Goal: Task Accomplishment & Management: Manage account settings

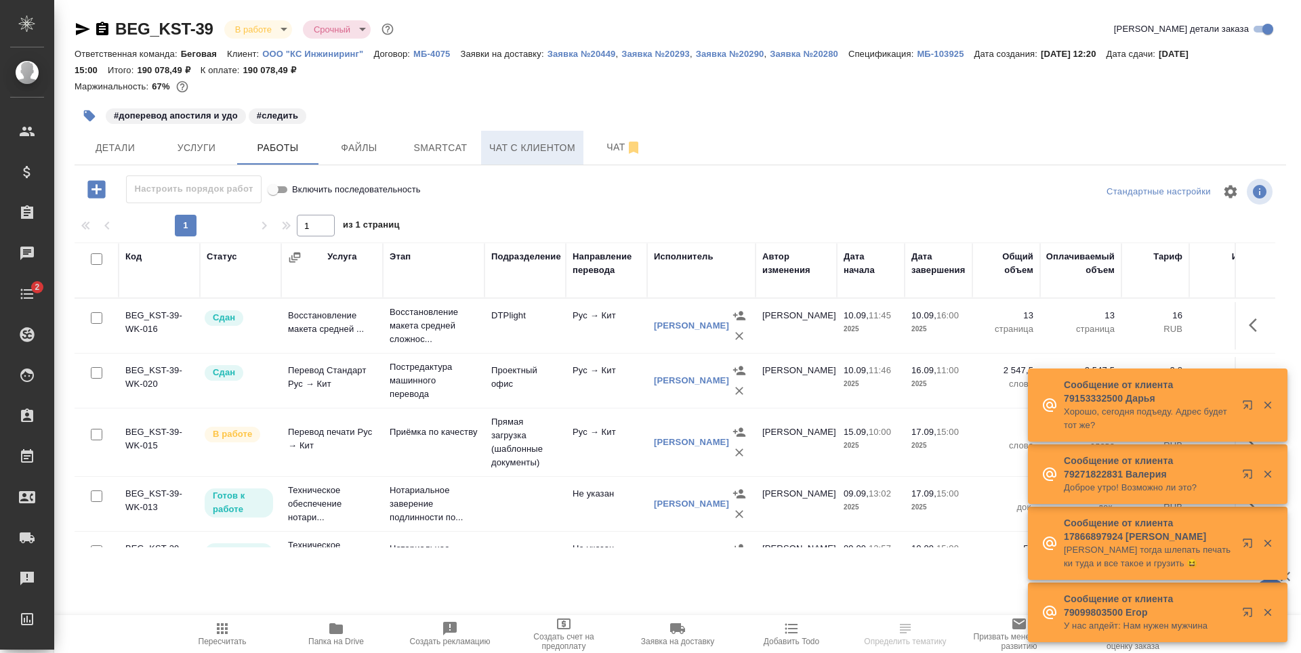
click at [501, 141] on span "Чат с клиентом" at bounding box center [532, 148] width 86 height 17
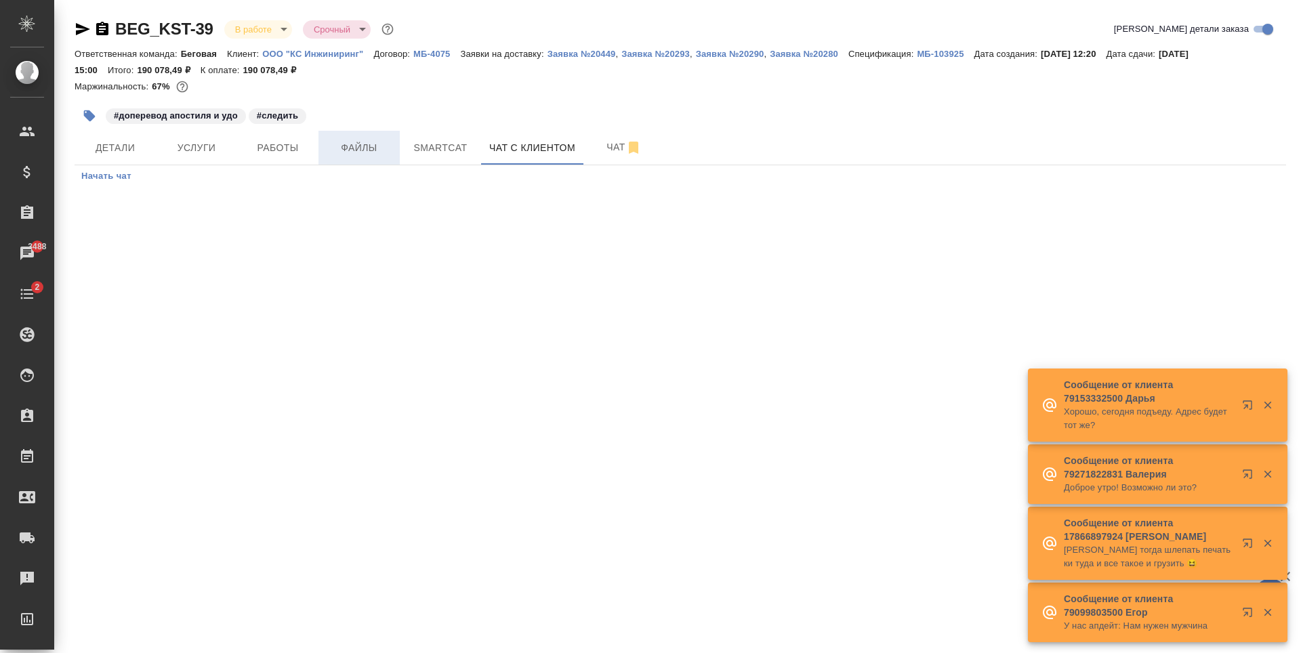
click at [345, 144] on span "Файлы" at bounding box center [359, 148] width 65 height 17
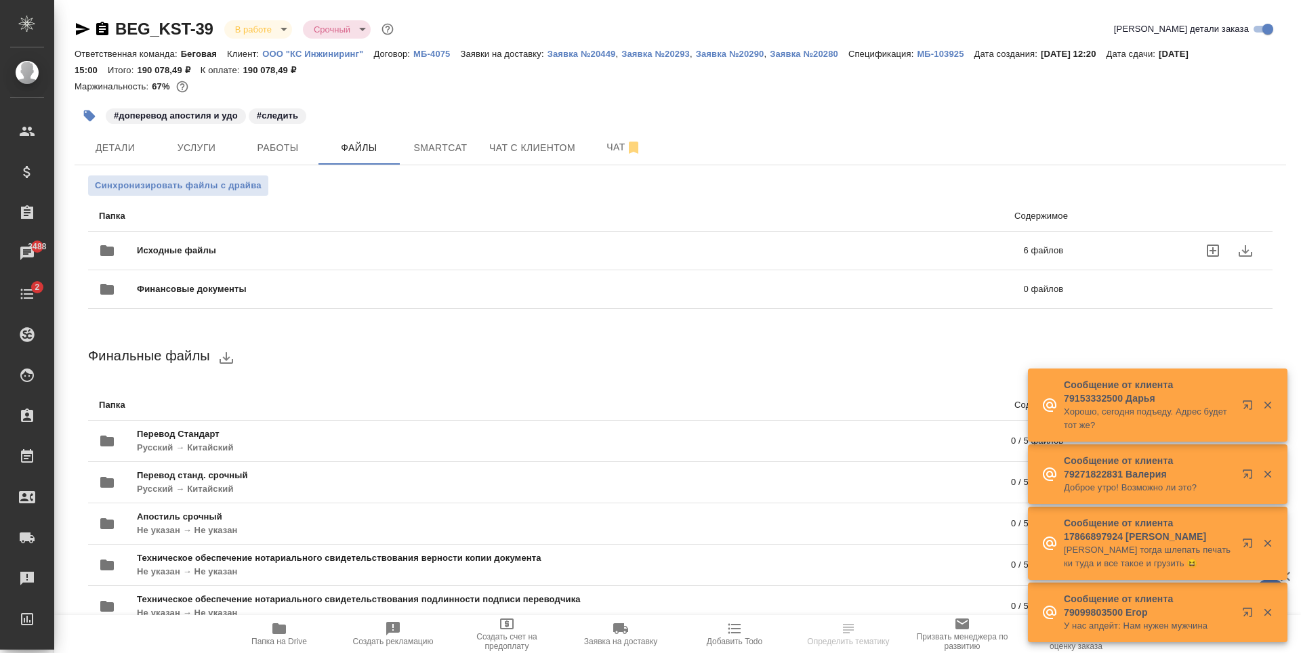
click at [428, 243] on div "Исходные файлы 6 файлов" at bounding box center [581, 250] width 964 height 33
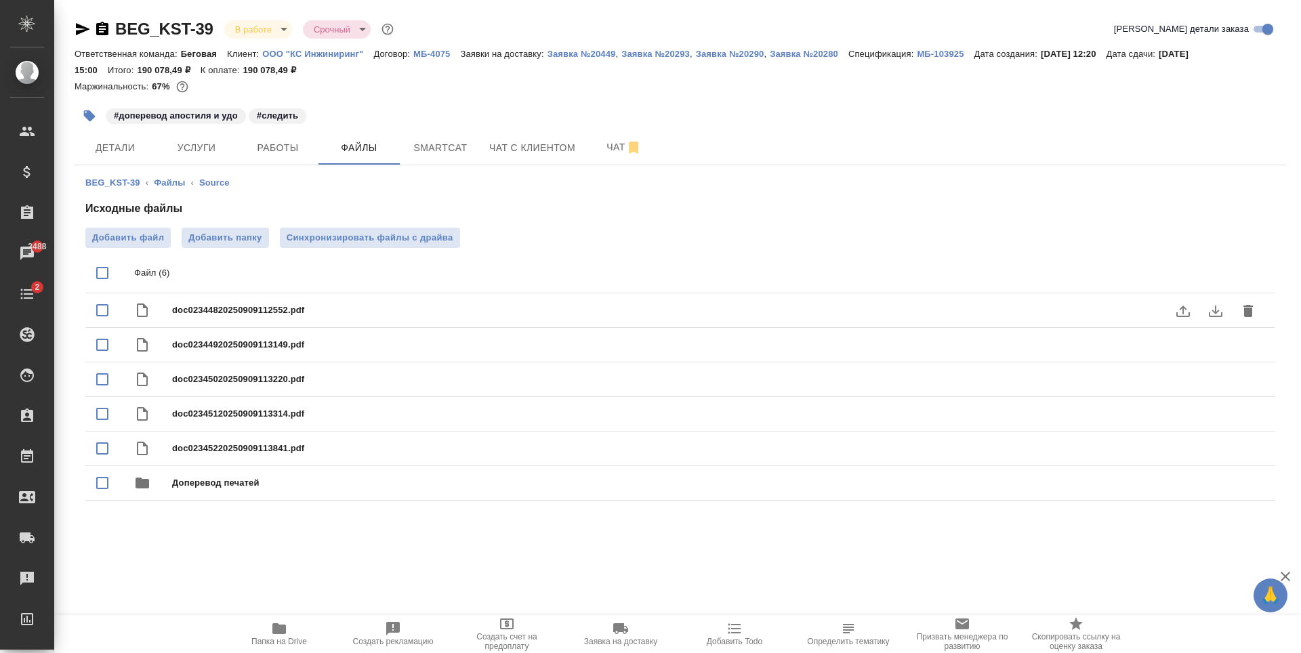
click at [1209, 314] on icon "download" at bounding box center [1216, 312] width 14 height 12
click at [79, 23] on icon "button" at bounding box center [83, 29] width 16 height 16
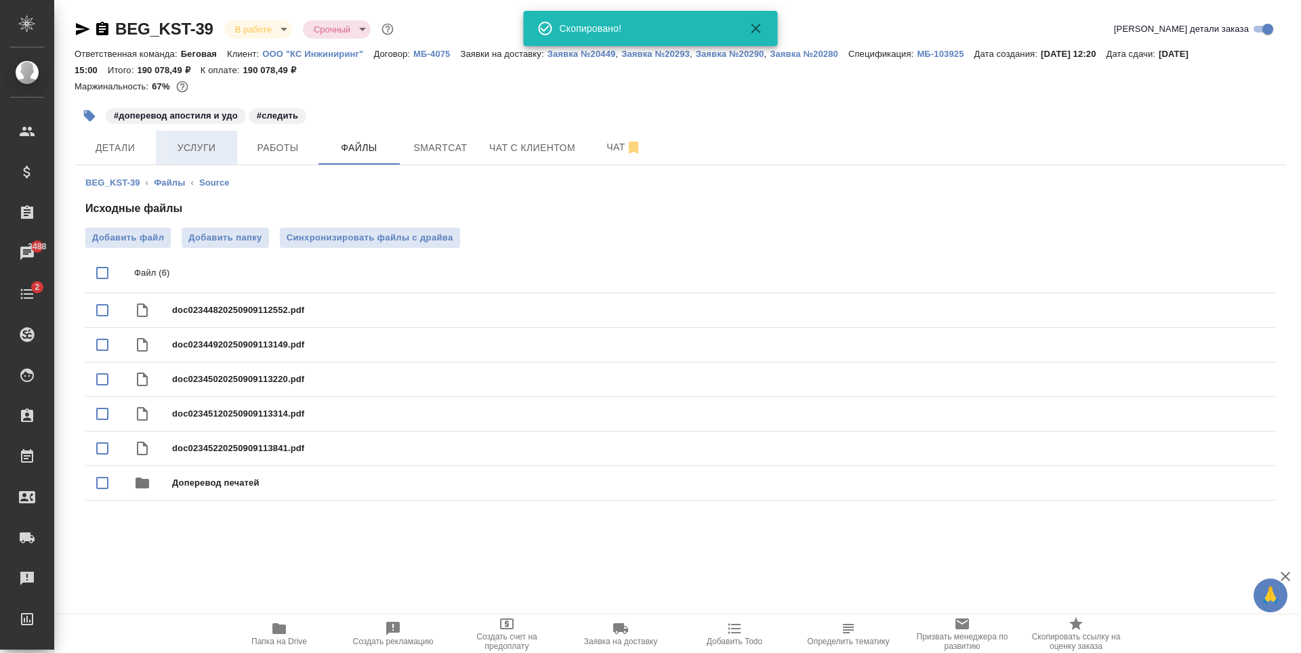
click at [211, 146] on span "Услуги" at bounding box center [196, 148] width 65 height 17
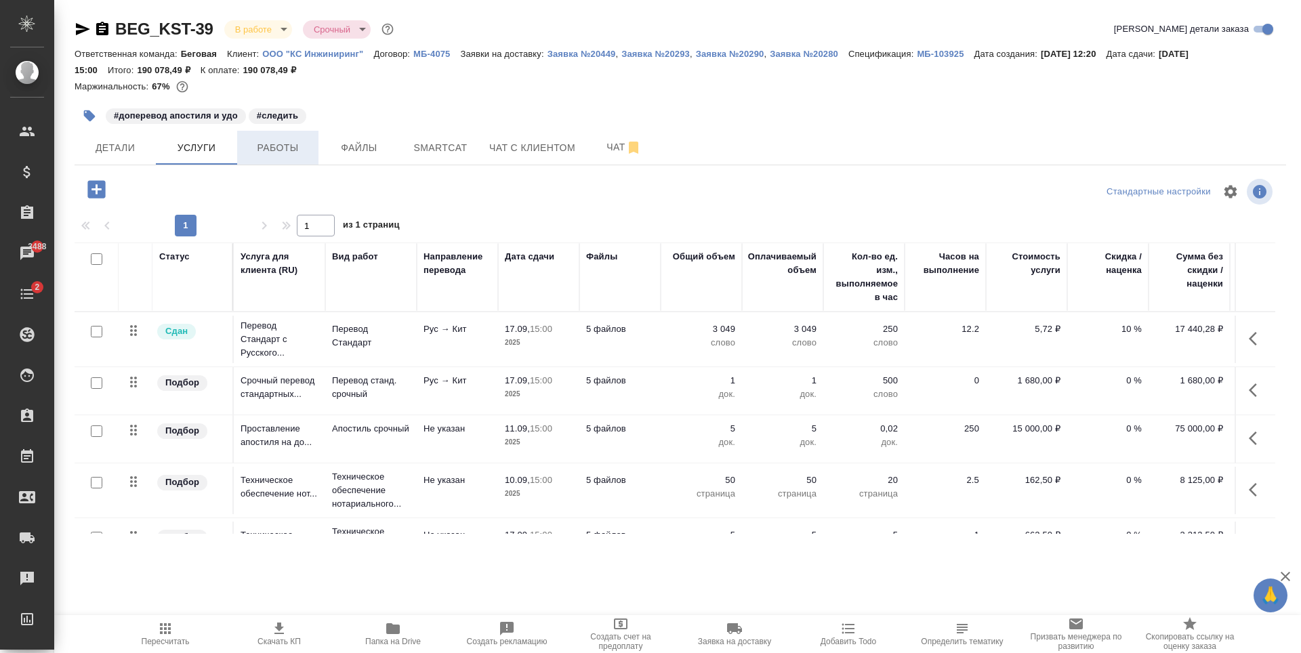
click at [281, 156] on span "Работы" at bounding box center [277, 148] width 65 height 17
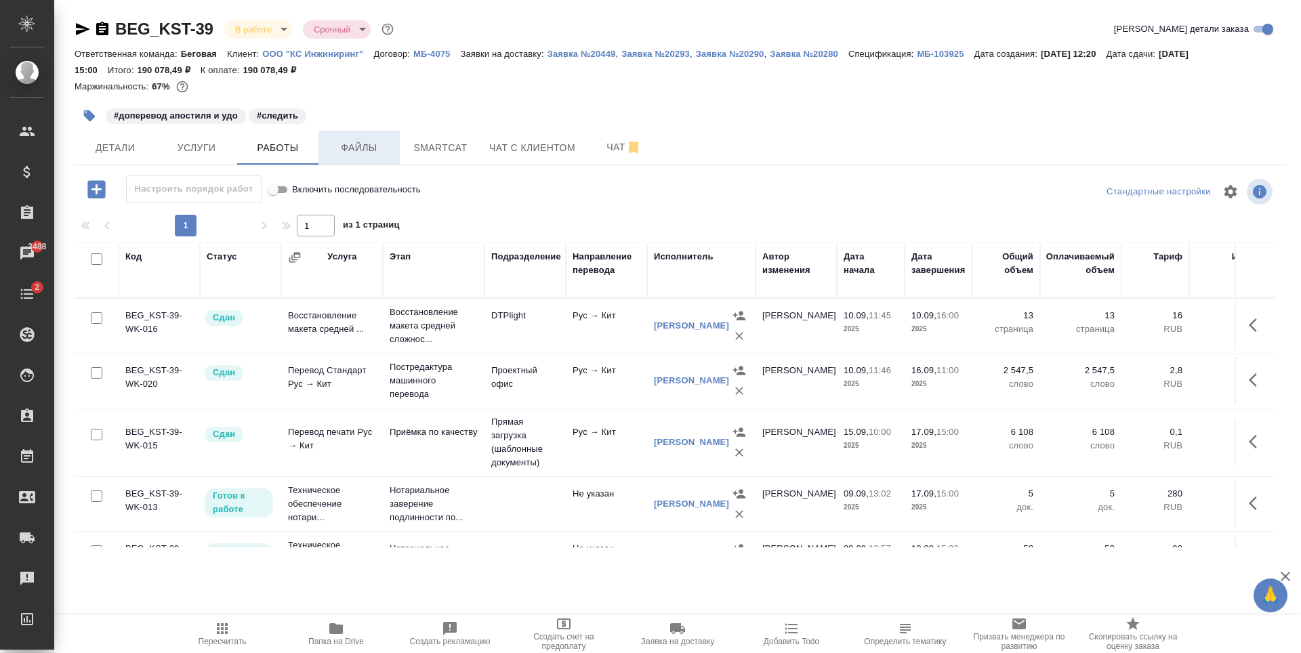
click at [355, 146] on span "Файлы" at bounding box center [359, 148] width 65 height 17
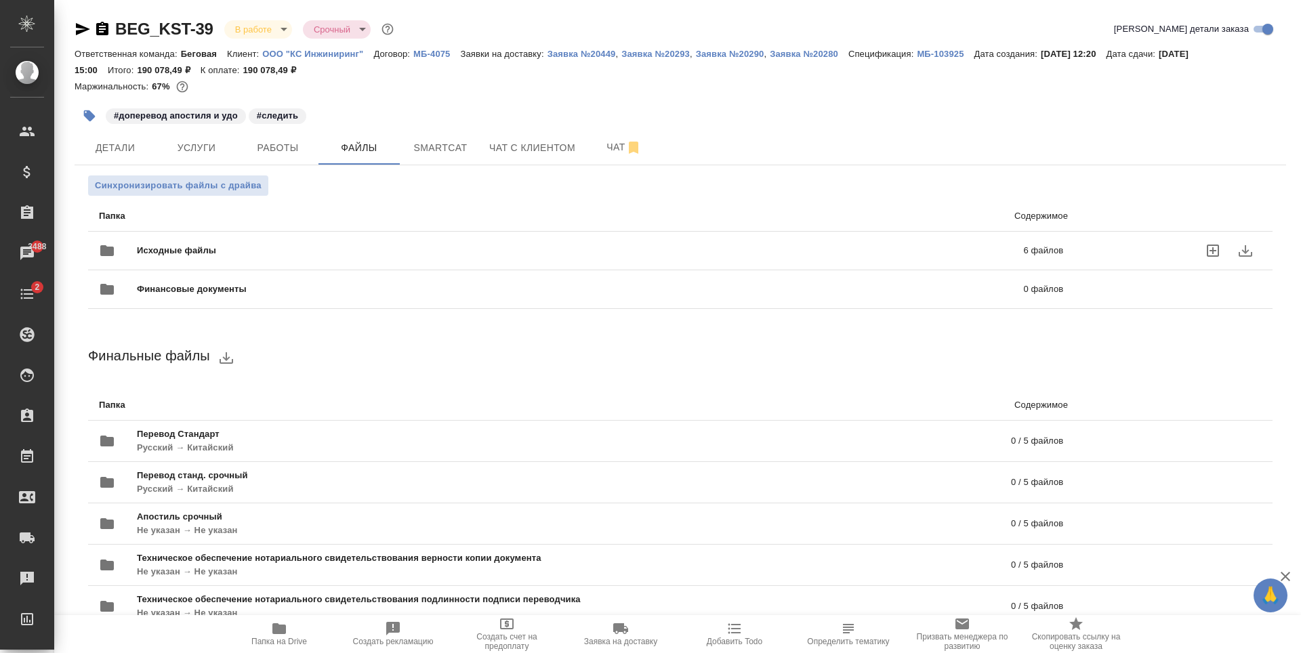
click at [268, 249] on span "Исходные файлы" at bounding box center [378, 251] width 483 height 14
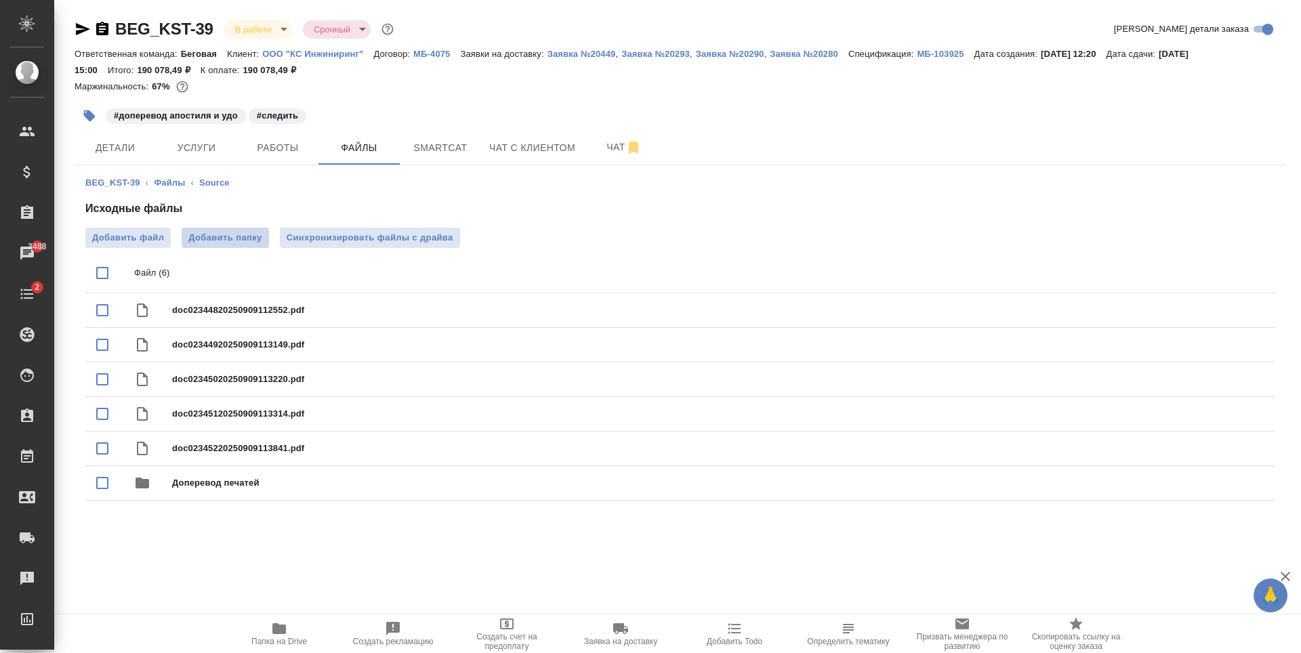
click at [215, 237] on span "Добавить папку" at bounding box center [224, 238] width 73 height 14
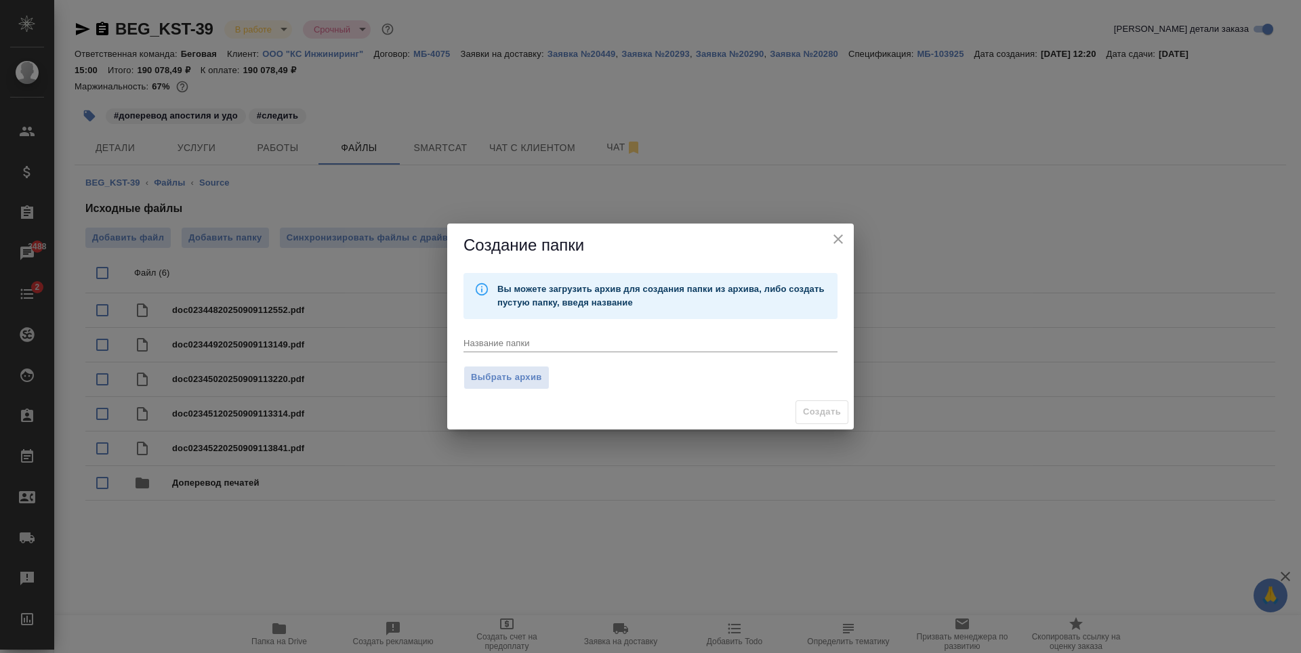
click at [832, 235] on icon "close" at bounding box center [838, 239] width 16 height 16
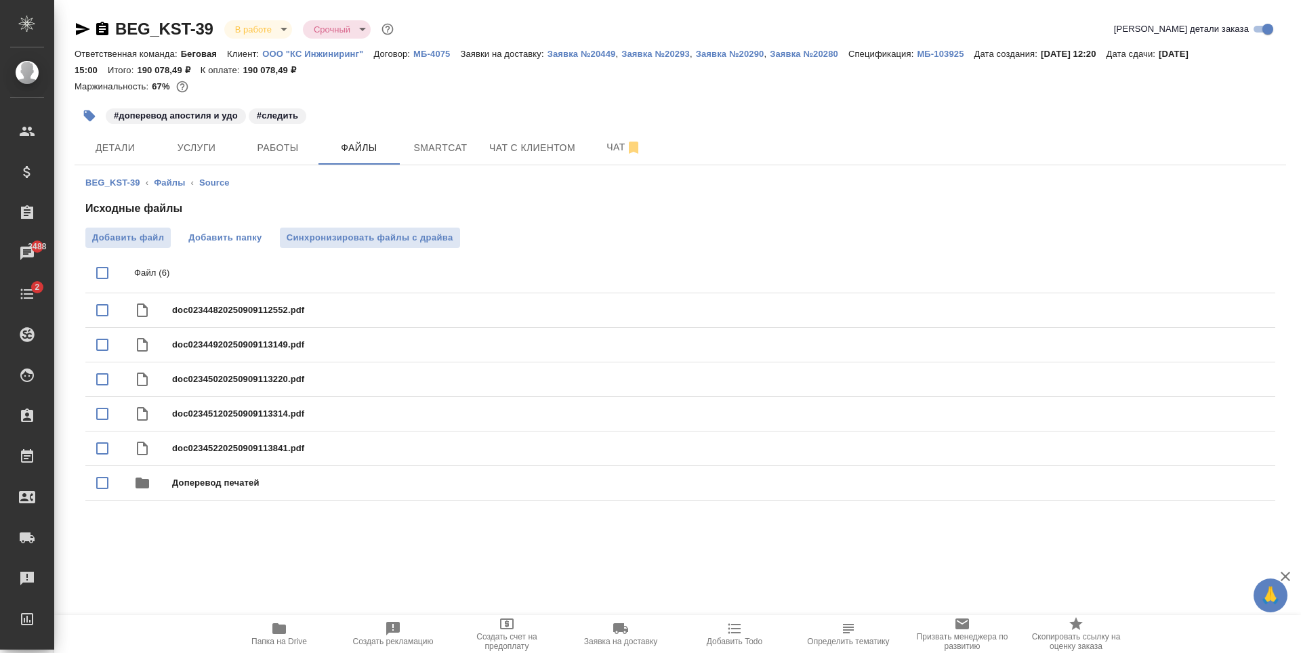
click at [209, 230] on button "Добавить папку" at bounding box center [225, 238] width 87 height 20
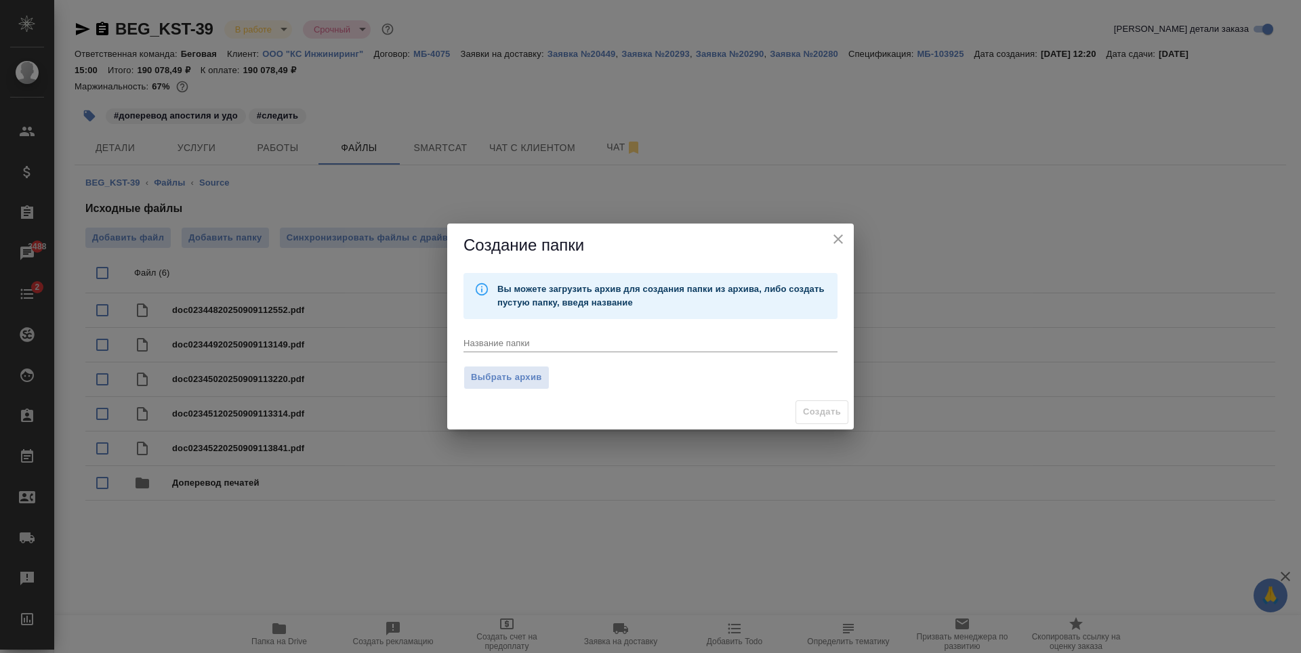
click at [575, 342] on textarea at bounding box center [650, 342] width 374 height 10
type textarea "Печать НЗК"
click at [806, 416] on span "Создать" at bounding box center [822, 413] width 38 height 16
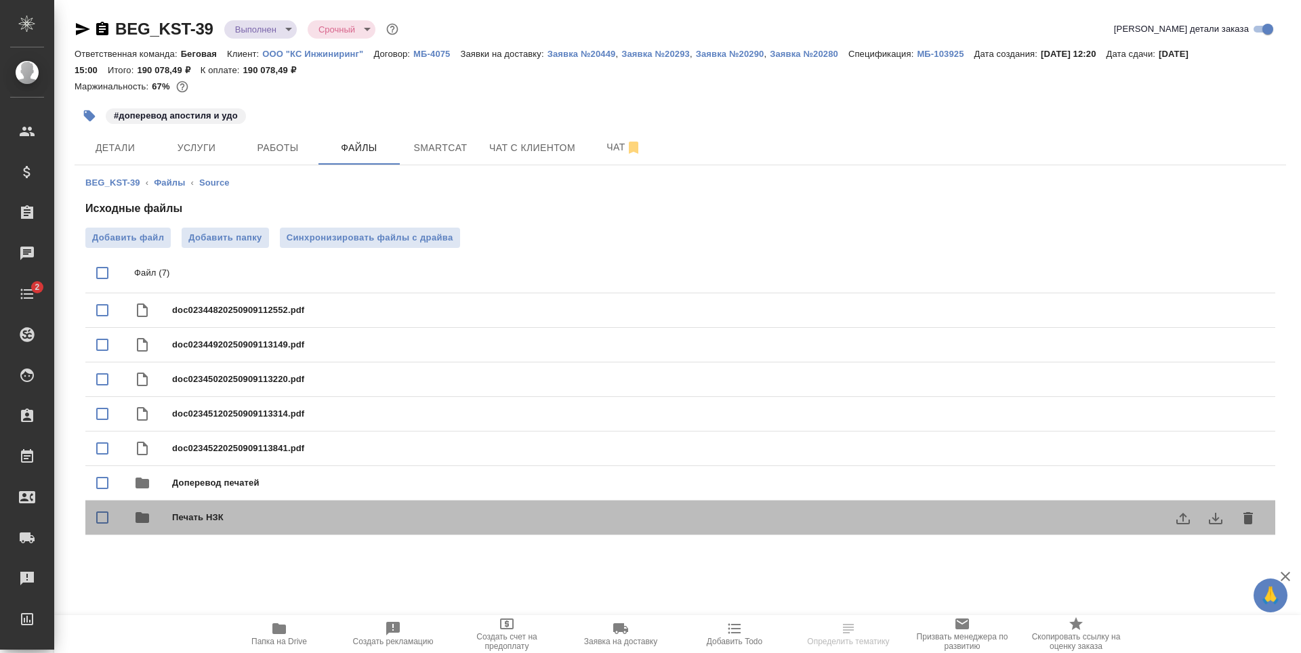
click at [265, 524] on span "Печать НЗК" at bounding box center [707, 518] width 1071 height 14
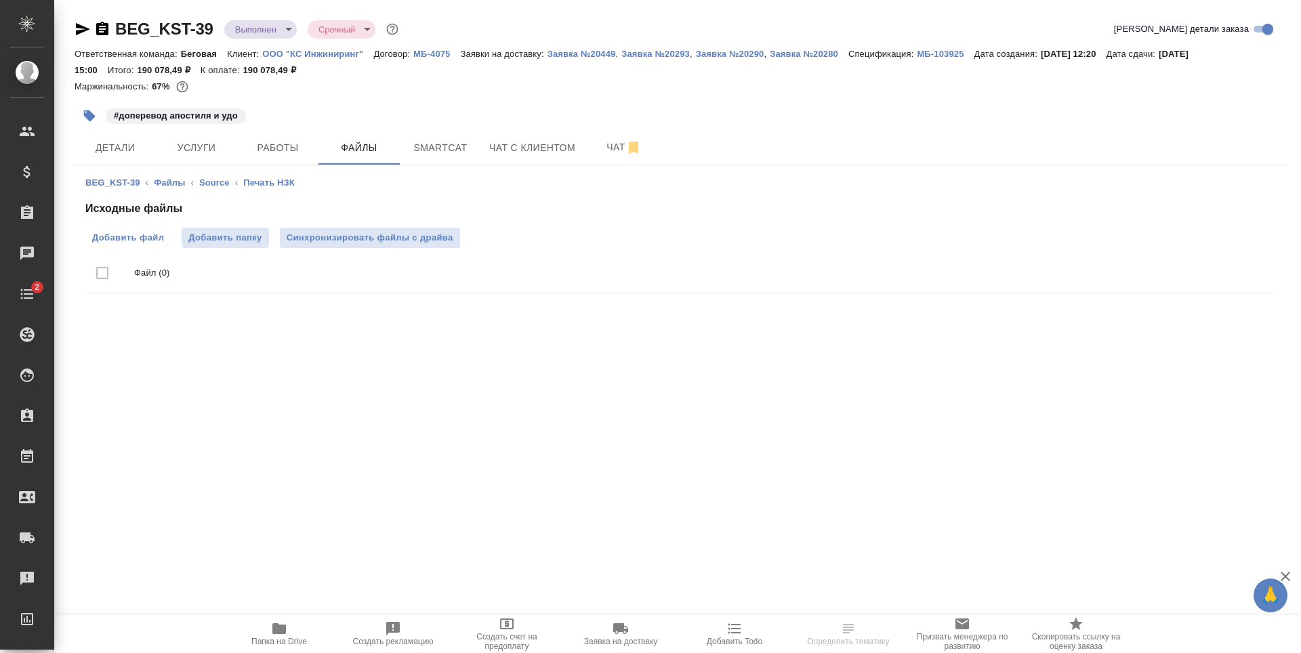
click at [154, 247] on label "Добавить файл" at bounding box center [127, 238] width 85 height 20
click at [0, 0] on input "Добавить файл" at bounding box center [0, 0] width 0 height 0
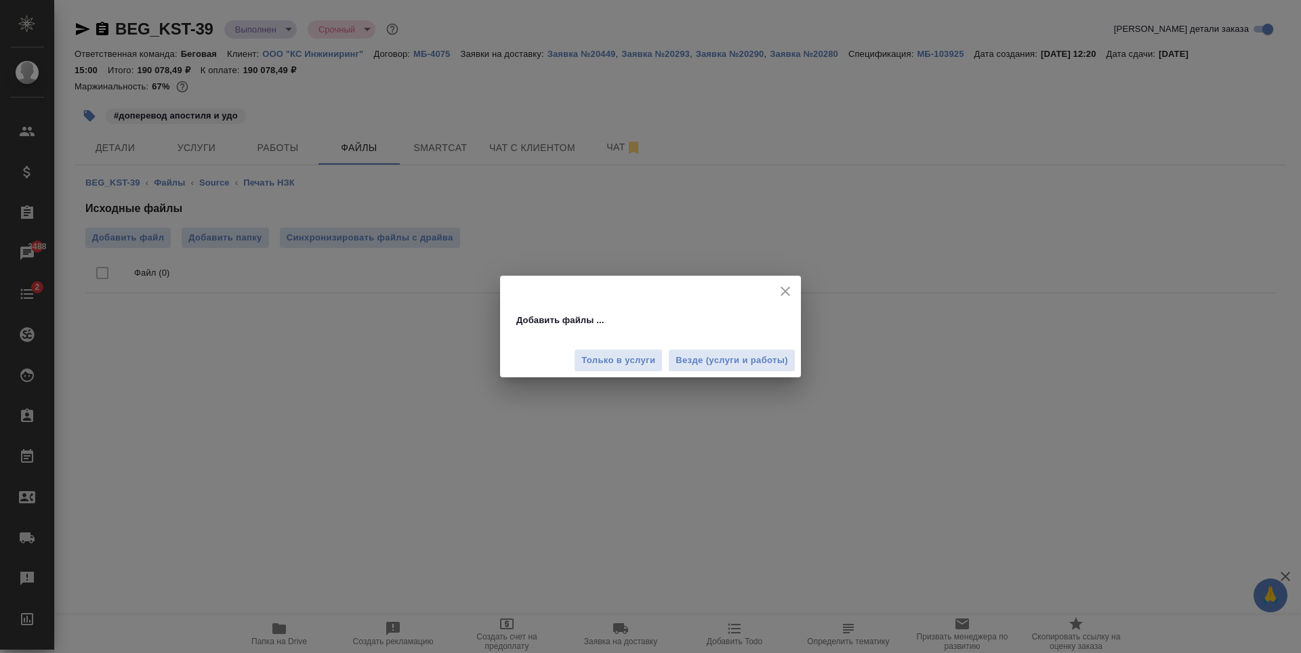
drag, startPoint x: 648, startPoint y: 367, endPoint x: 642, endPoint y: 363, distance: 7.3
click at [648, 367] on span "Только в услуги" at bounding box center [618, 361] width 74 height 16
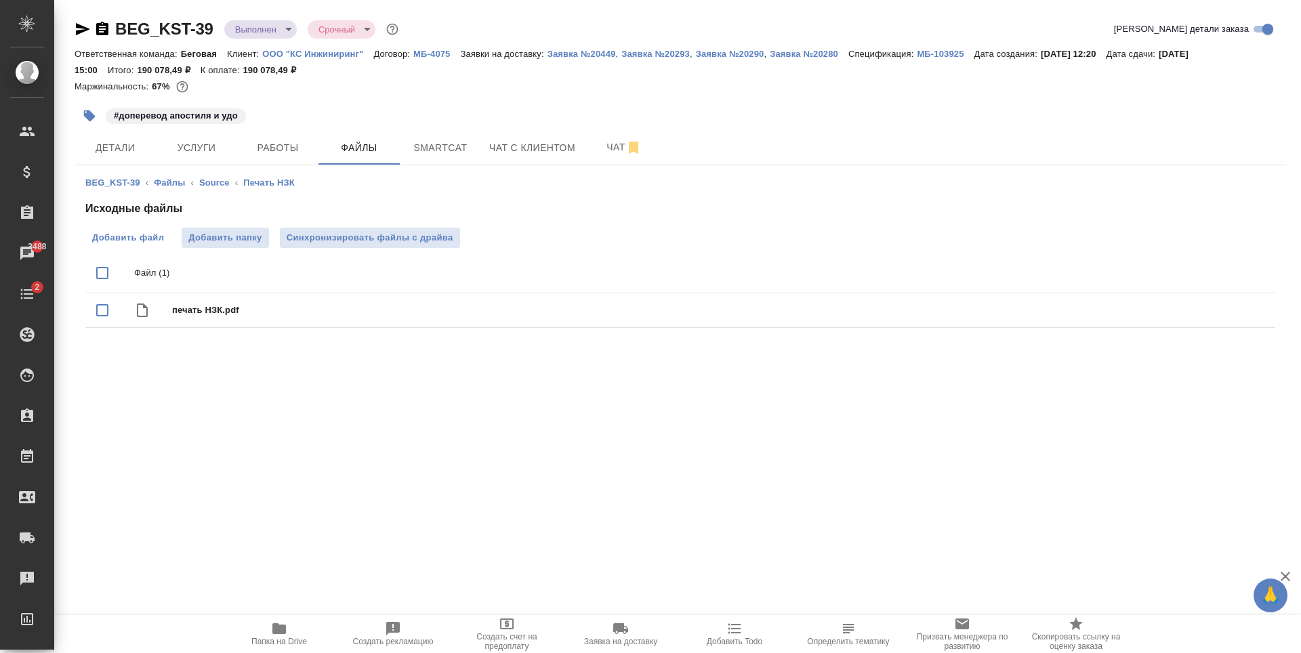
click at [142, 230] on label "Добавить файл" at bounding box center [127, 238] width 85 height 20
click at [0, 0] on input "Добавить файл" at bounding box center [0, 0] width 0 height 0
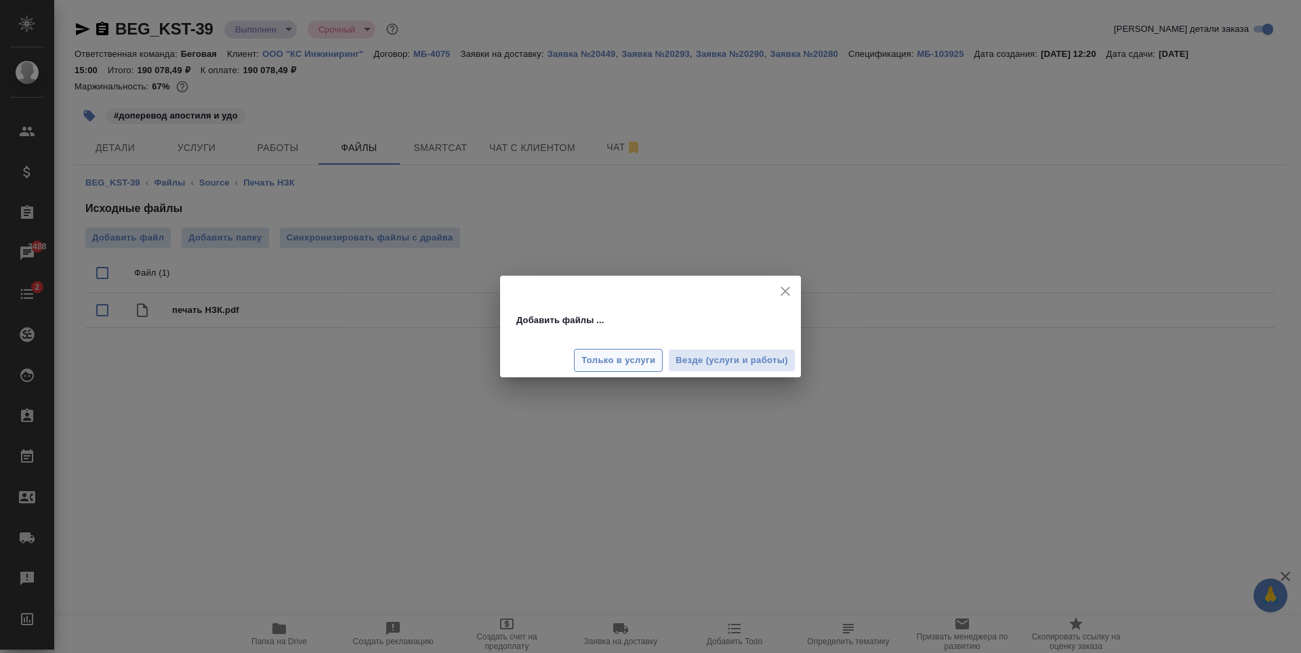
click at [651, 367] on span "Только в услуги" at bounding box center [618, 361] width 74 height 16
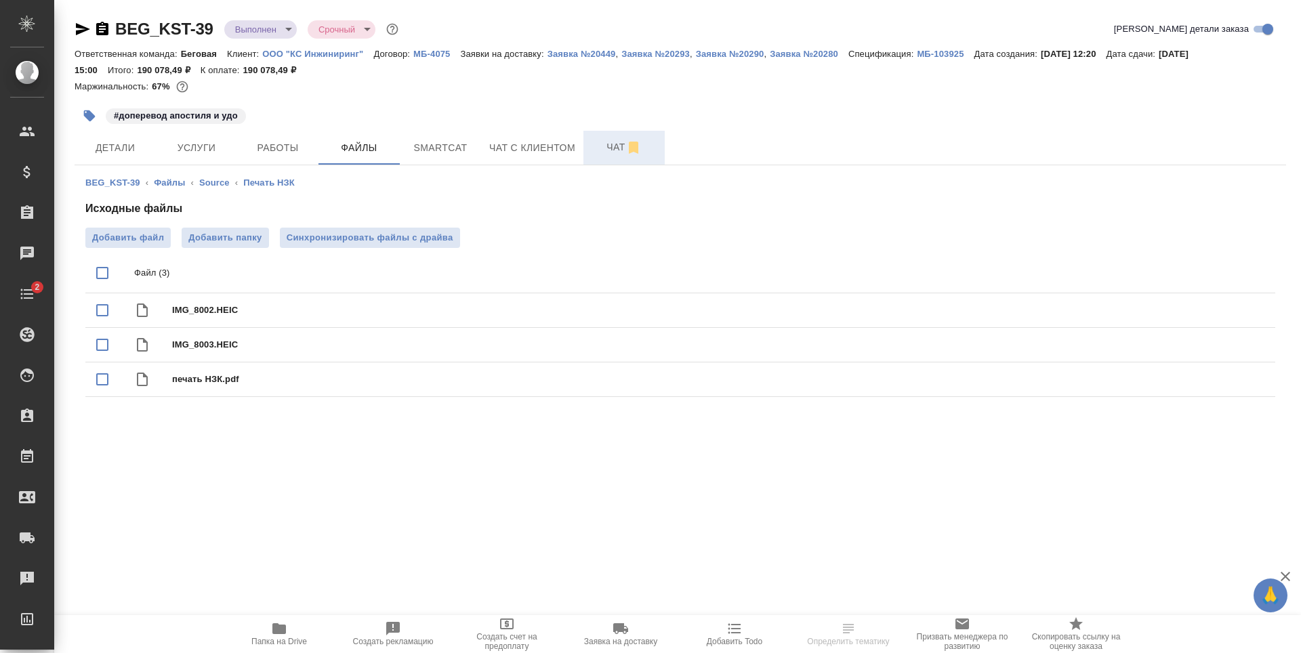
click at [624, 142] on span "Чат" at bounding box center [624, 147] width 65 height 17
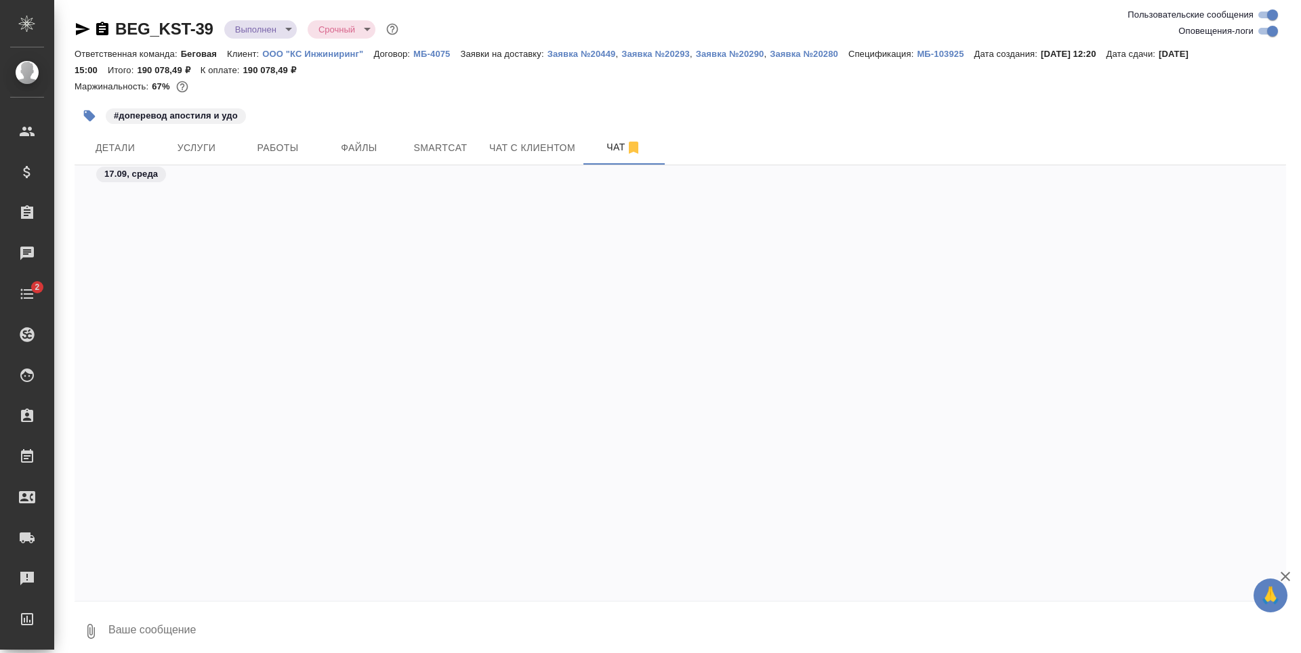
scroll to position [7149, 0]
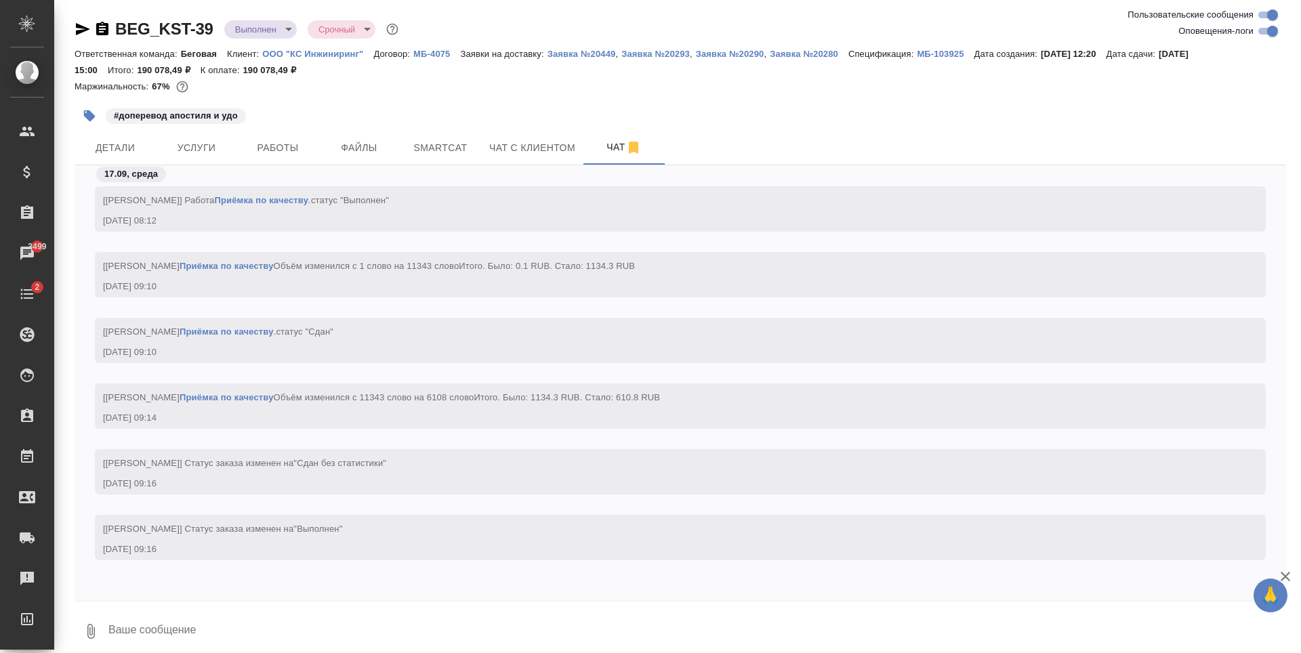
click at [89, 28] on icon "button" at bounding box center [83, 29] width 16 height 16
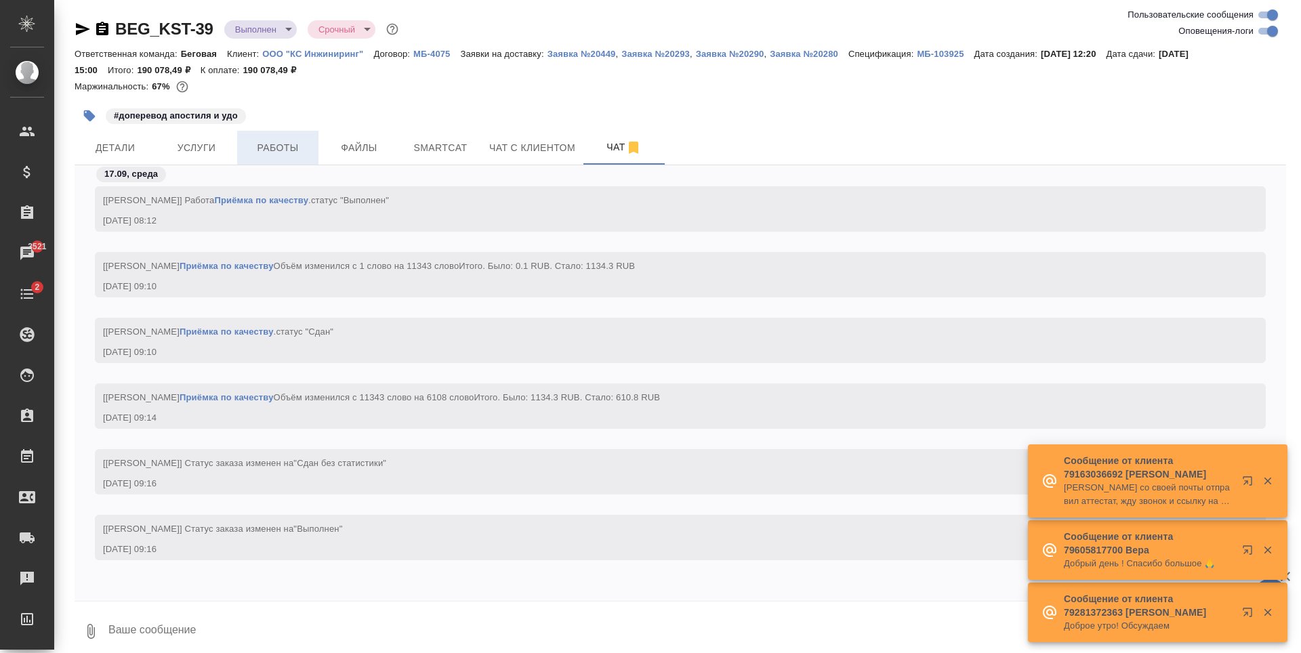
click at [302, 150] on span "Работы" at bounding box center [277, 148] width 65 height 17
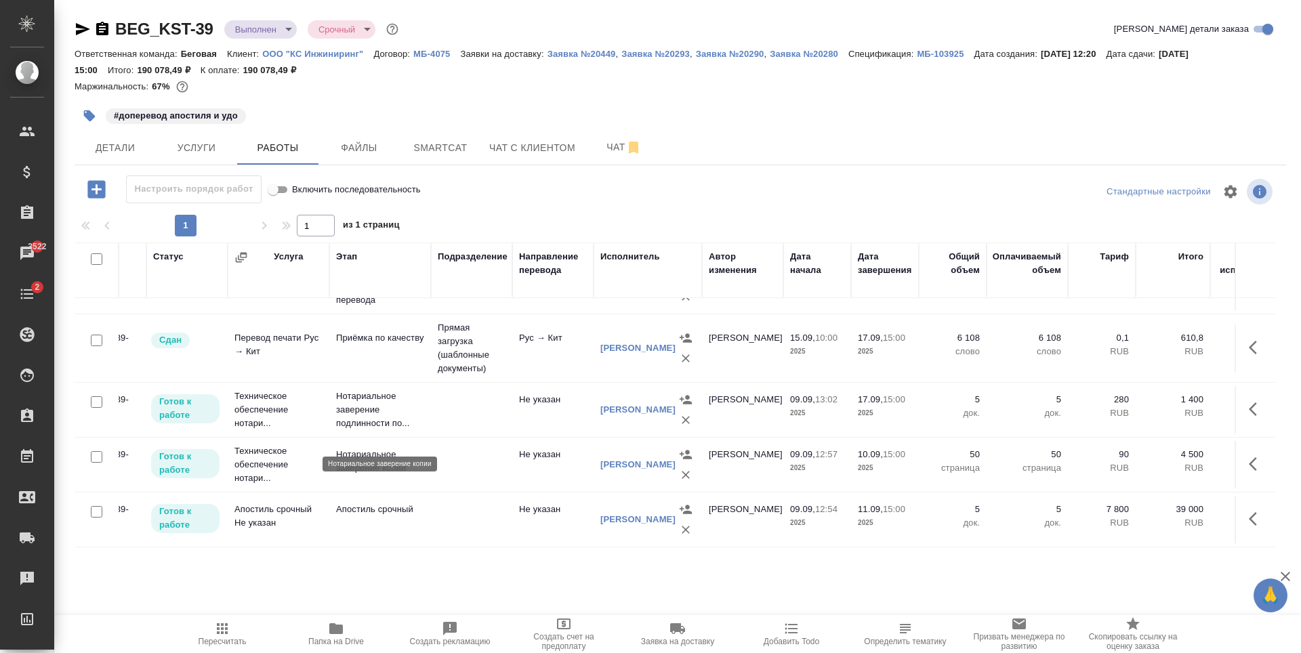
scroll to position [145, 54]
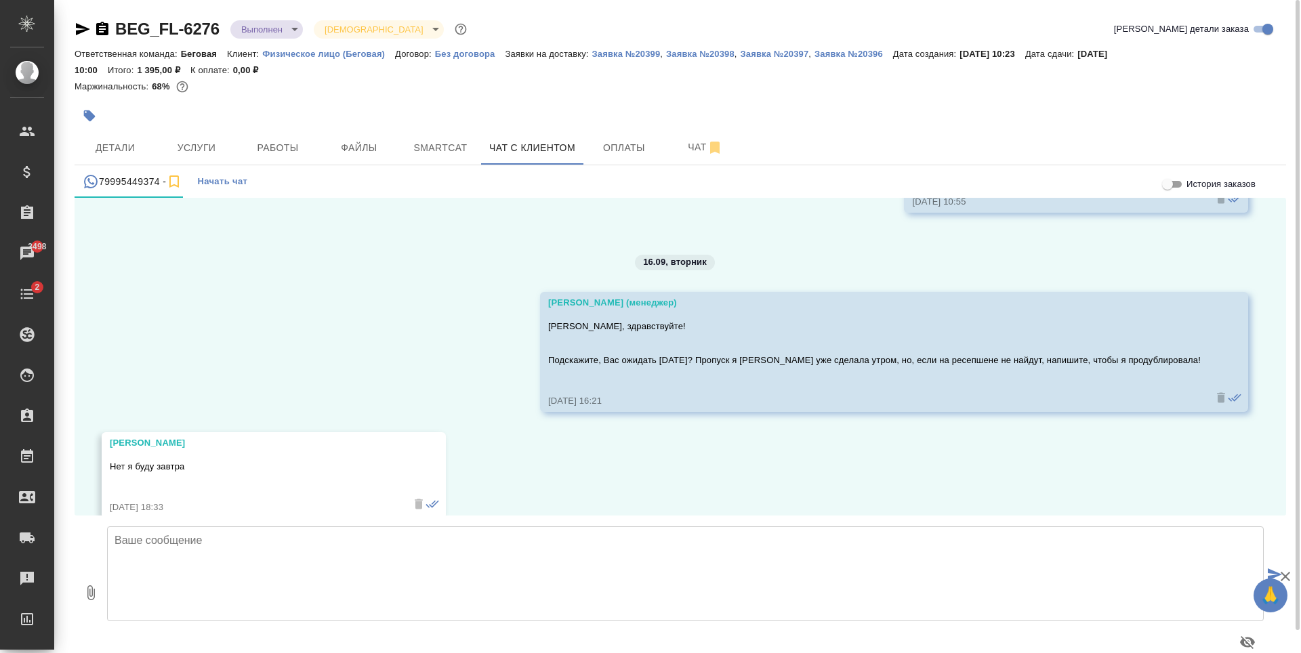
scroll to position [2504, 0]
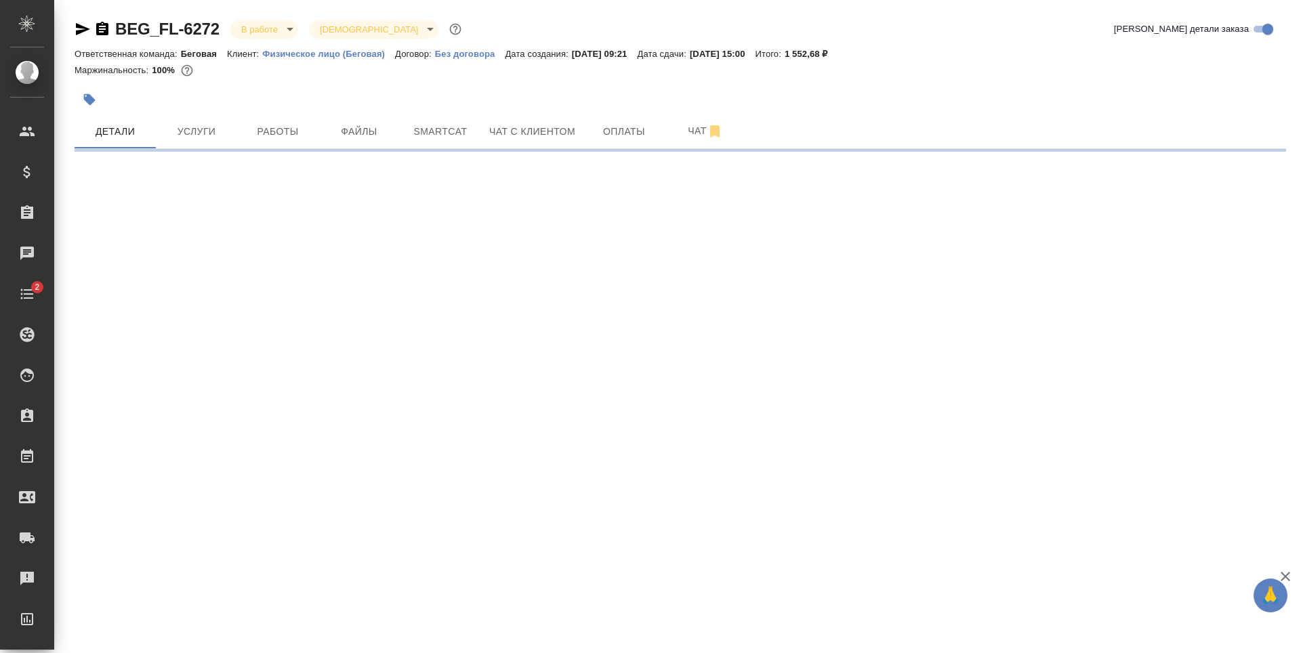
select select "RU"
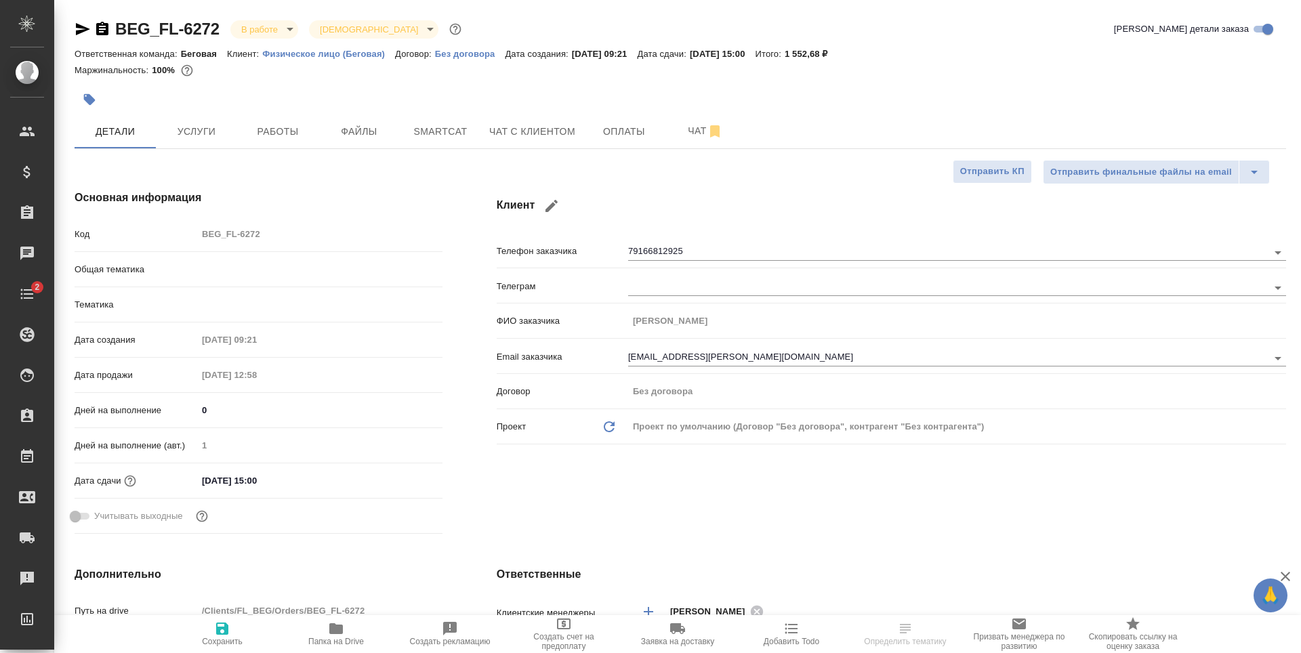
type textarea "x"
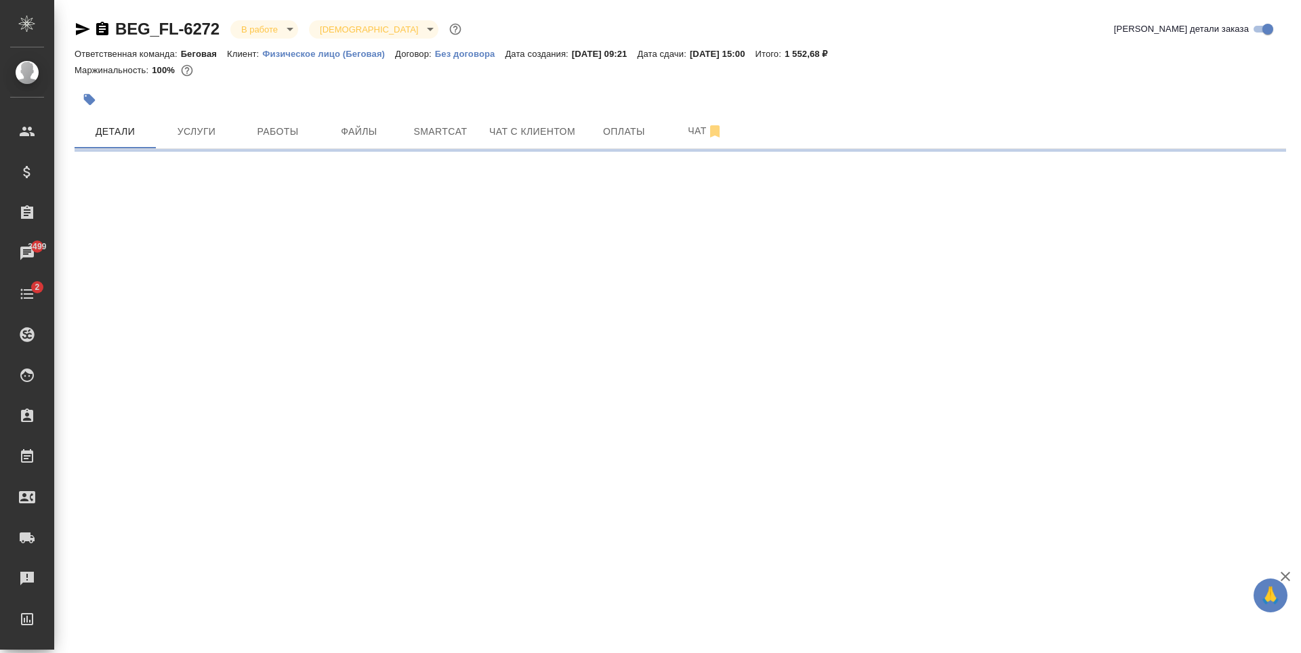
select select "RU"
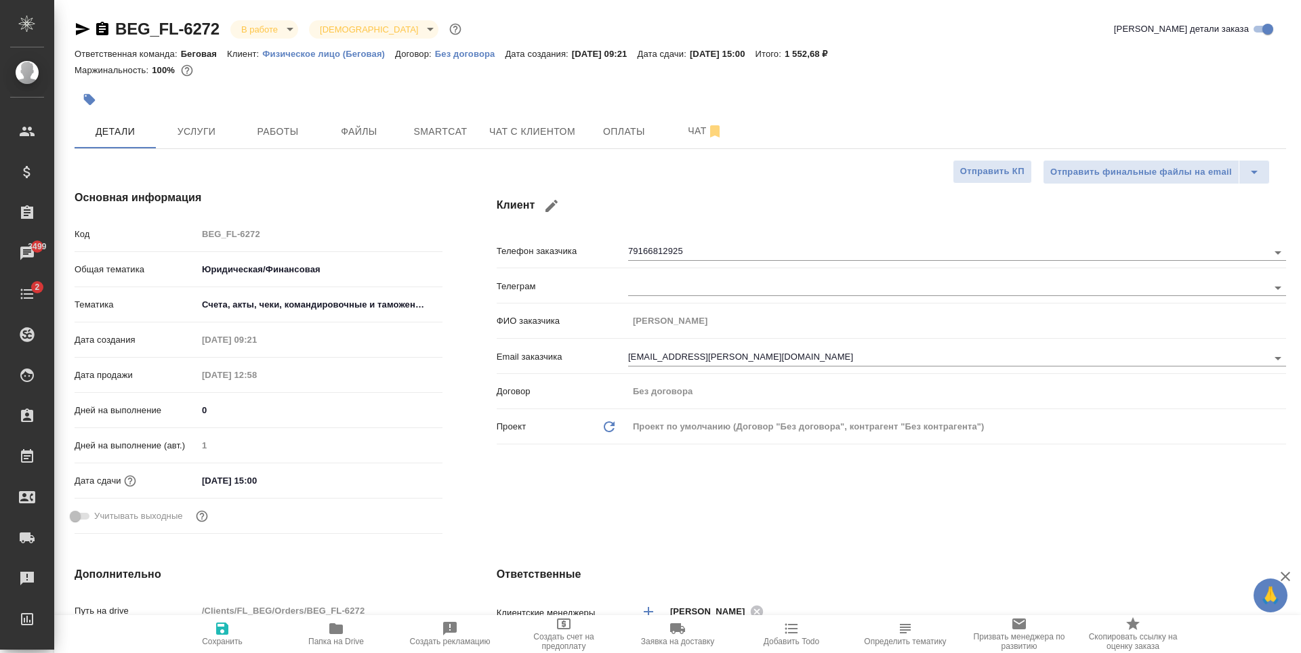
type textarea "x"
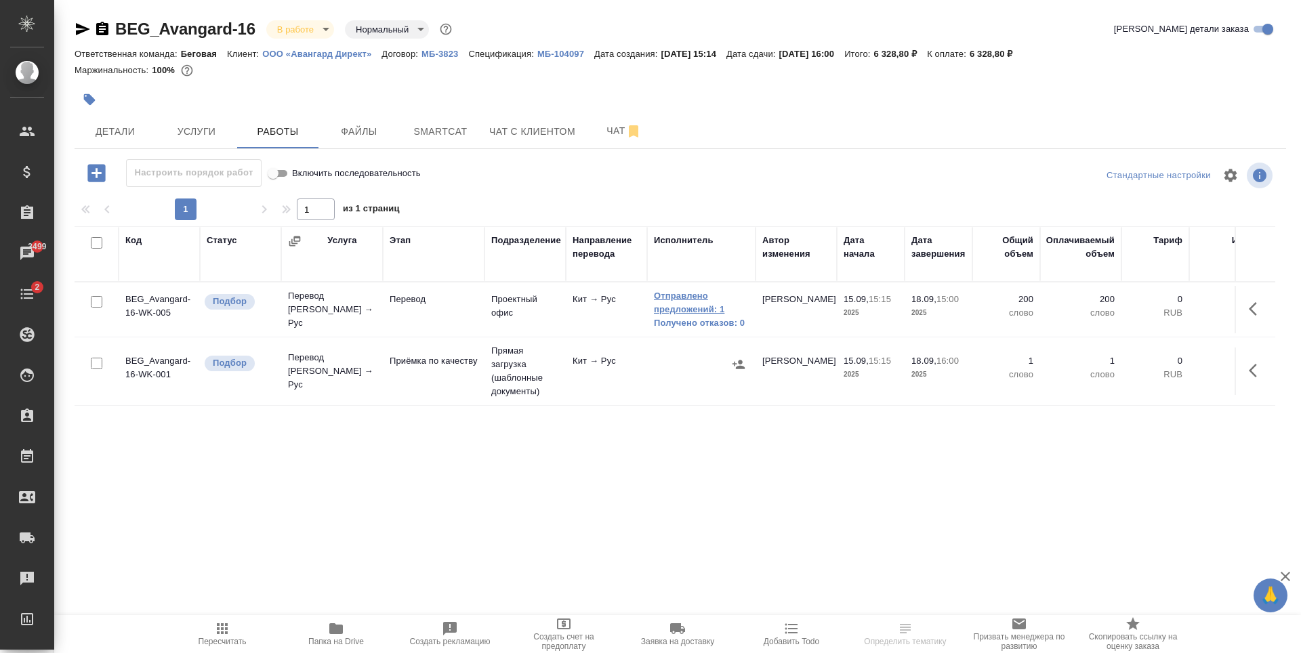
click at [716, 304] on link "Отправлено предложений: 1" at bounding box center [701, 302] width 95 height 27
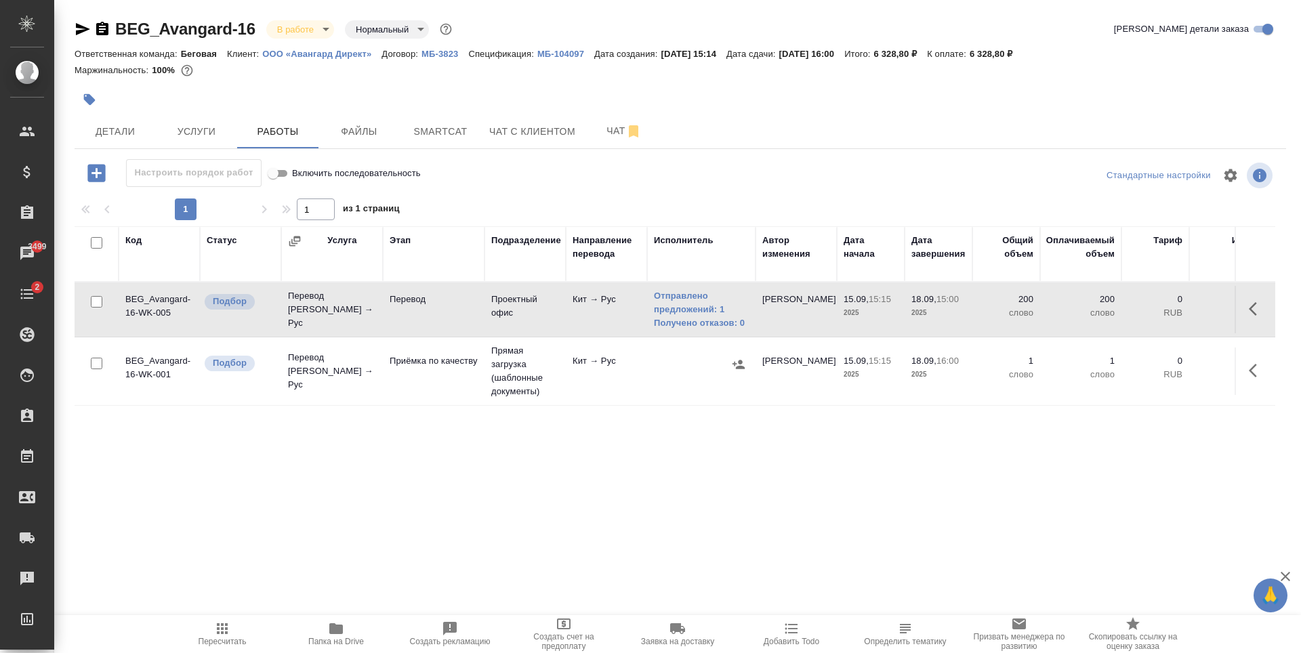
click at [495, 173] on div at bounding box center [680, 175] width 404 height 33
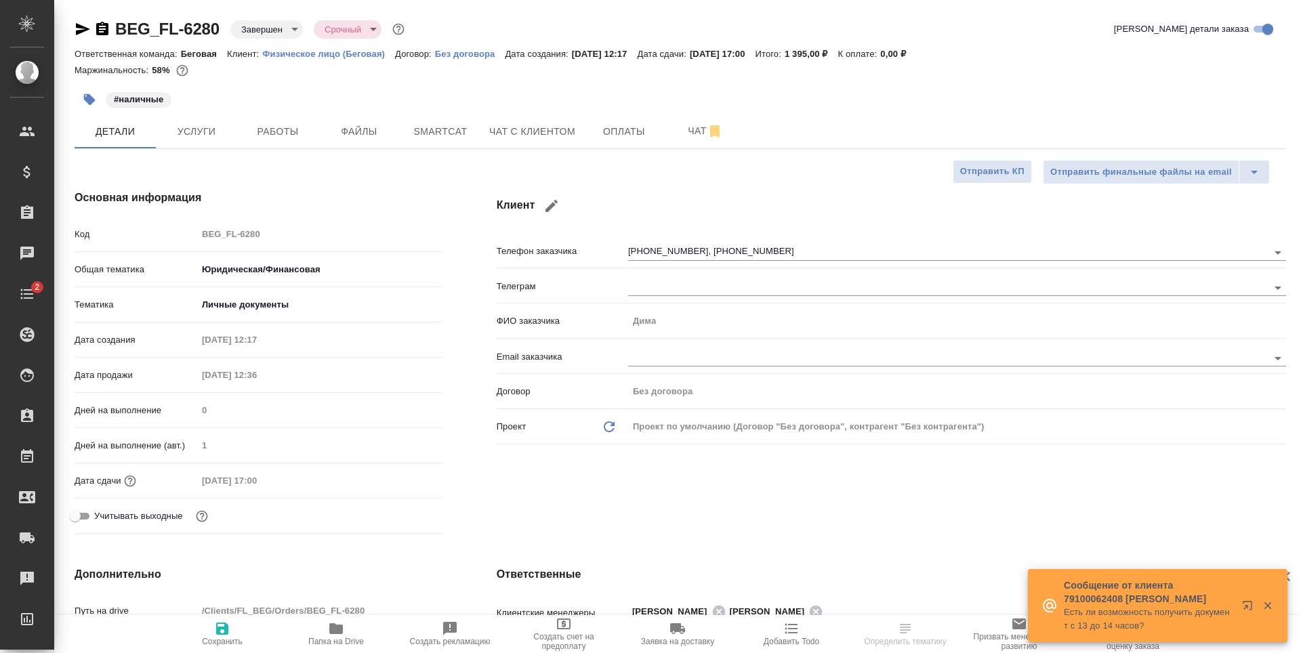
select select "RU"
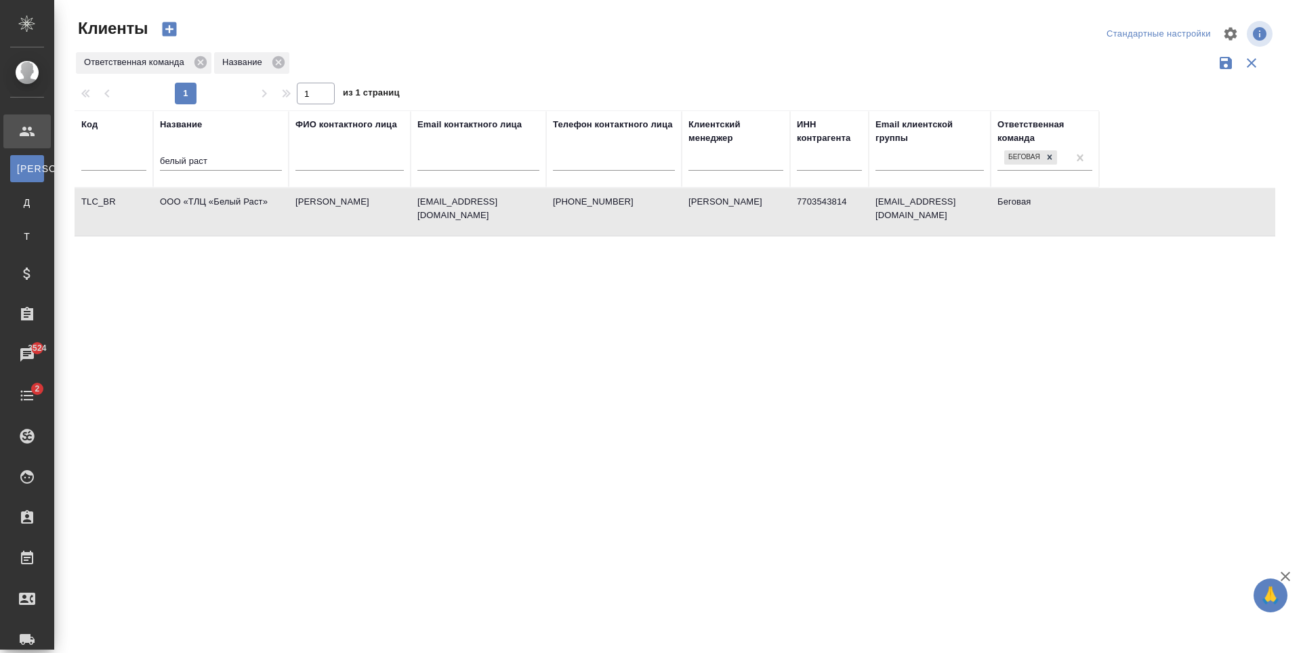
select select "RU"
click at [243, 171] on input "белый раст" at bounding box center [221, 162] width 122 height 17
type input "б"
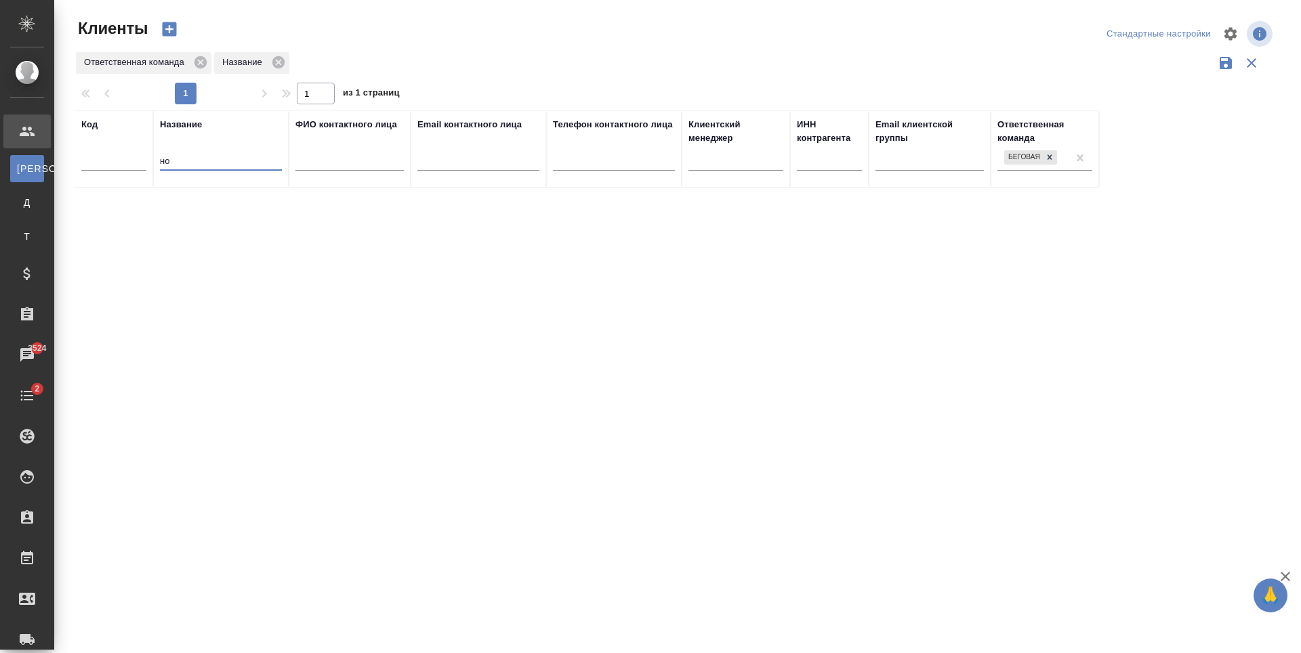
type input "н"
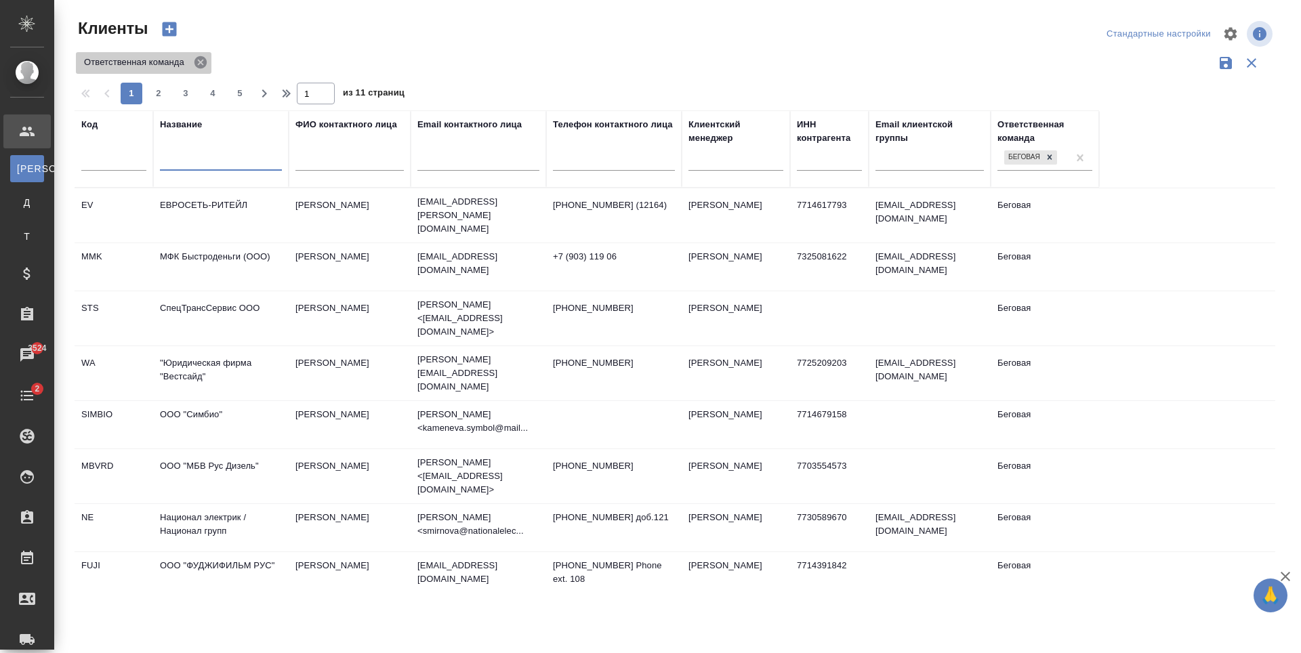
click at [197, 69] on icon at bounding box center [200, 62] width 15 height 15
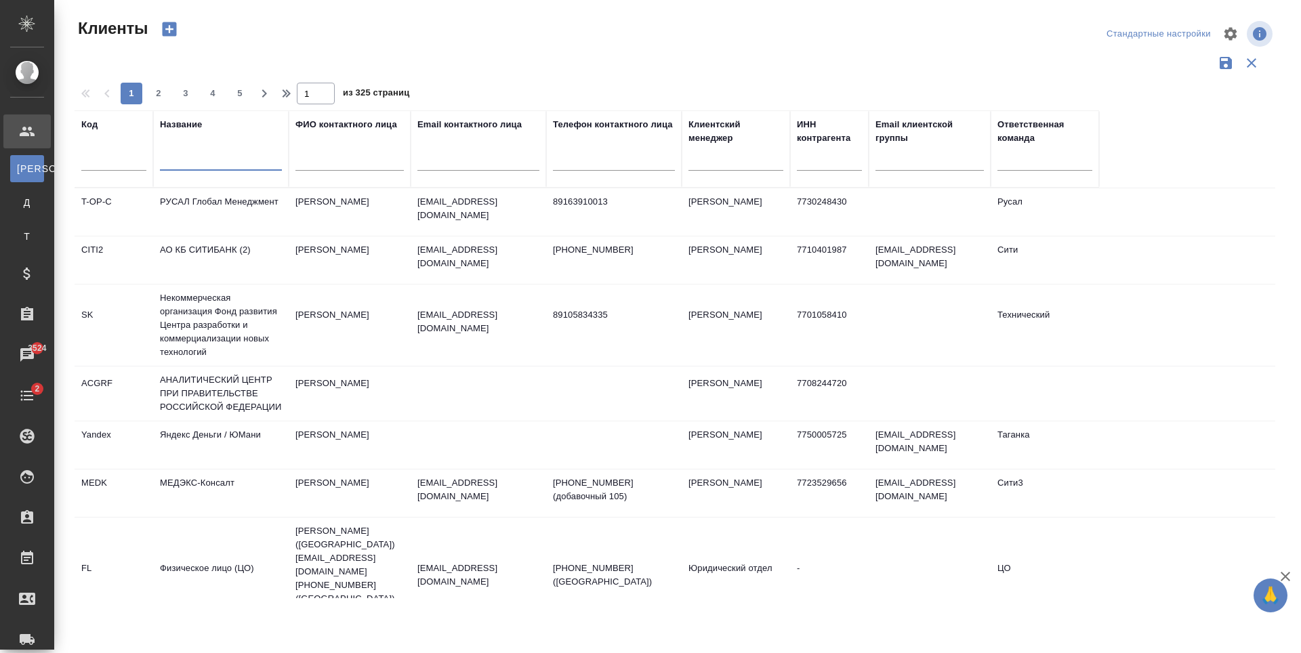
click at [218, 154] on input "text" at bounding box center [221, 162] width 122 height 17
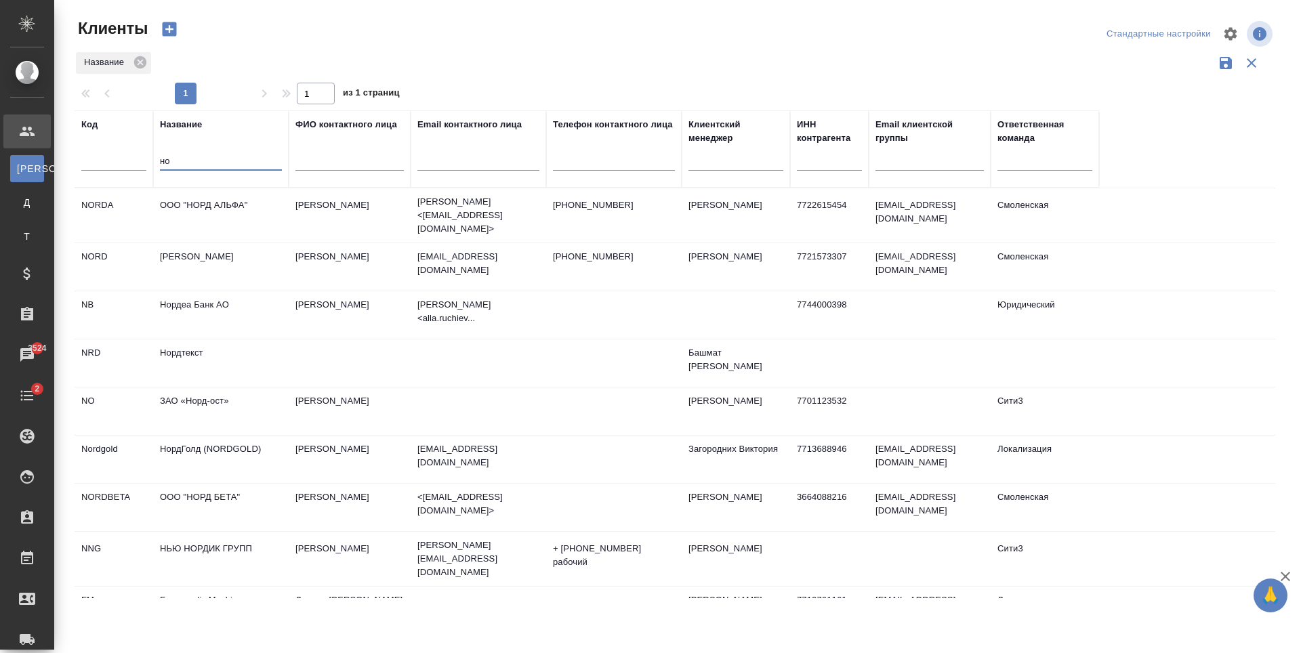
type input "н"
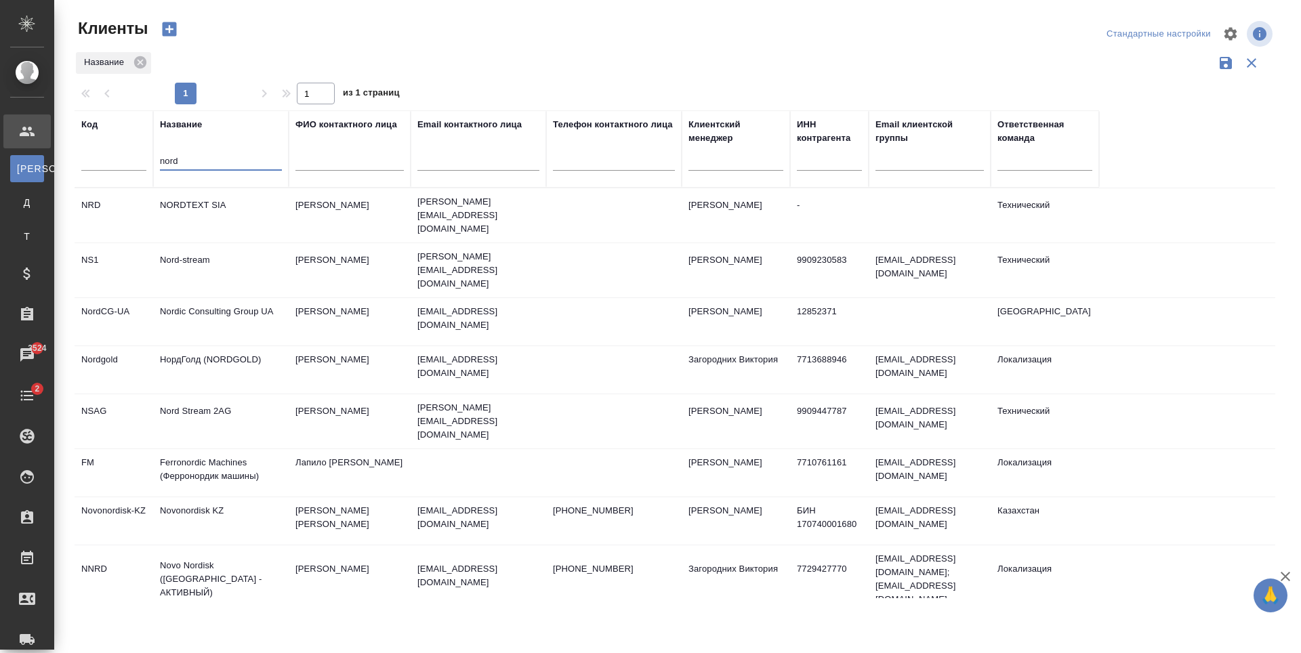
type input "nord"
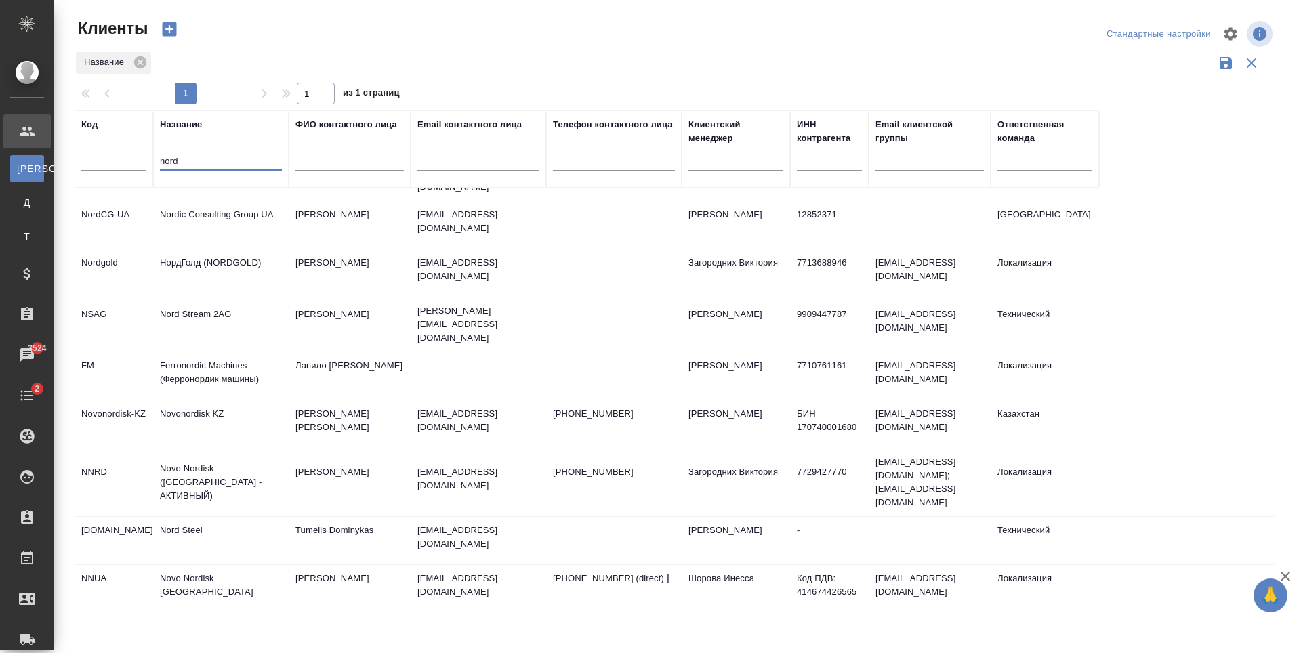
scroll to position [119, 0]
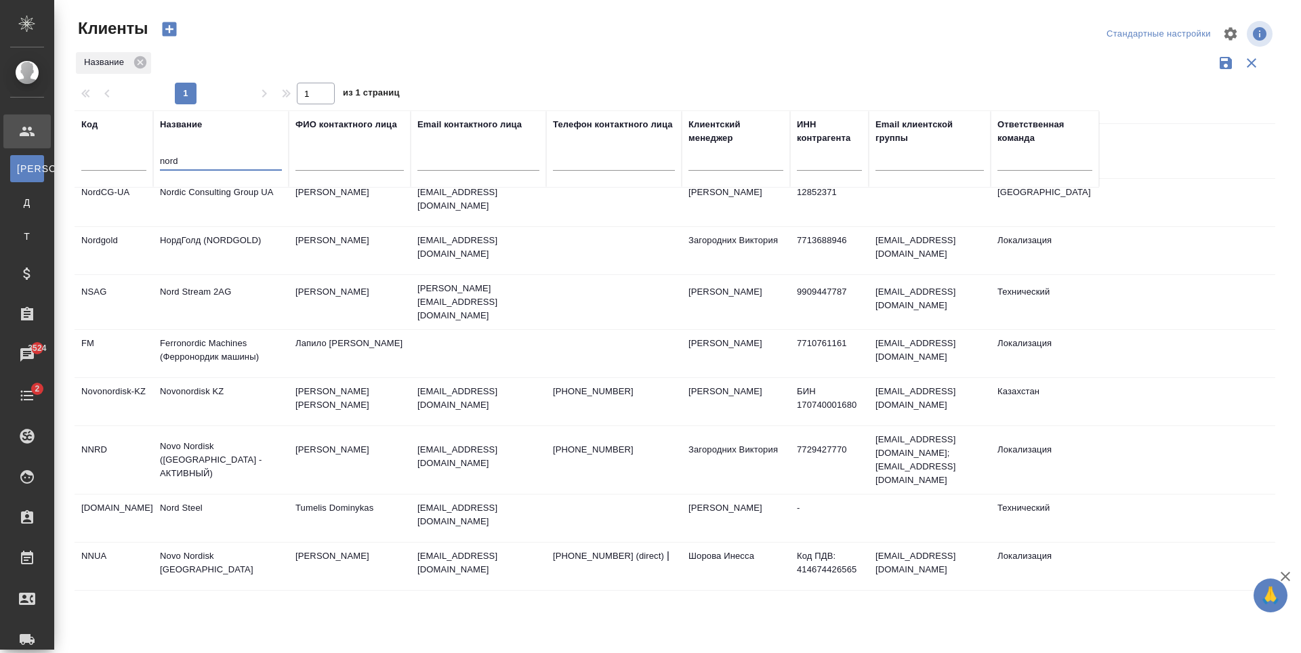
click at [377, 594] on td "[PERSON_NAME]" at bounding box center [350, 617] width 122 height 47
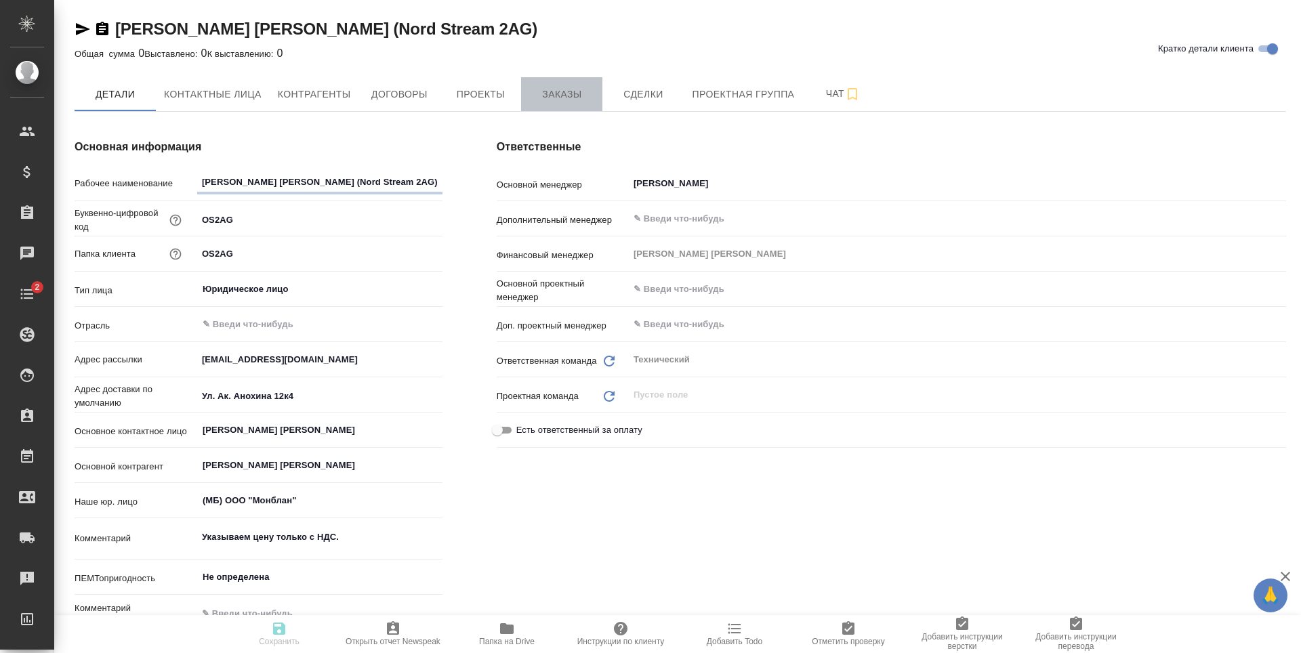
click at [545, 91] on span "Заказы" at bounding box center [561, 94] width 65 height 17
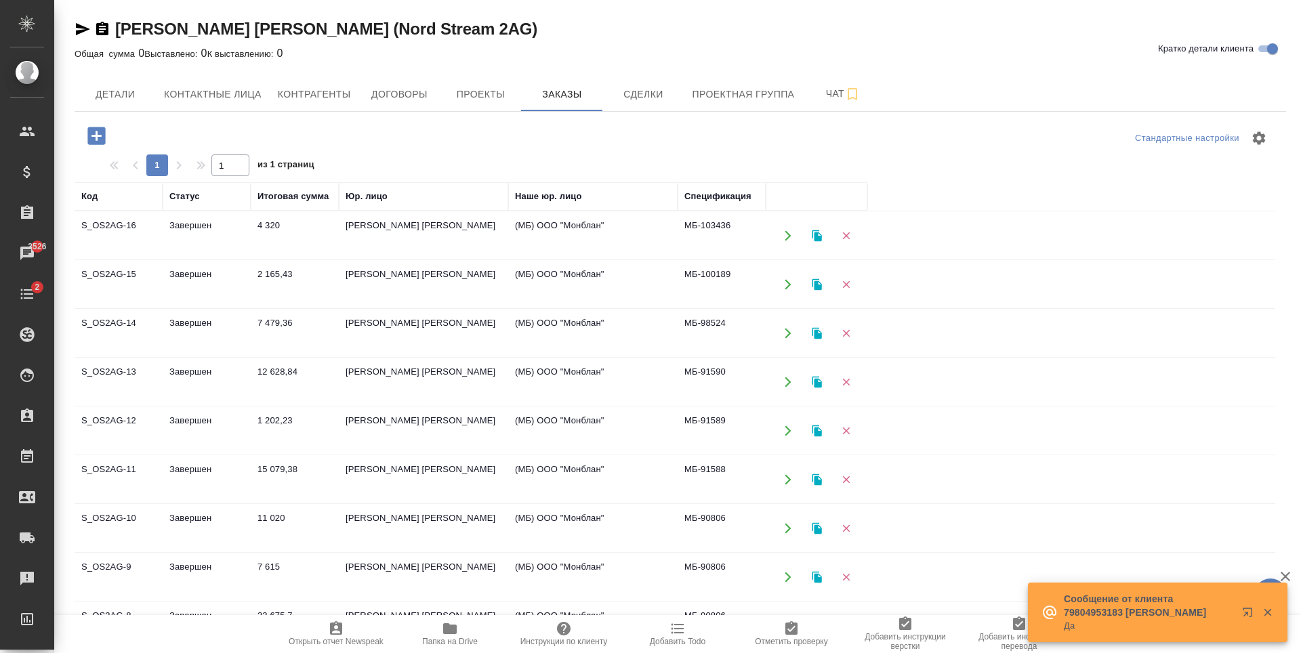
click at [90, 140] on icon "button" at bounding box center [96, 136] width 18 height 18
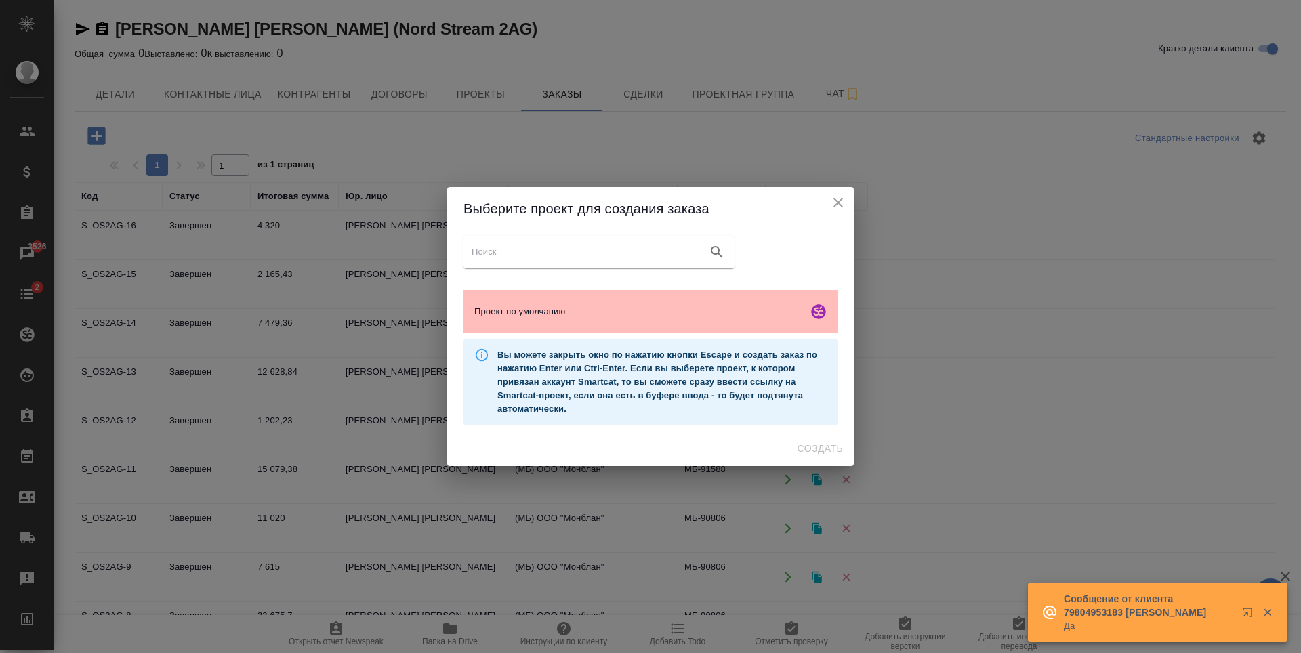
click at [667, 316] on span "Проект по умолчанию" at bounding box center [638, 312] width 328 height 14
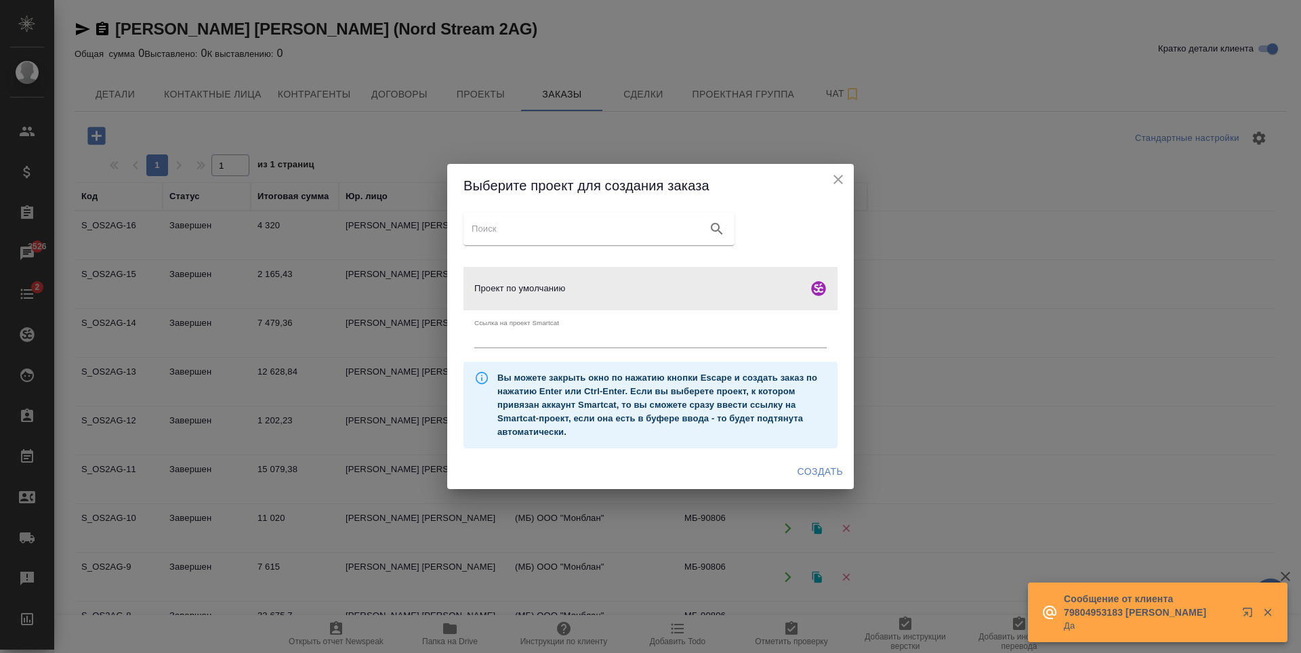
click at [827, 474] on span "Создать" at bounding box center [820, 471] width 45 height 17
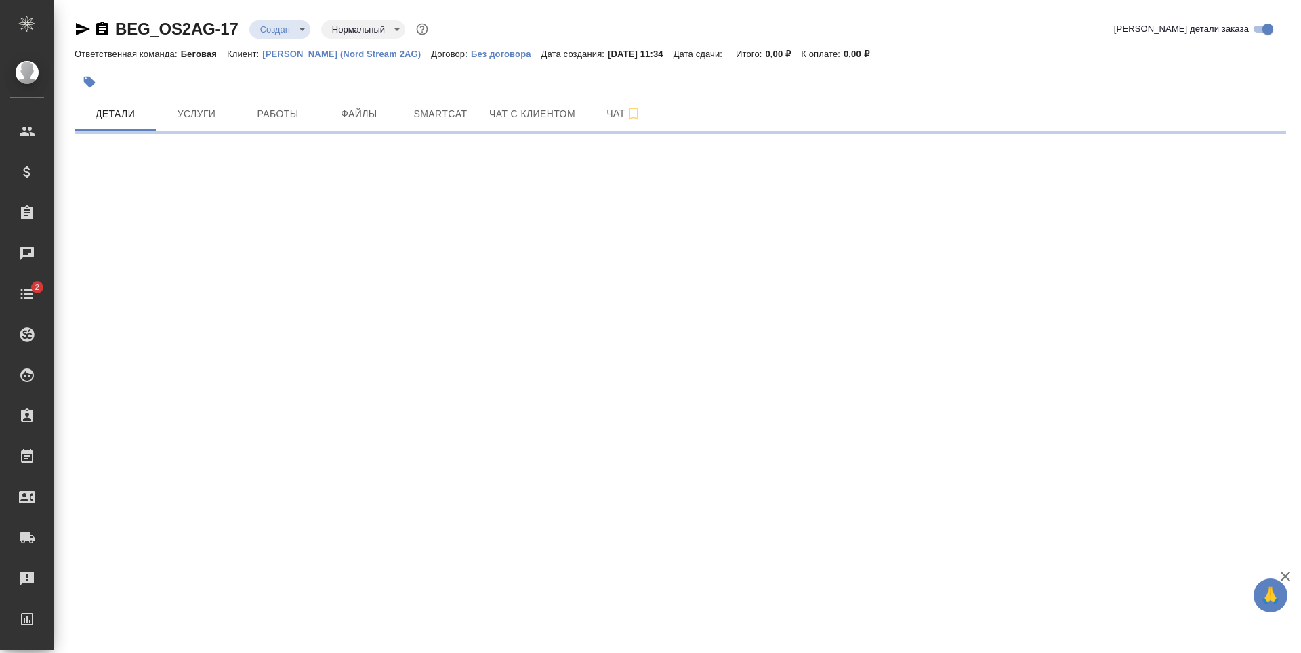
select select "RU"
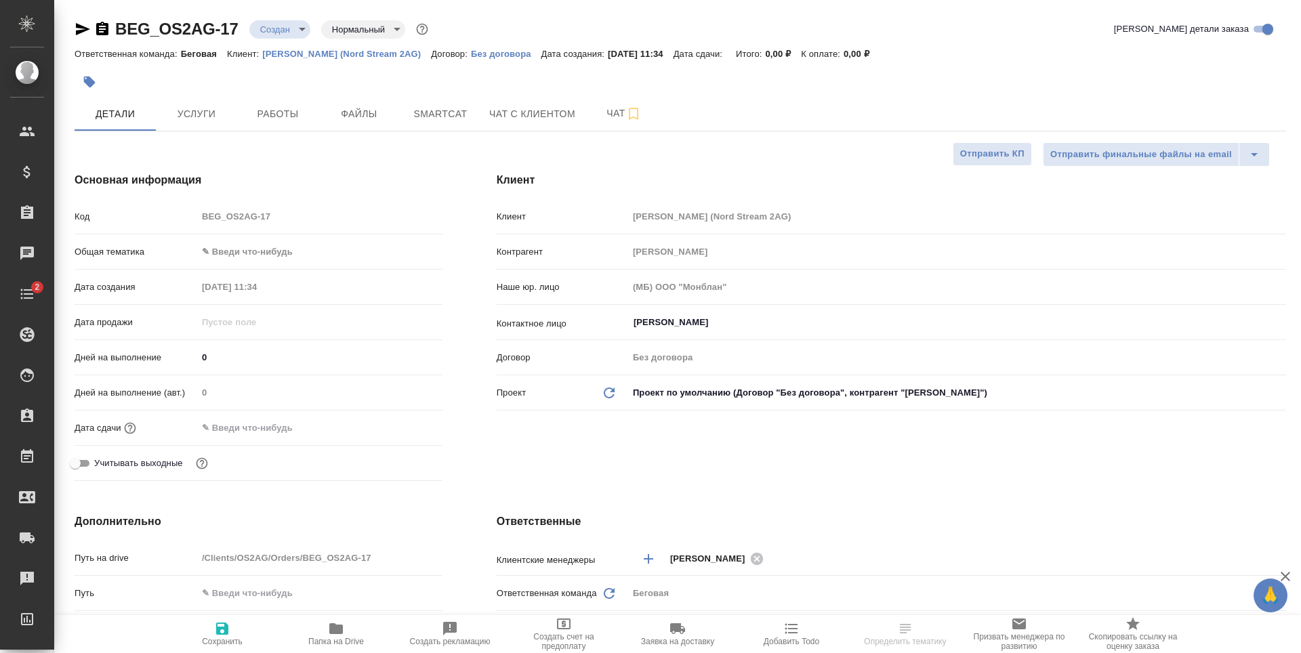
click at [262, 252] on body "🙏 .cls-1 fill:#fff; AWATERA Antonova Kristina Клиенты Спецификации Заказы Чаты …" at bounding box center [650, 326] width 1301 height 653
type textarea "x"
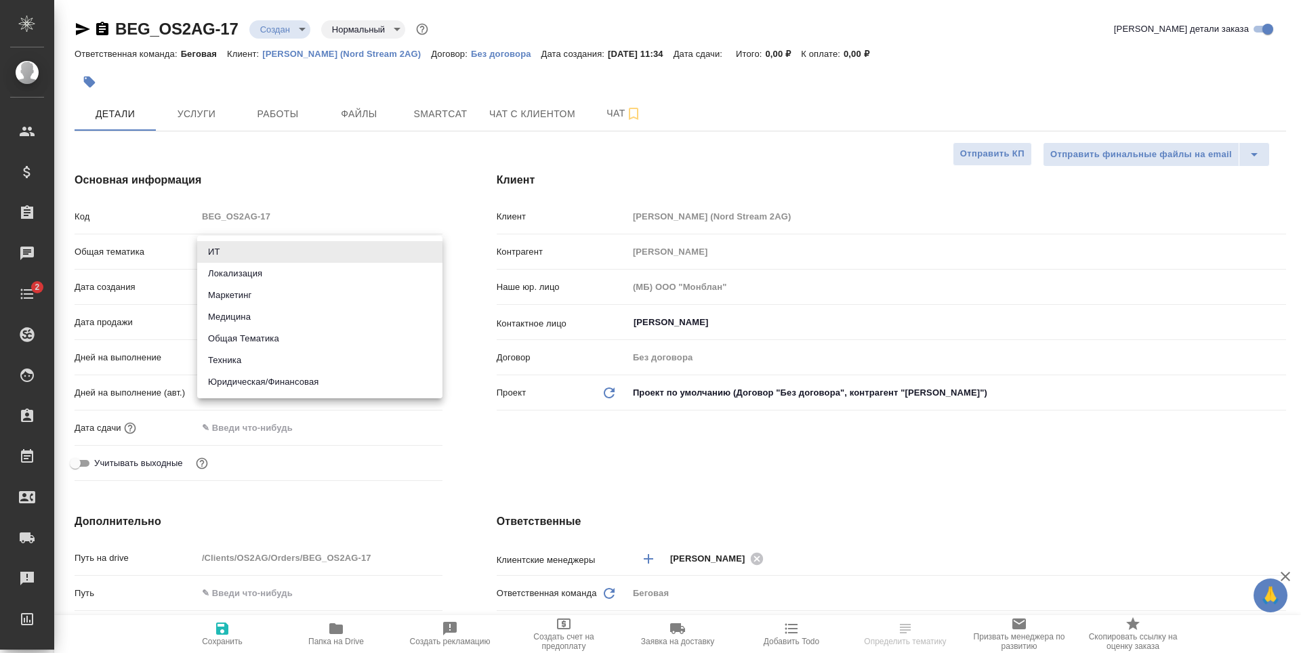
type textarea "x"
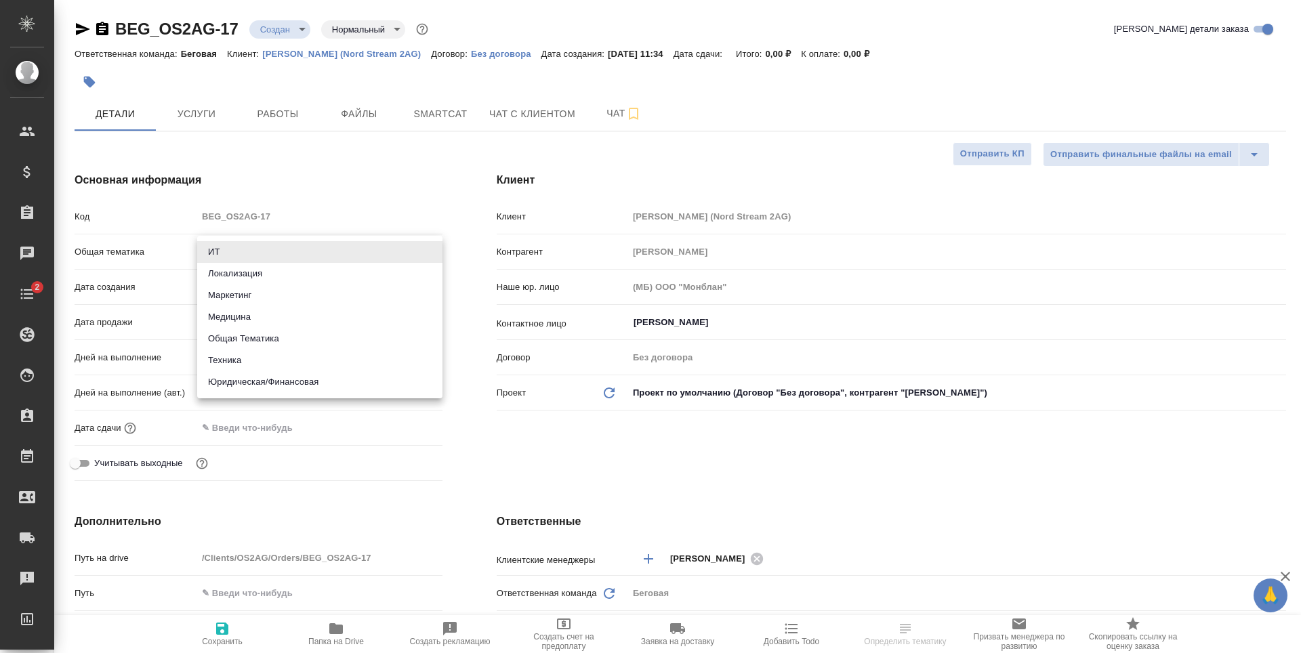
type textarea "x"
click at [332, 379] on li "Юридическая/Финансовая" at bounding box center [319, 382] width 245 height 22
type input "yr-fn"
type textarea "x"
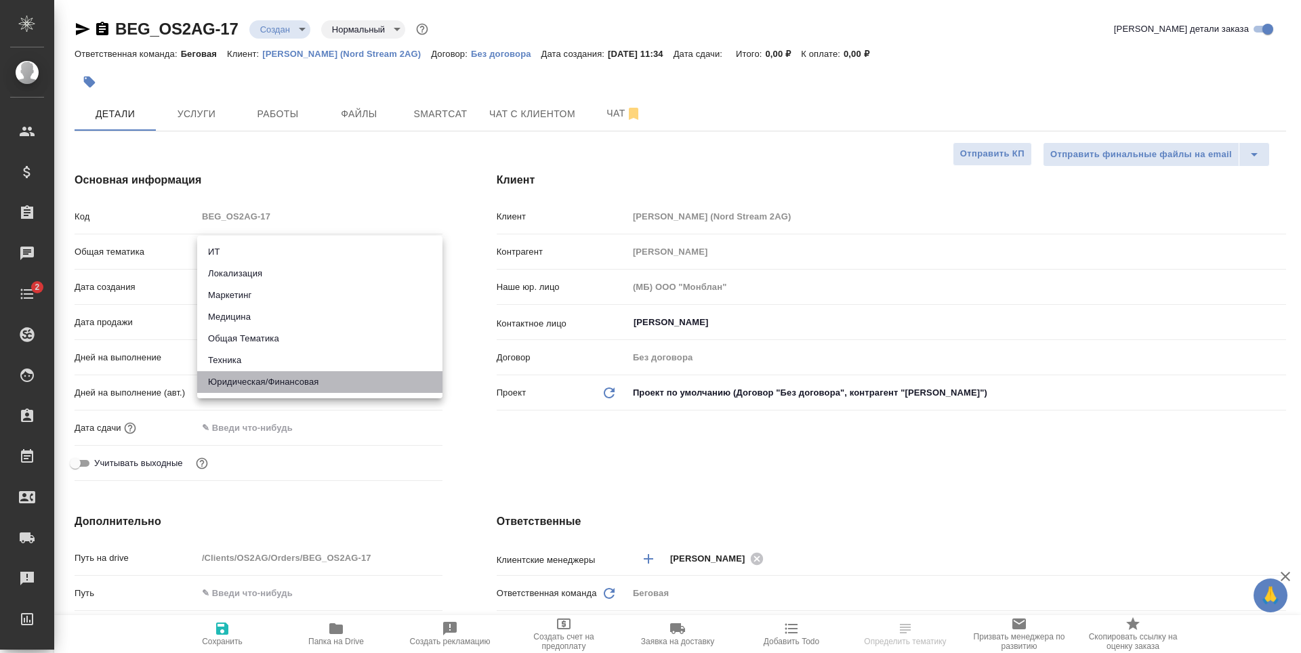
type textarea "x"
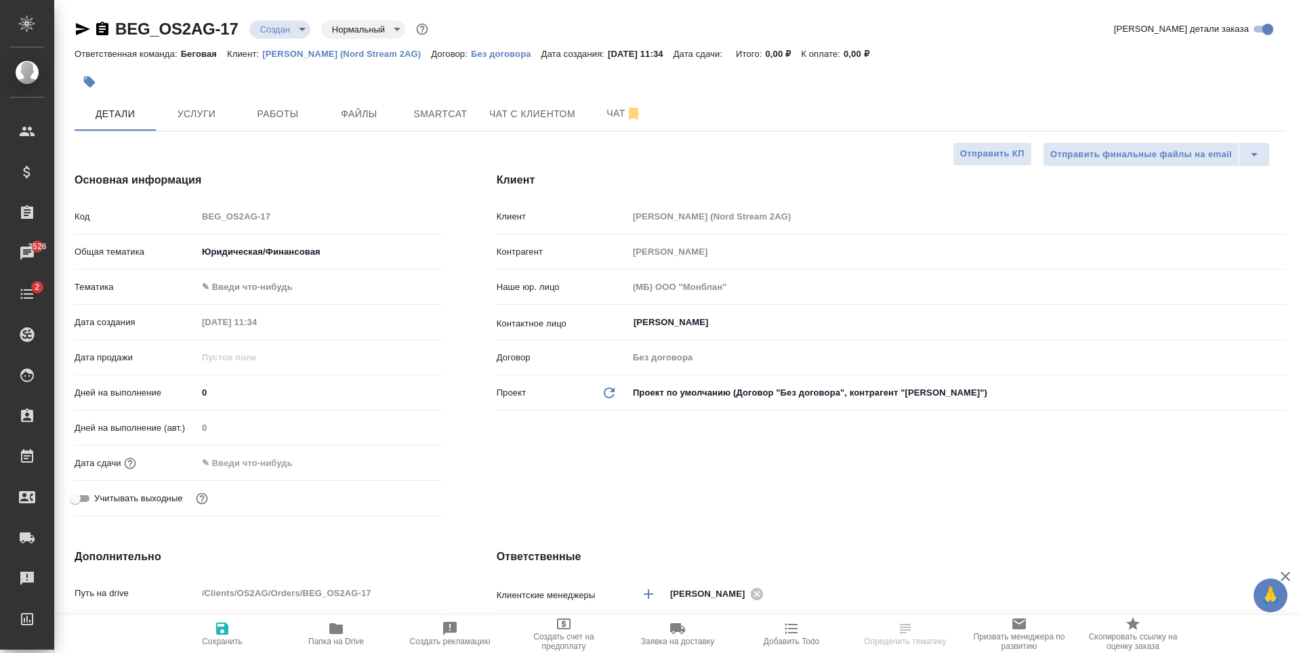
click at [278, 262] on body "🙏 .cls-1 fill:#fff; AWATERA Antonova Kristina Клиенты Спецификации Заказы 3526 …" at bounding box center [650, 326] width 1301 height 653
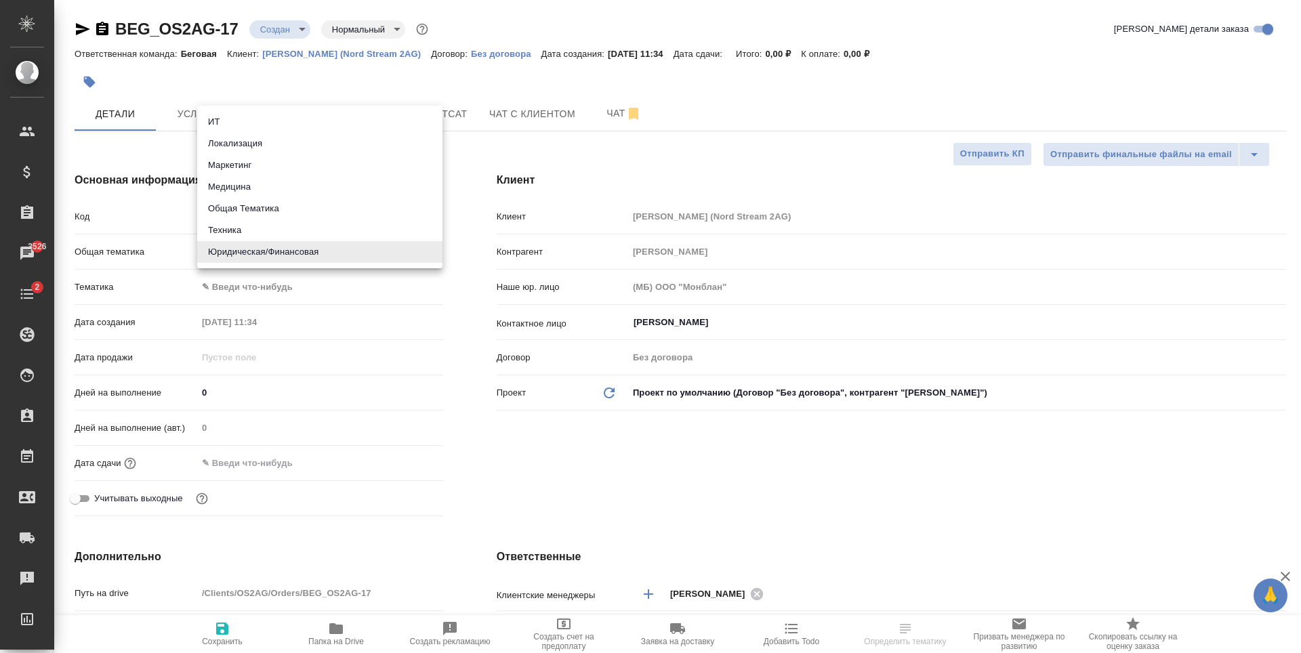
click at [284, 285] on div at bounding box center [650, 326] width 1301 height 653
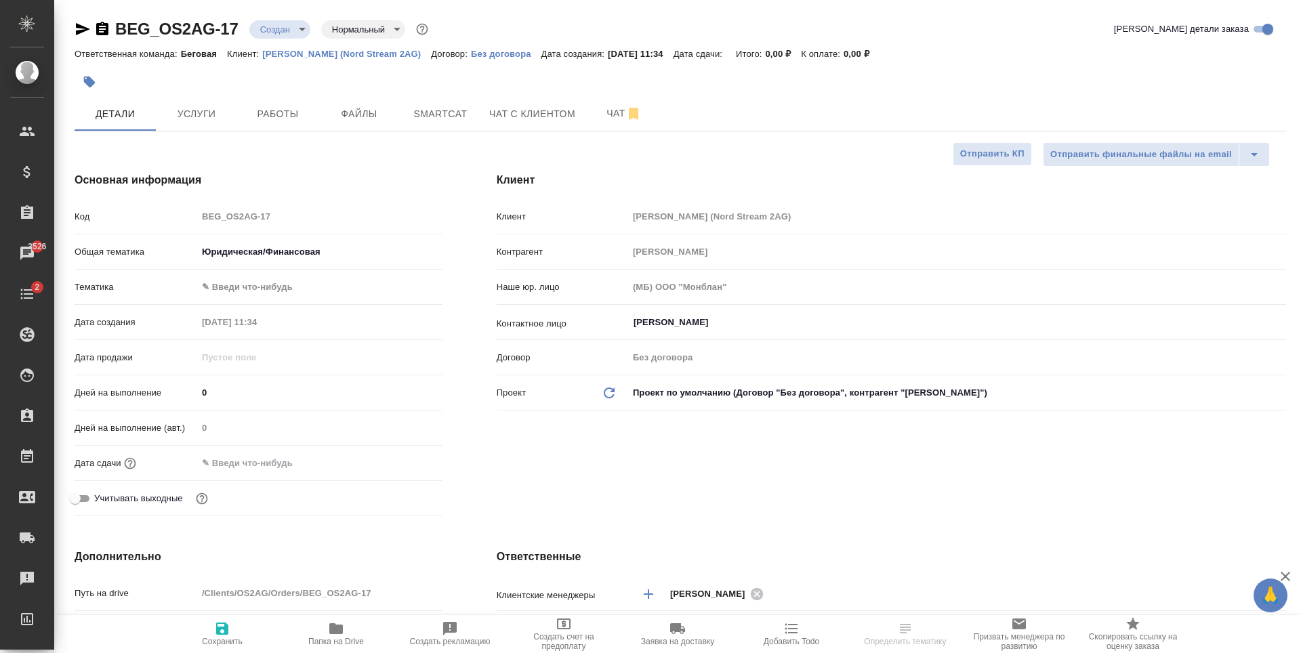
click at [284, 285] on body "🙏 .cls-1 fill:#fff; AWATERA Antonova Kristina Клиенты Спецификации Заказы 3526 …" at bounding box center [650, 326] width 1301 height 653
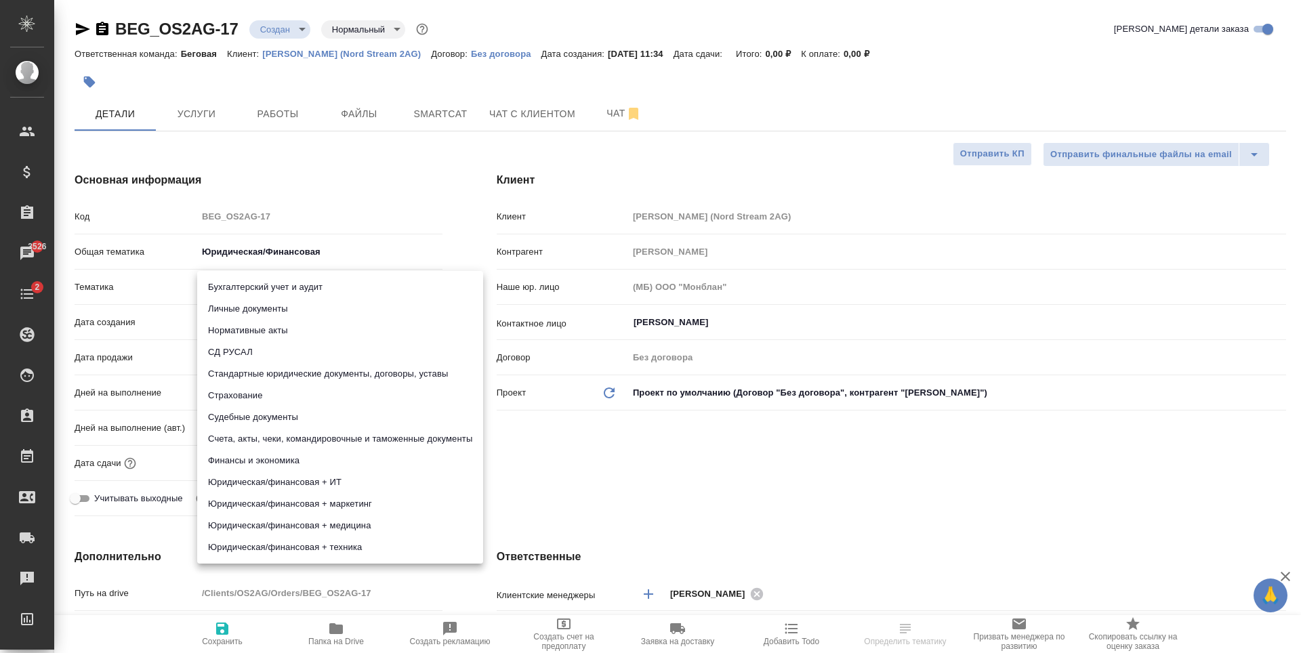
click at [342, 373] on li "Стандартные юридические документы, договоры, уставы" at bounding box center [340, 374] width 286 height 22
type textarea "x"
type input "5f647205b73bc97568ca66bf"
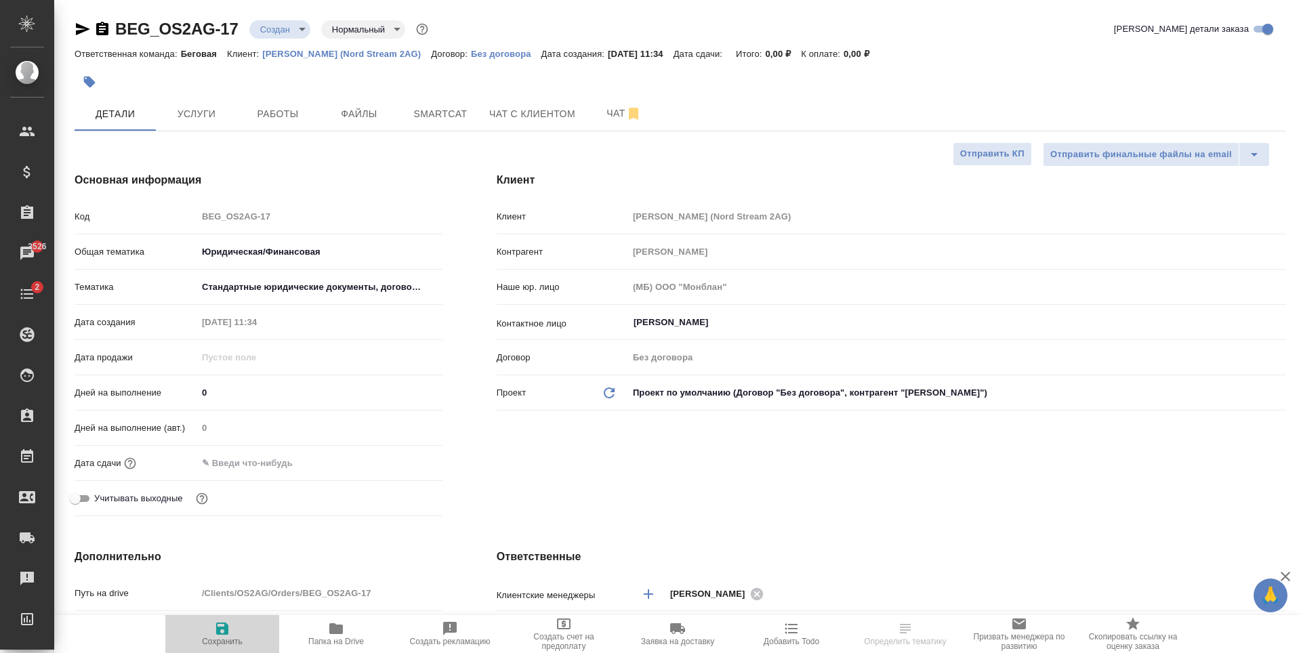
click at [236, 625] on span "Сохранить" at bounding box center [222, 634] width 98 height 26
type textarea "x"
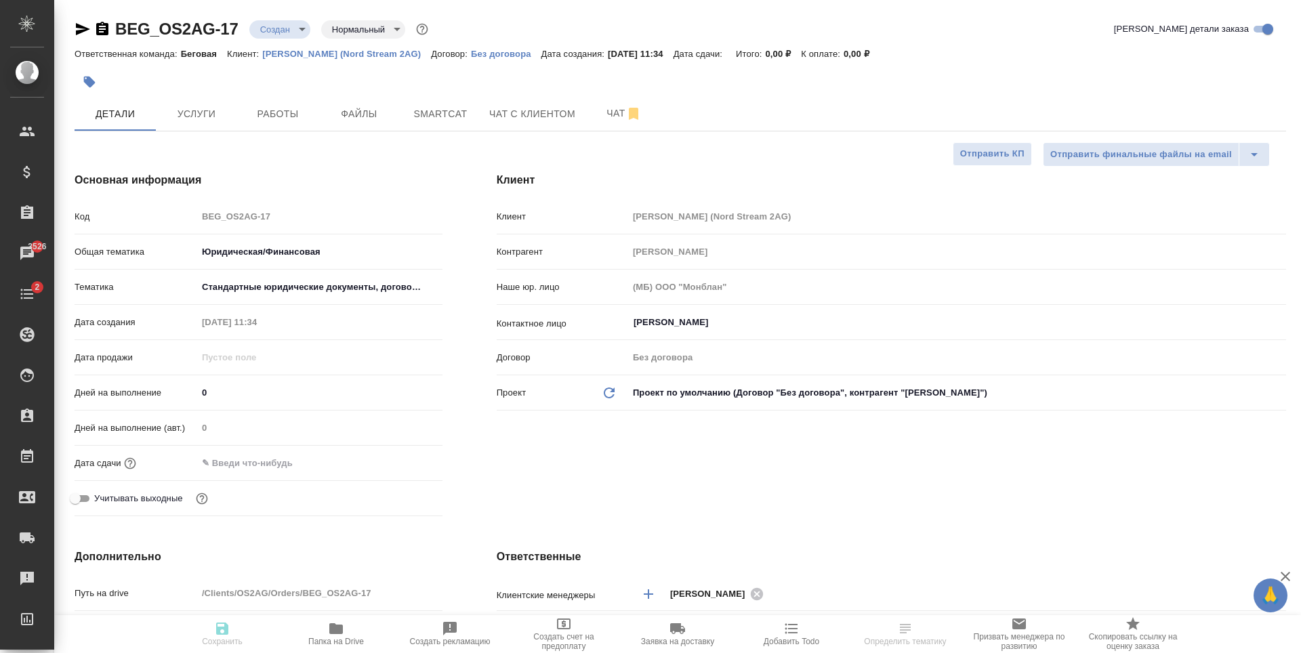
type textarea "x"
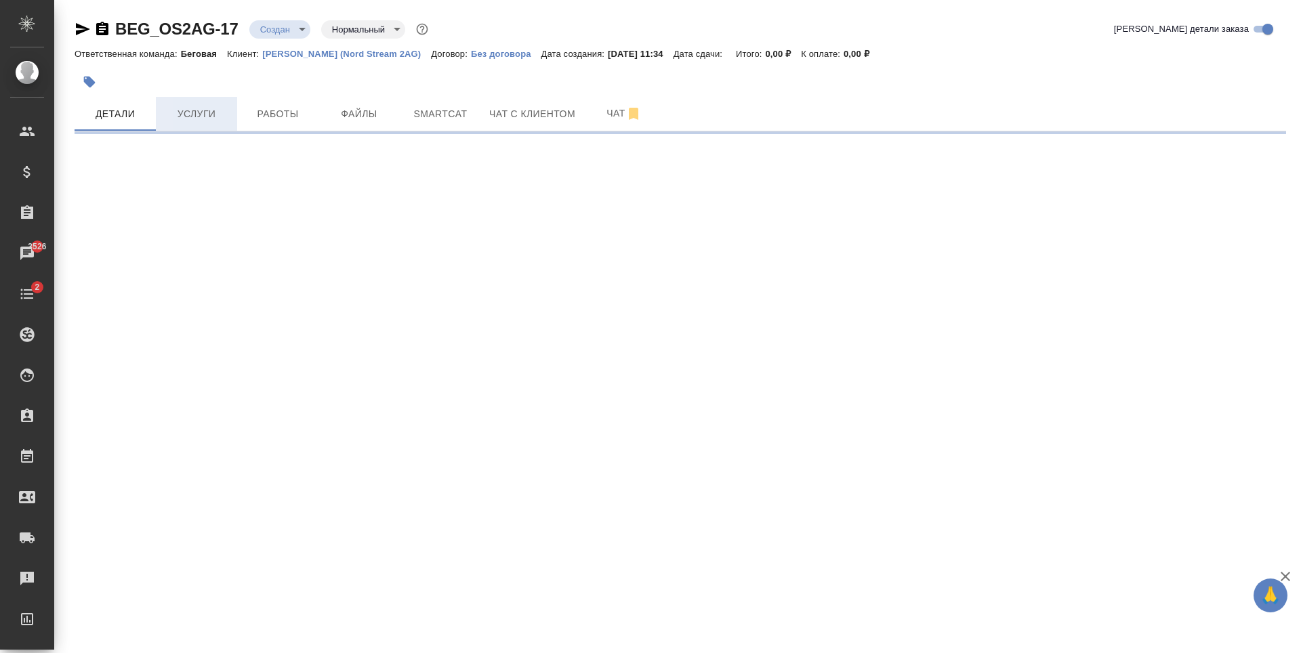
click at [220, 110] on span "Услуги" at bounding box center [196, 114] width 65 height 17
select select "RU"
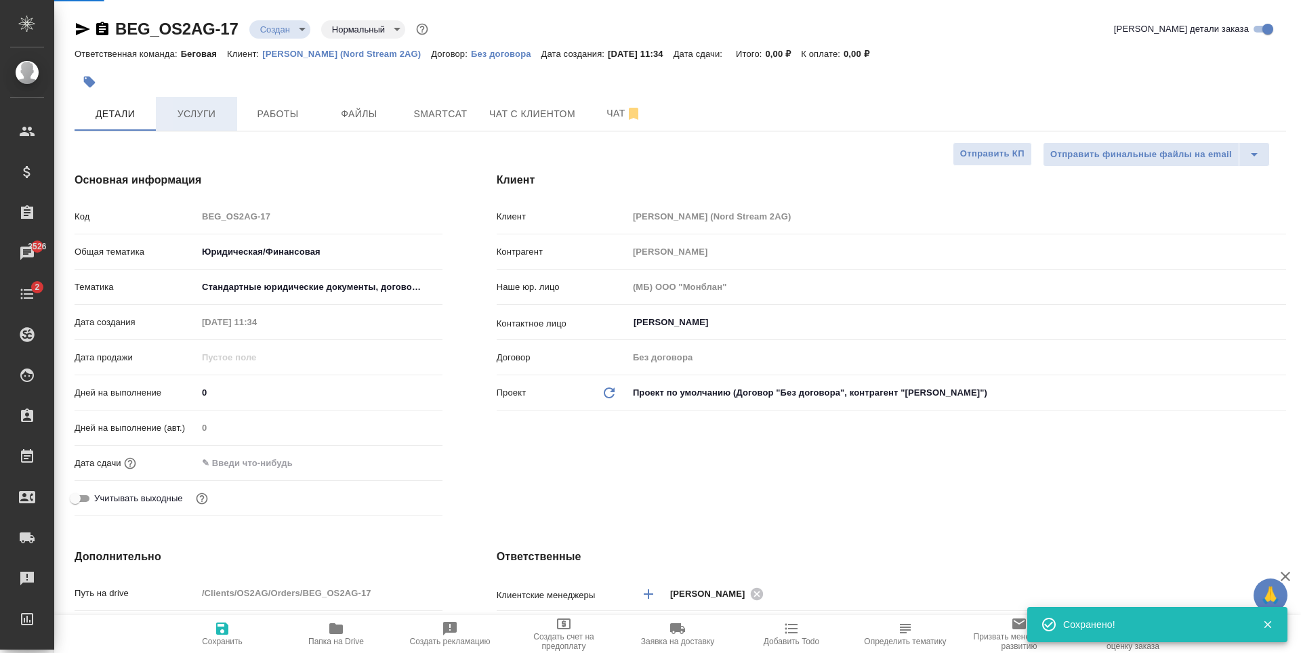
type textarea "x"
click at [220, 110] on span "Услуги" at bounding box center [196, 114] width 65 height 17
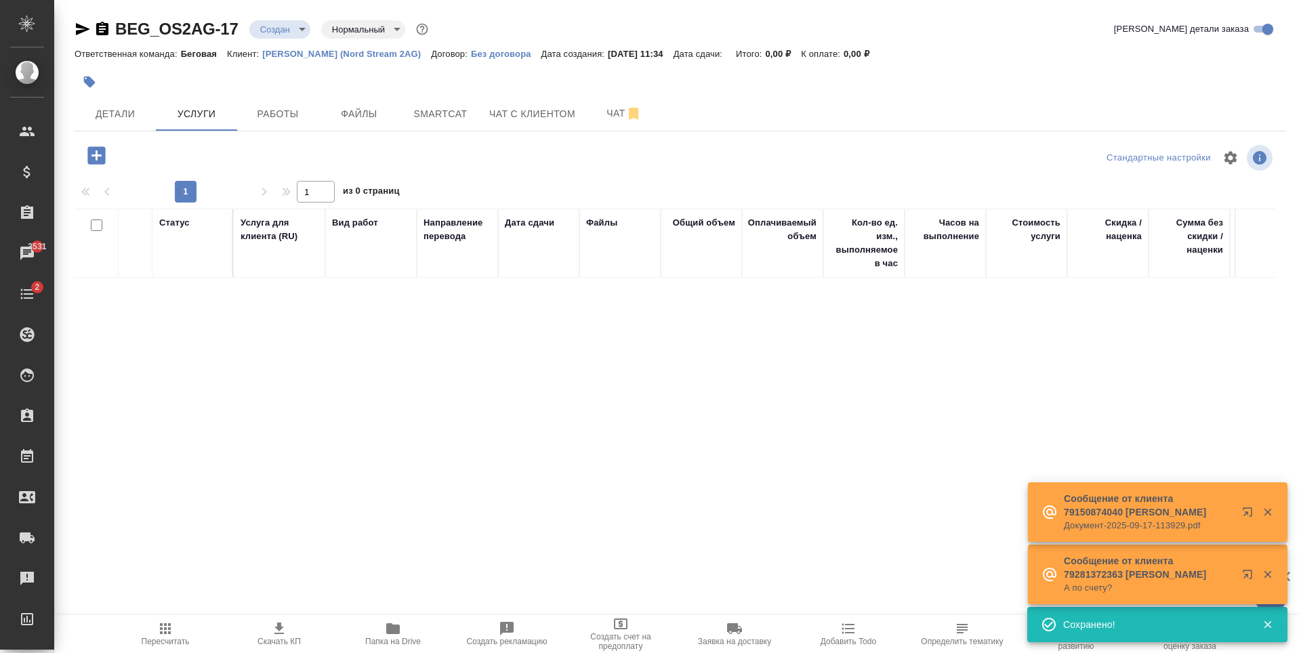
click at [100, 159] on icon "button" at bounding box center [96, 155] width 18 height 18
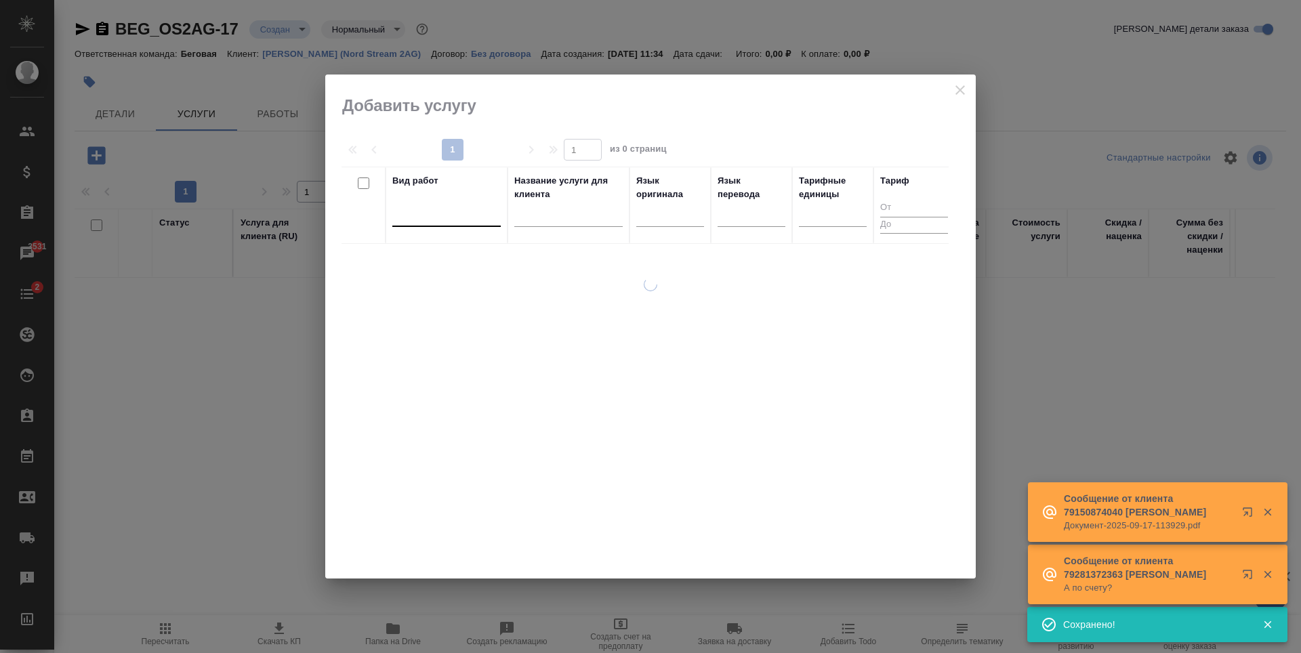
click at [454, 212] on div at bounding box center [446, 213] width 108 height 20
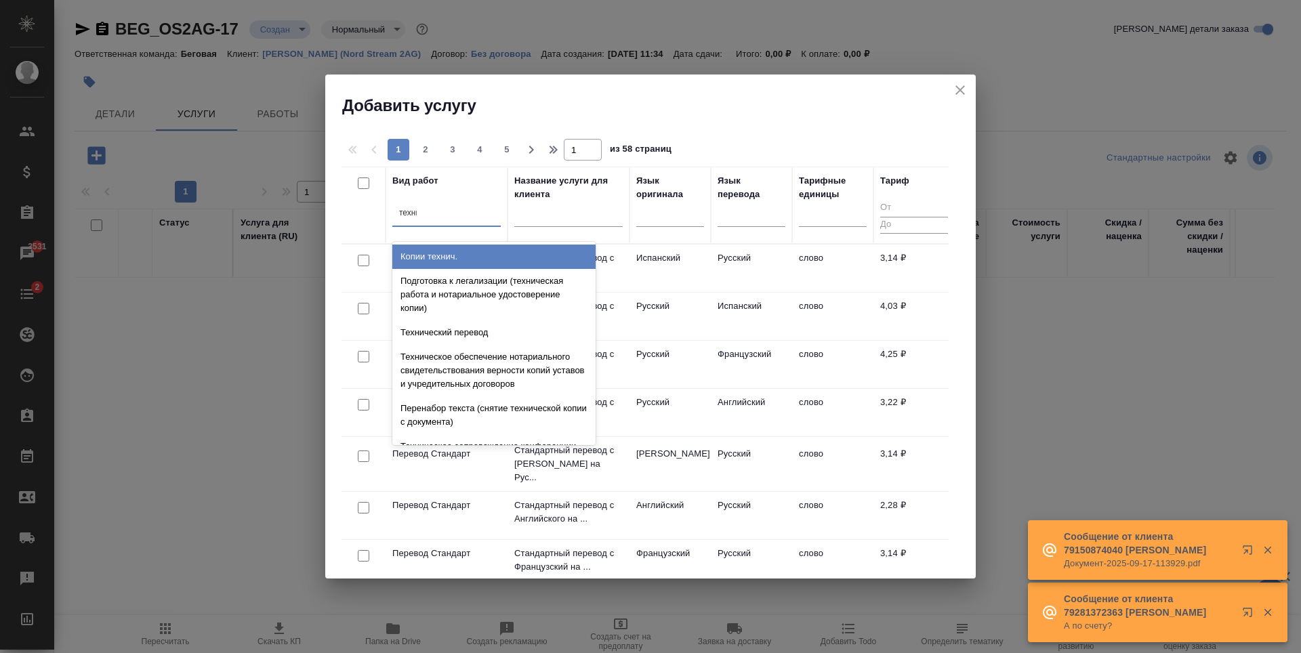
type input "технич"
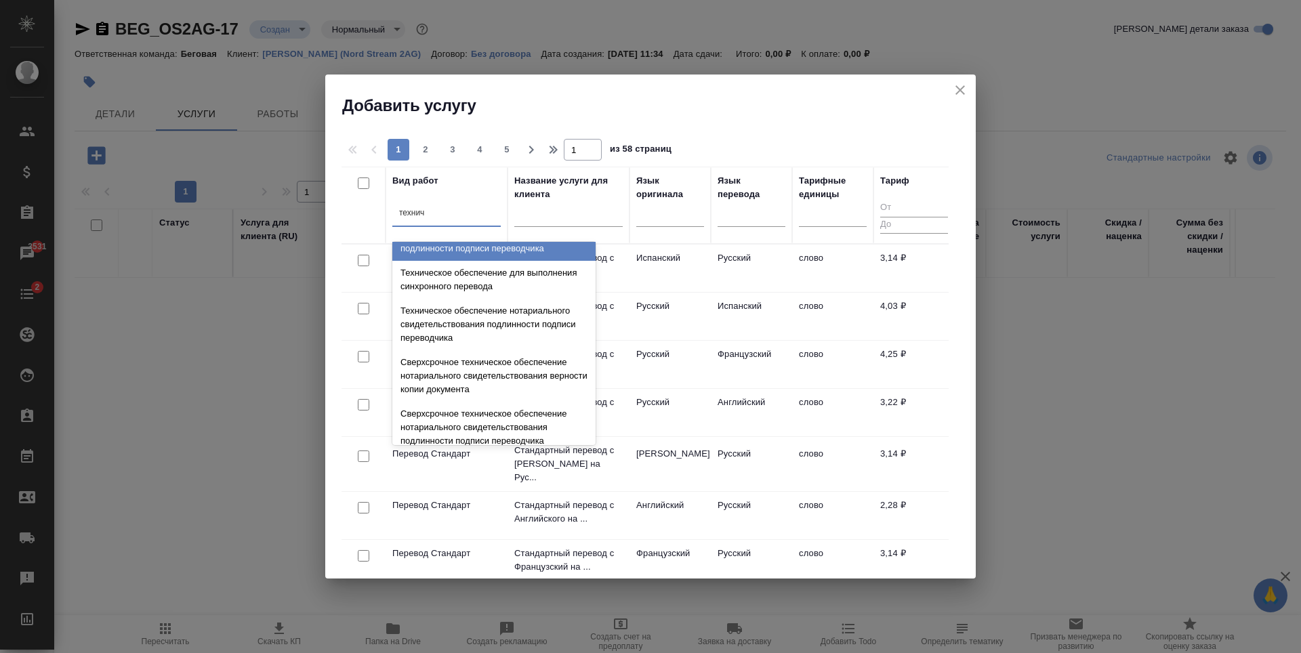
scroll to position [407, 0]
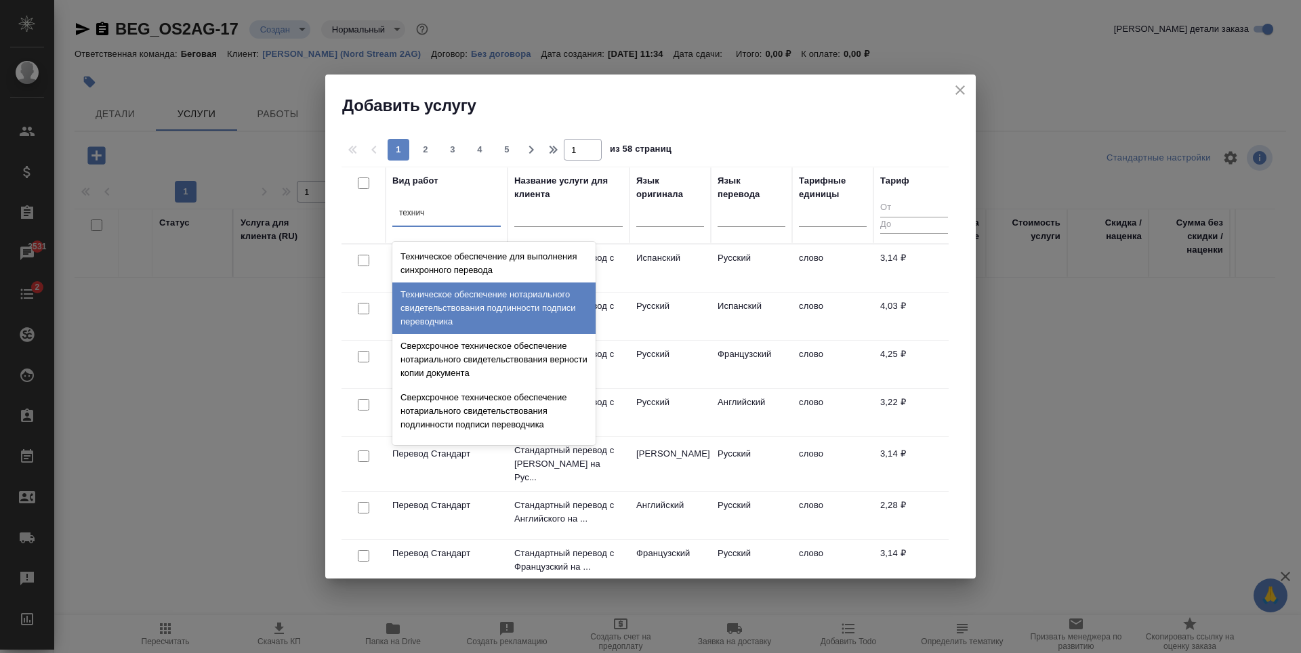
click at [528, 314] on div "Техническое обеспечение нотариального свидетельствования подлинности подписи пе…" at bounding box center [493, 308] width 203 height 51
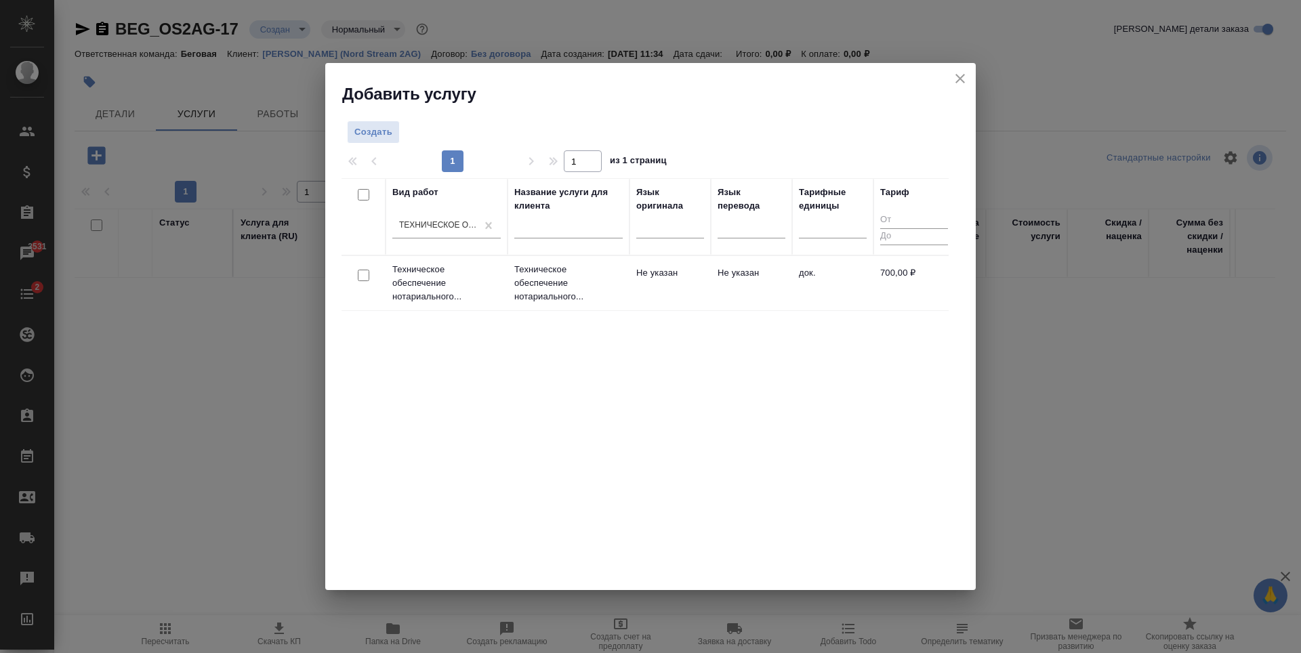
click at [855, 302] on td "док." at bounding box center [832, 283] width 81 height 47
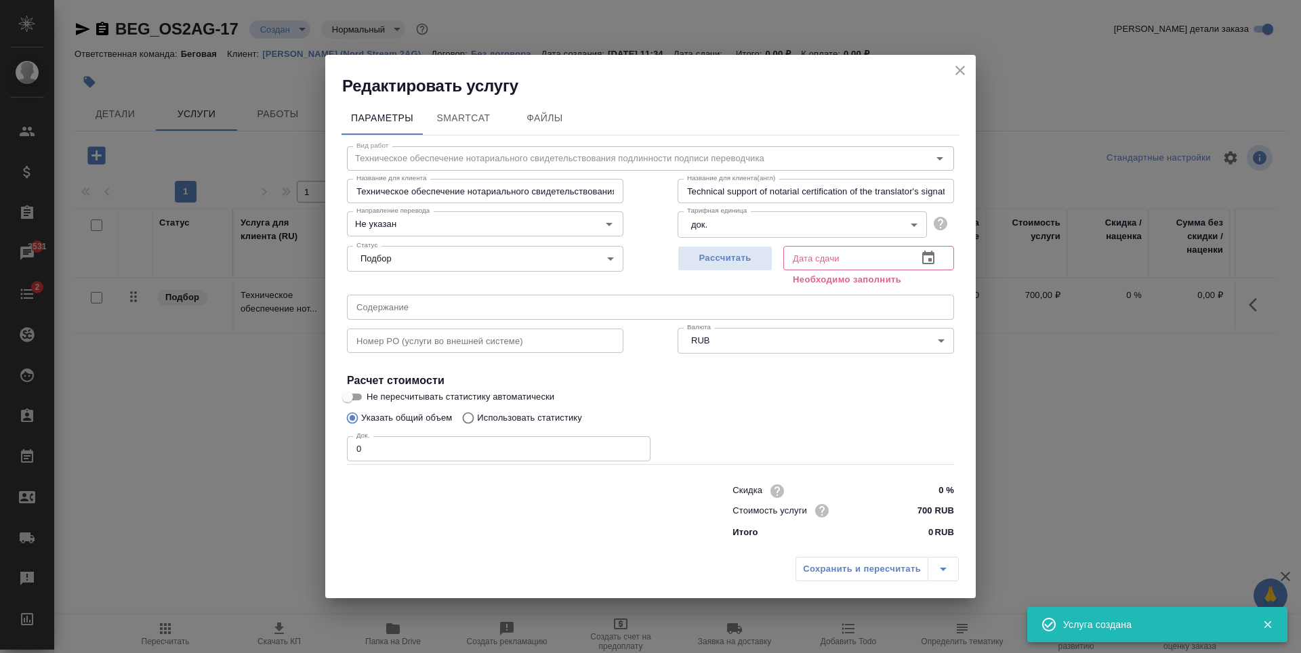
click at [526, 434] on div "Док. 0 Док." at bounding box center [499, 447] width 304 height 33
click at [510, 453] on input "0" at bounding box center [499, 448] width 304 height 24
type input "1"
click at [713, 263] on span "Рассчитать" at bounding box center [725, 259] width 80 height 16
type input "17.09.2025 11:52"
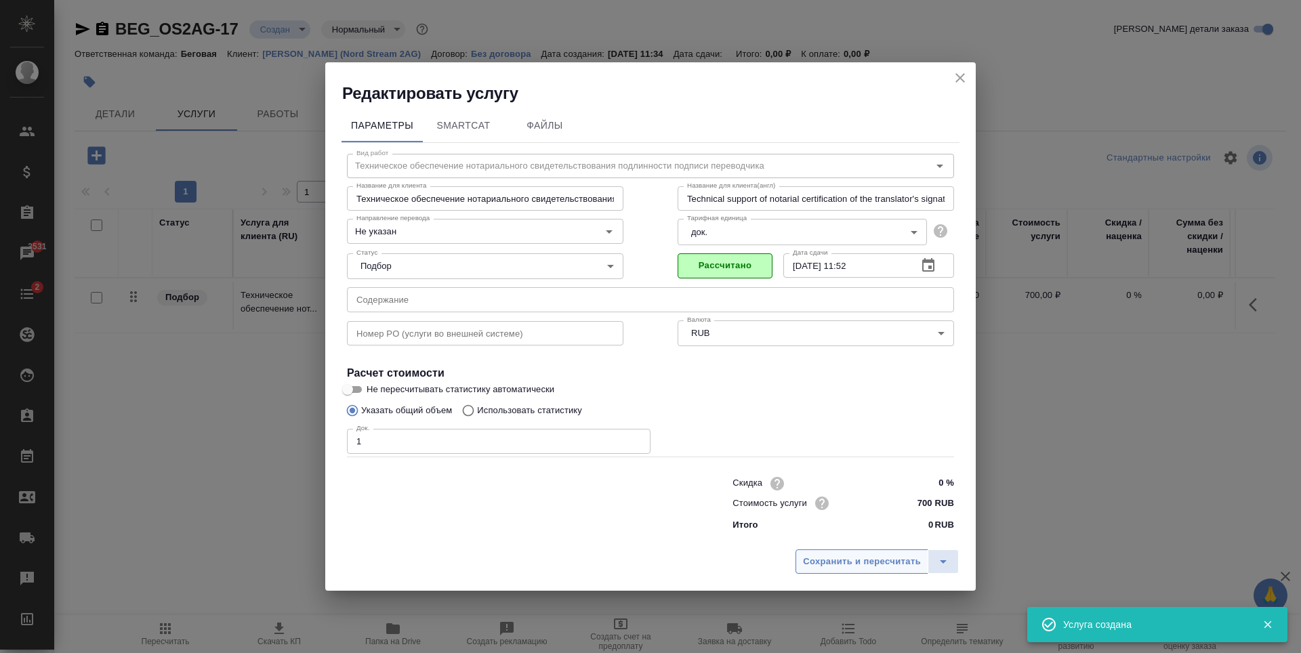
click at [844, 560] on span "Сохранить и пересчитать" at bounding box center [862, 562] width 118 height 16
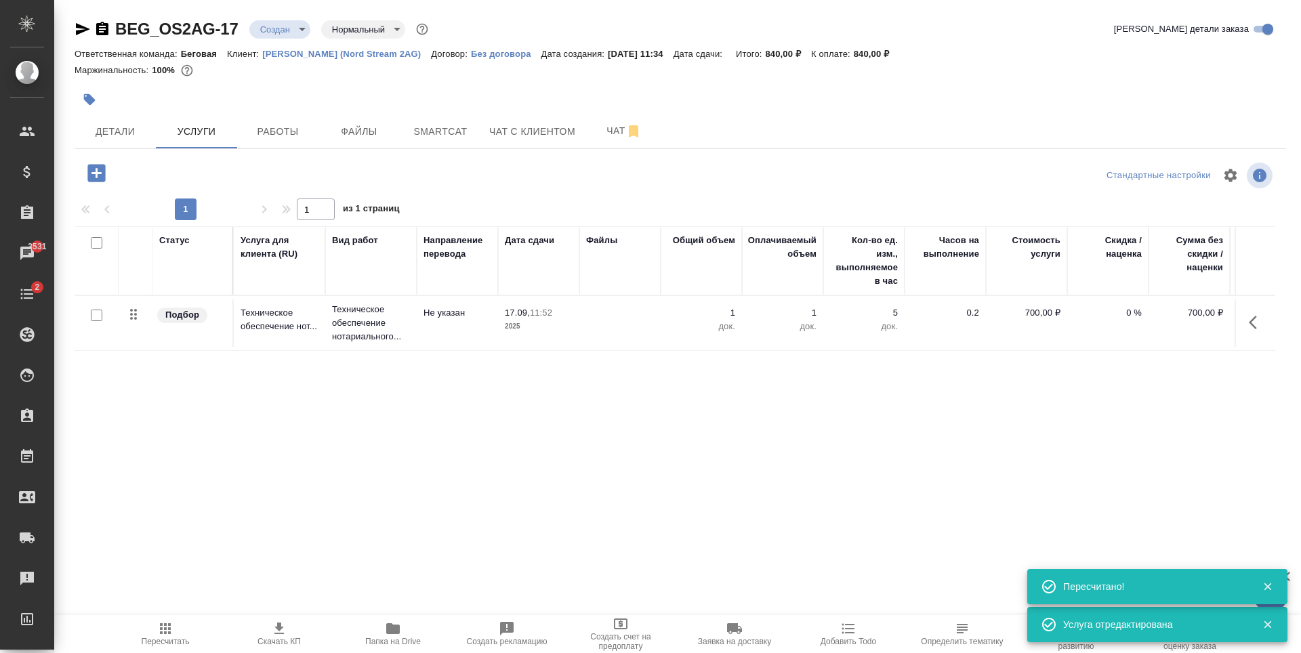
click at [101, 165] on icon "button" at bounding box center [96, 173] width 18 height 18
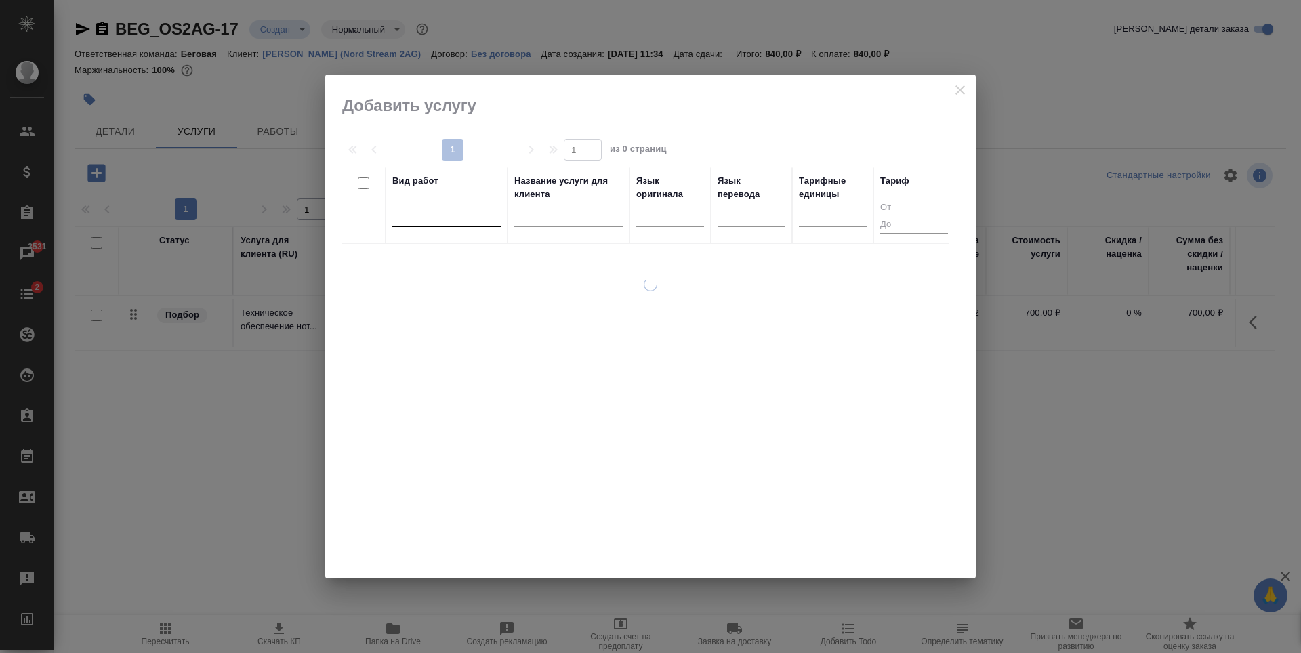
click at [451, 219] on div at bounding box center [446, 213] width 108 height 20
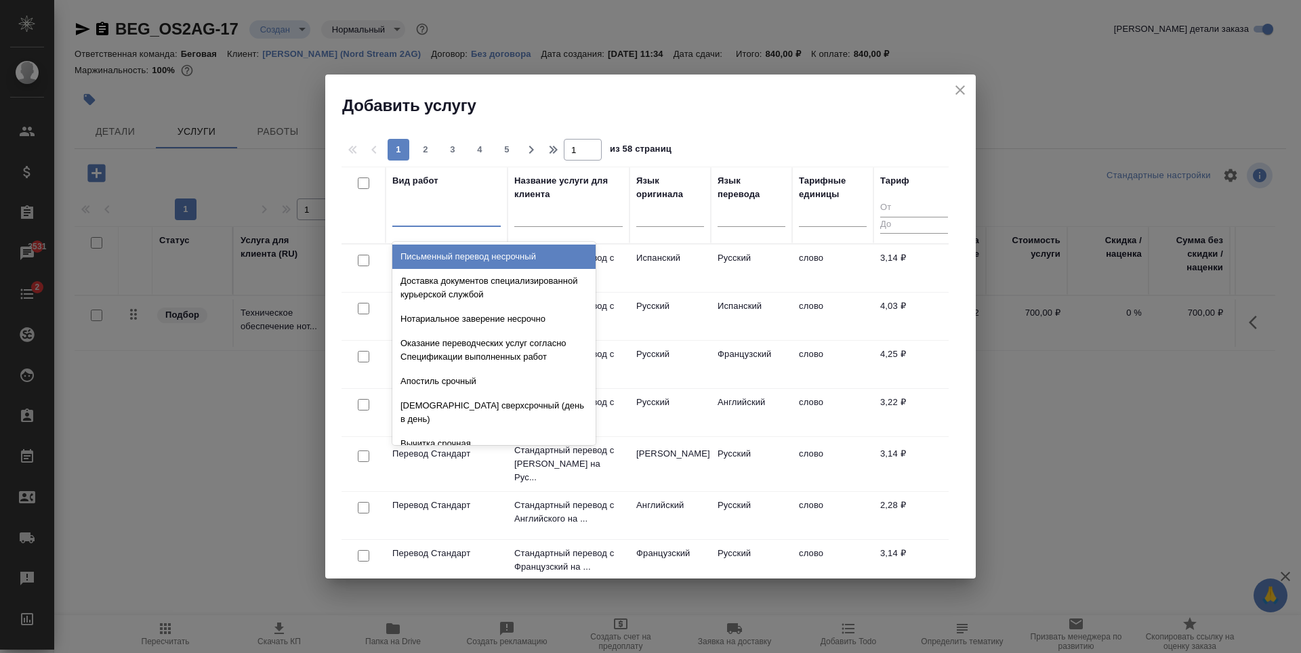
type input "н"
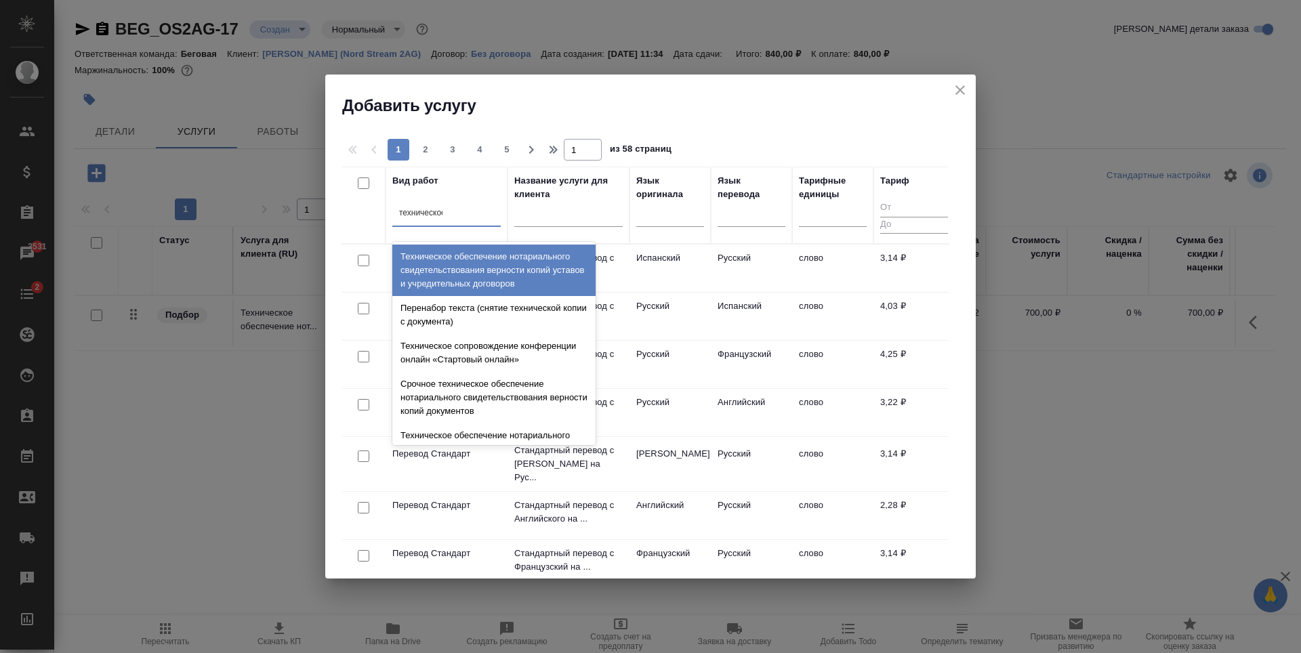
type input "техническое"
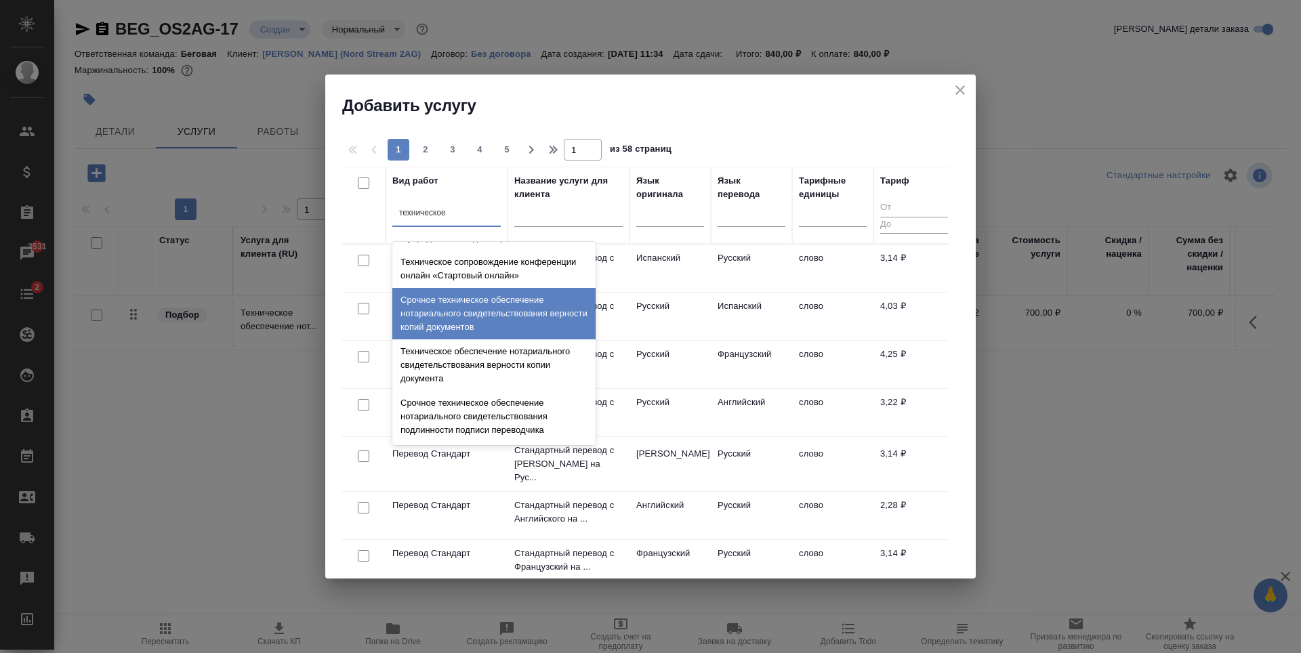
scroll to position [68, 0]
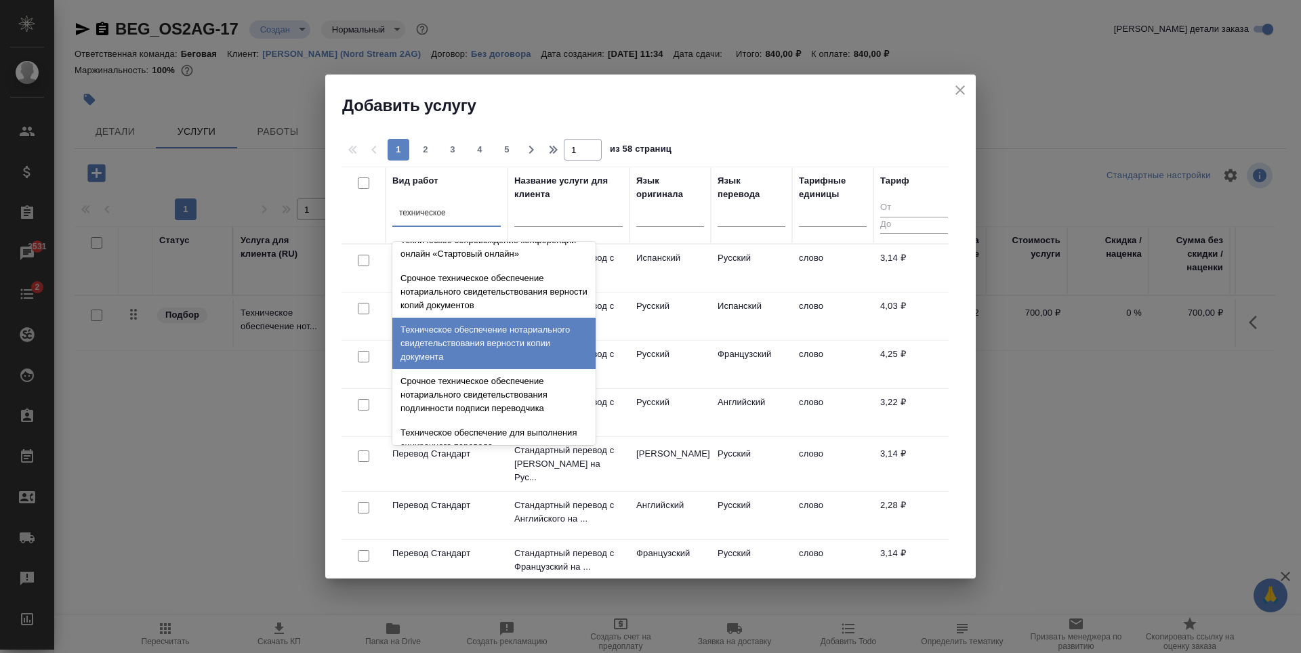
click at [515, 339] on div "Техническое обеспечение нотариального свидетельствования верности копии докумен…" at bounding box center [493, 343] width 203 height 51
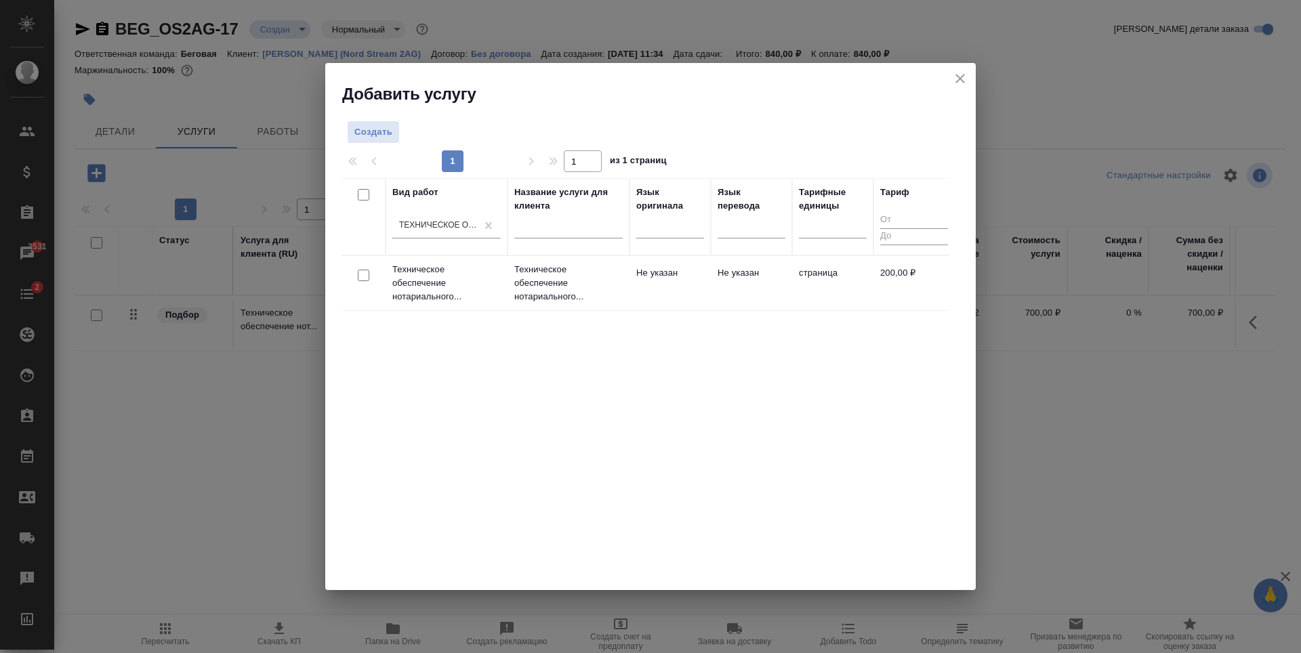
click at [753, 299] on td "Не указан" at bounding box center [751, 283] width 81 height 47
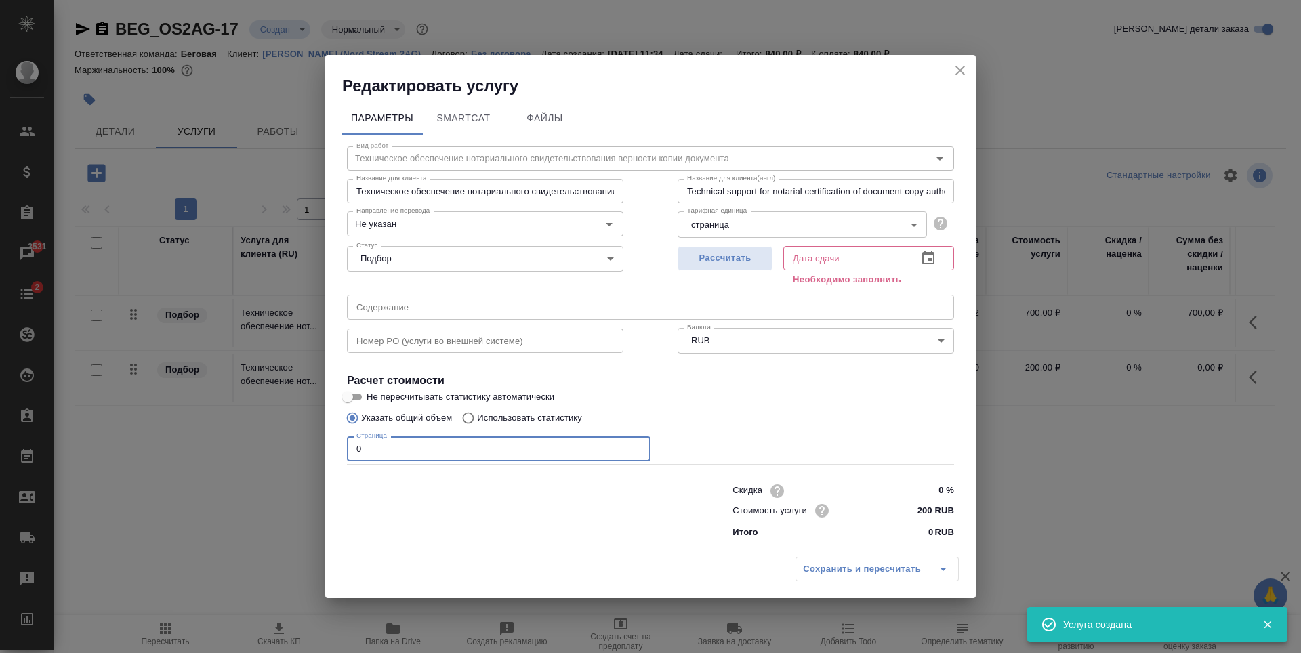
click at [482, 437] on input "0" at bounding box center [499, 448] width 304 height 24
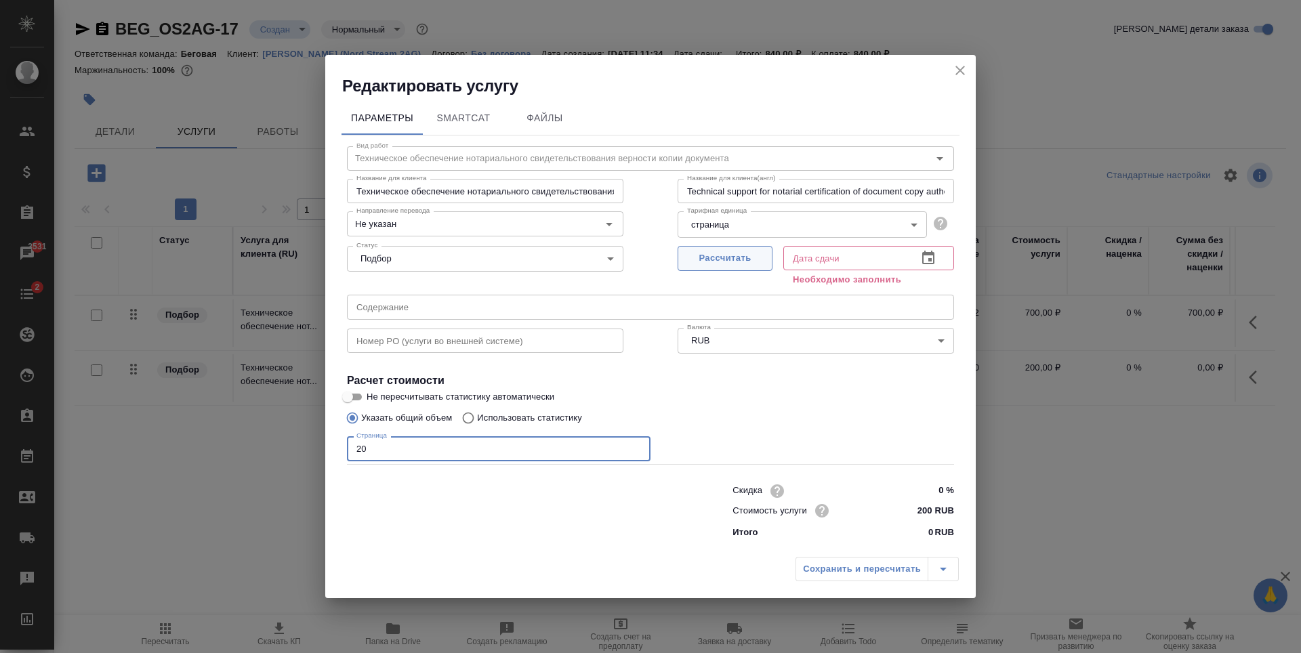
type input "20"
click at [725, 247] on button "Рассчитать" at bounding box center [725, 258] width 95 height 25
type input "17.09.2025 12:41"
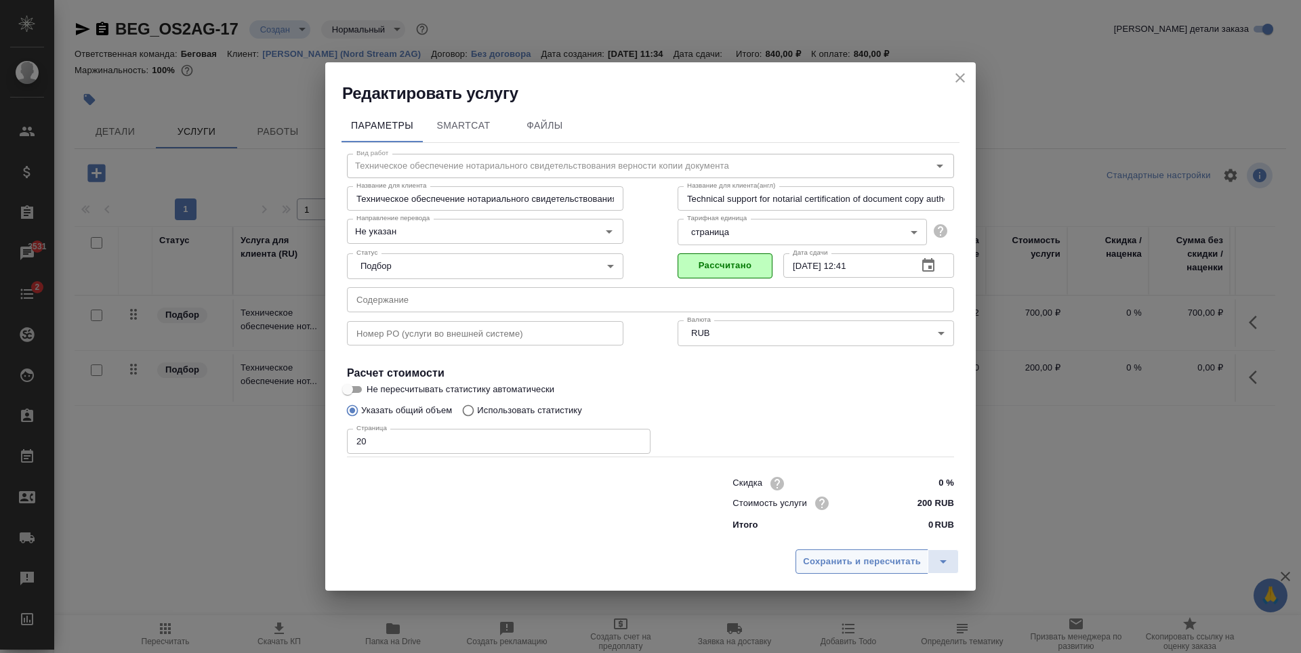
click at [892, 555] on span "Сохранить и пересчитать" at bounding box center [862, 562] width 118 height 16
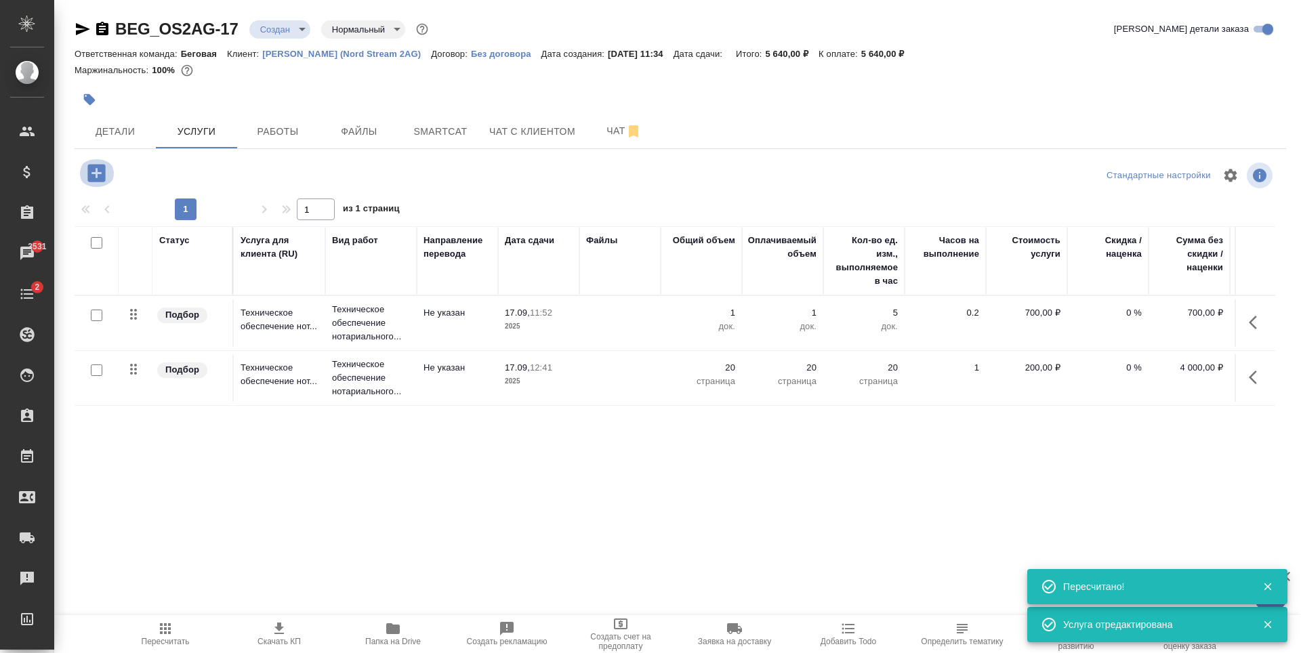
click at [94, 178] on icon "button" at bounding box center [96, 173] width 18 height 18
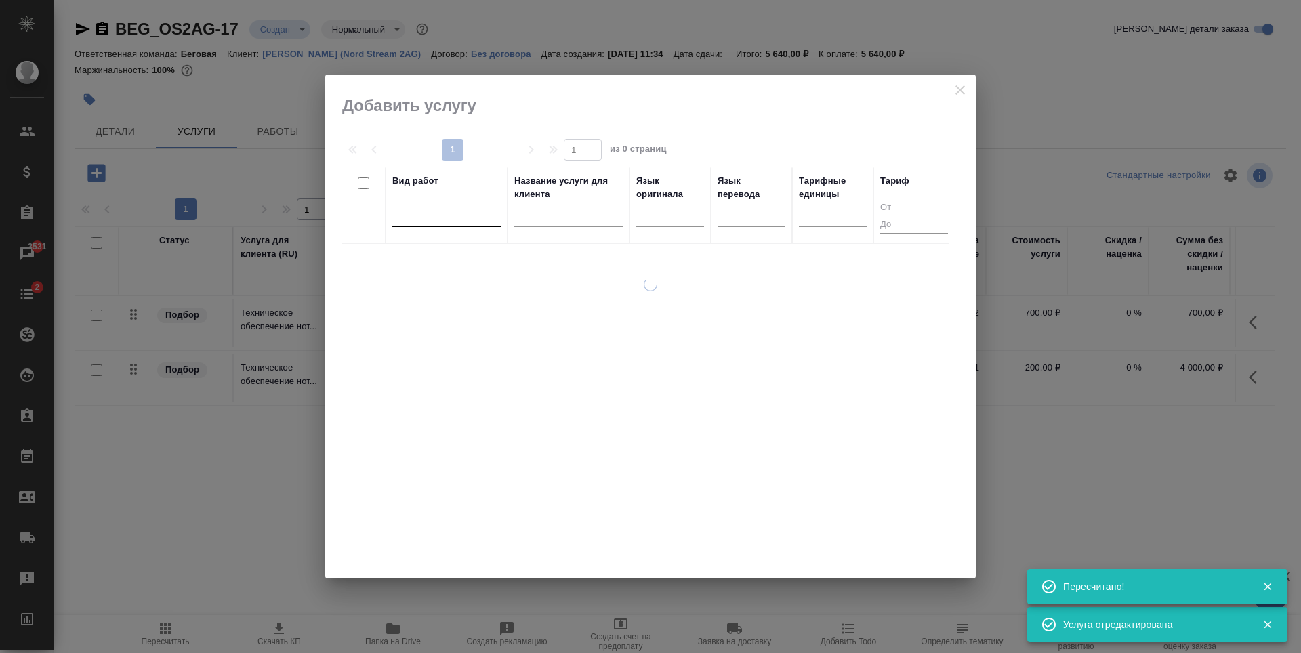
click at [472, 206] on div at bounding box center [446, 213] width 108 height 20
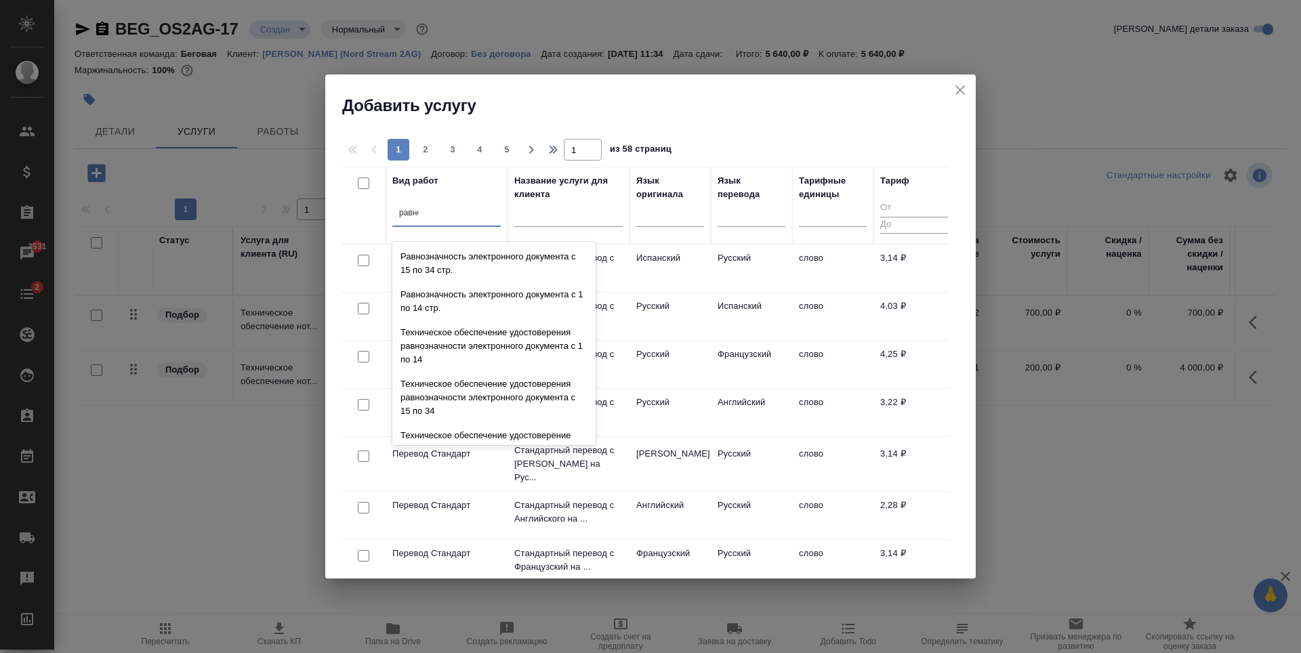
scroll to position [76, 0]
type input "равноз"
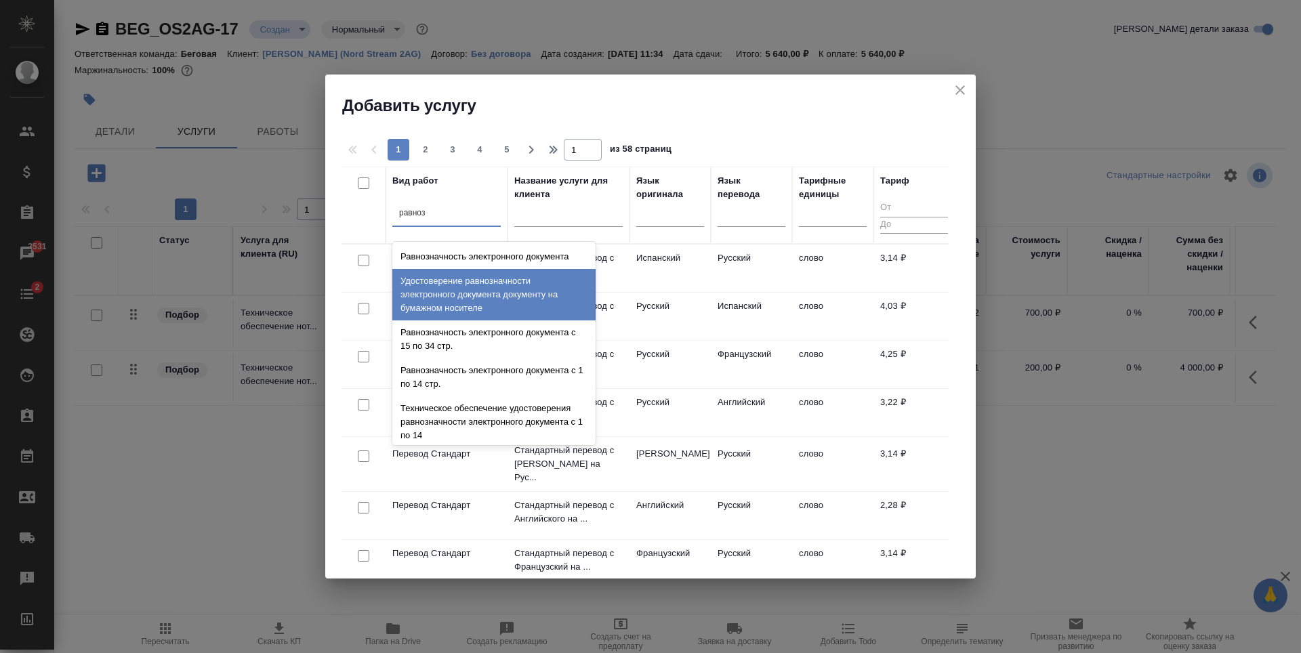
click at [519, 302] on div "Удостоверение равнозначности электронного документа документу на бумажном носит…" at bounding box center [493, 294] width 203 height 51
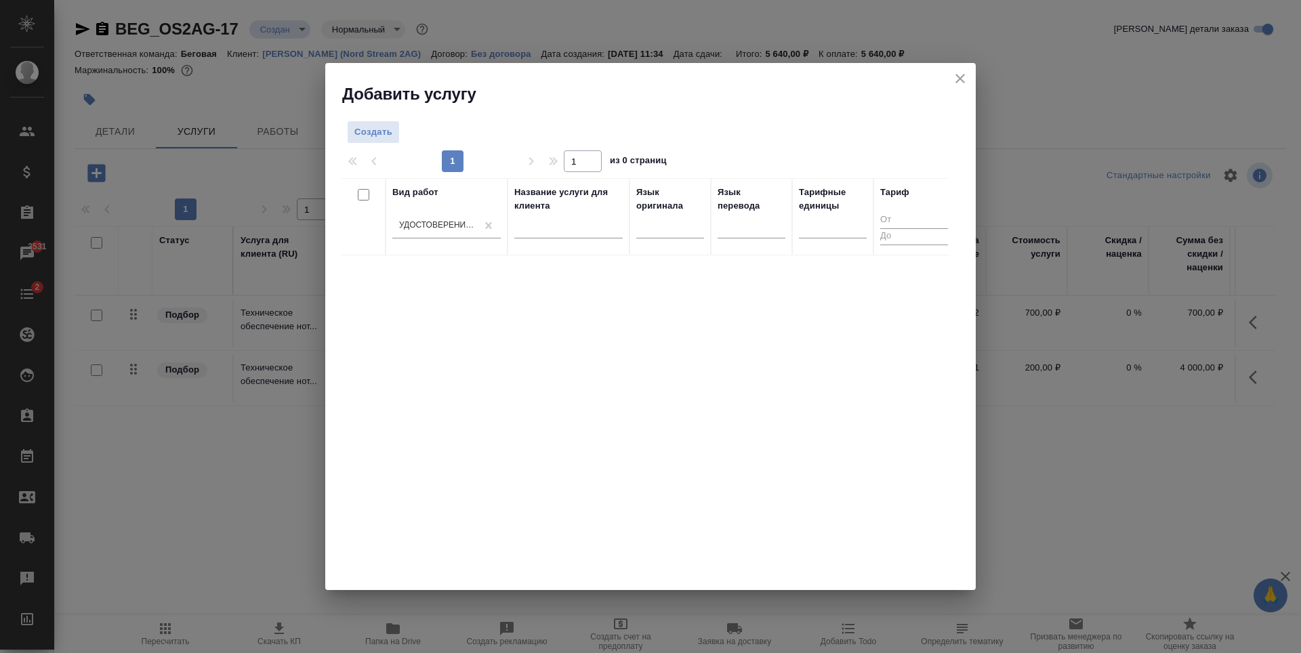
click at [478, 209] on div "Вид работ Удостоверение равнозначности электронного документа документу на бума…" at bounding box center [446, 217] width 108 height 62
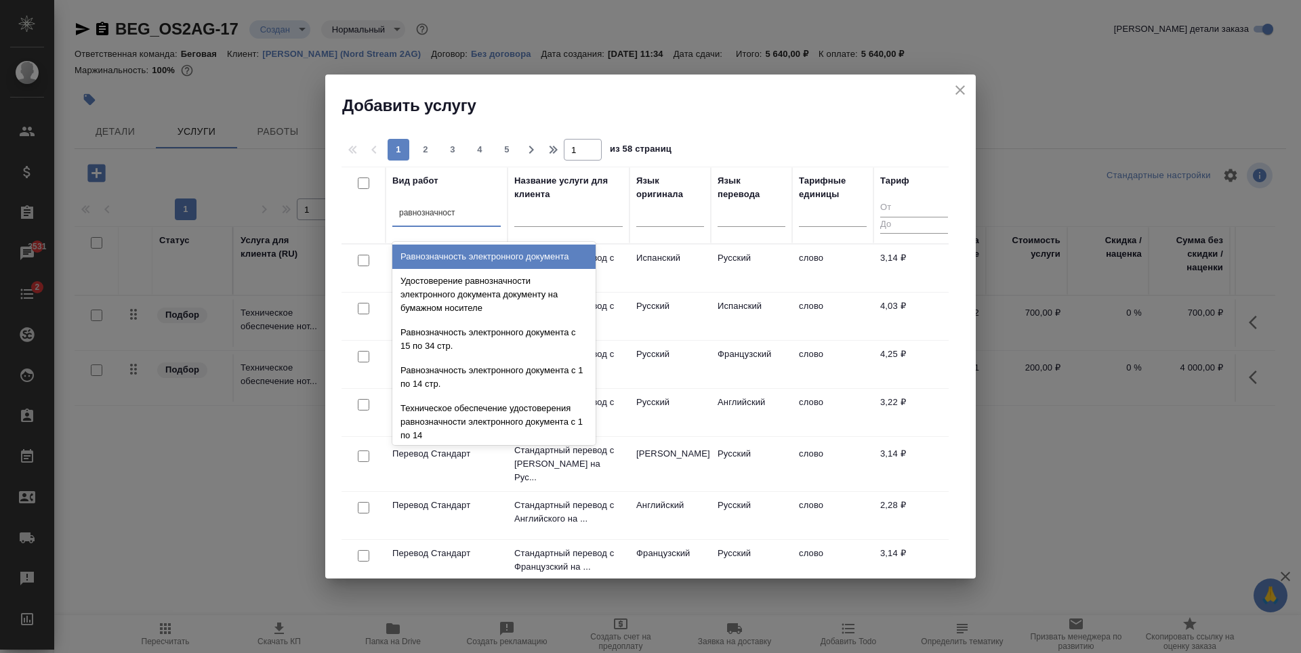
type input "равнозначность"
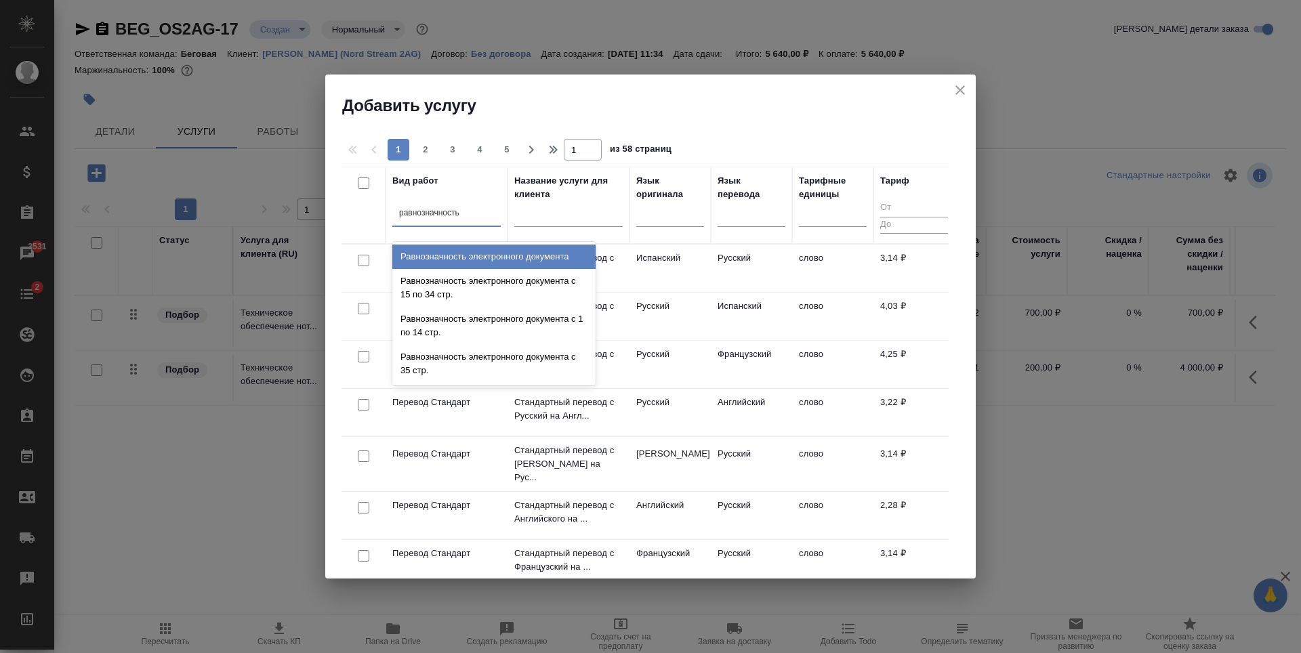
click at [508, 255] on div "Равнозначность электронного документа" at bounding box center [493, 257] width 203 height 24
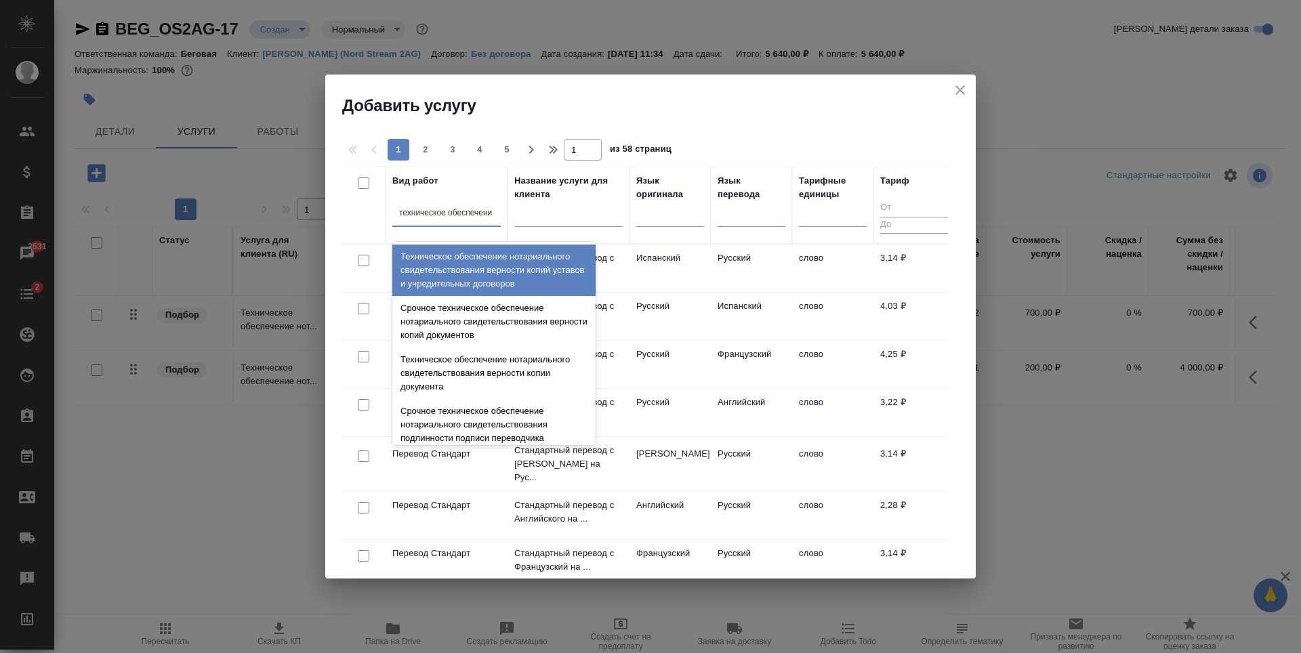
type input "техническое обеспечение"
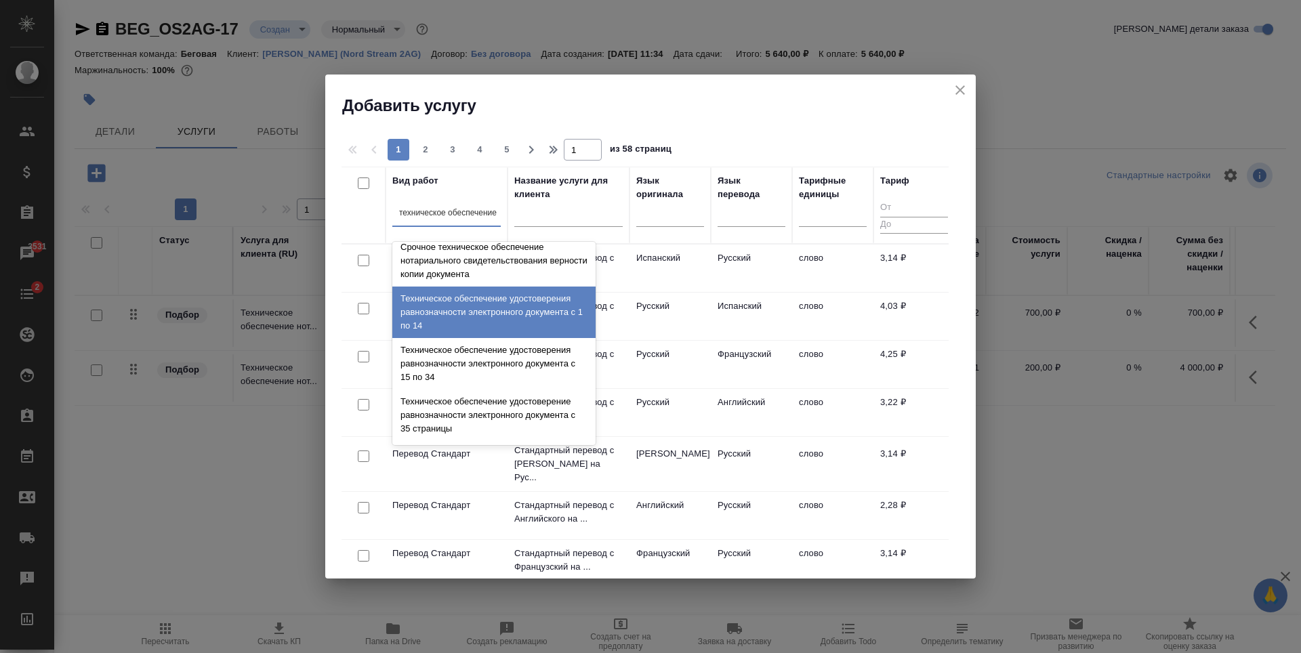
scroll to position [390, 0]
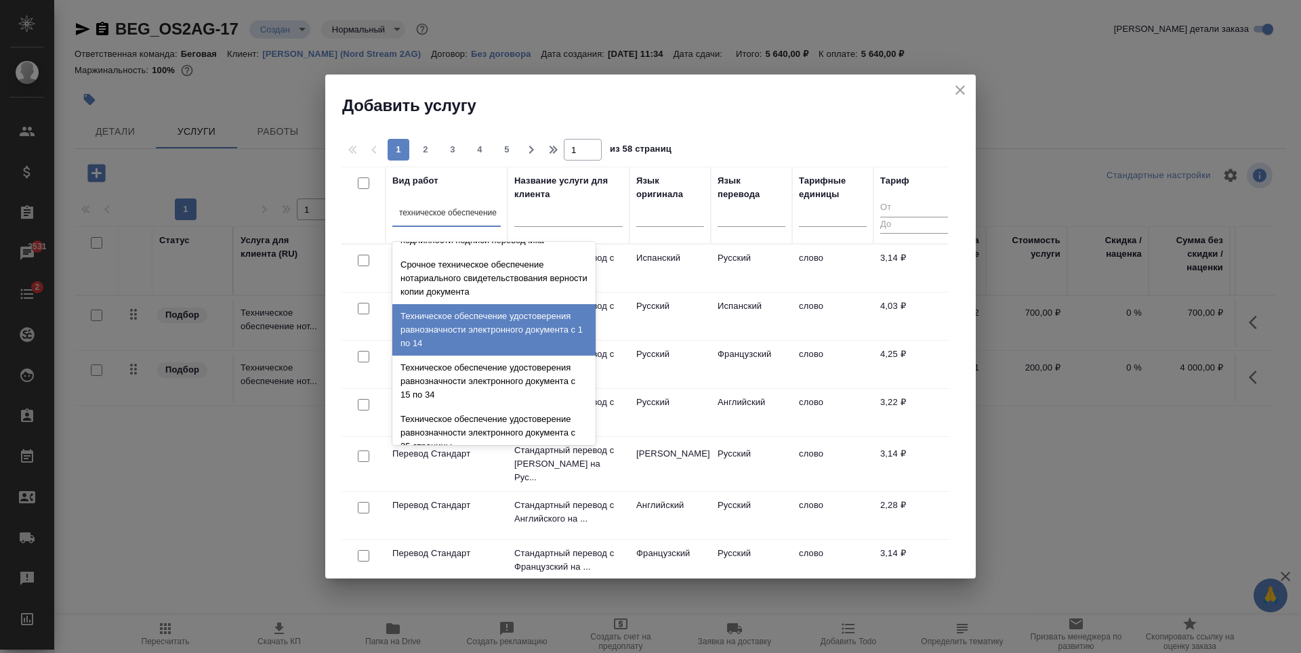
click at [543, 322] on div "Техническое обеспечение удостоверения равнозначности электронного документа с 1…" at bounding box center [493, 329] width 203 height 51
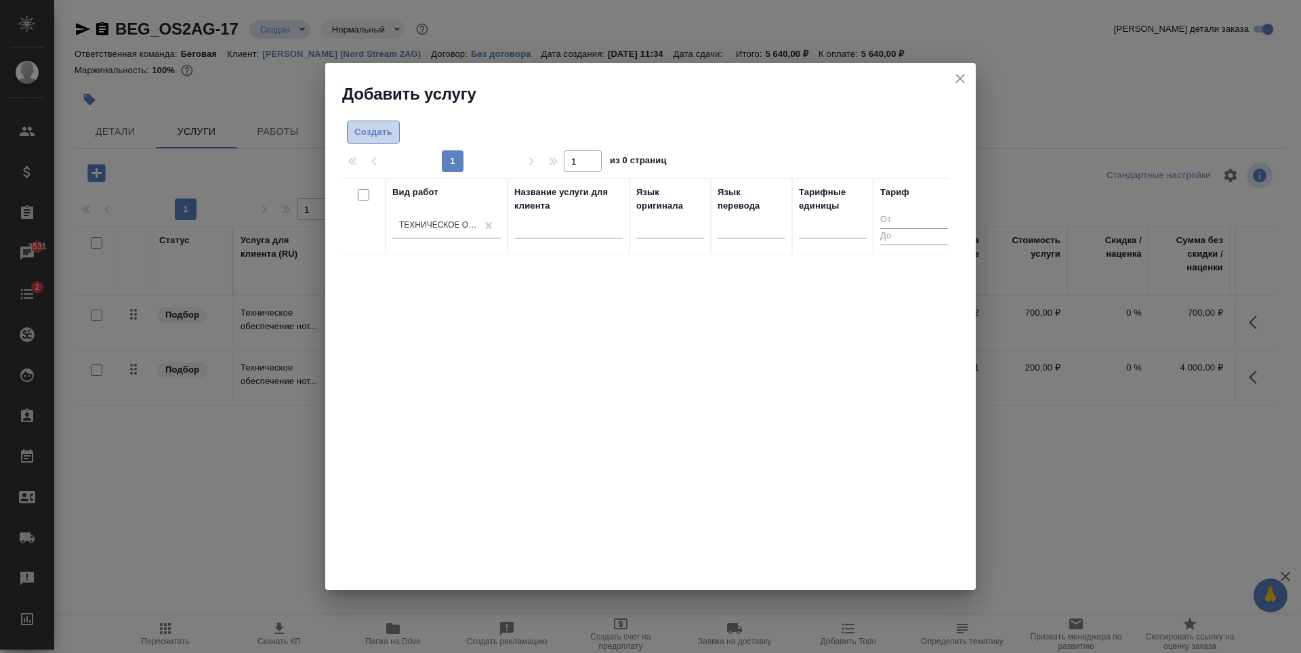
click at [383, 132] on span "Создать" at bounding box center [373, 133] width 38 height 16
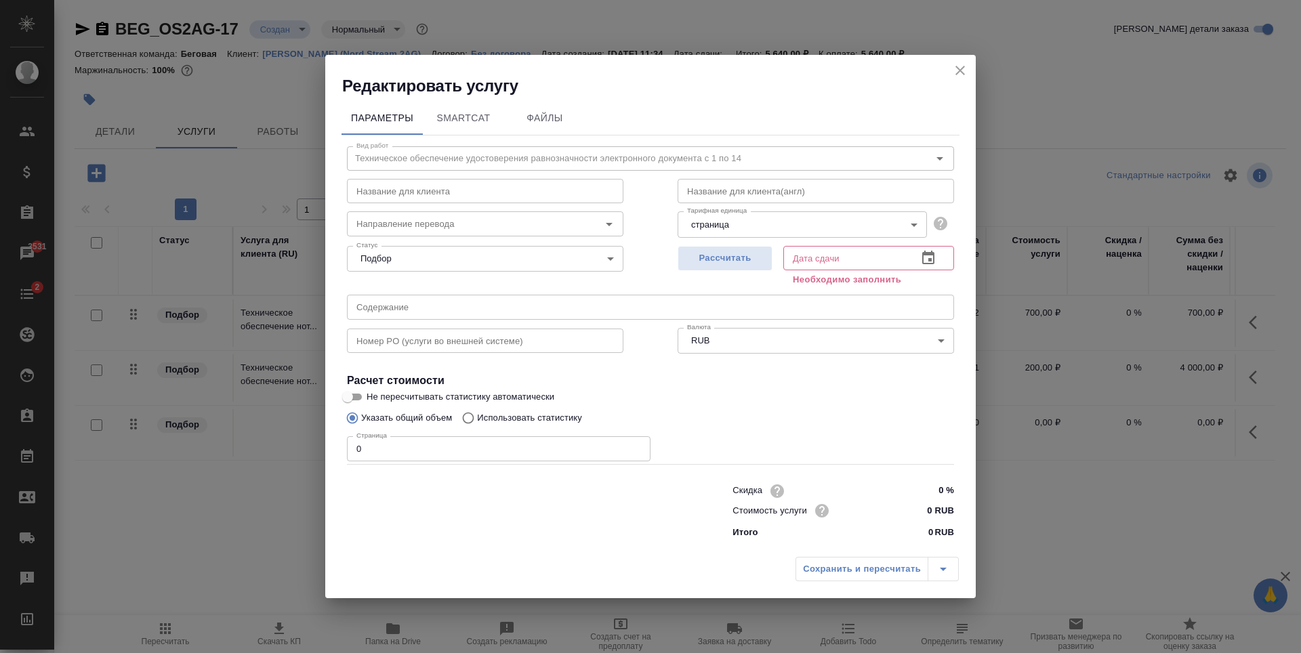
click at [929, 517] on input "0 RUB" at bounding box center [928, 511] width 51 height 20
type input "250 RUB"
click at [508, 443] on input "0" at bounding box center [499, 448] width 304 height 24
type input "10"
click at [737, 263] on span "Рассчитать" at bounding box center [725, 259] width 80 height 16
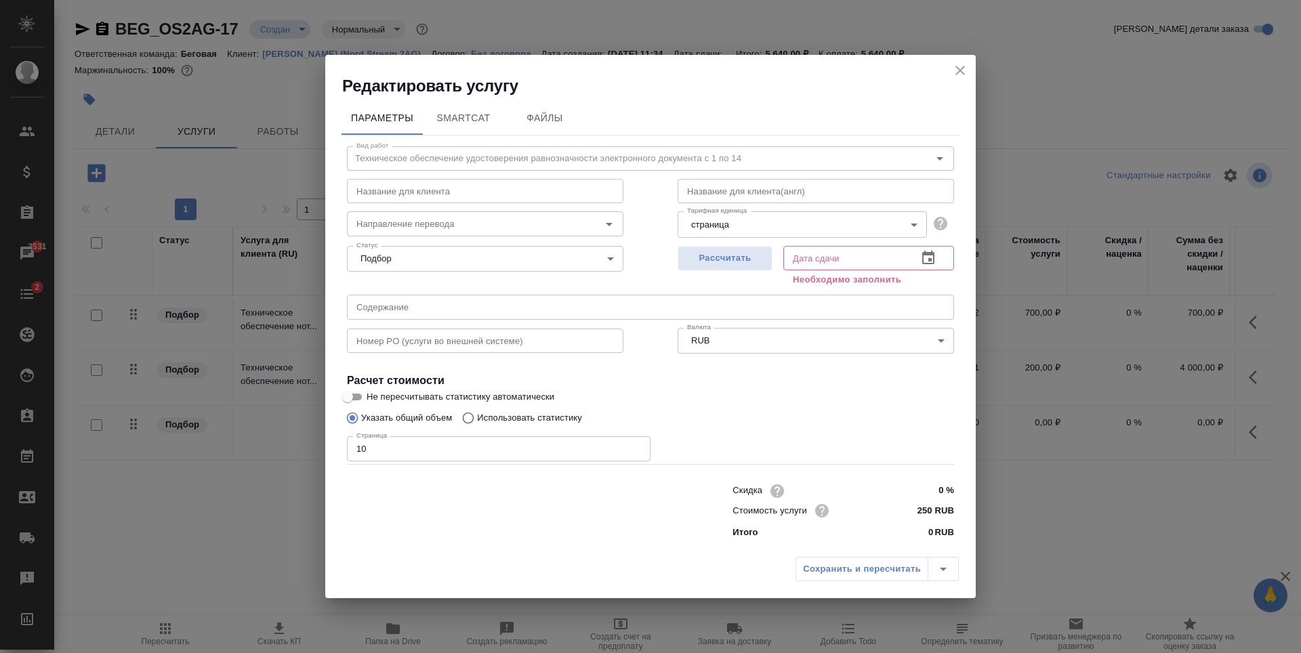
type input "17.09.2025 11:45"
click at [866, 571] on div "Сохранить и пересчитать" at bounding box center [876, 569] width 163 height 24
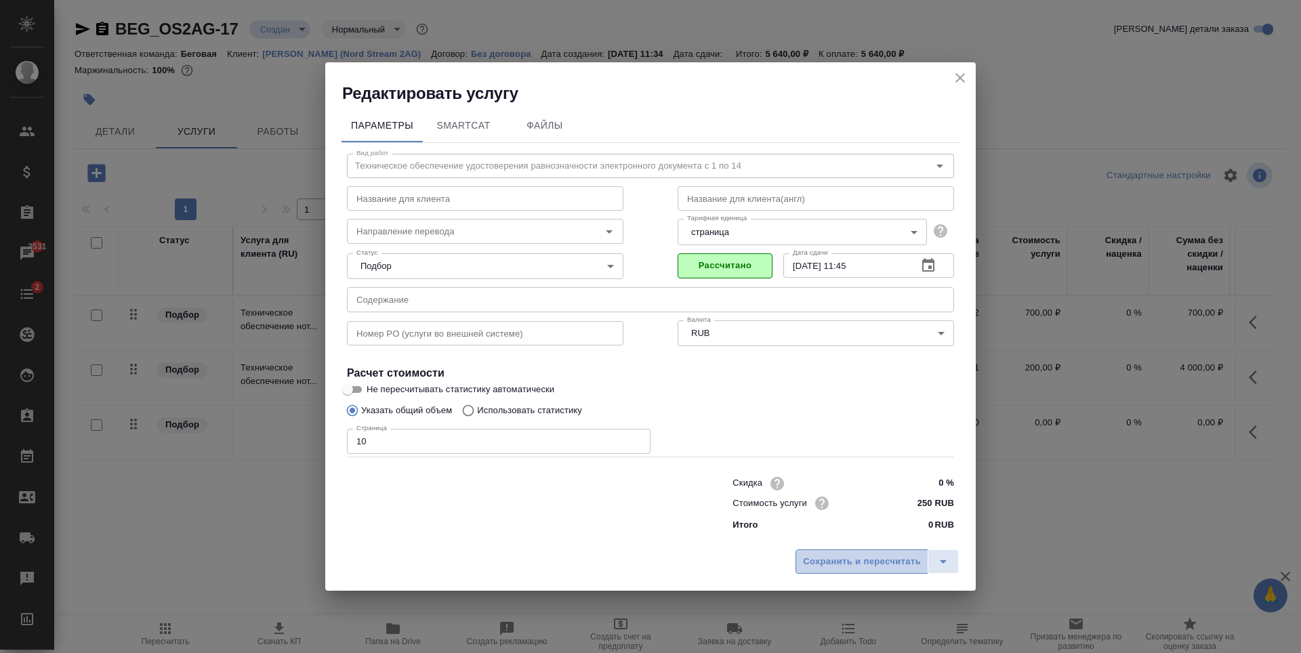
click at [847, 564] on span "Сохранить и пересчитать" at bounding box center [862, 562] width 118 height 16
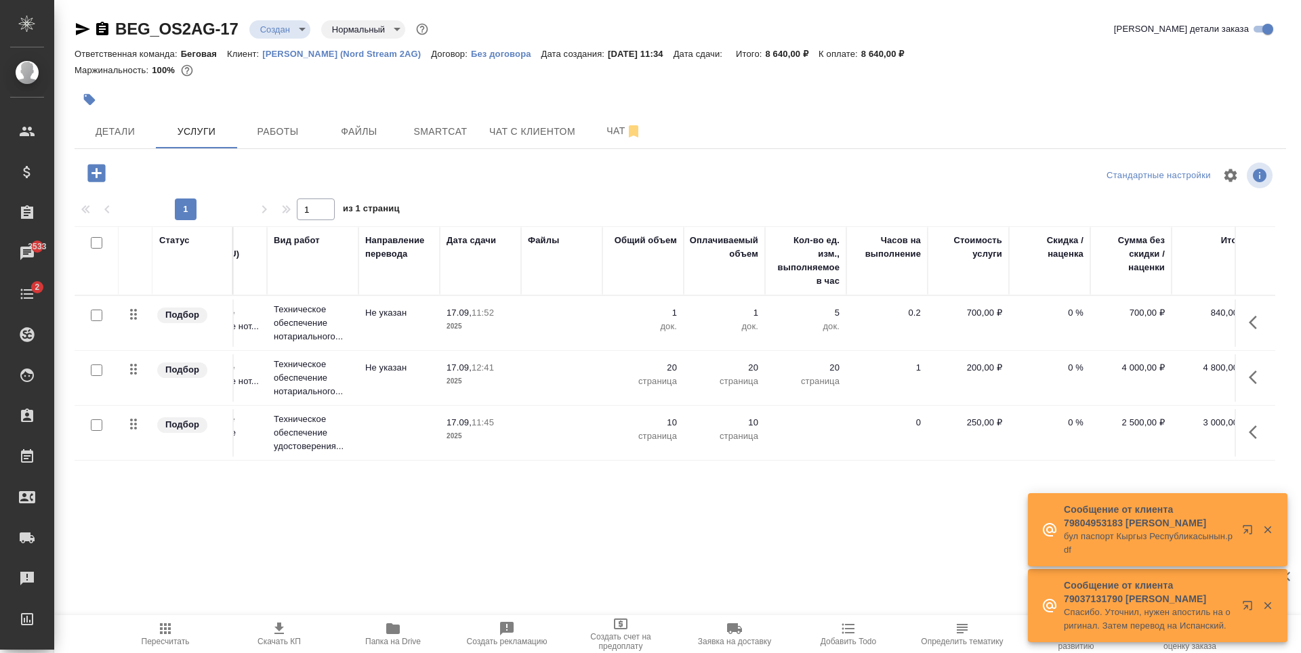
scroll to position [0, 77]
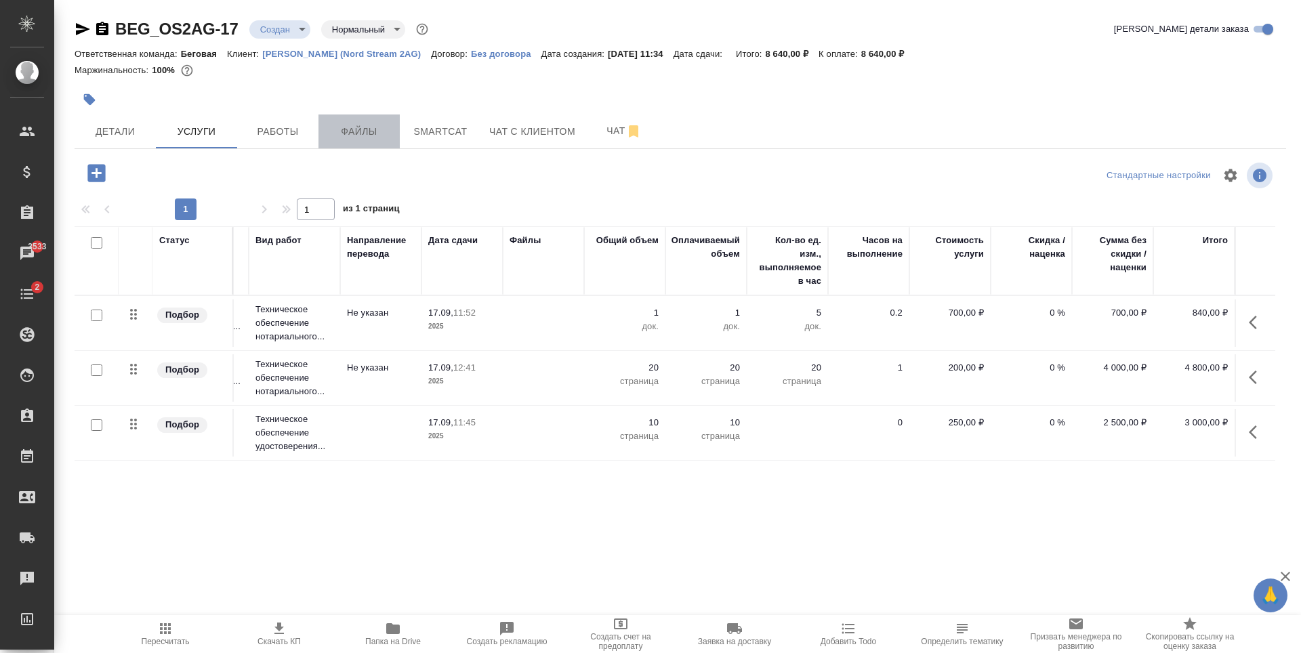
click at [390, 127] on span "Файлы" at bounding box center [359, 131] width 65 height 17
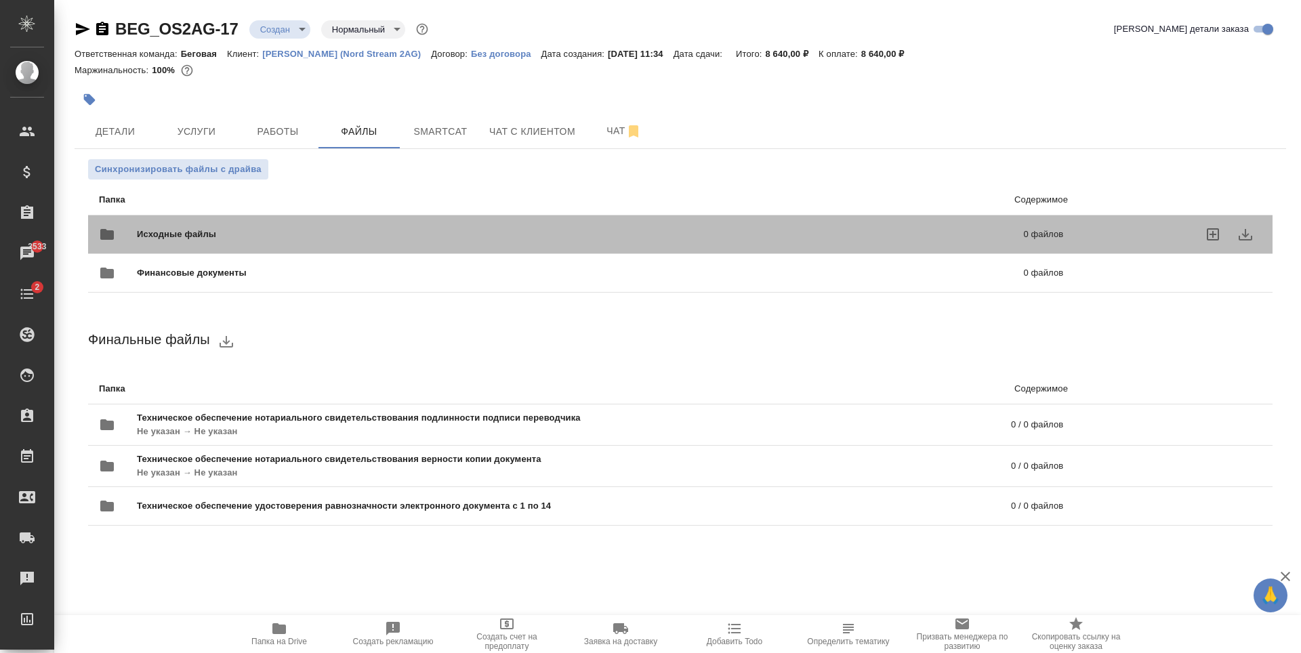
click at [263, 222] on div "Исходные файлы 0 файлов" at bounding box center [581, 234] width 964 height 33
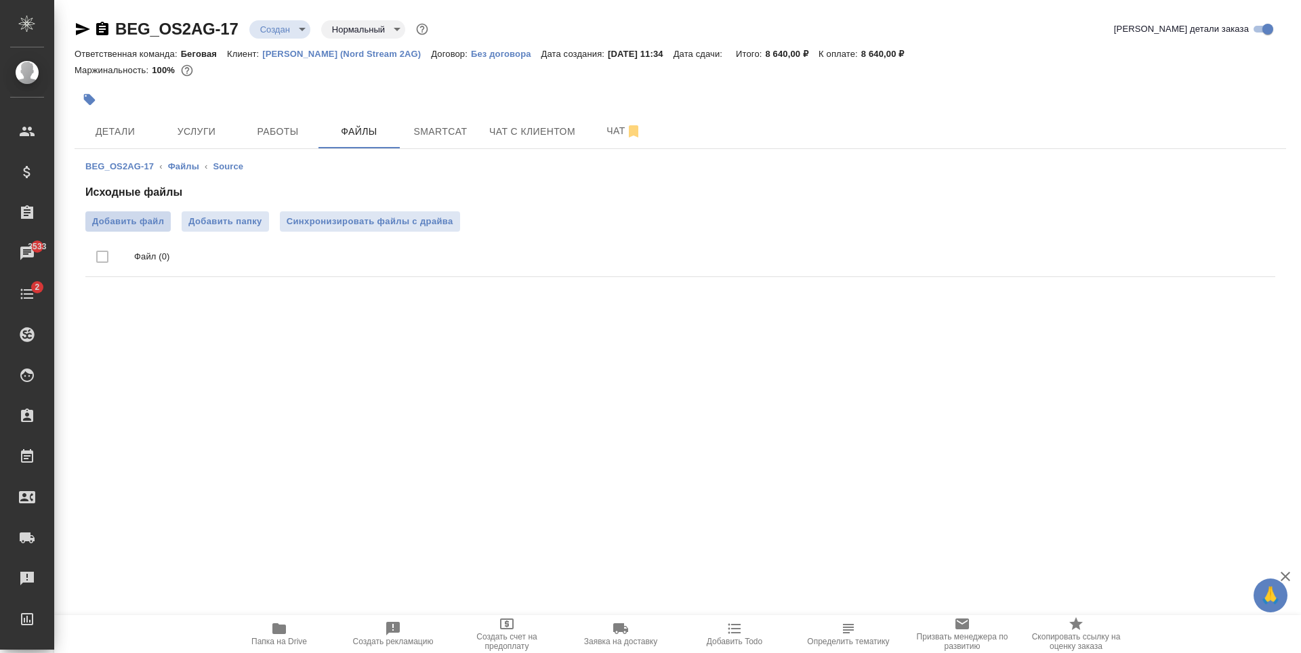
click at [146, 225] on span "Добавить файл" at bounding box center [128, 222] width 72 height 14
click at [0, 0] on input "Добавить файл" at bounding box center [0, 0] width 0 height 0
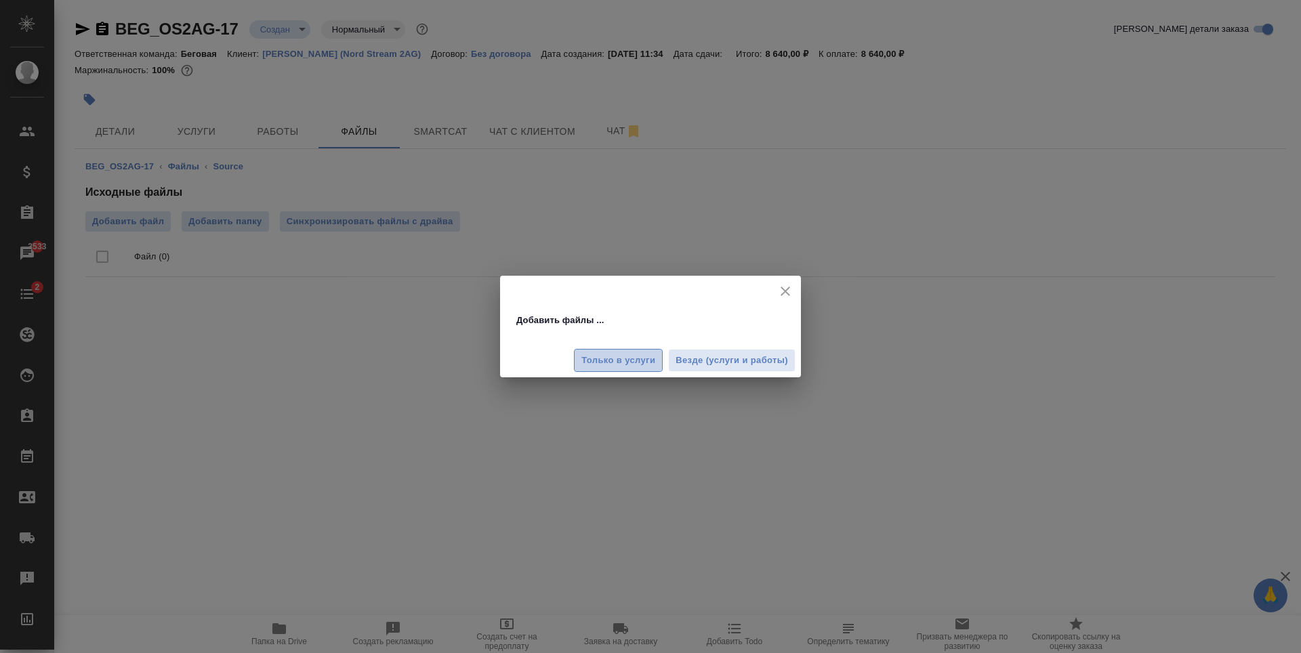
click at [602, 359] on span "Только в услуги" at bounding box center [618, 361] width 74 height 16
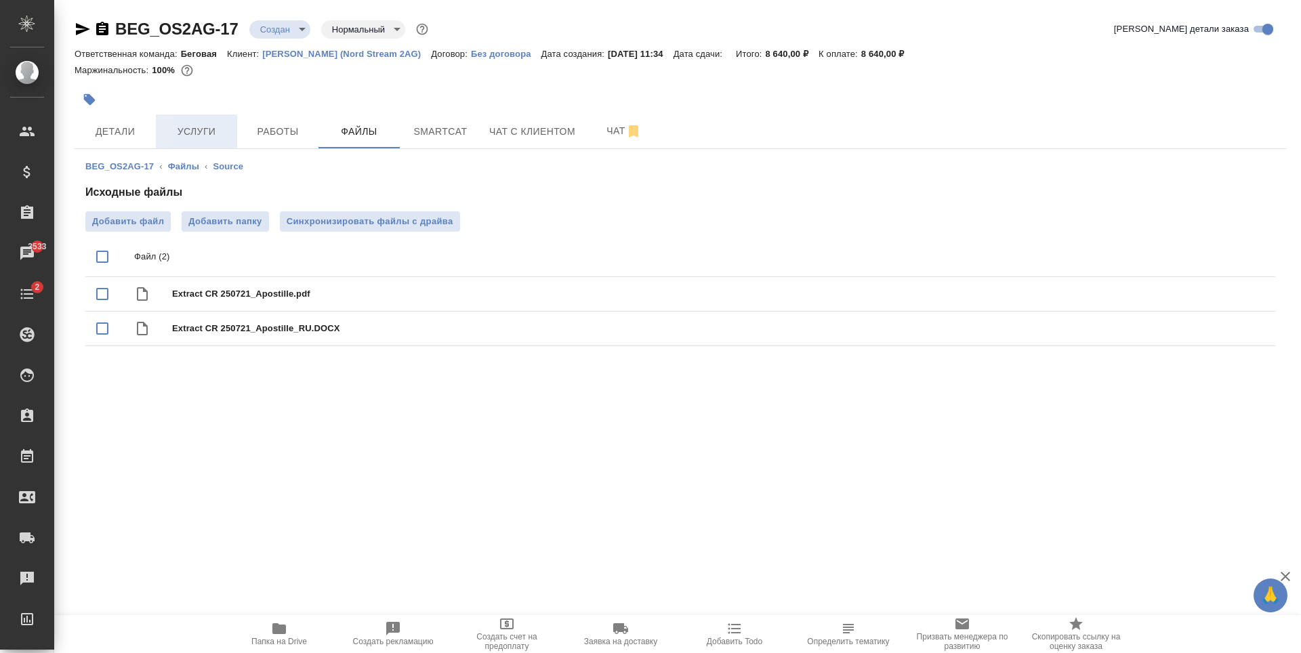
click at [192, 139] on span "Услуги" at bounding box center [196, 131] width 65 height 17
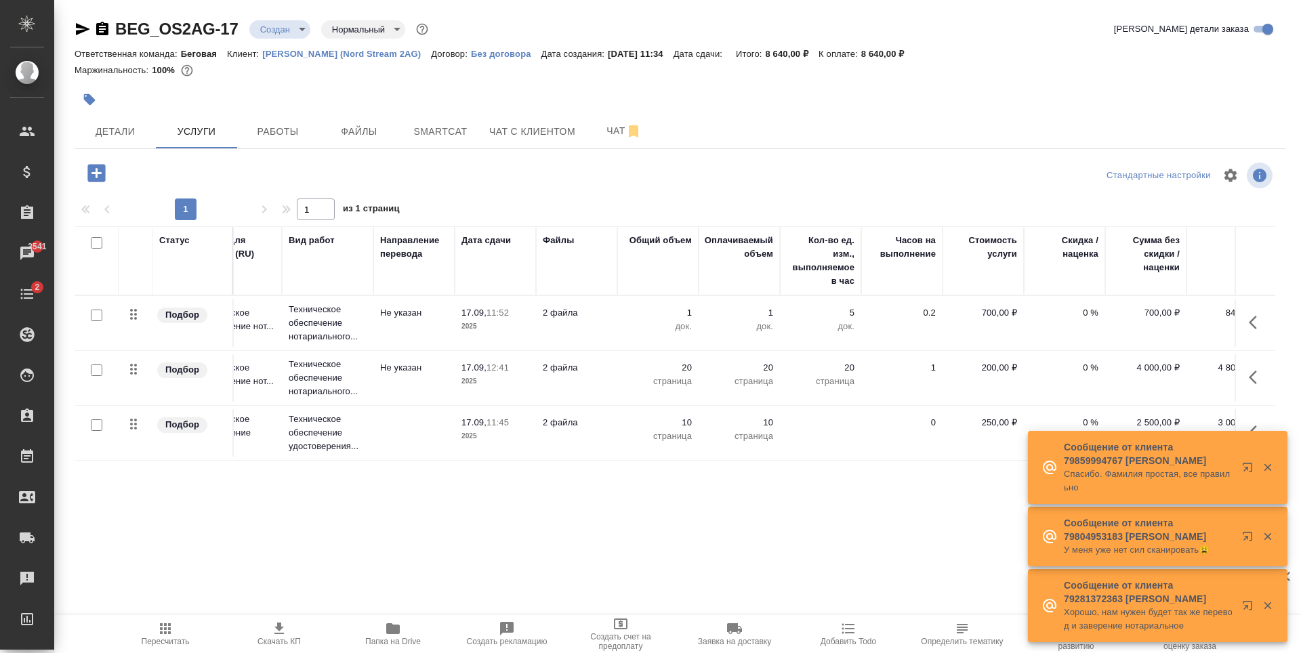
scroll to position [0, 77]
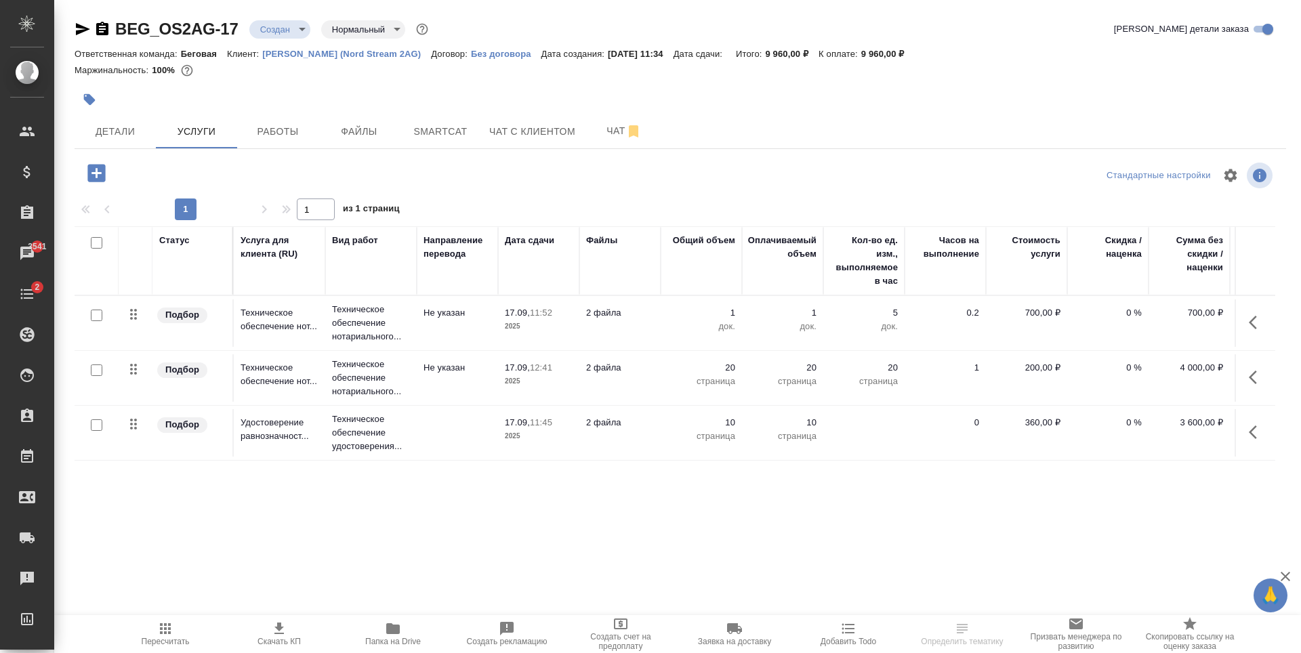
click at [506, 57] on p "Без договора" at bounding box center [506, 54] width 70 height 10
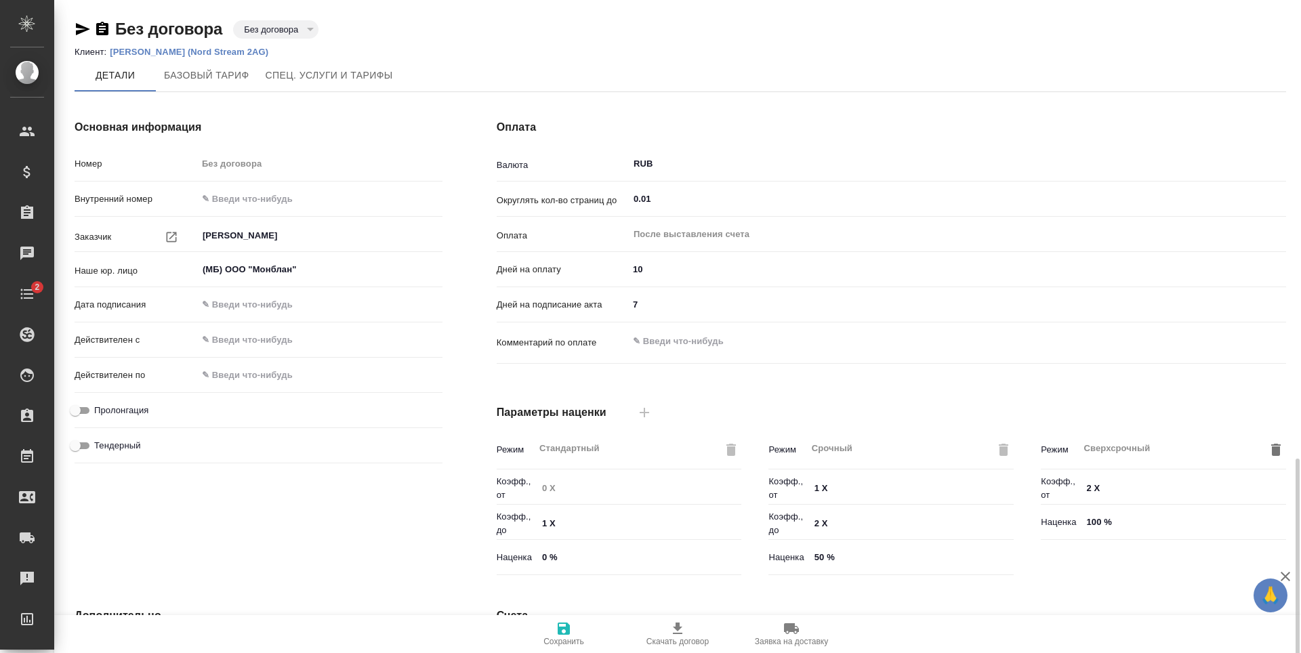
scroll to position [268, 0]
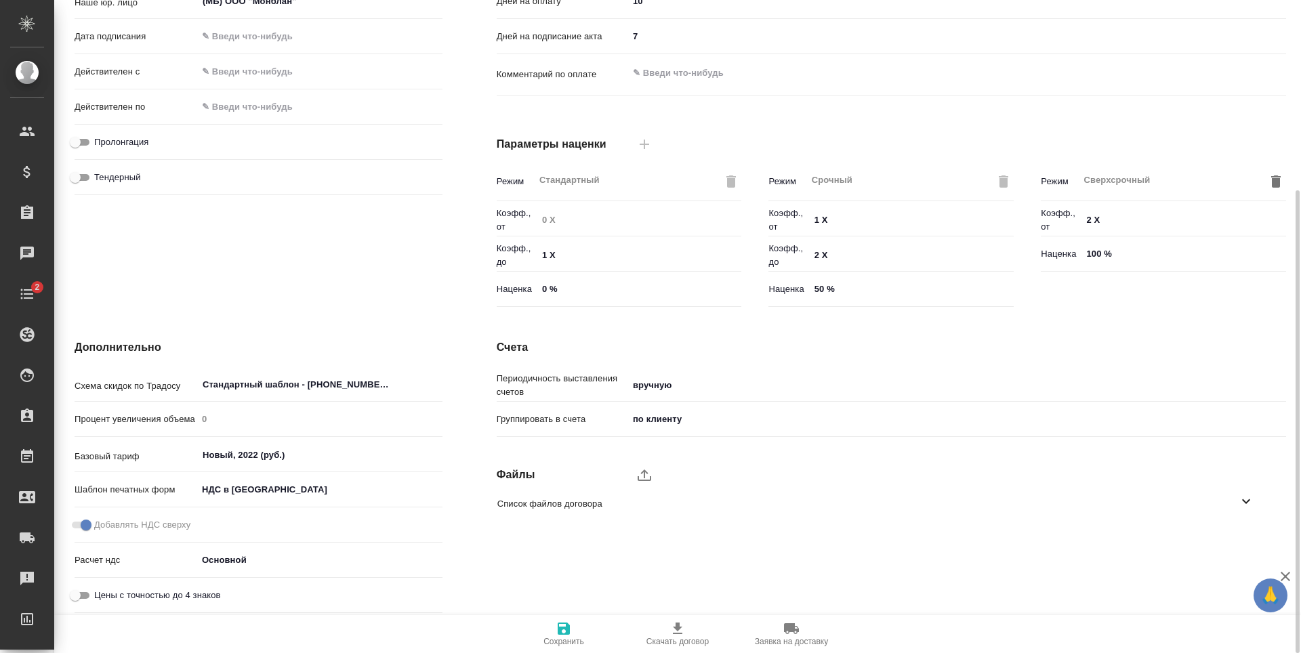
click at [592, 510] on span "Список файлов договора" at bounding box center [867, 504] width 741 height 14
click at [643, 502] on span "Список файлов договора" at bounding box center [867, 504] width 741 height 14
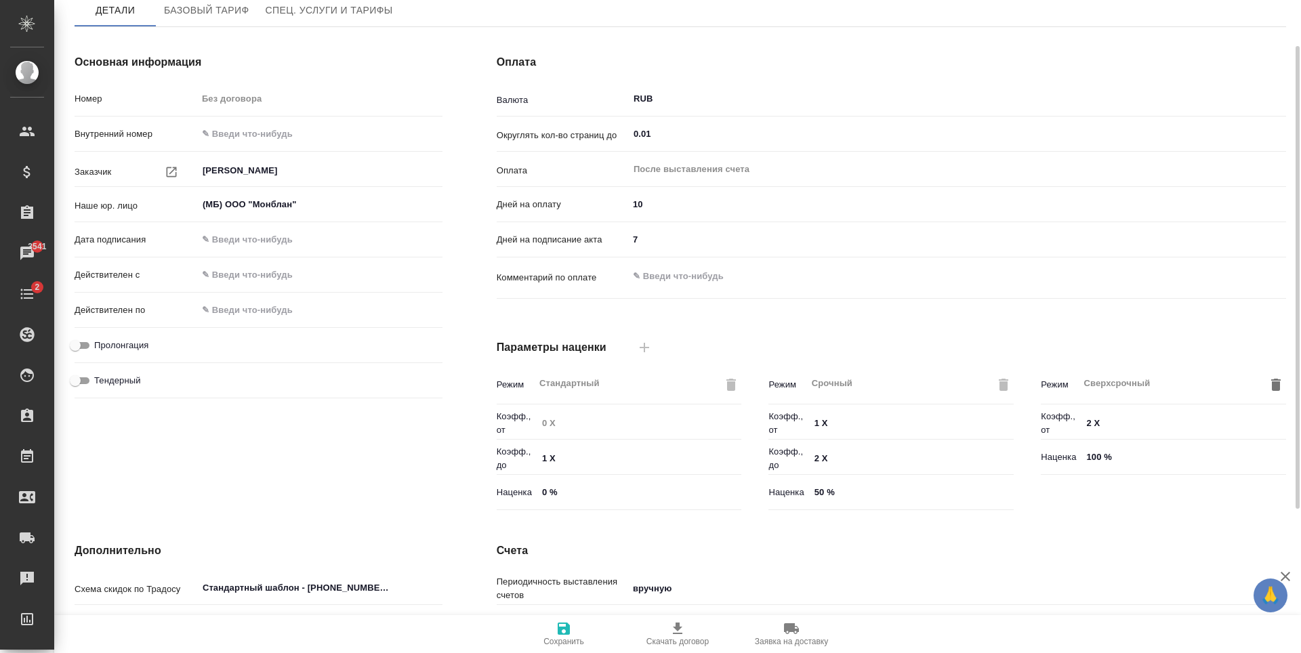
scroll to position [0, 0]
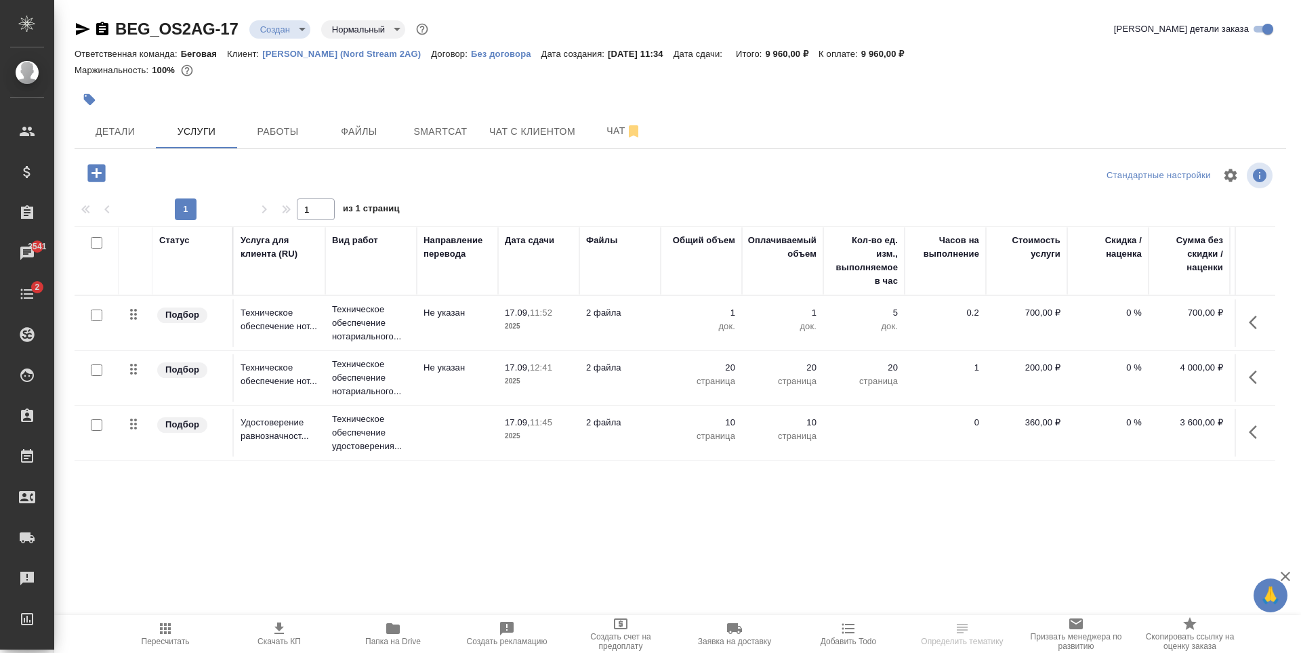
click at [273, 624] on icon "button" at bounding box center [279, 629] width 16 height 16
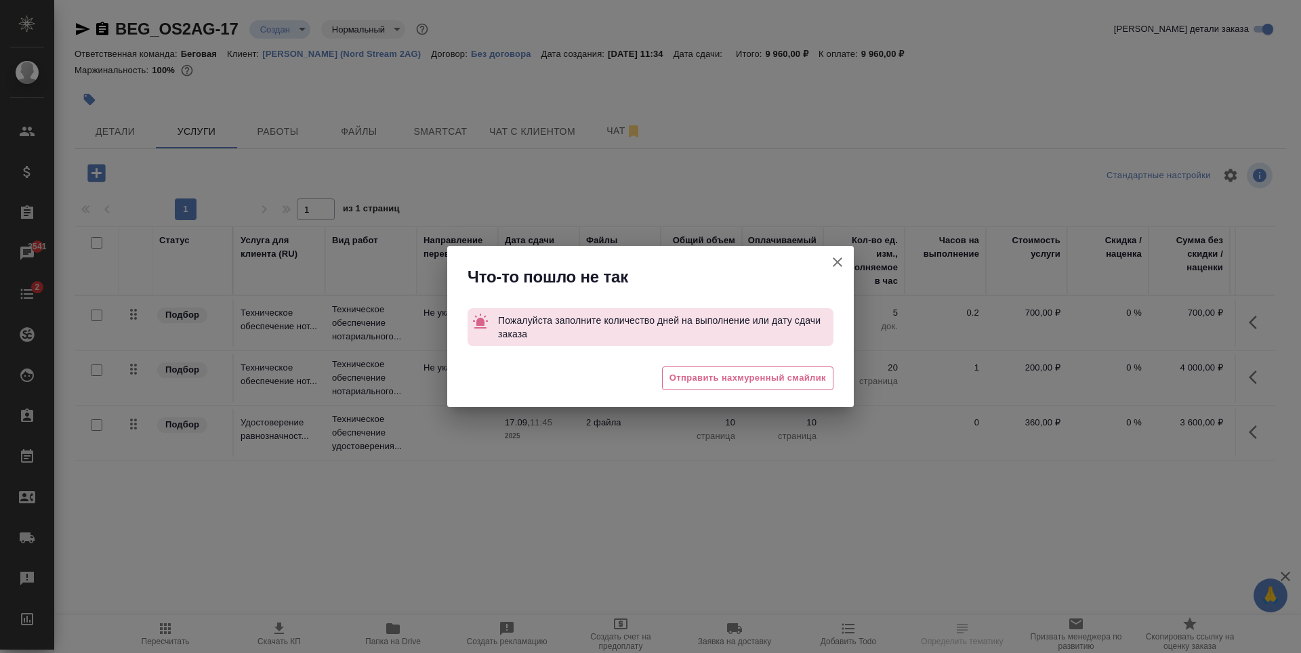
click at [835, 258] on icon "button" at bounding box center [837, 262] width 16 height 16
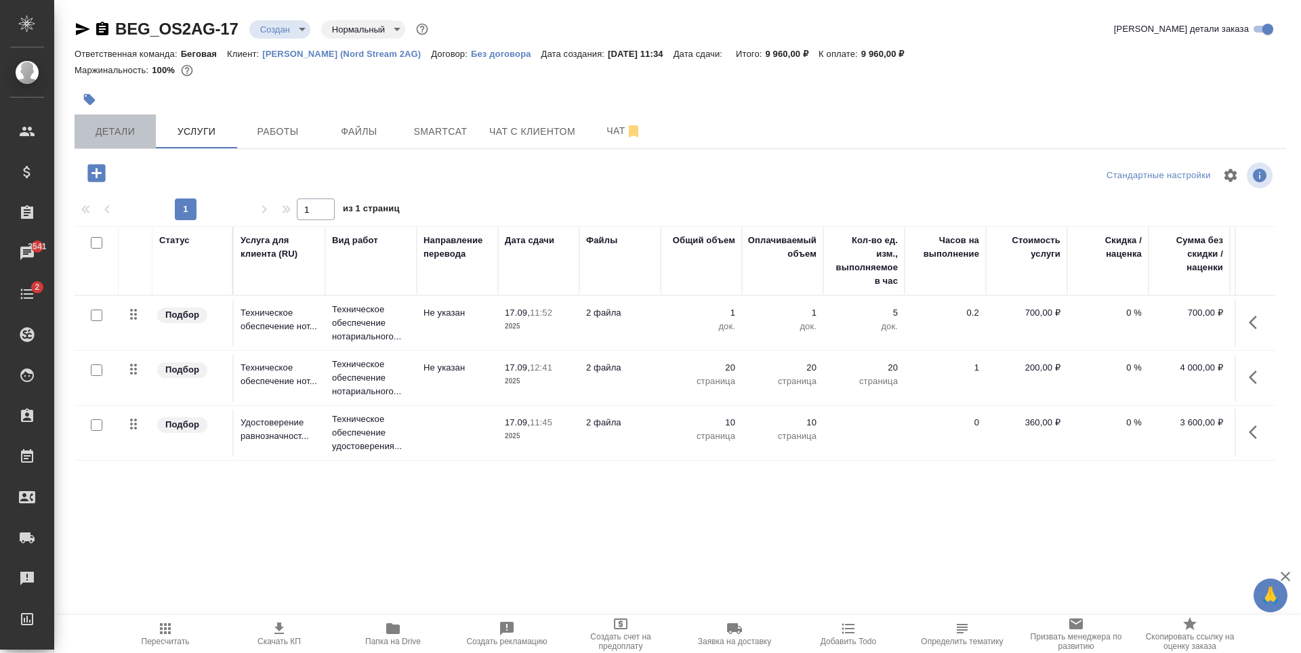
click at [146, 120] on button "Детали" at bounding box center [115, 132] width 81 height 34
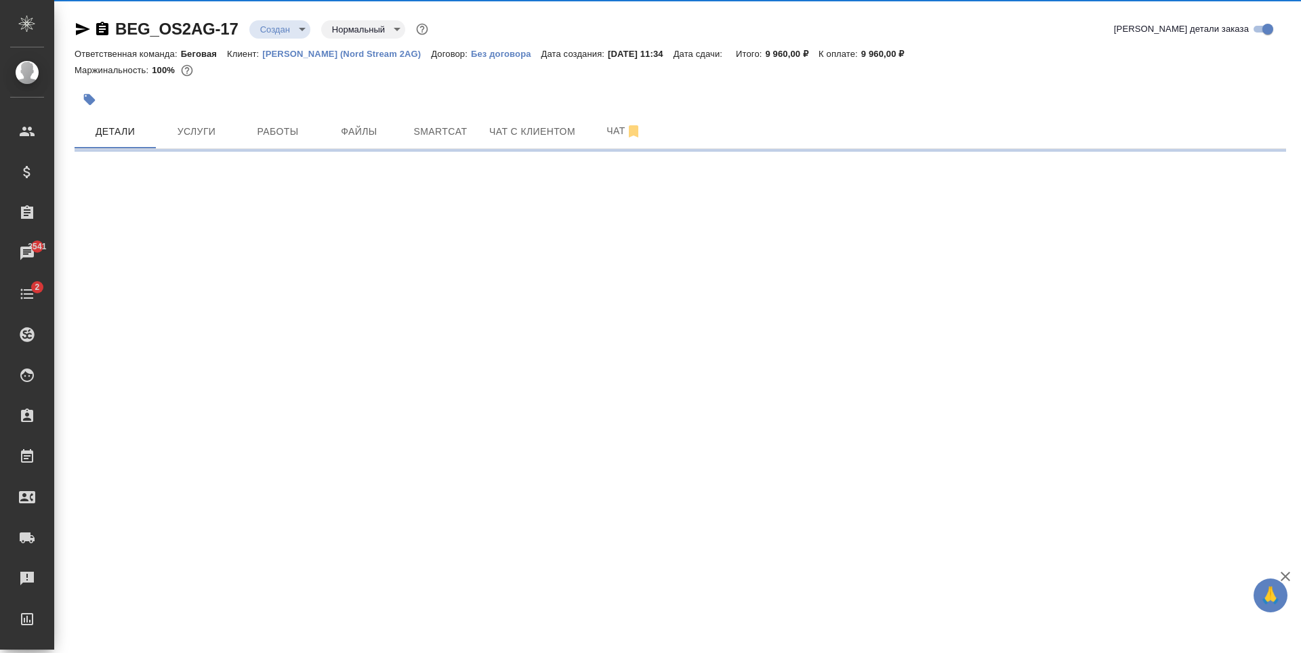
select select "RU"
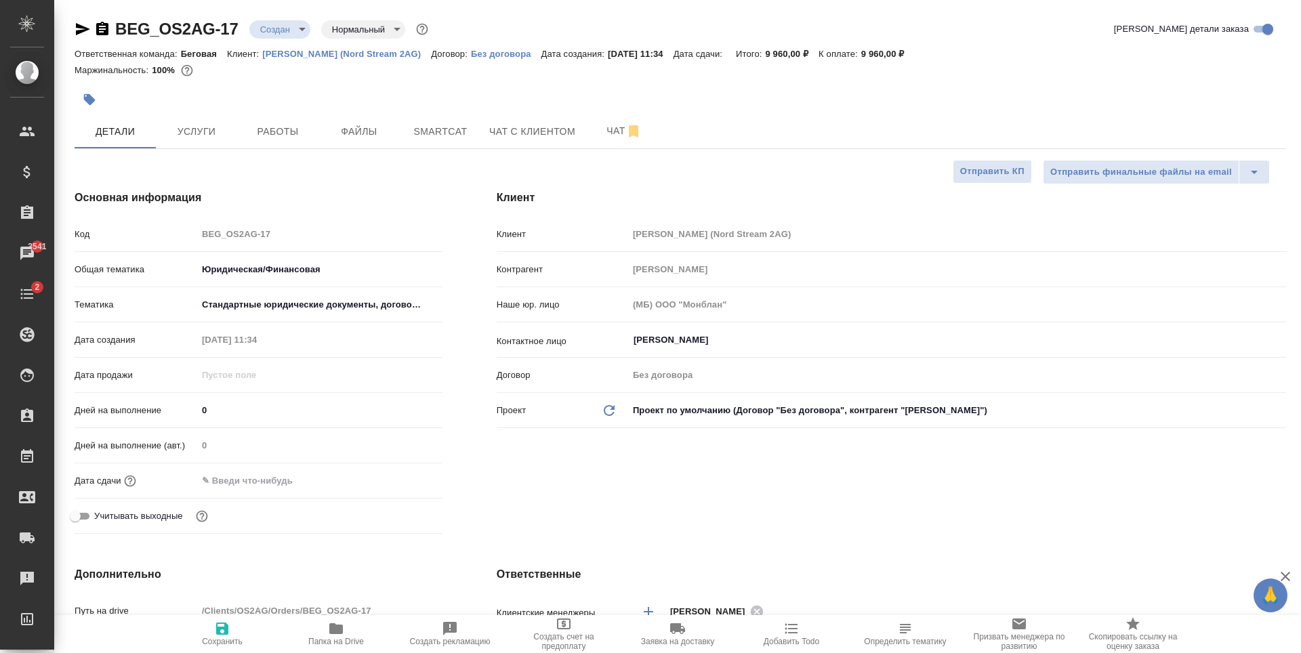
type textarea "x"
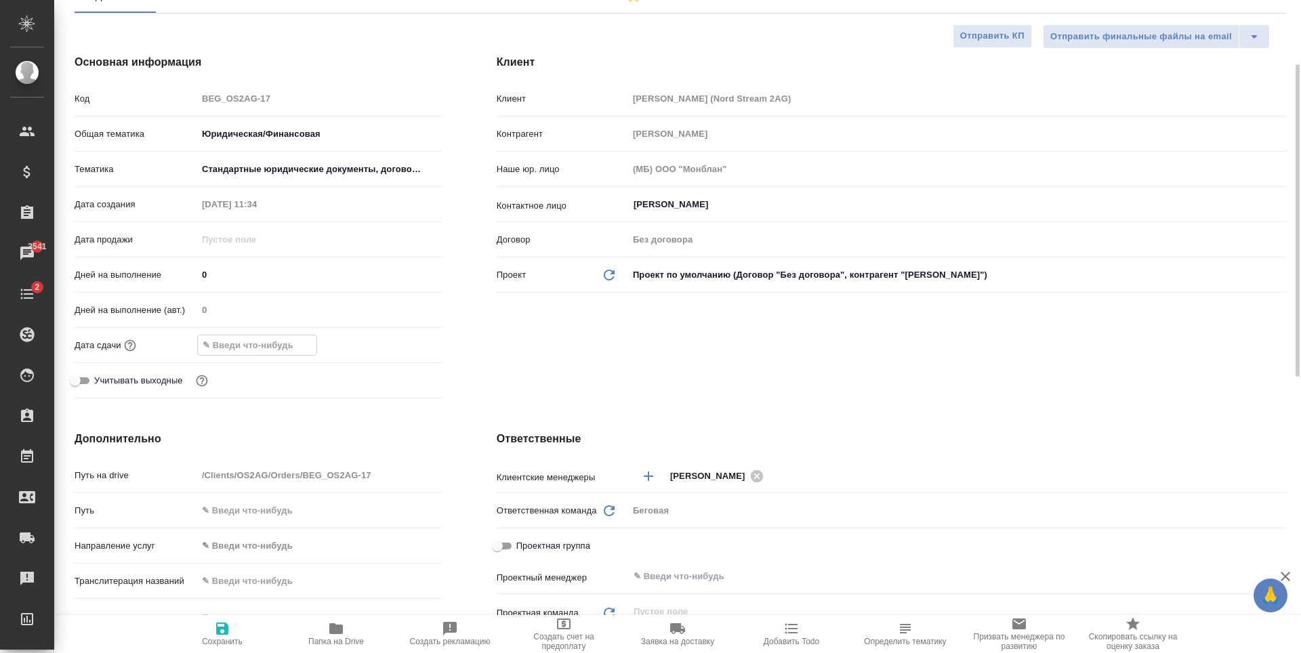
click at [298, 346] on input "text" at bounding box center [257, 345] width 119 height 20
click at [405, 341] on icon "button" at bounding box center [403, 344] width 12 height 14
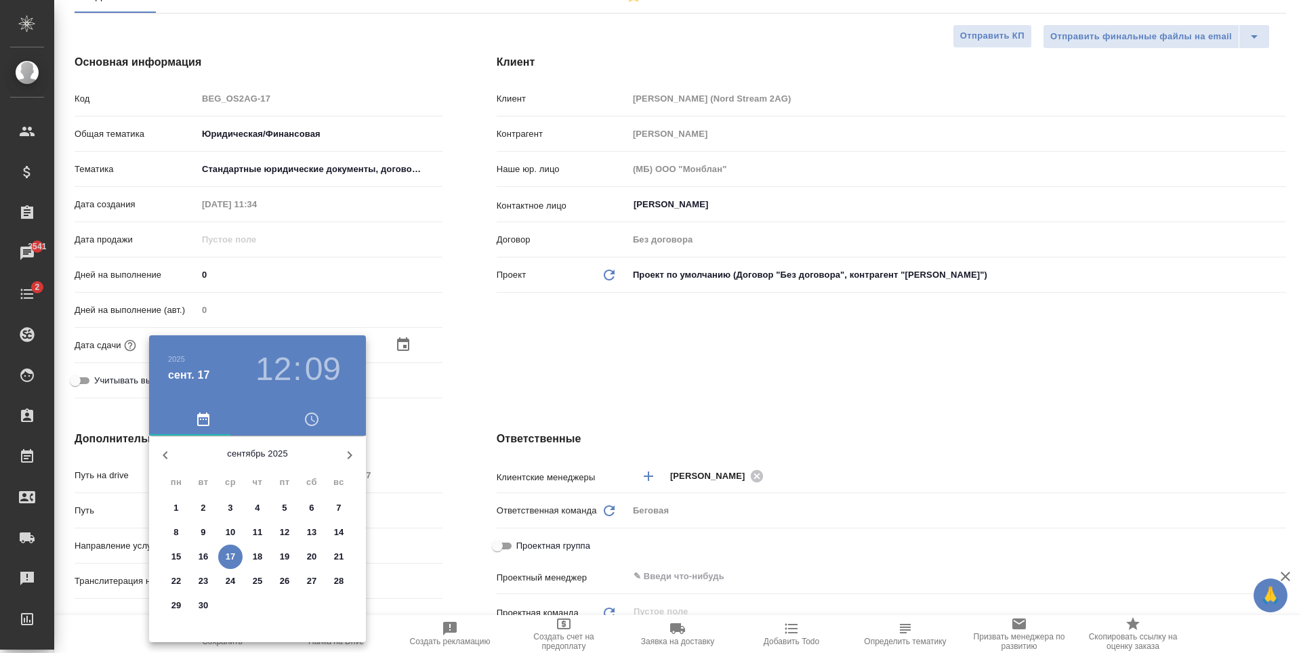
click at [285, 553] on p "19" at bounding box center [285, 557] width 10 height 14
type input "19.09.2025 12:09"
type textarea "x"
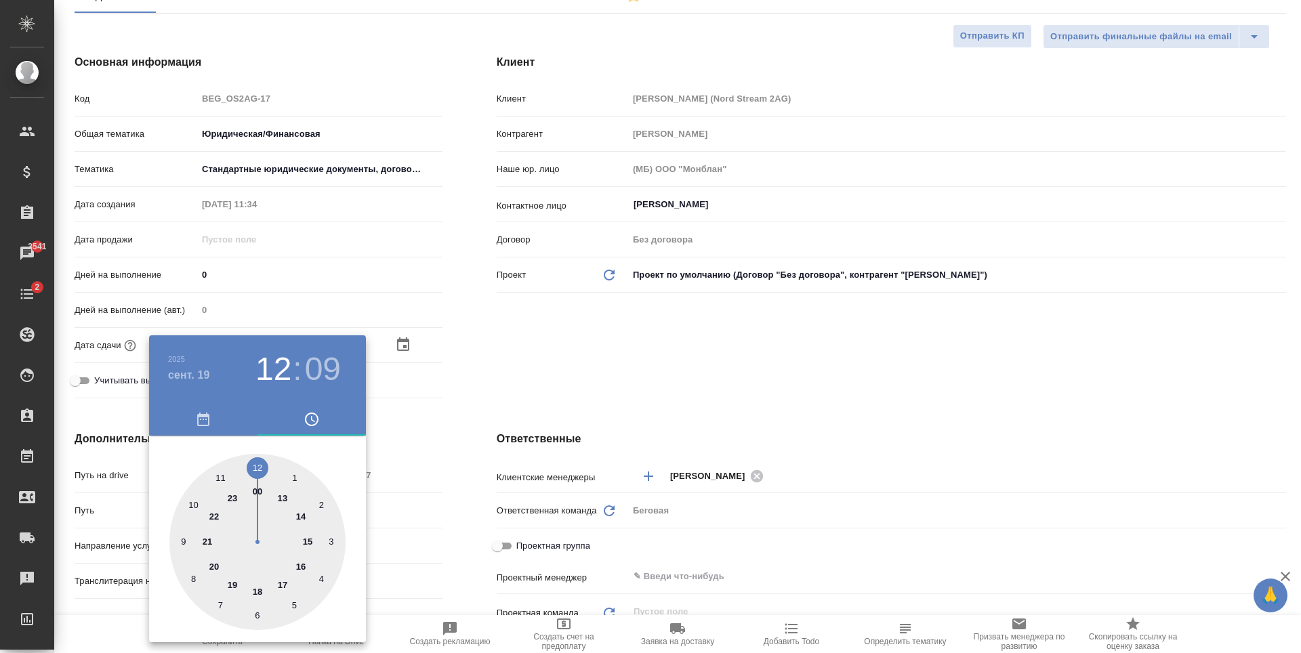
click at [309, 540] on div at bounding box center [257, 542] width 176 height 176
type input "19.09.2025 15:09"
type textarea "x"
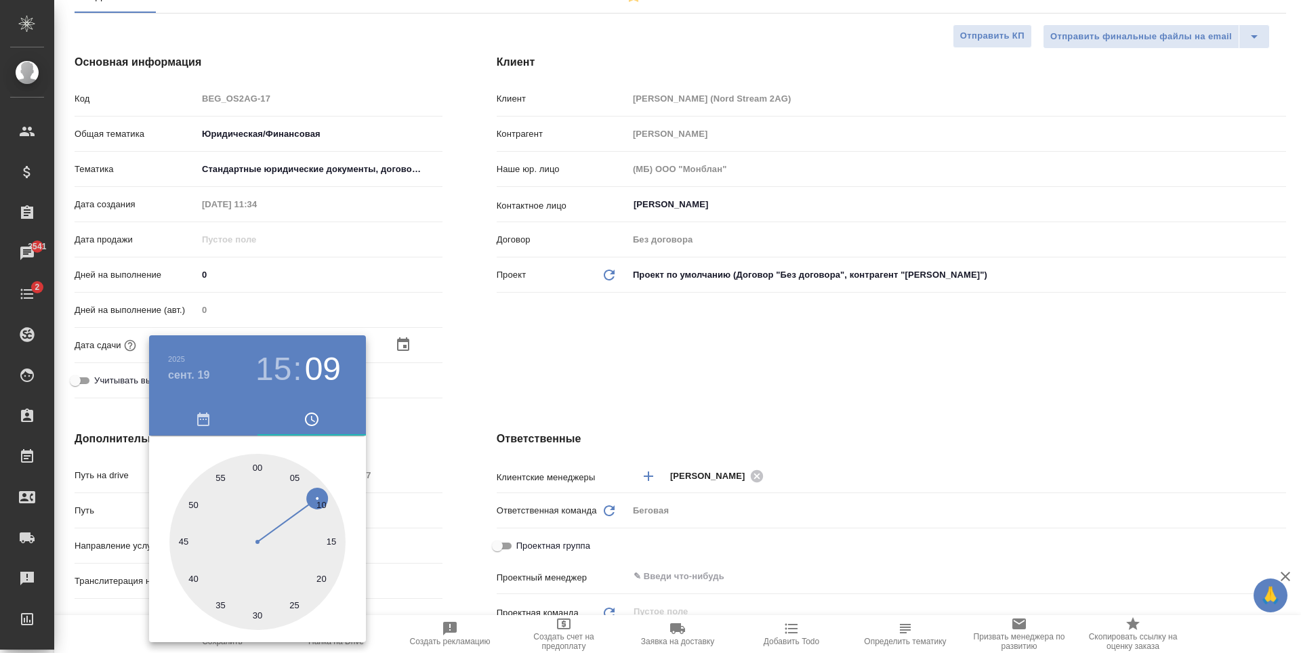
click at [253, 462] on div at bounding box center [257, 542] width 176 height 176
type input "19.09.2025 15:00"
type textarea "x"
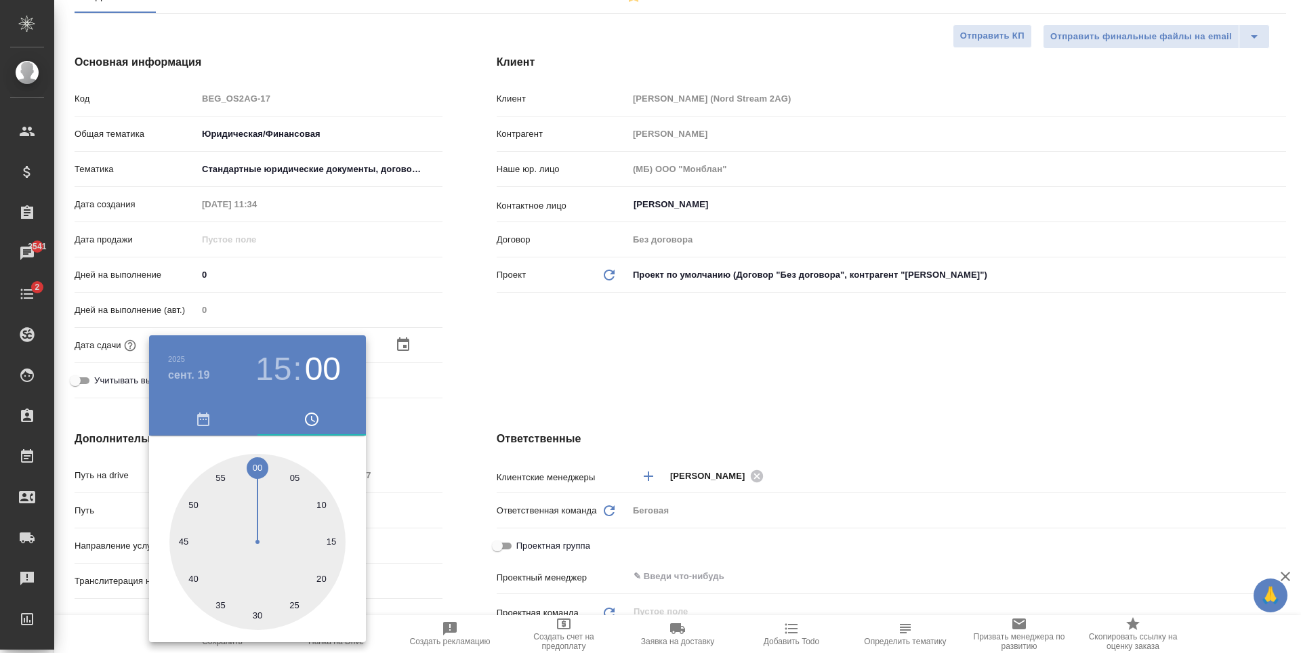
click at [457, 438] on div at bounding box center [650, 326] width 1301 height 653
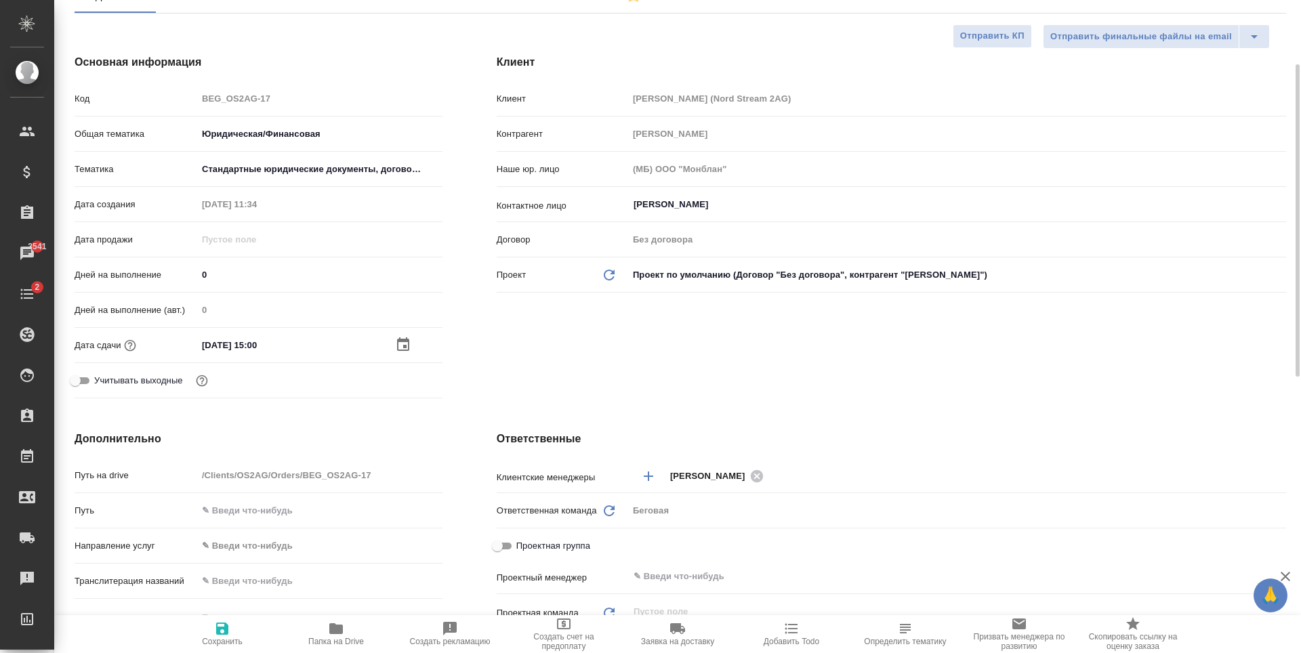
click at [221, 634] on icon "button" at bounding box center [222, 629] width 12 height 12
type textarea "x"
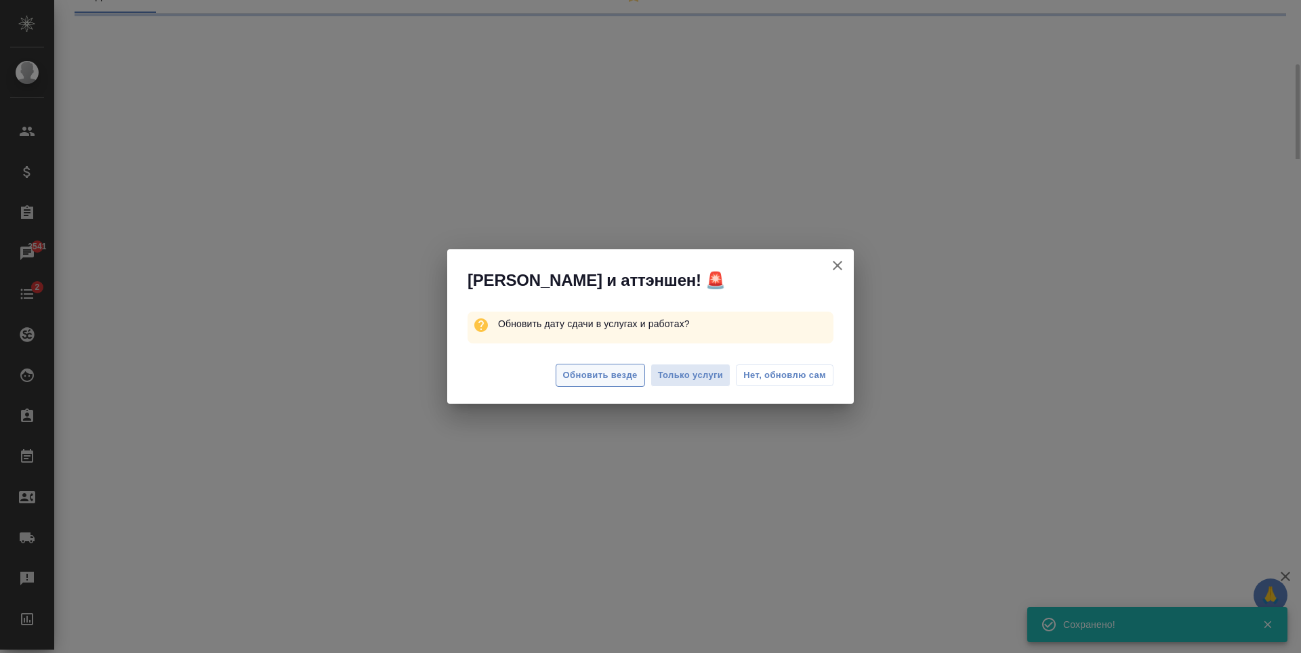
select select "RU"
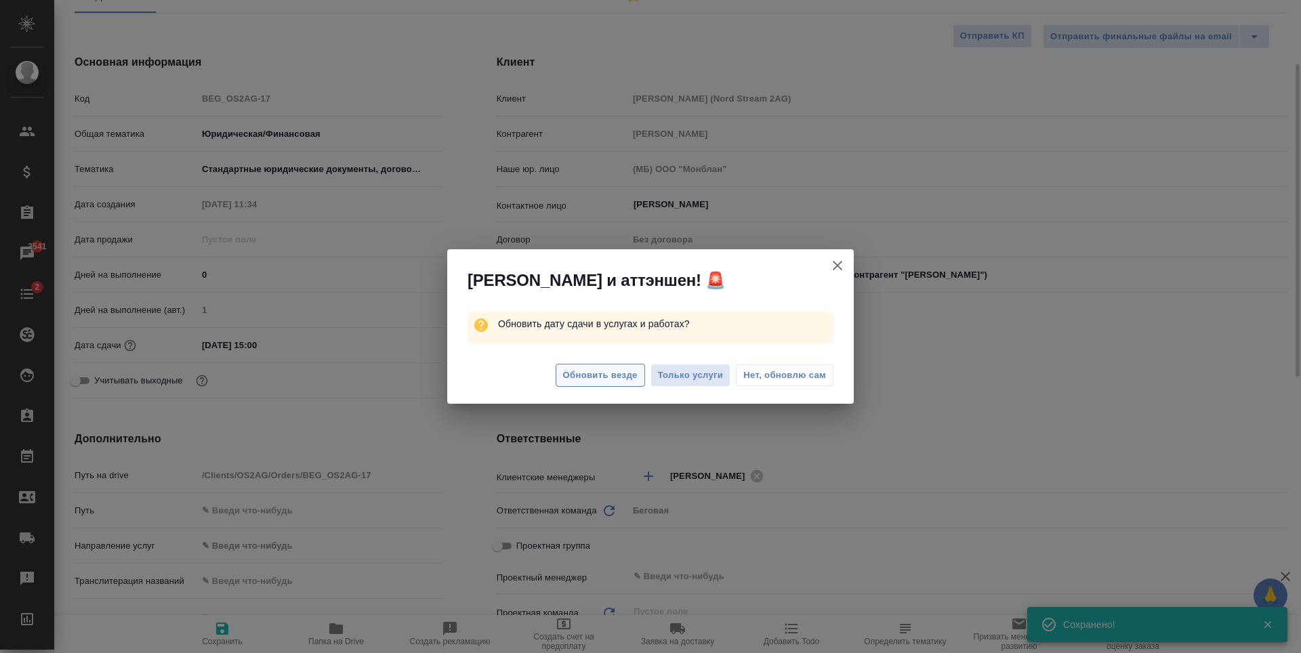
type textarea "x"
click at [612, 369] on span "Обновить везде" at bounding box center [600, 376] width 75 height 16
type textarea "x"
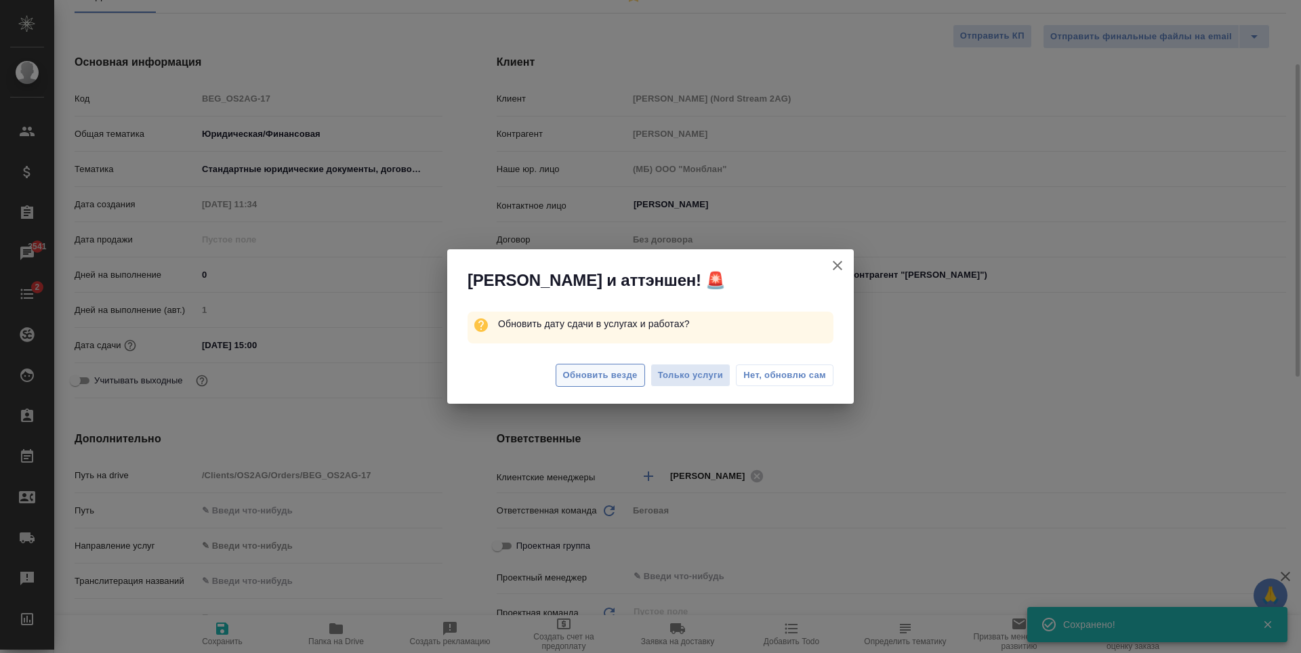
type textarea "x"
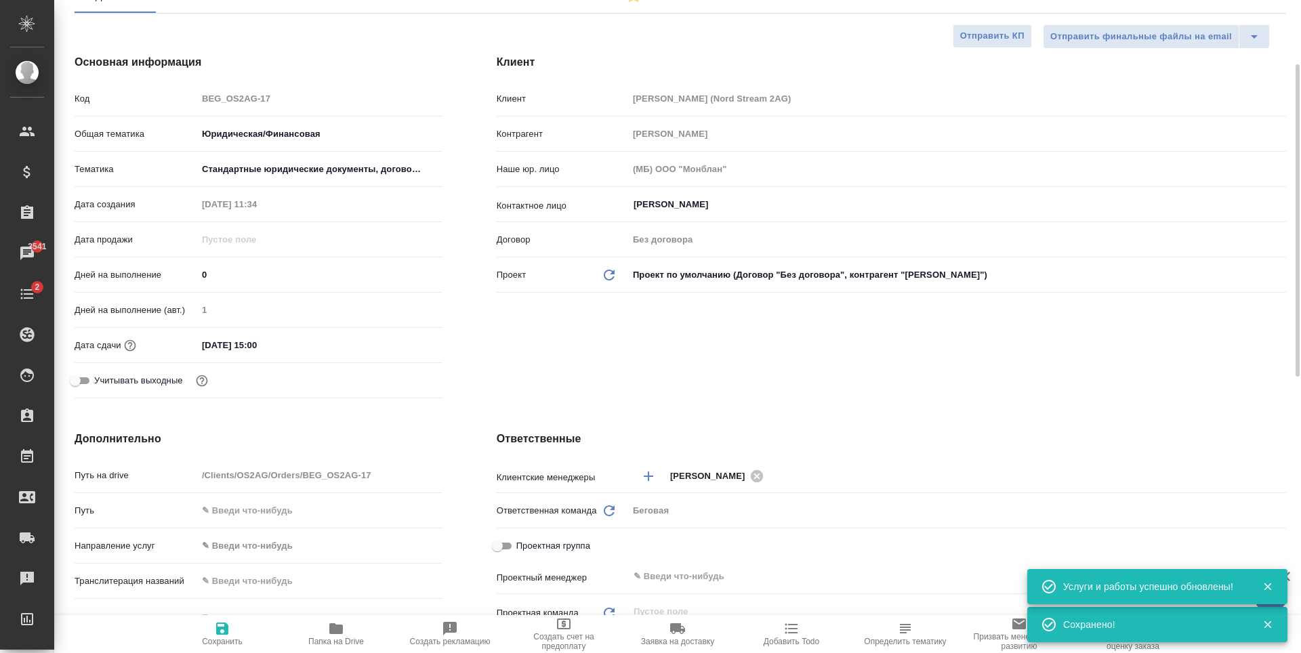
scroll to position [0, 0]
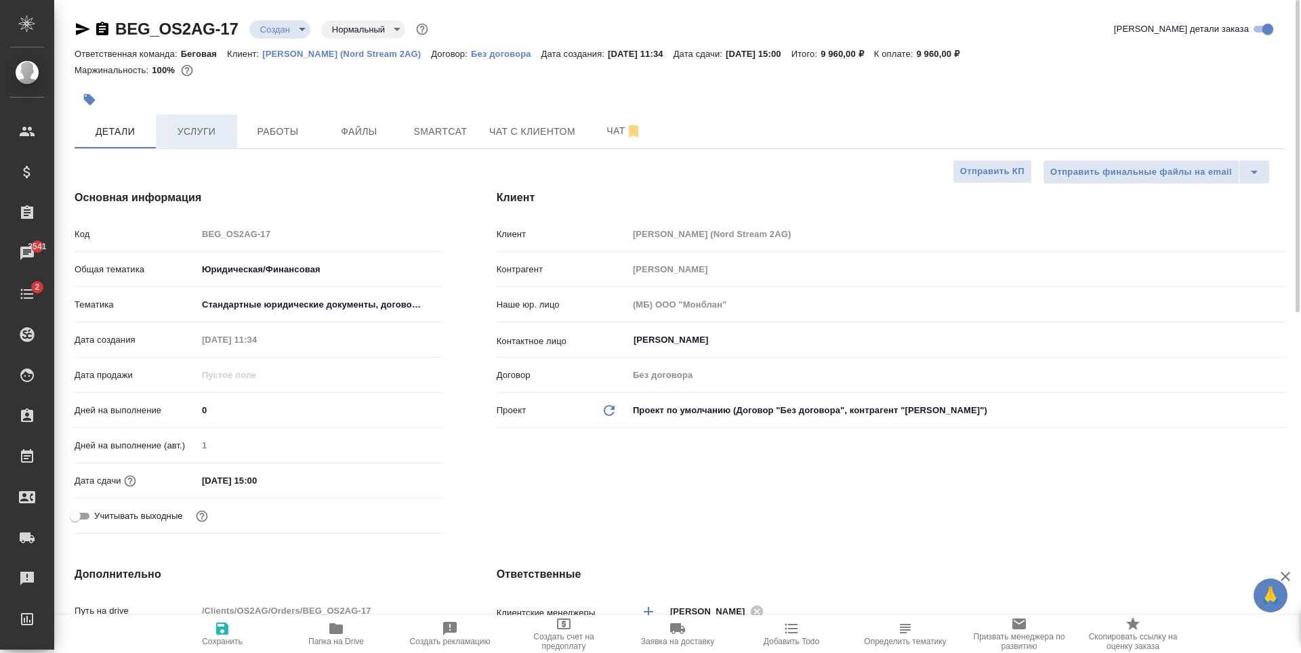
click at [217, 121] on button "Услуги" at bounding box center [196, 132] width 81 height 34
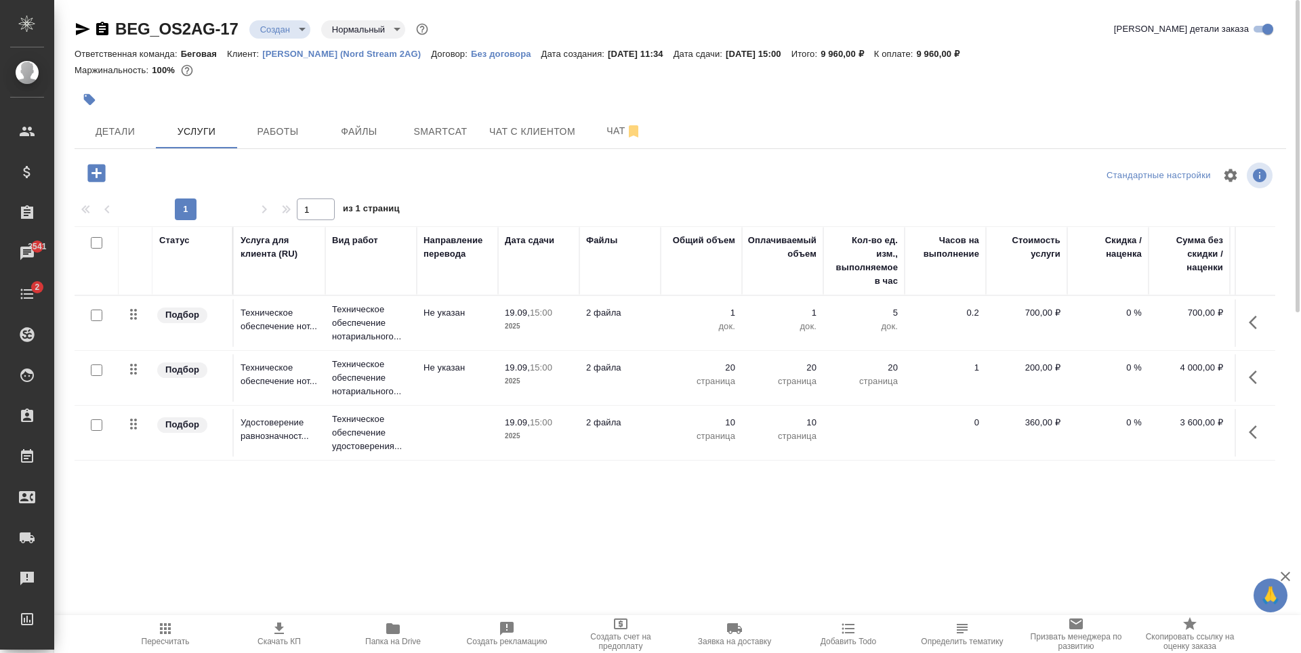
click at [295, 622] on span "Скачать КП" at bounding box center [279, 634] width 98 height 26
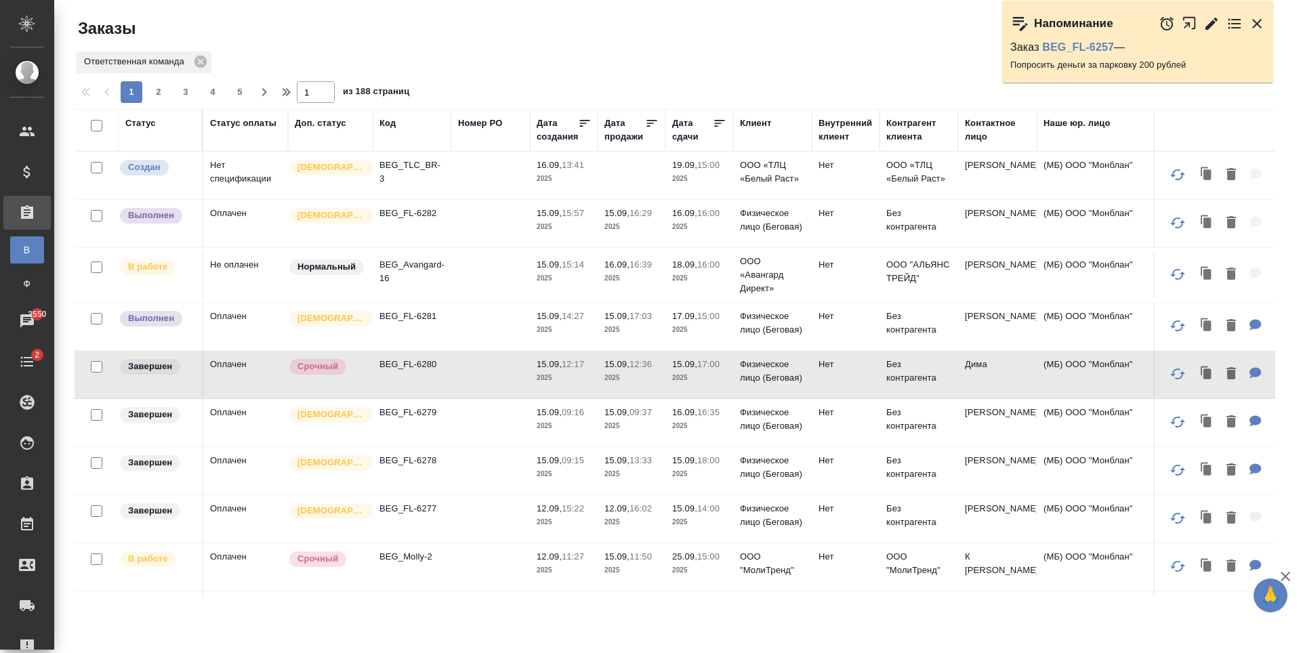
scroll to position [0, 3]
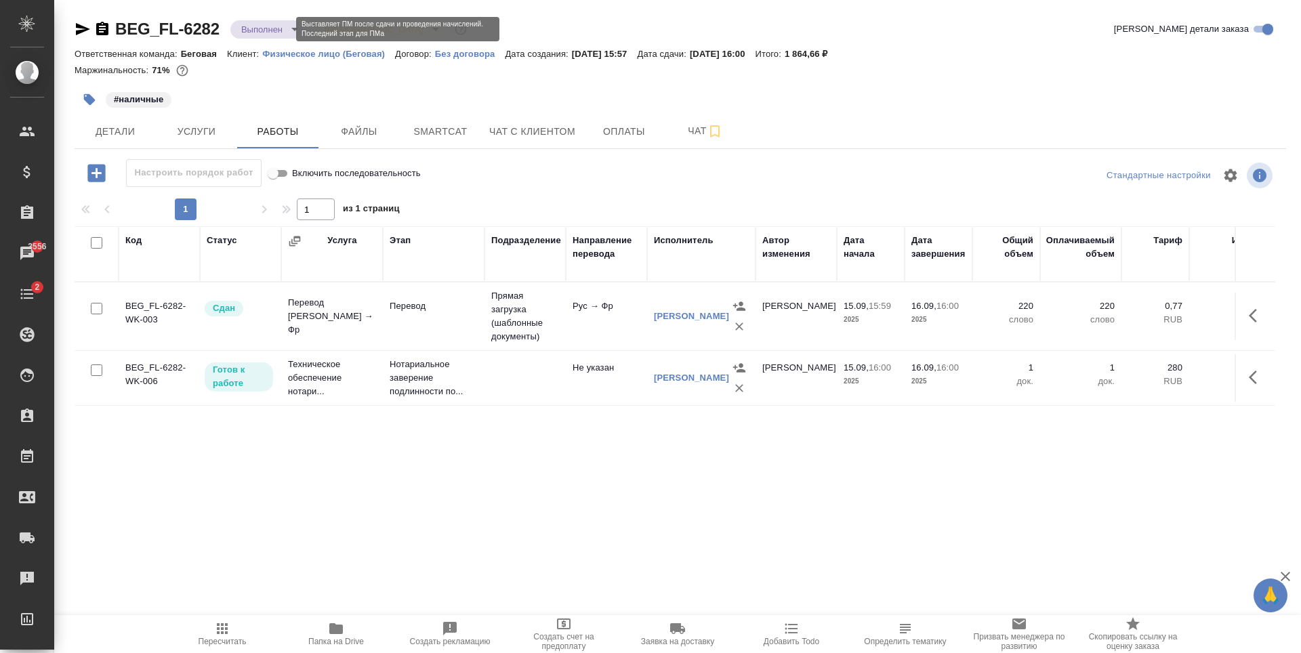
click at [266, 32] on body "🙏 .cls-1 fill:#fff; AWATERA [PERSON_NAME] Спецификации Заказы 3556 Чаты 2 Todo …" at bounding box center [650, 326] width 1301 height 653
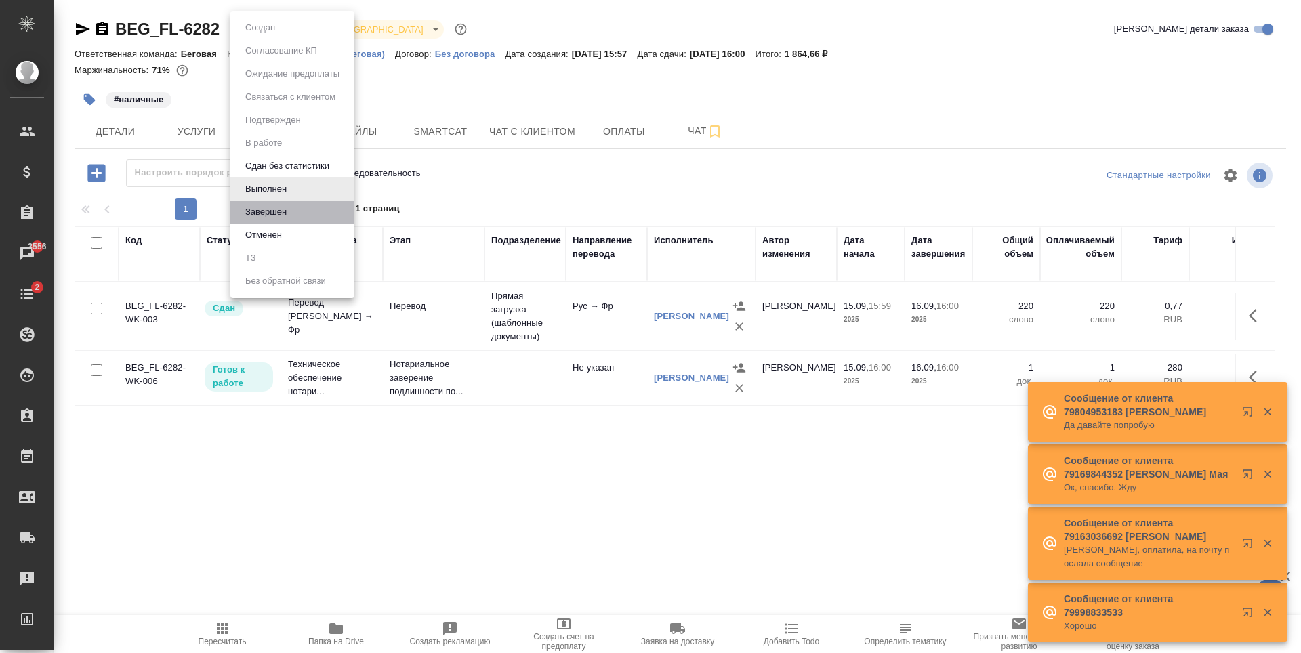
click at [302, 218] on li "Завершен" at bounding box center [292, 212] width 124 height 23
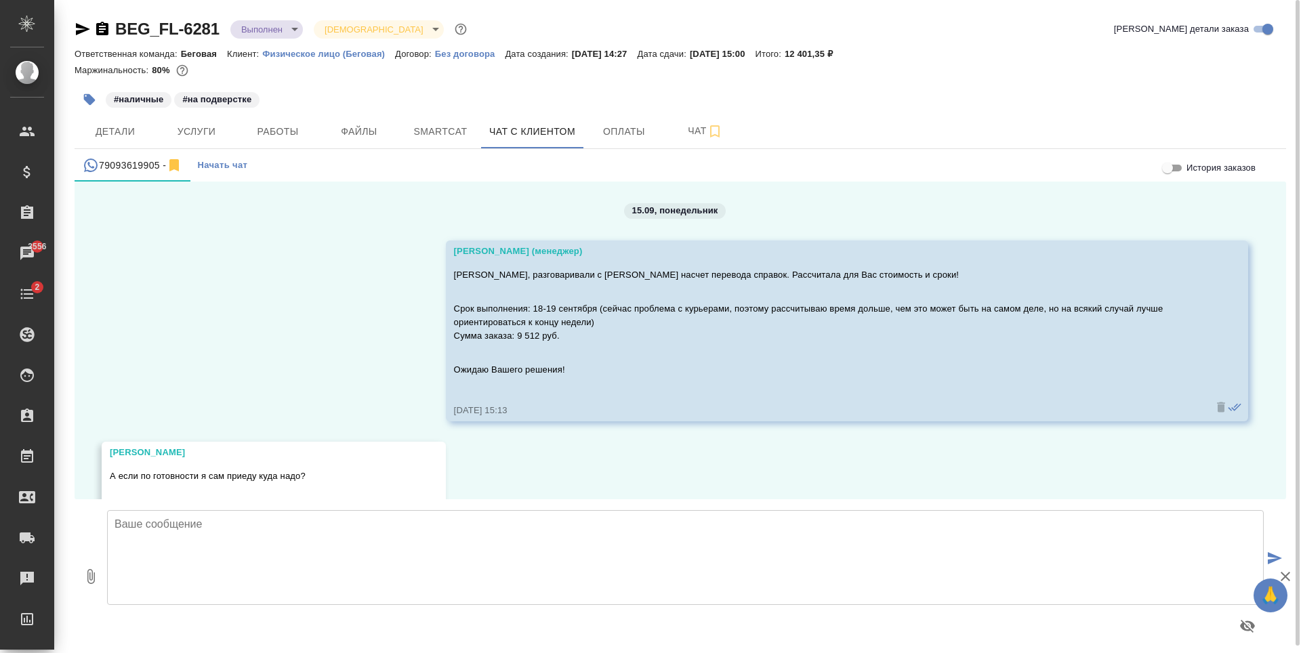
scroll to position [3401, 0]
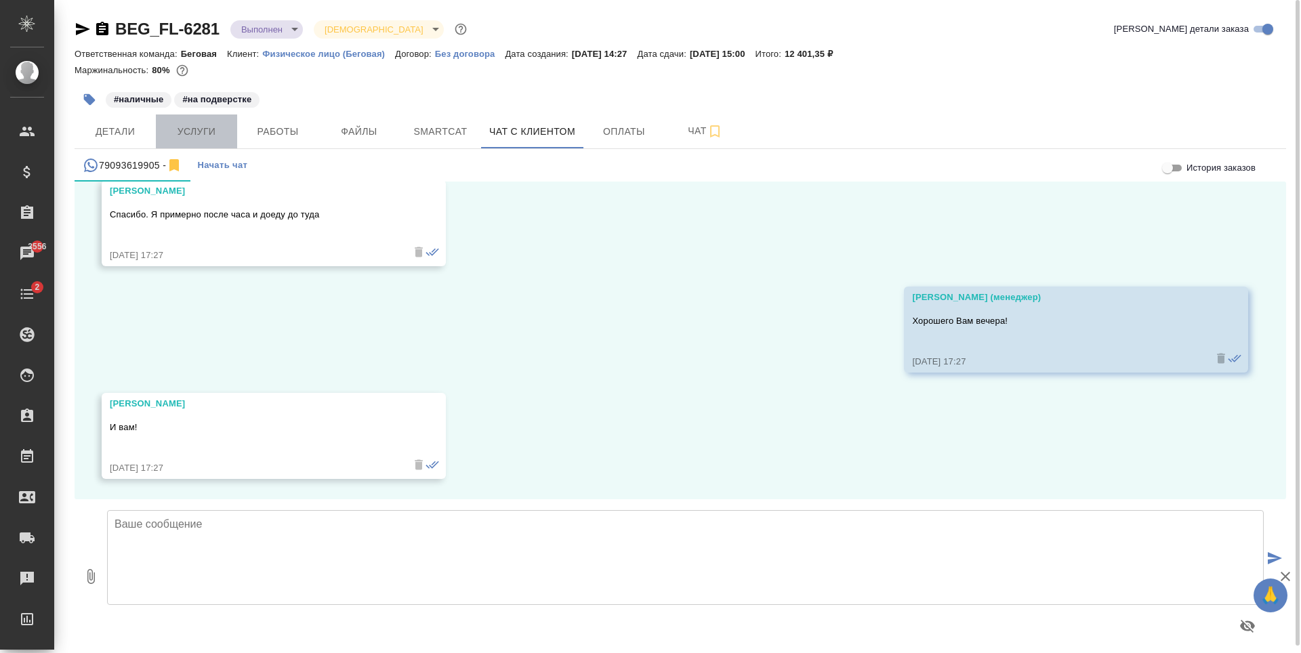
click at [222, 115] on button "Услуги" at bounding box center [196, 132] width 81 height 34
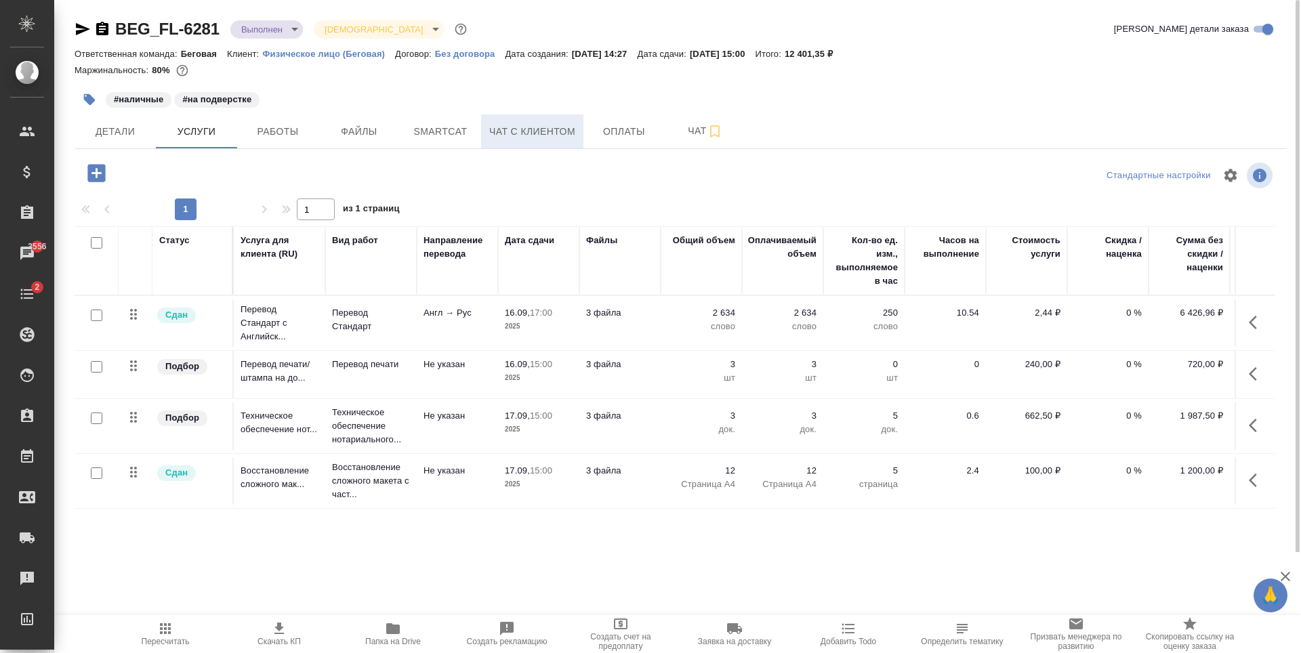
click at [486, 129] on button "Чат с клиентом" at bounding box center [532, 132] width 102 height 34
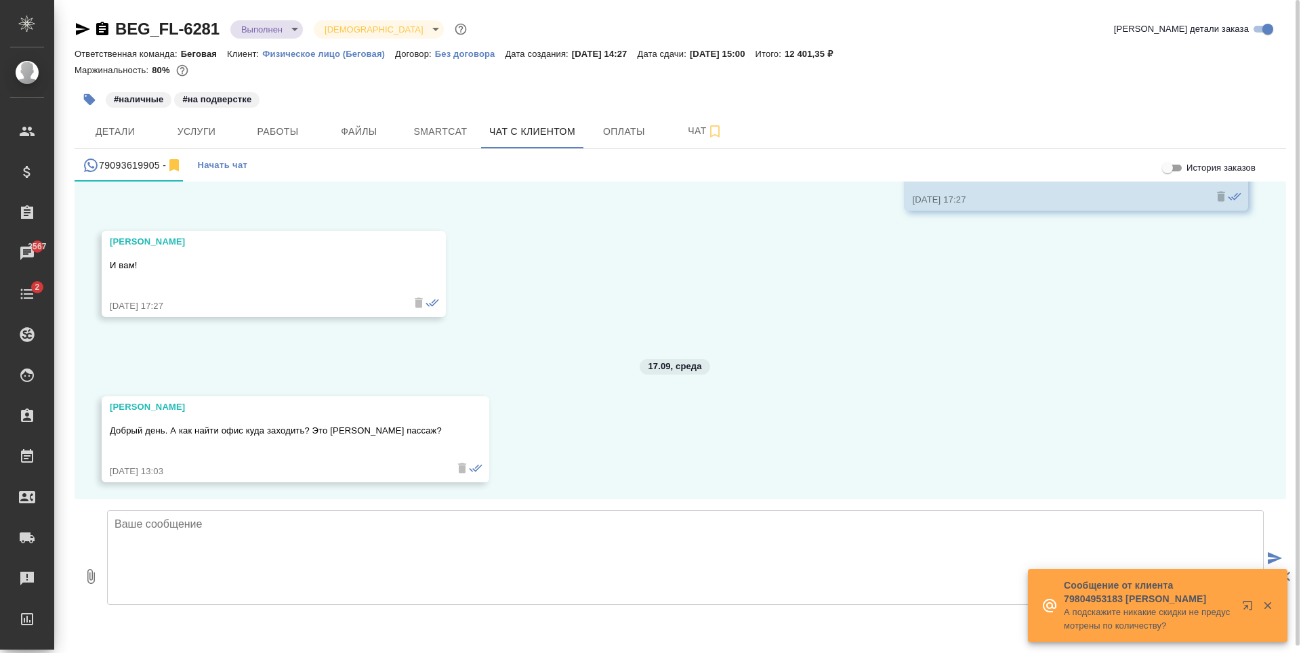
scroll to position [3566, 0]
click at [426, 547] on textarea at bounding box center [685, 557] width 1157 height 95
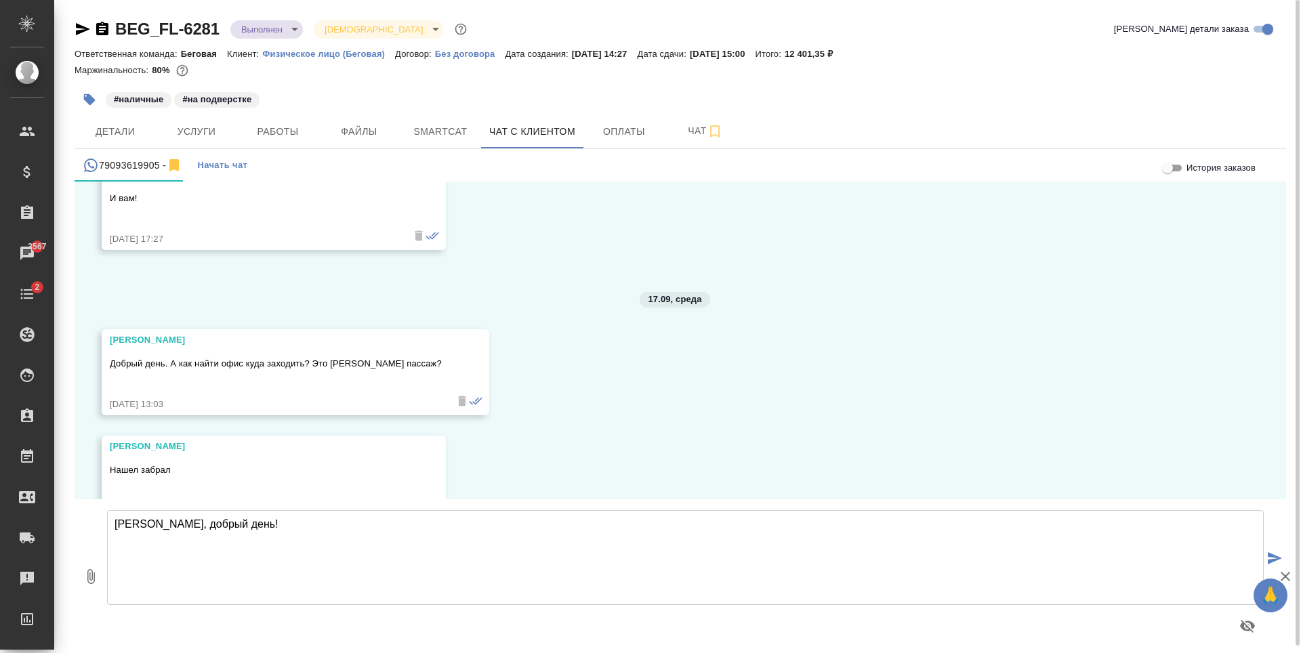
scroll to position [3673, 0]
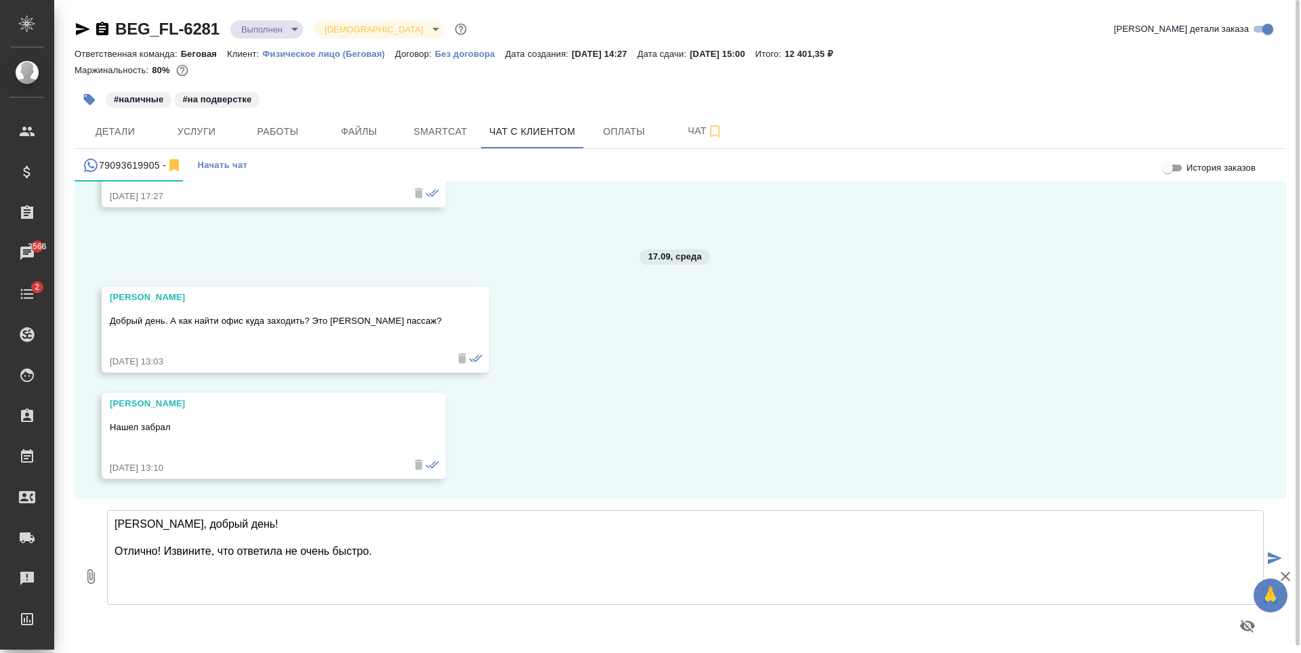
drag, startPoint x: 380, startPoint y: 552, endPoint x: 287, endPoint y: 558, distance: 93.0
click at [287, 558] on textarea "Алексей, добрый день! Отлично! Извините, что ответила не очень быстро." at bounding box center [685, 557] width 1157 height 95
click at [257, 551] on textarea "Алексей, добрый день! Отлично! Извините, что ответила." at bounding box center [685, 557] width 1157 height 95
type textarea "Алексей, добрый день! Отлично! Извините, что не успела помочь ."
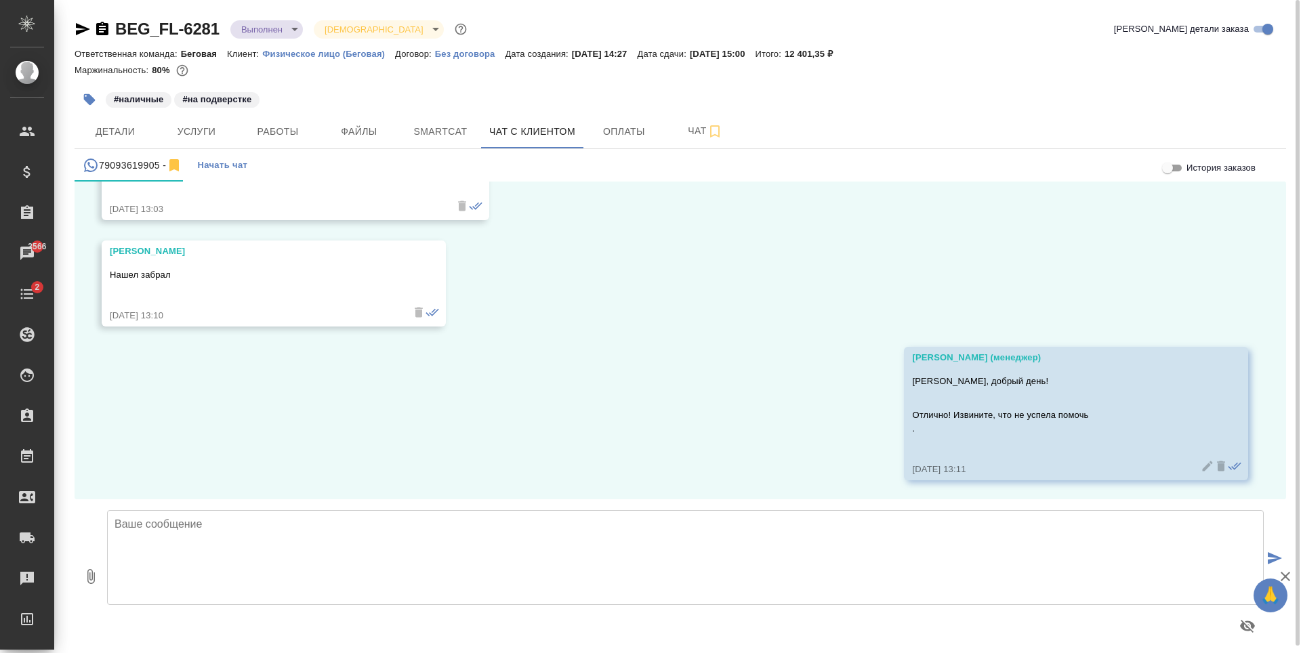
scroll to position [3826, 0]
click at [1201, 463] on icon at bounding box center [1208, 465] width 14 height 14
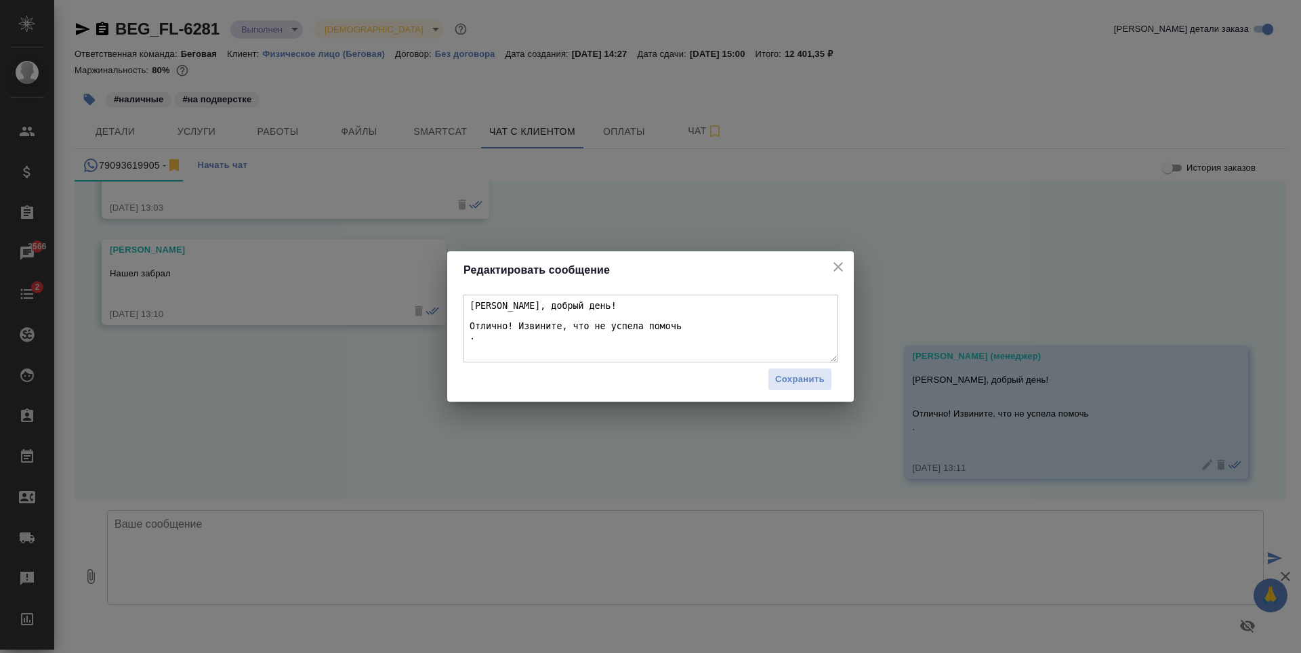
click at [471, 337] on textarea "Алексей, добрый день! Отлично! Извините, что не успела помочь ." at bounding box center [650, 329] width 374 height 68
type textarea "Алексей, добрый день! Отлично! Извините, что не успела помочь."
click at [784, 363] on div "Сохранить" at bounding box center [650, 380] width 374 height 35
click at [790, 373] on span "Сохранить" at bounding box center [799, 380] width 49 height 16
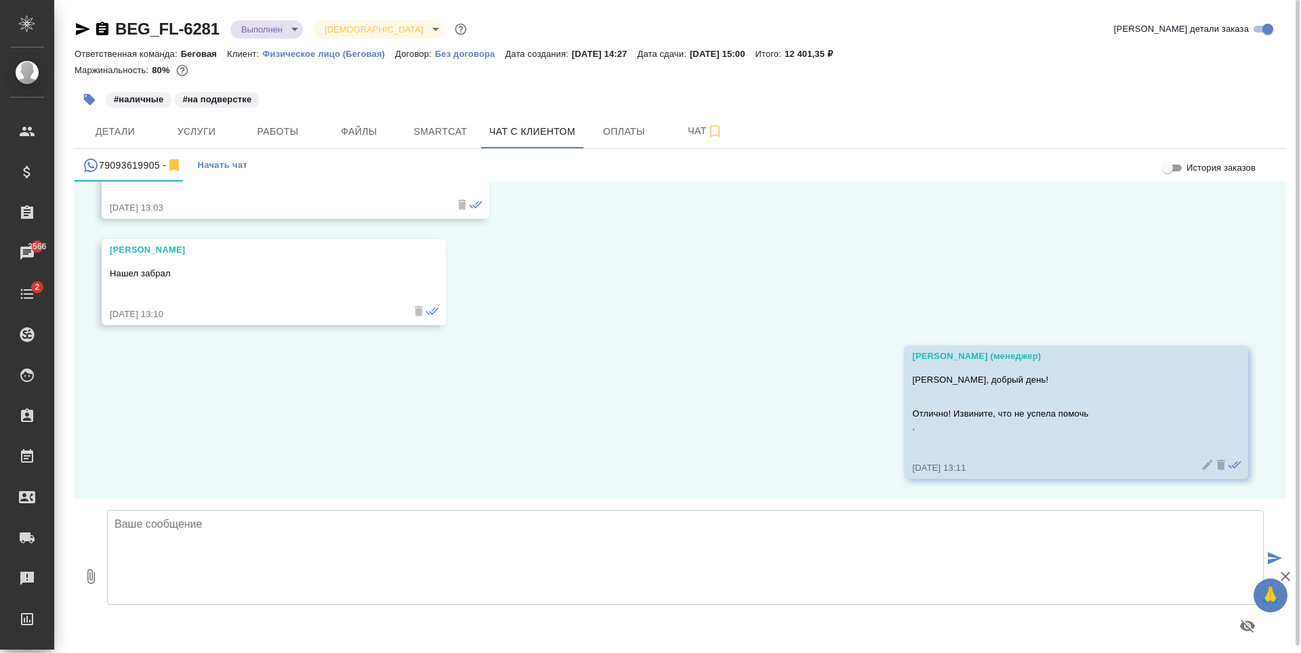
scroll to position [3813, 0]
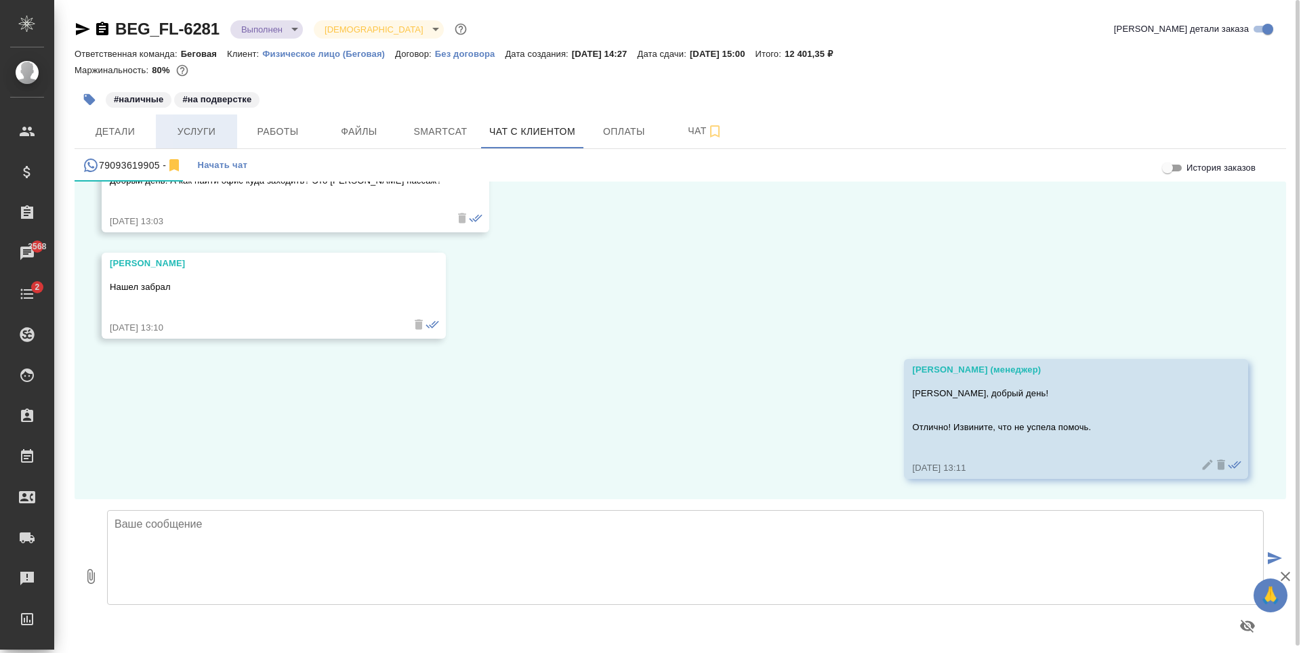
click at [196, 121] on button "Услуги" at bounding box center [196, 132] width 81 height 34
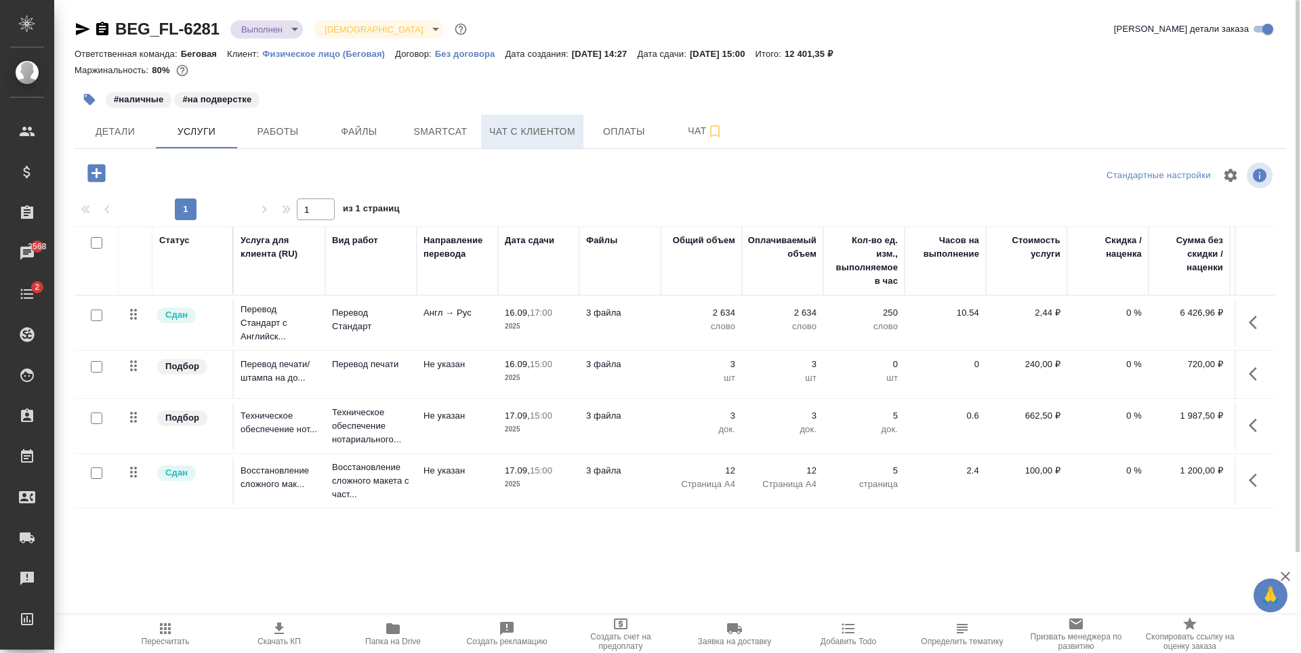
click at [509, 135] on span "Чат с клиентом" at bounding box center [532, 131] width 86 height 17
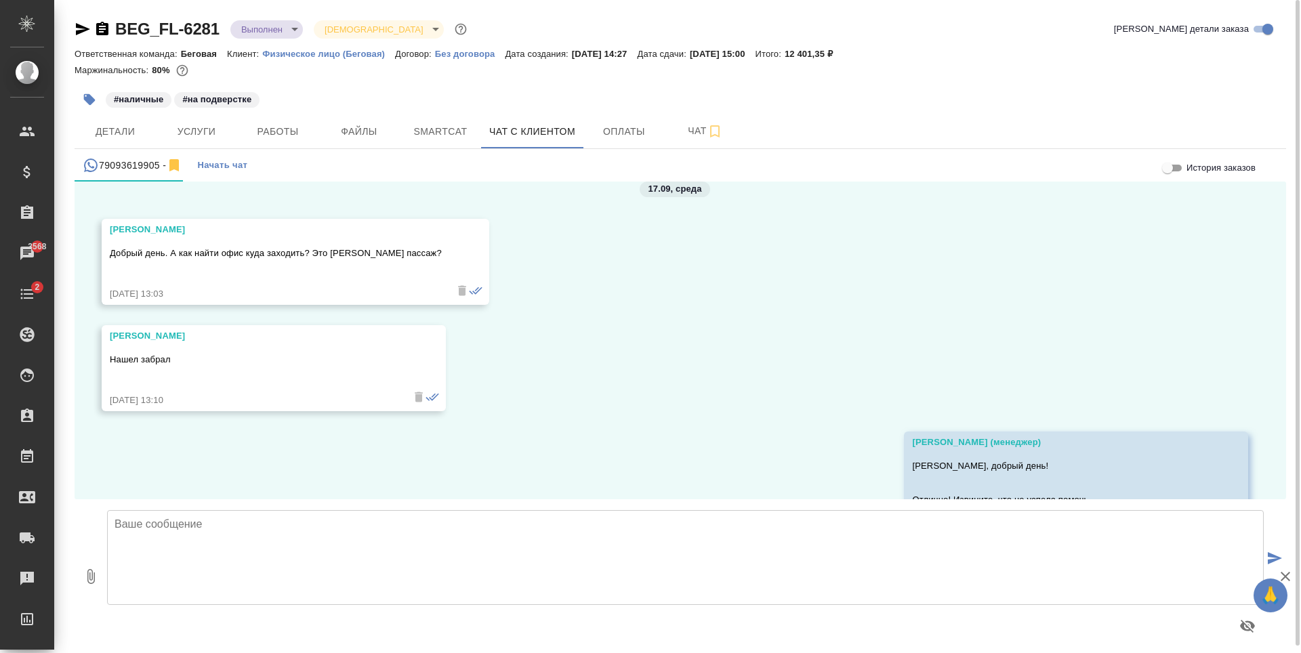
scroll to position [3813, 0]
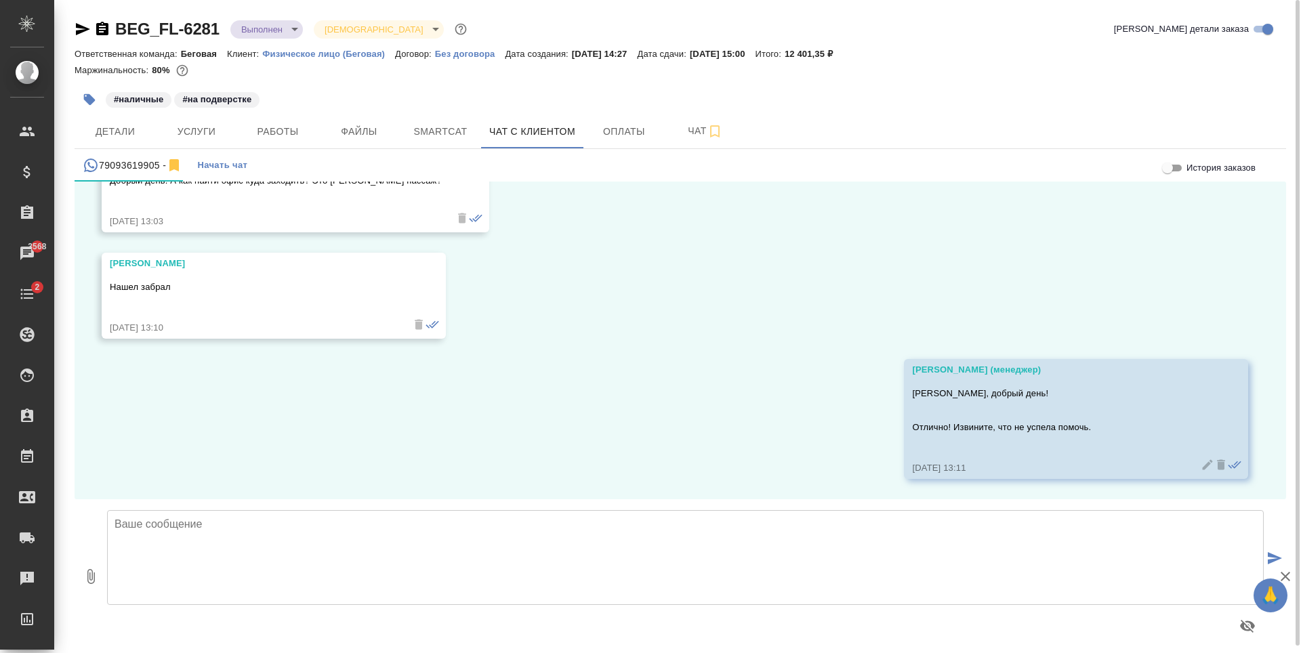
click at [268, 27] on body "🙏 .cls-1 fill:#fff; AWATERA Antonova Kristina Клиенты Спецификации Заказы 3568 …" at bounding box center [650, 326] width 1301 height 653
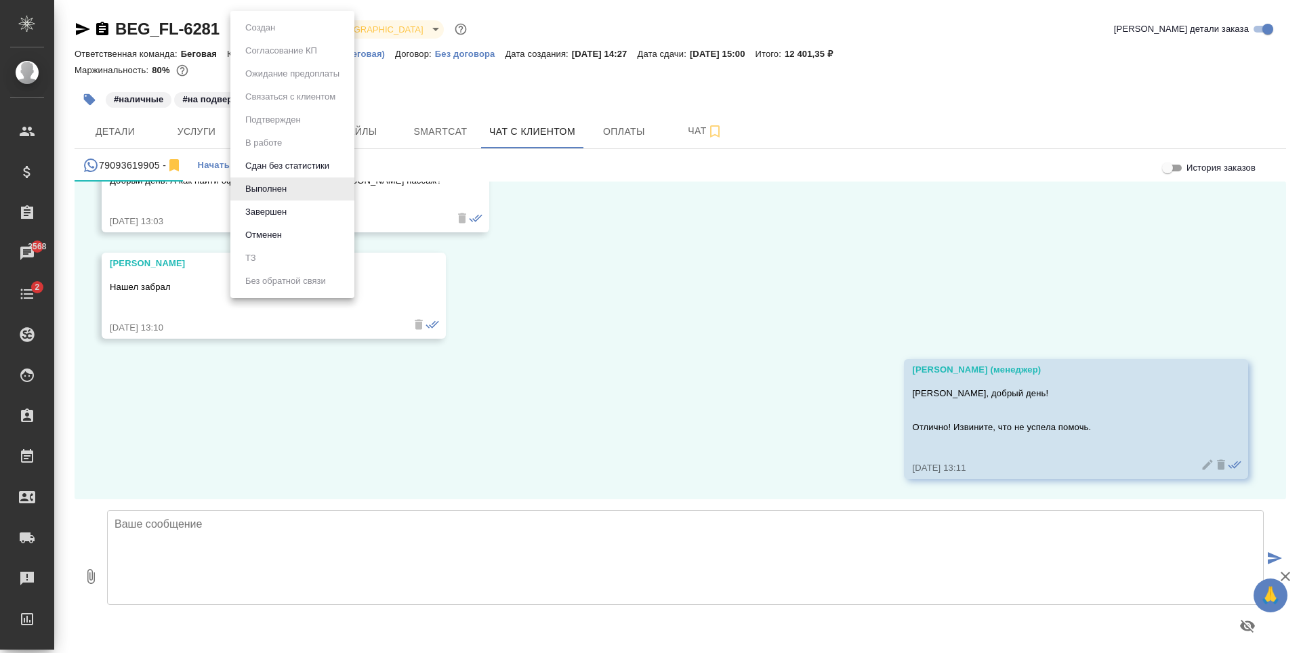
click at [304, 207] on li "Завершен" at bounding box center [292, 212] width 124 height 23
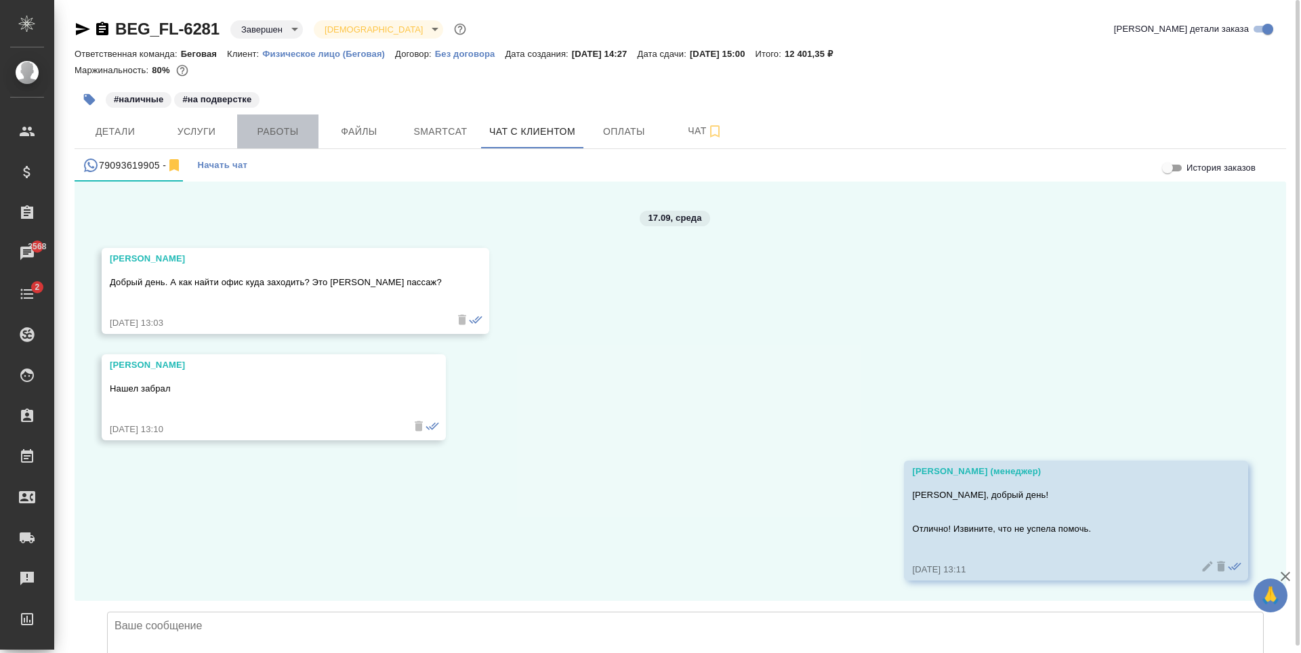
click at [281, 129] on span "Работы" at bounding box center [277, 131] width 65 height 17
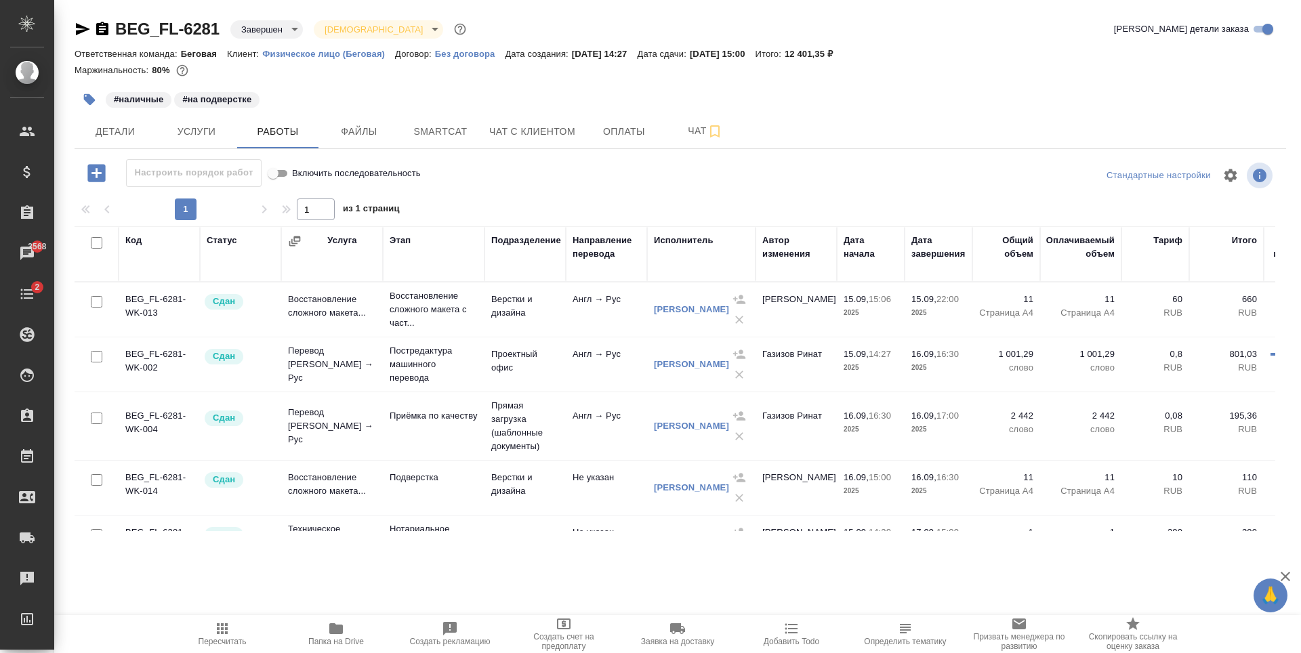
scroll to position [63, 0]
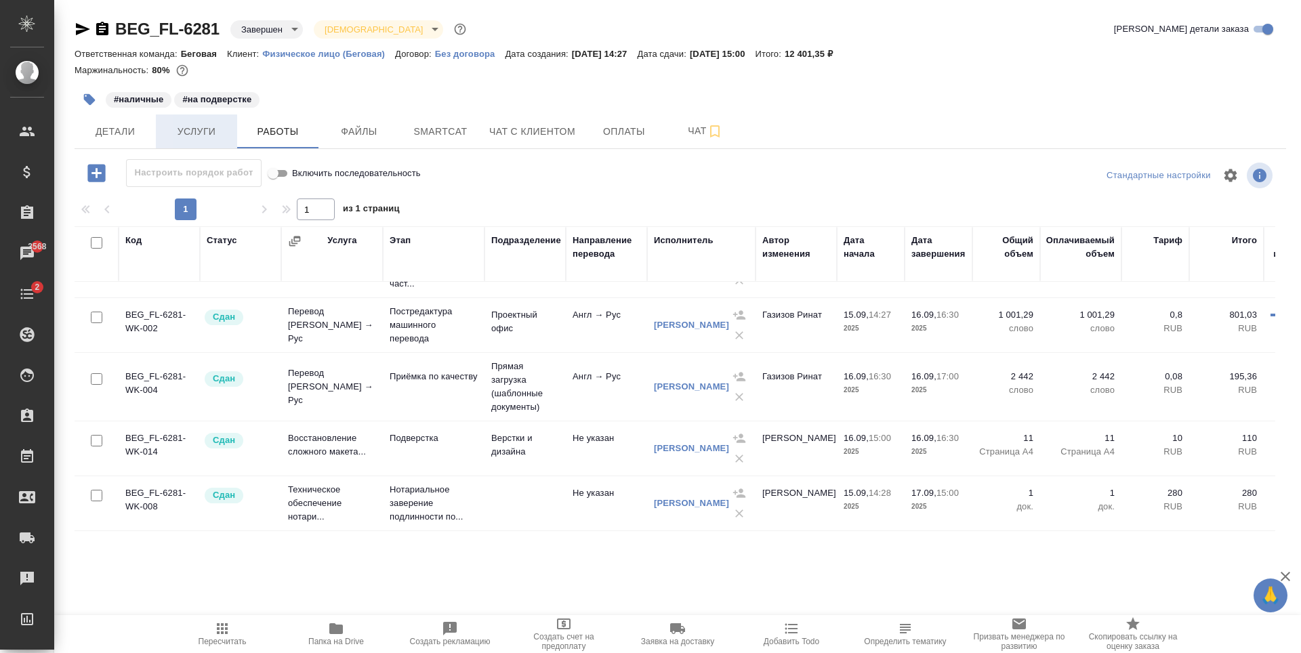
click at [209, 141] on button "Услуги" at bounding box center [196, 132] width 81 height 34
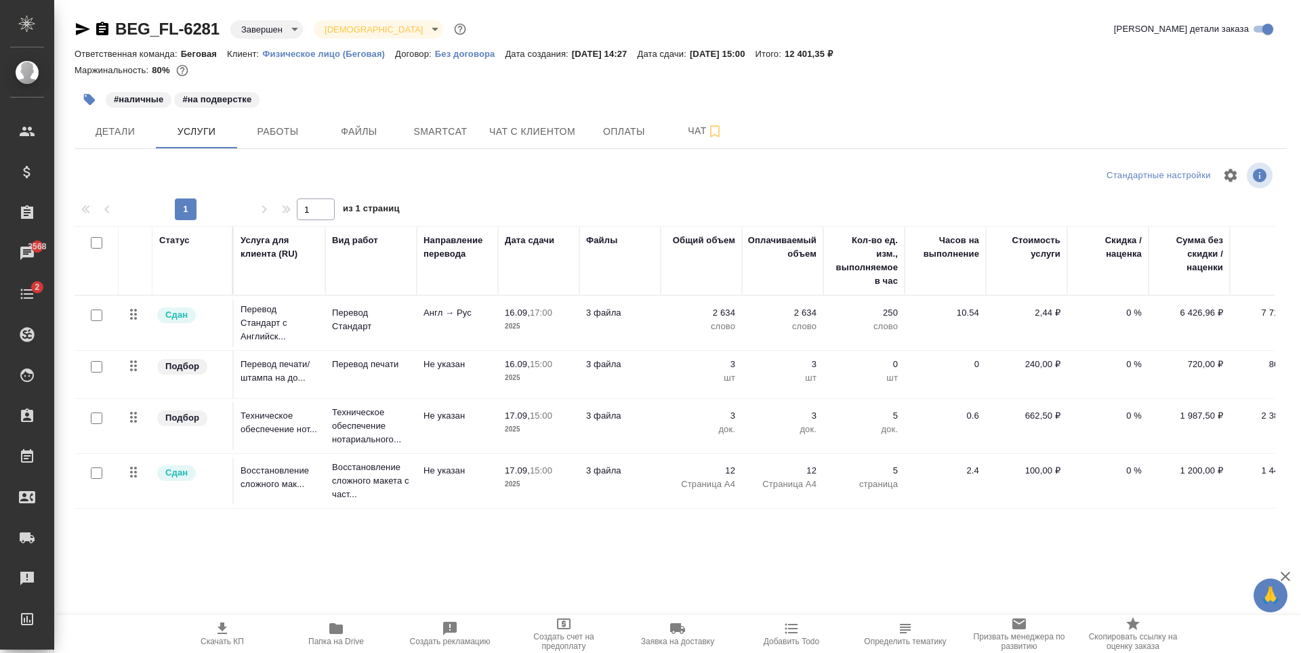
scroll to position [1, 0]
click at [273, 31] on body "🙏 .cls-1 fill:#fff; AWATERA Antonova Kristina Клиенты Спецификации Заказы 3568 …" at bounding box center [650, 326] width 1301 height 653
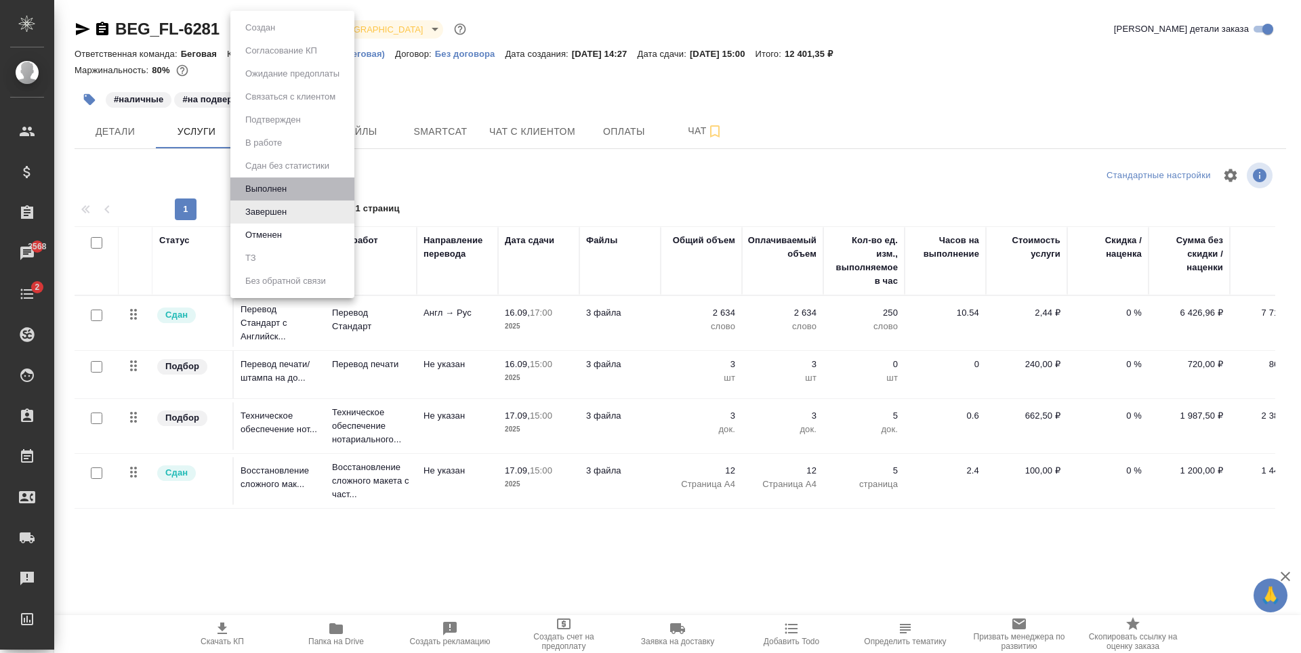
click at [317, 196] on li "Выполнен" at bounding box center [292, 189] width 124 height 23
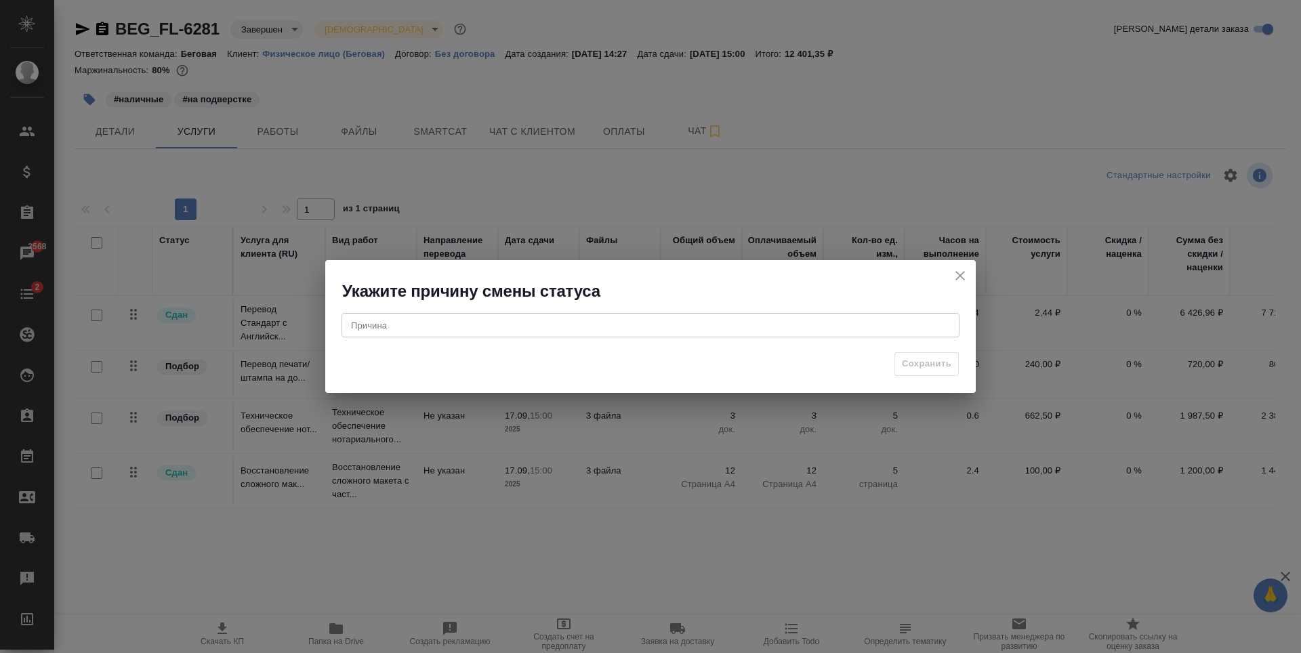
click at [929, 332] on div "x Причина" at bounding box center [651, 325] width 618 height 24
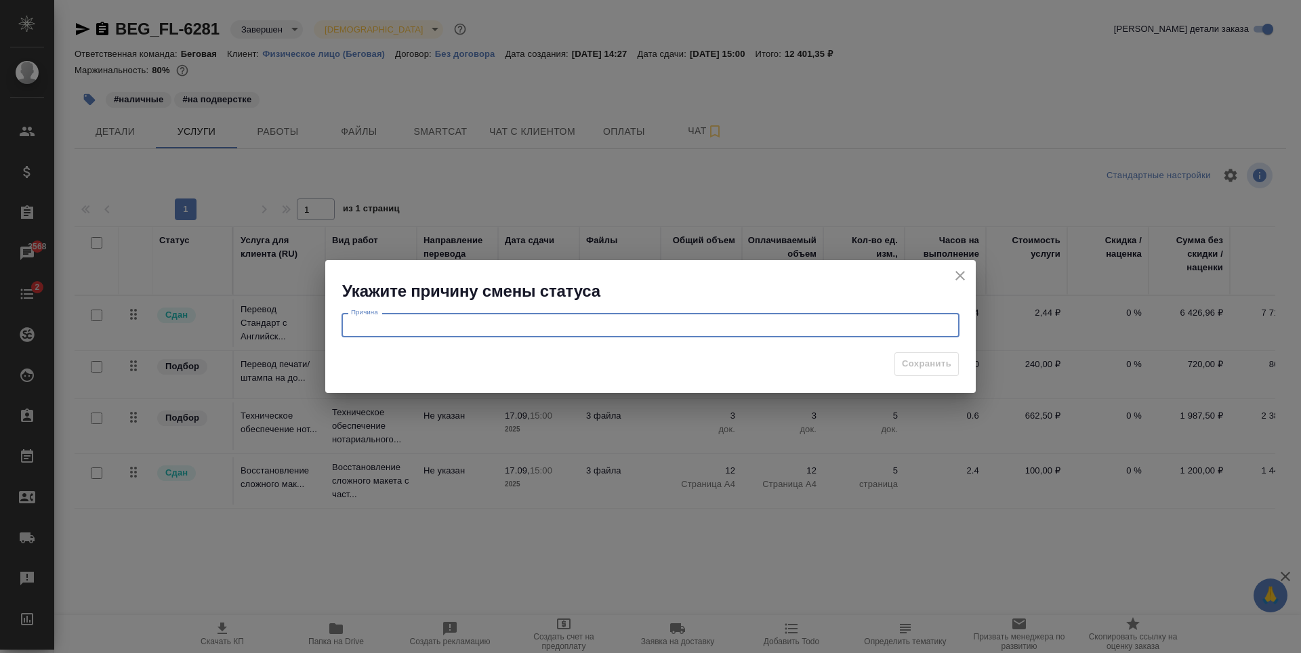
click at [951, 271] on button "close" at bounding box center [960, 276] width 20 height 20
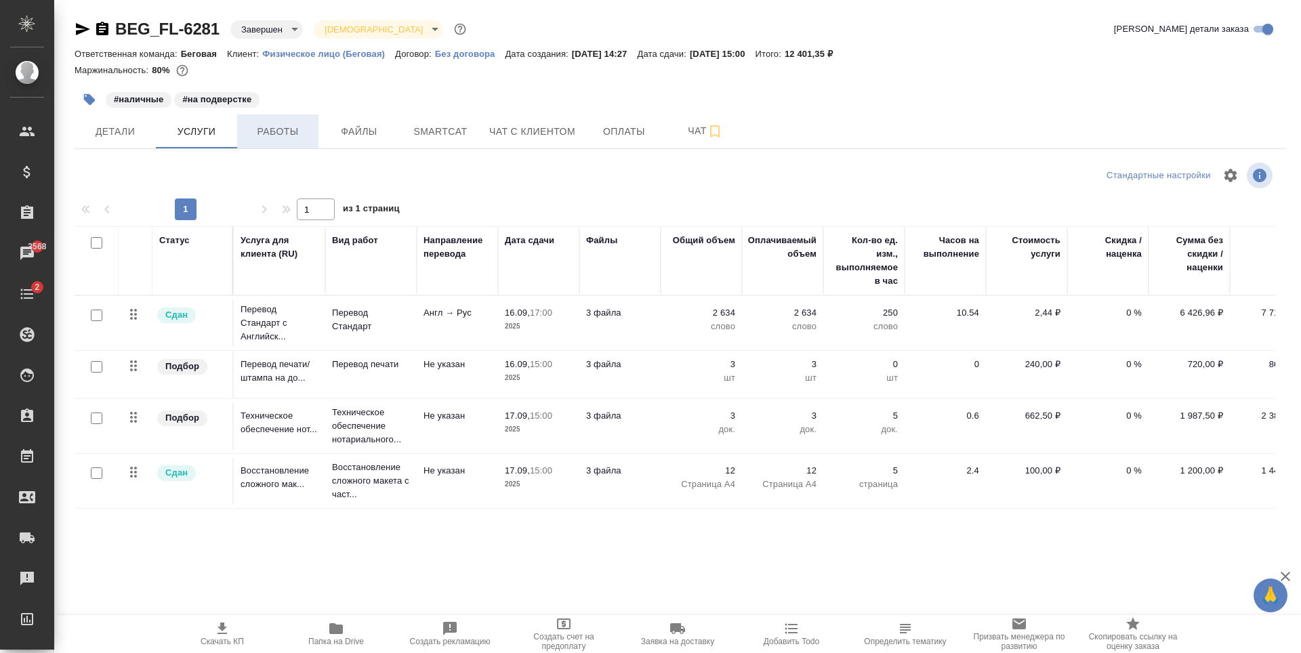
click at [274, 135] on span "Работы" at bounding box center [277, 131] width 65 height 17
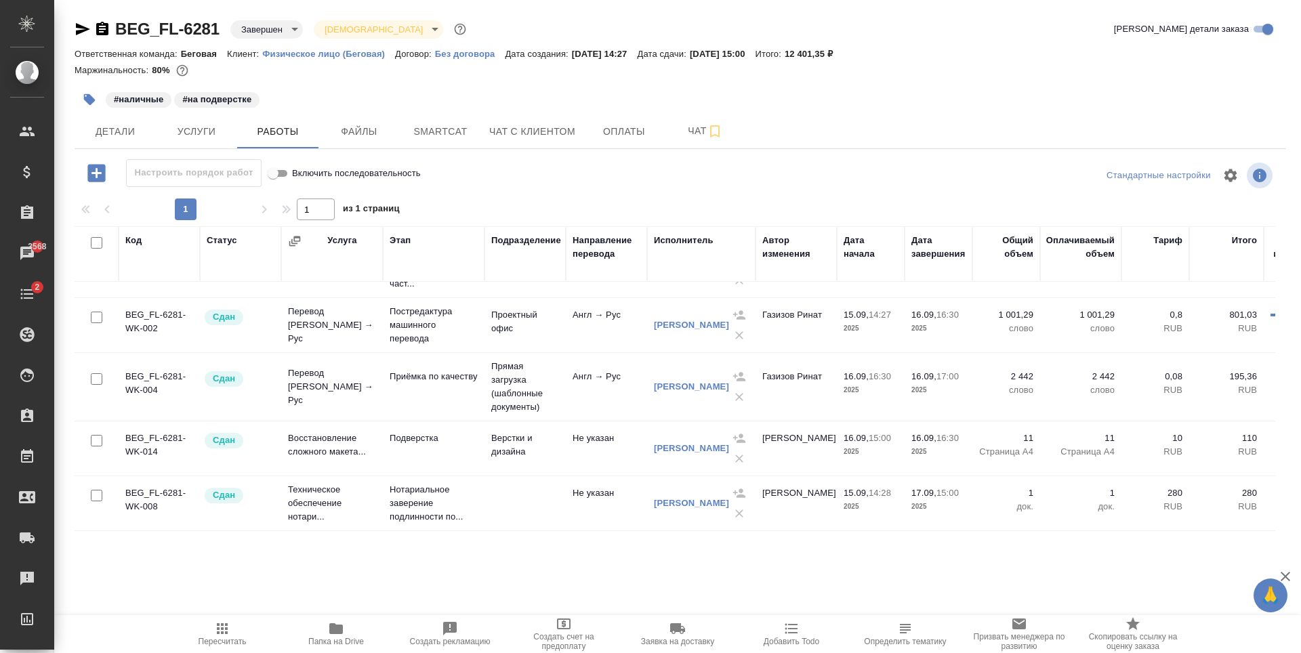
scroll to position [63, 0]
click at [523, 485] on td at bounding box center [524, 503] width 81 height 47
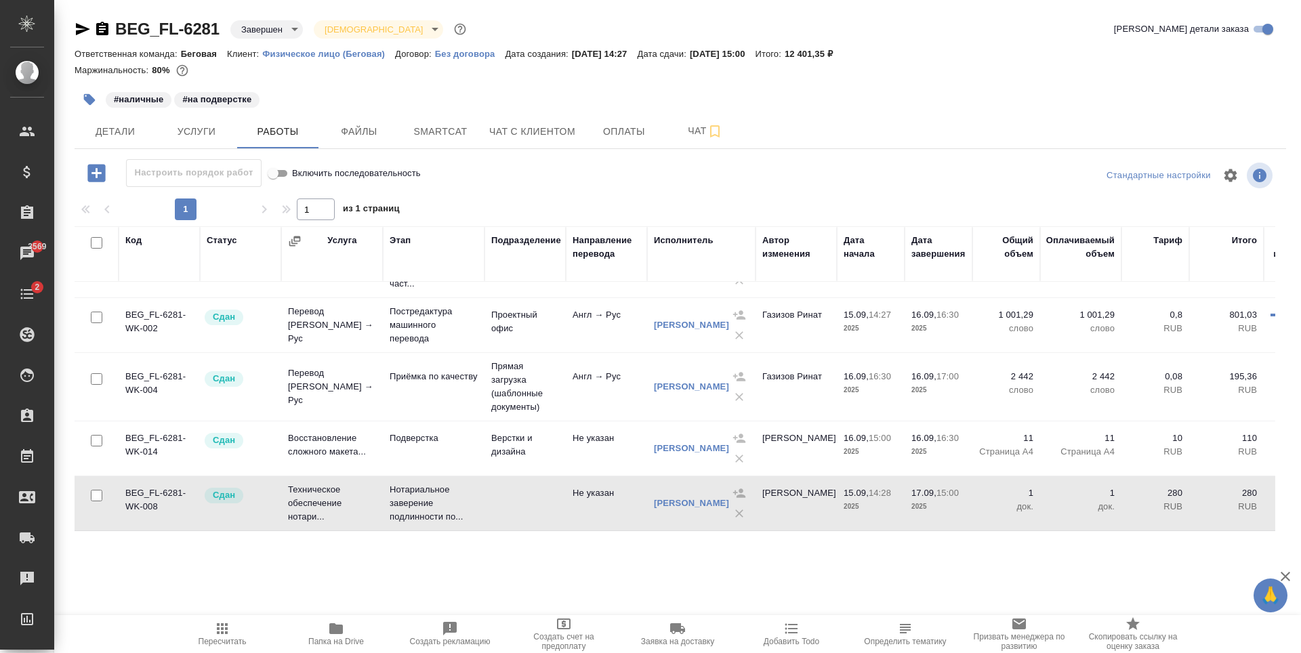
click at [77, 27] on icon "button" at bounding box center [83, 29] width 14 height 12
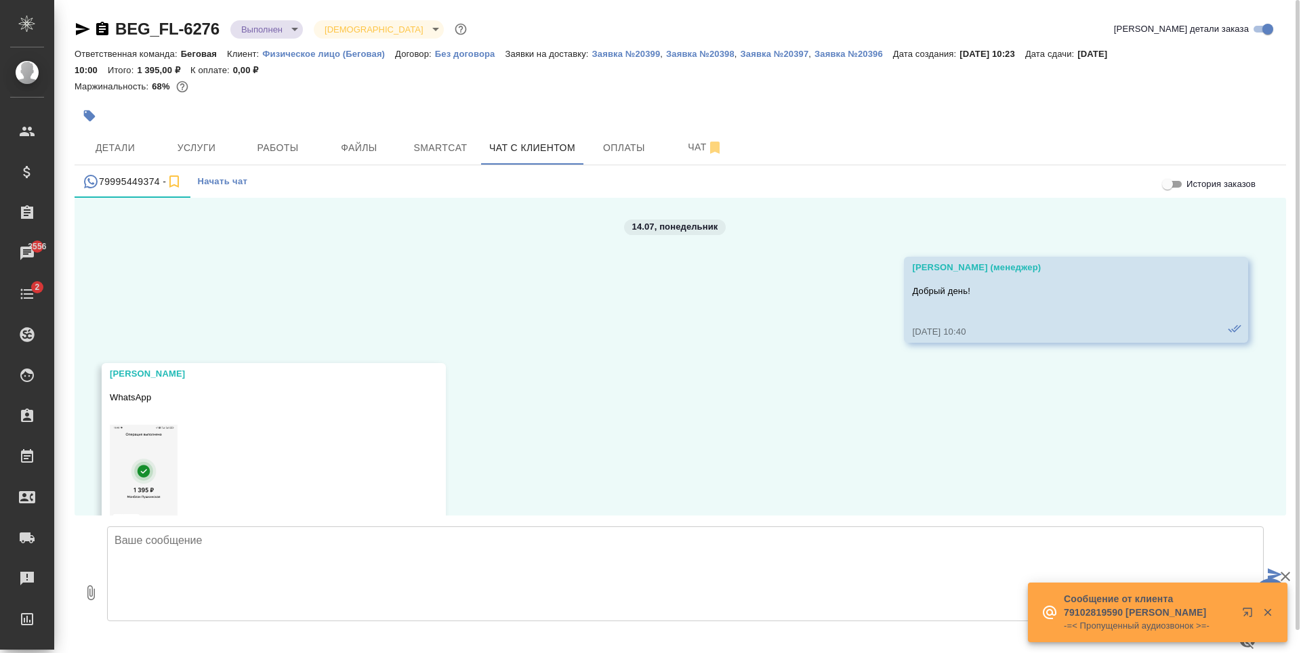
scroll to position [2504, 0]
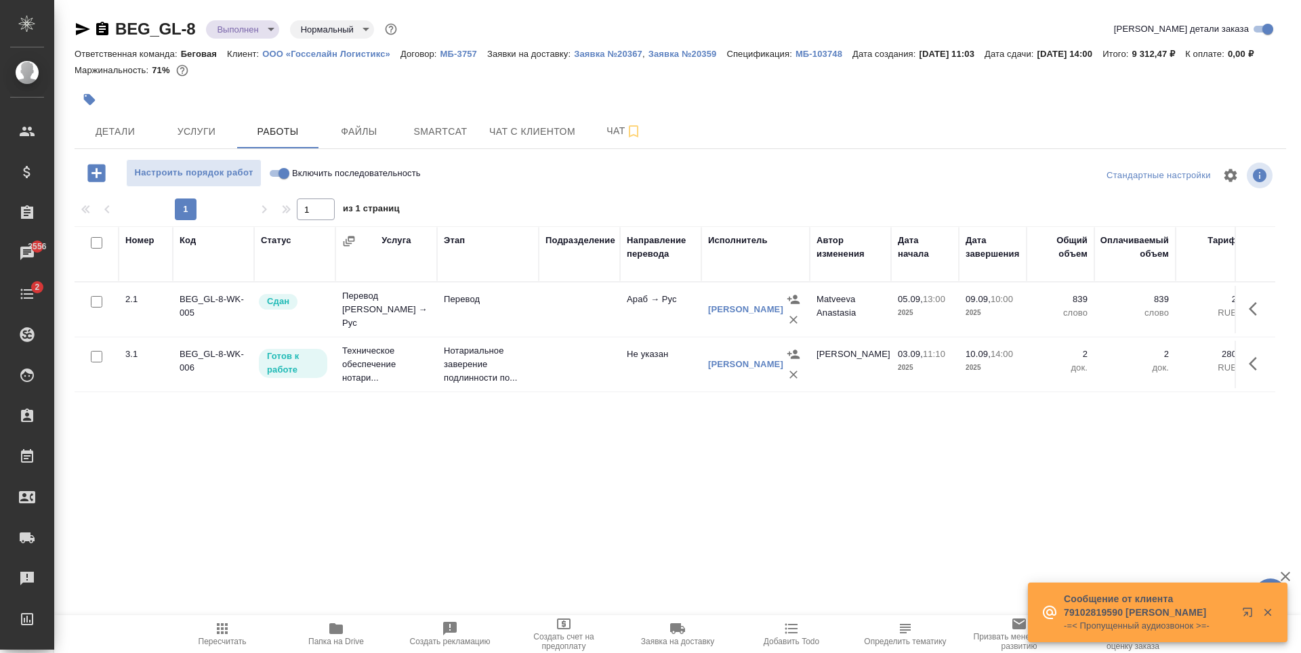
click at [239, 30] on body "🙏 .cls-1 fill:#fff; AWATERA [PERSON_NAME] Спецификации Заказы 3556 Чаты 2 Todo …" at bounding box center [650, 326] width 1301 height 653
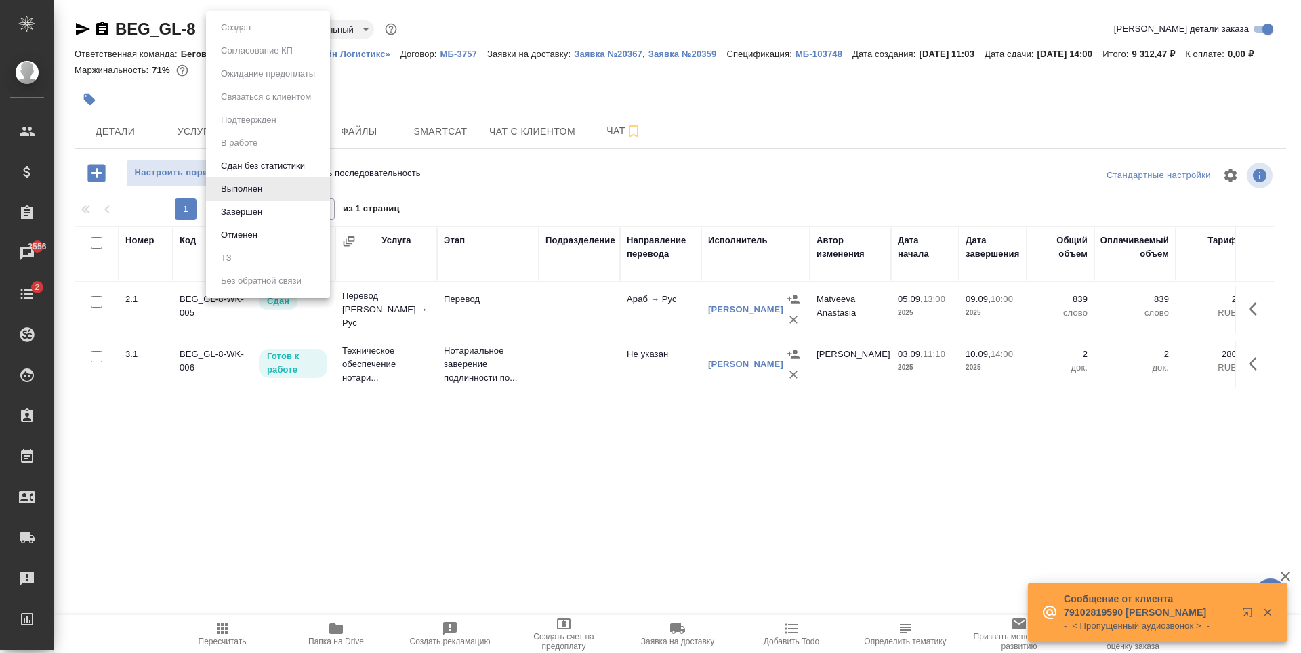
click at [292, 218] on li "Завершен" at bounding box center [268, 212] width 124 height 23
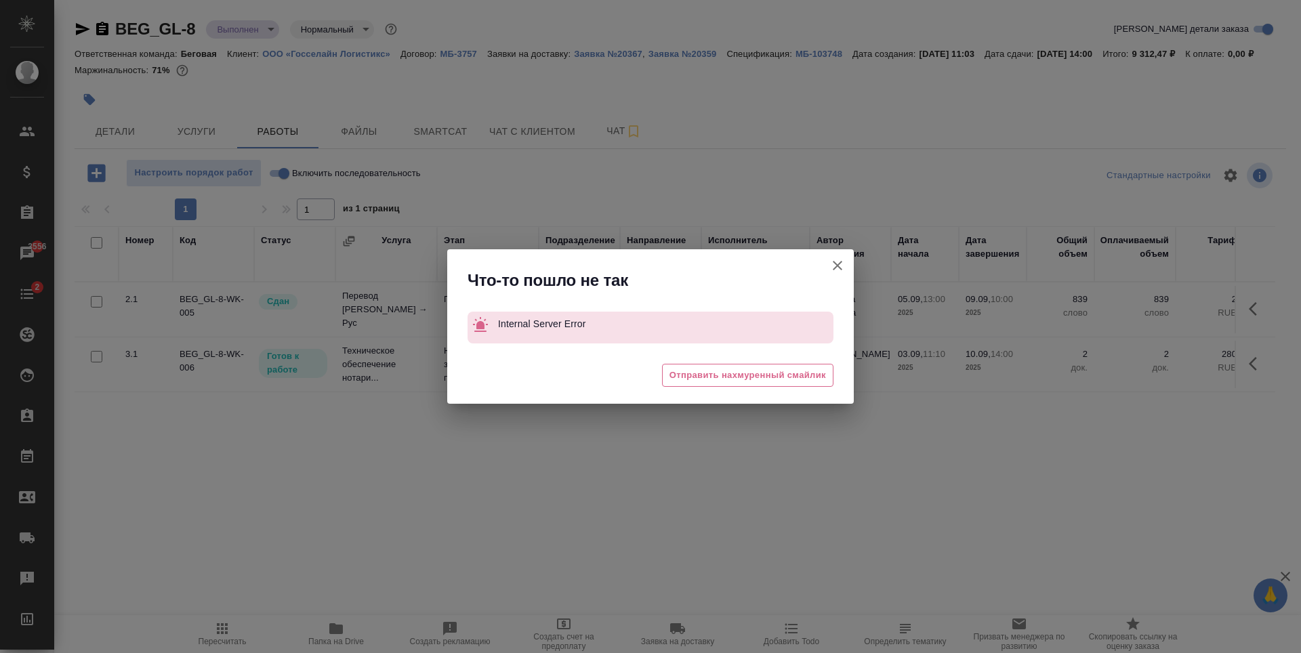
click at [846, 263] on button "Группировать работы по услугам" at bounding box center [837, 265] width 33 height 33
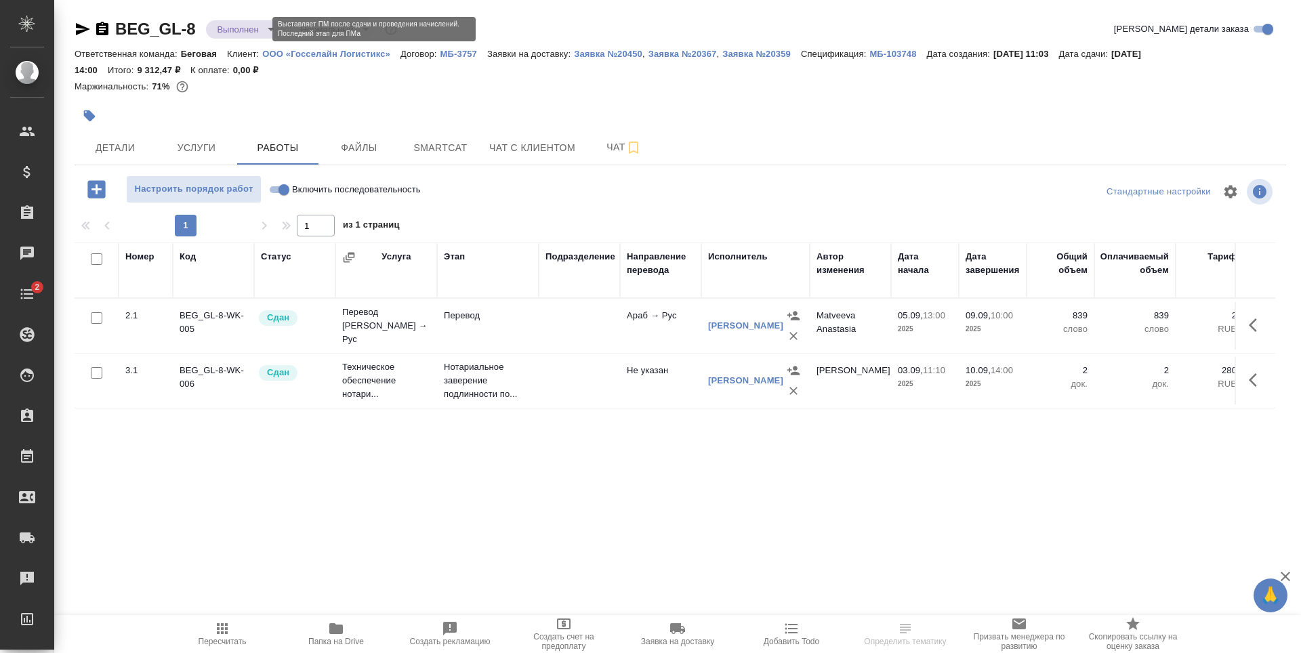
click at [251, 33] on body "🙏 .cls-1 fill:#fff; AWATERA [PERSON_NAME] Спецификации Заказы Чаты 2 Todo Проек…" at bounding box center [650, 326] width 1301 height 653
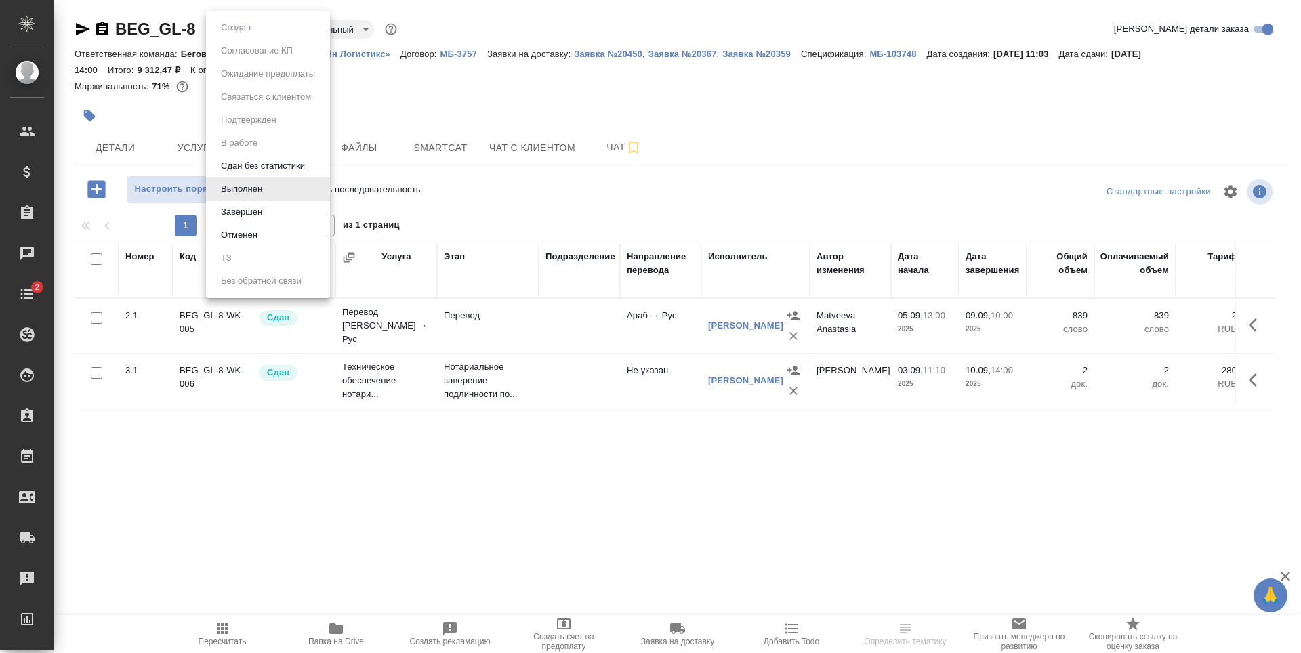
click at [280, 210] on li "Завершен" at bounding box center [268, 212] width 124 height 23
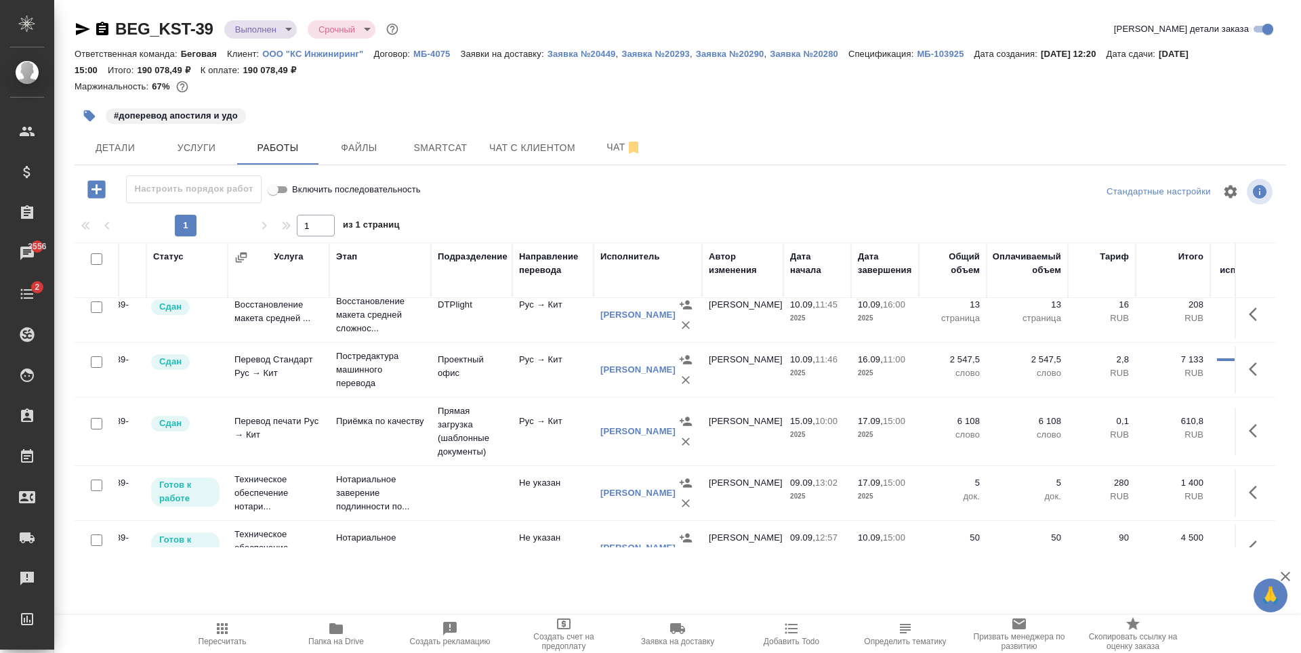
scroll to position [0, 54]
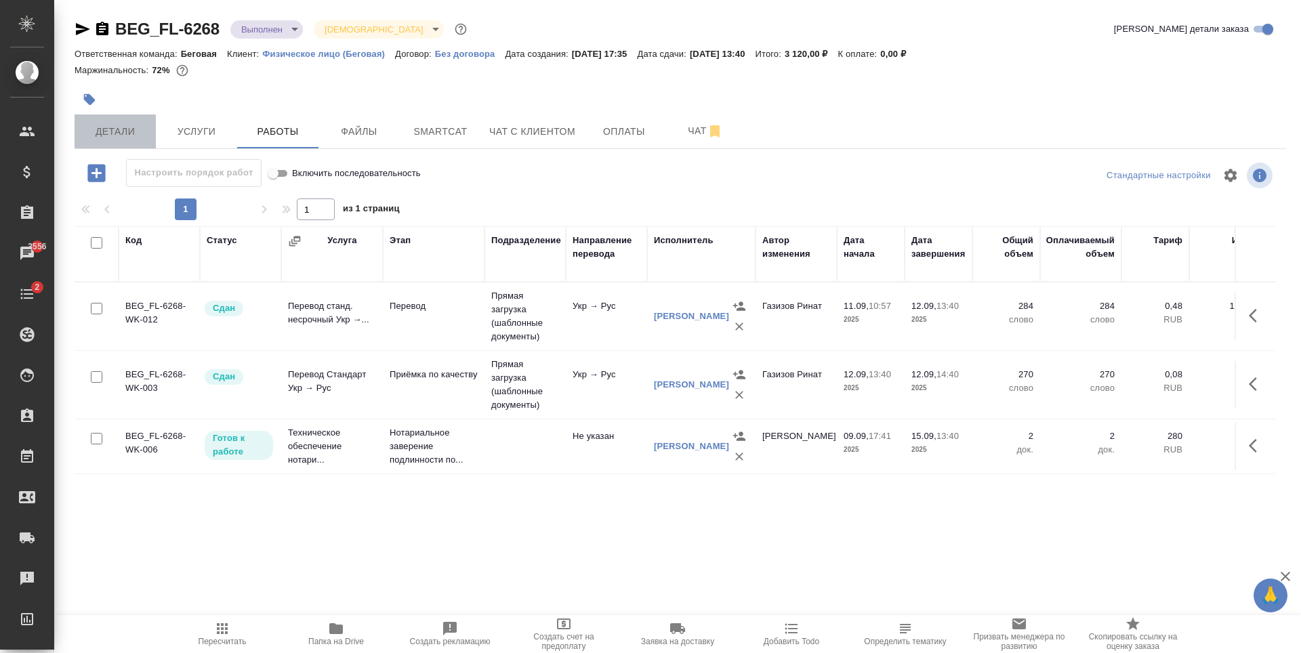
click at [155, 136] on button "Детали" at bounding box center [115, 132] width 81 height 34
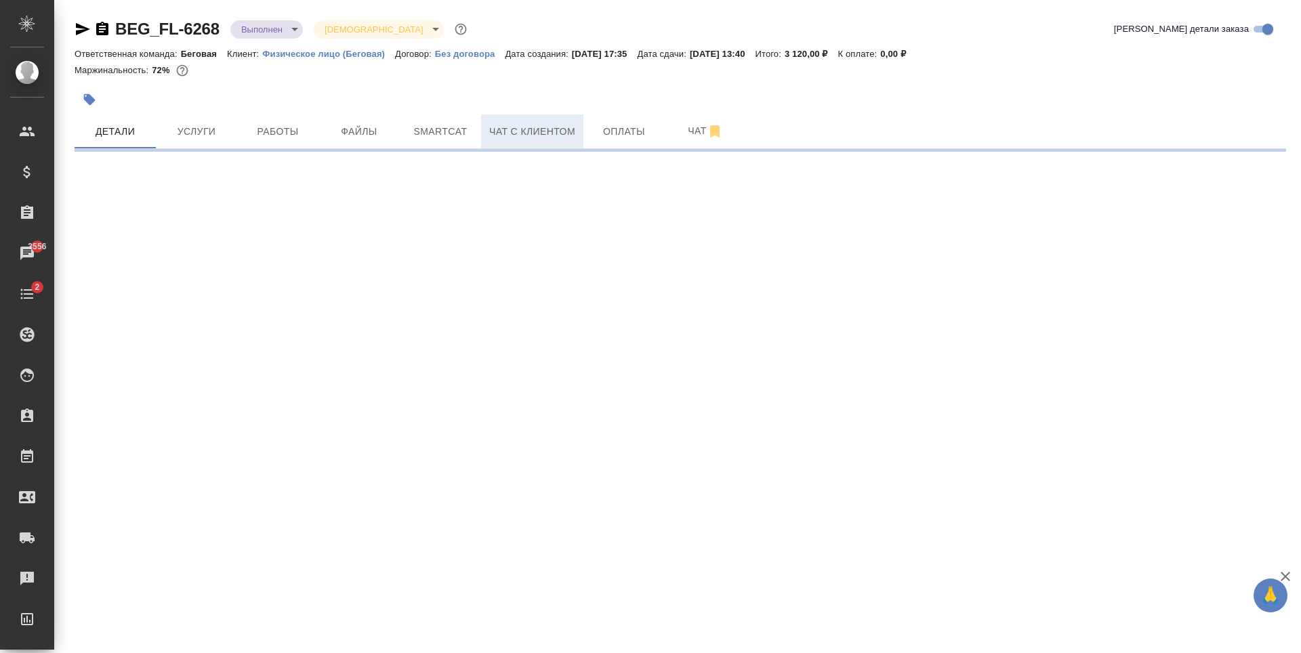
select select "RU"
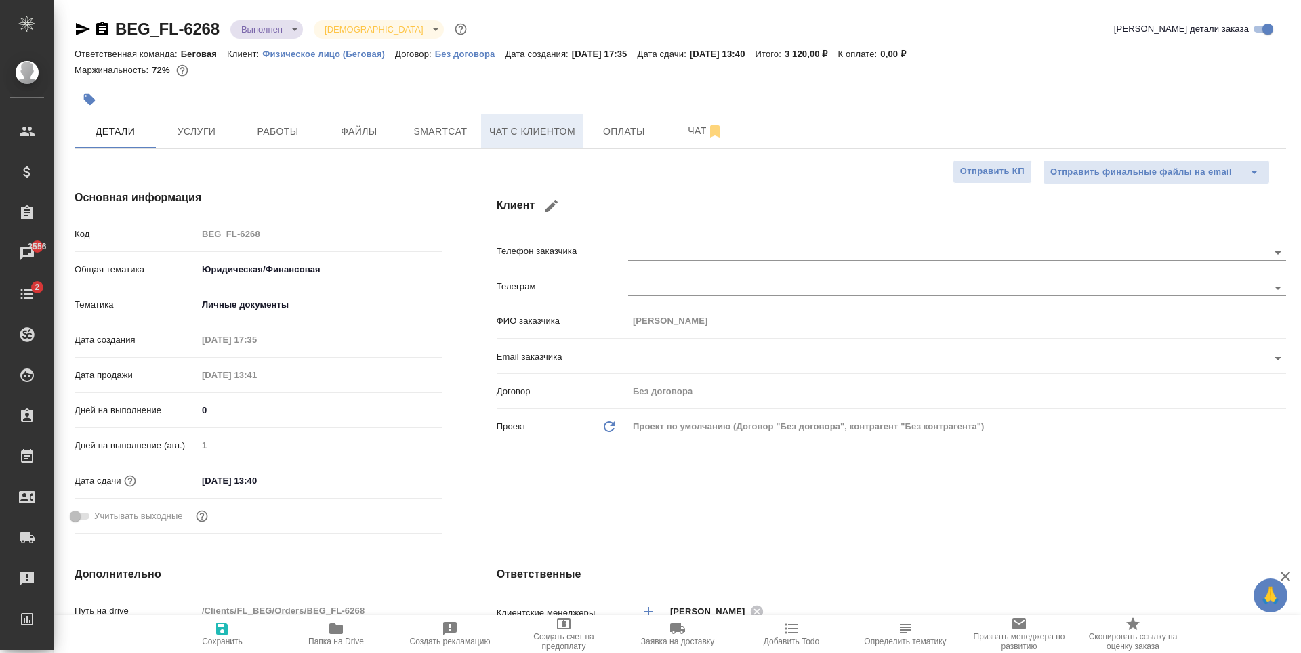
type textarea "x"
click at [281, 25] on body "🙏 .cls-1 fill:#fff; AWATERA Antonova Kristina Клиенты Спецификации Заказы 3556 …" at bounding box center [650, 326] width 1301 height 653
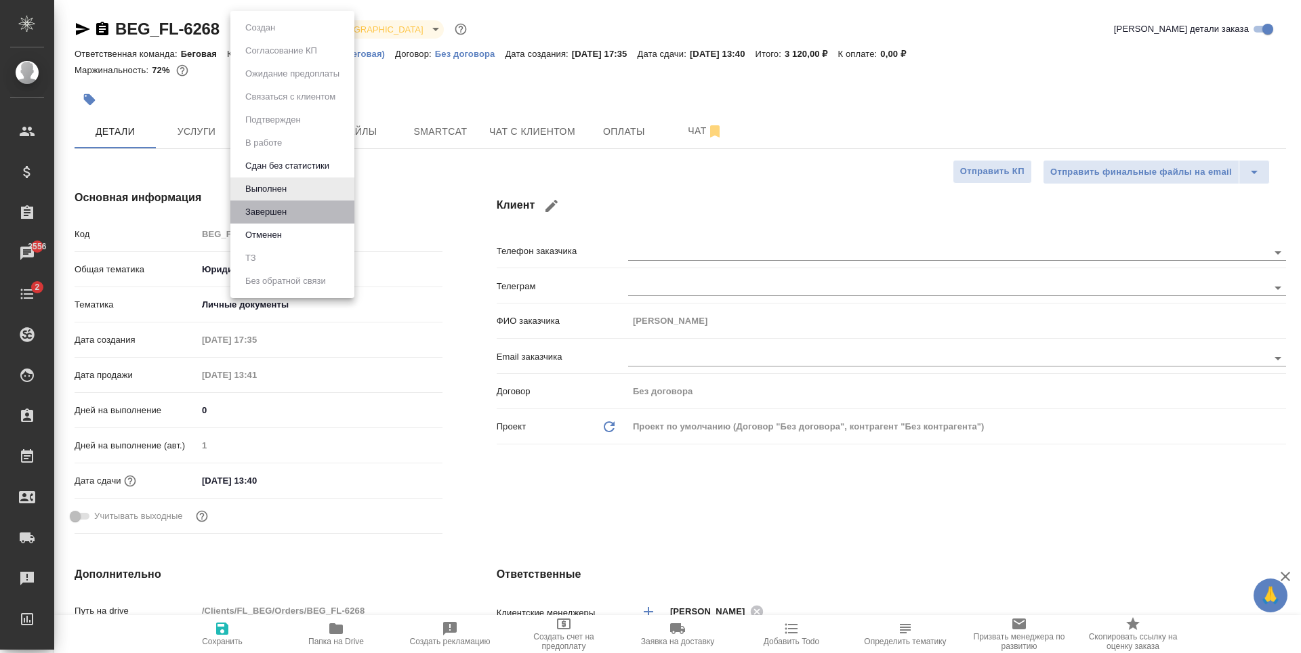
click at [299, 206] on li "Завершен" at bounding box center [292, 212] width 124 height 23
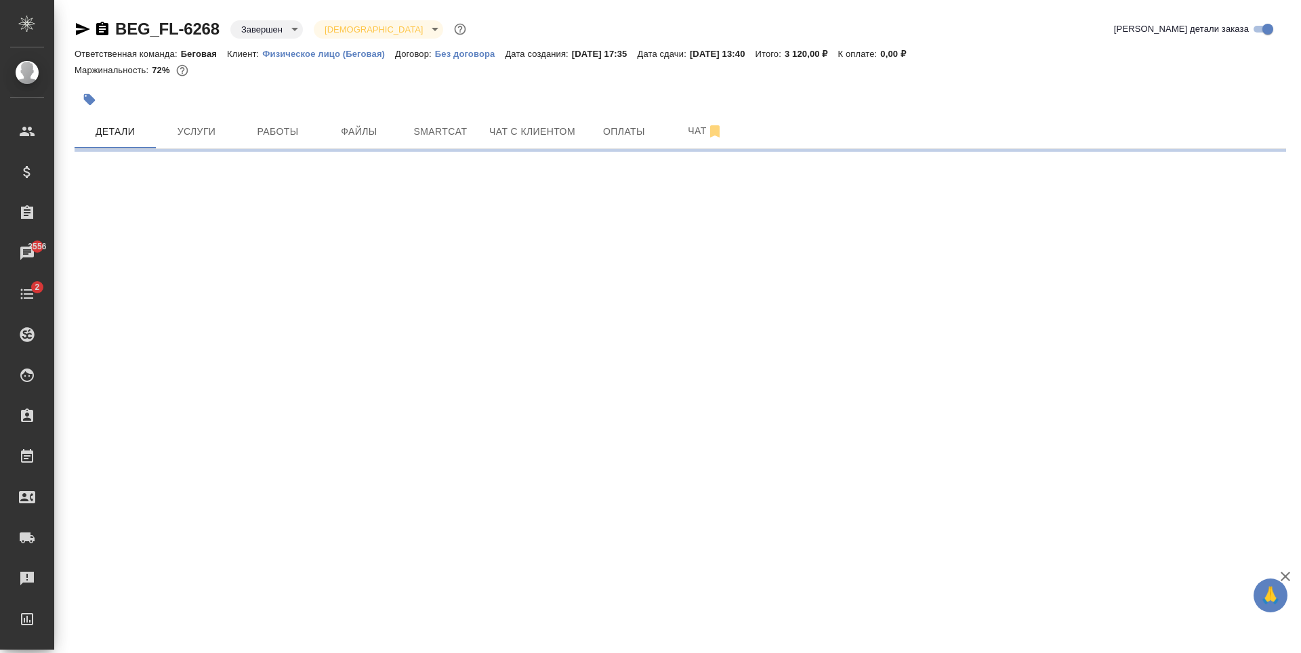
select select "RU"
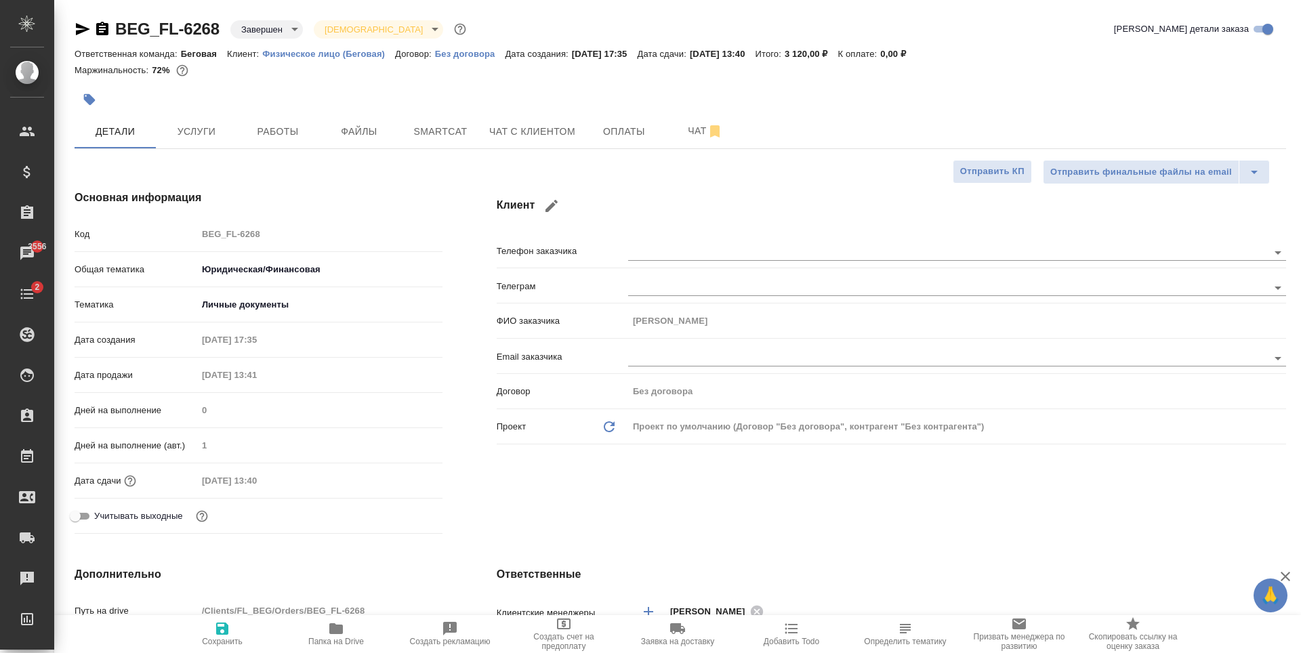
type textarea "x"
click at [619, 132] on span "Оплаты" at bounding box center [624, 131] width 65 height 17
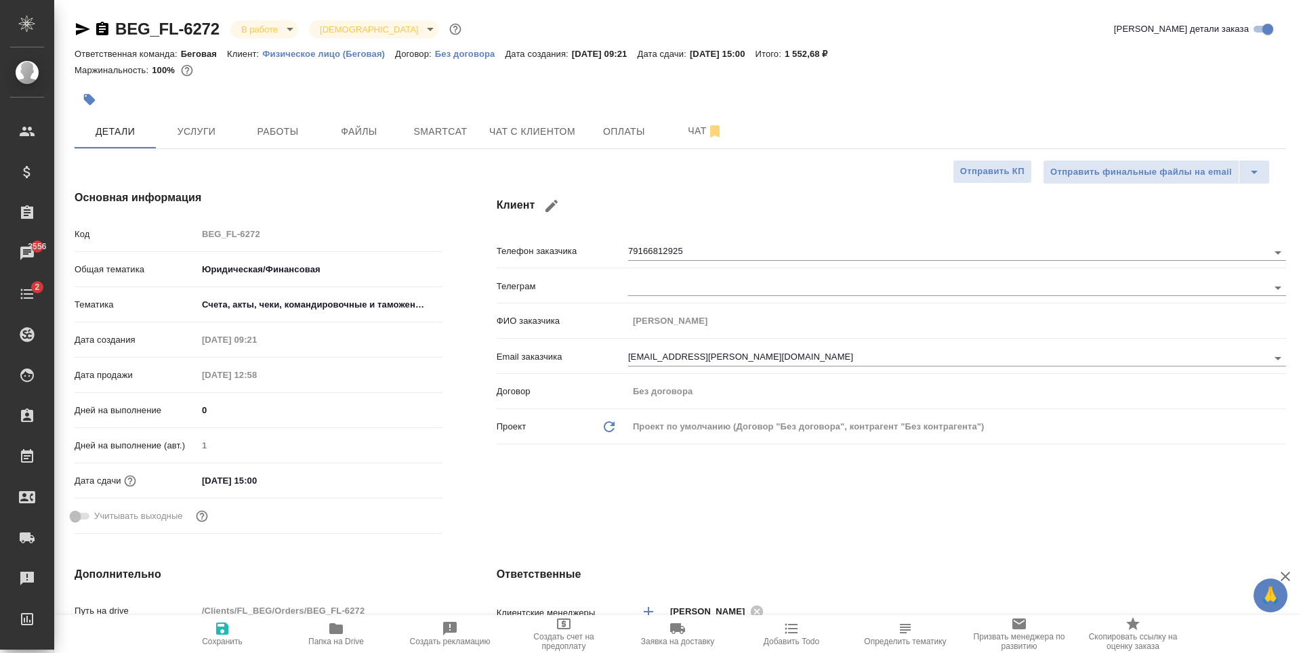
select select "RU"
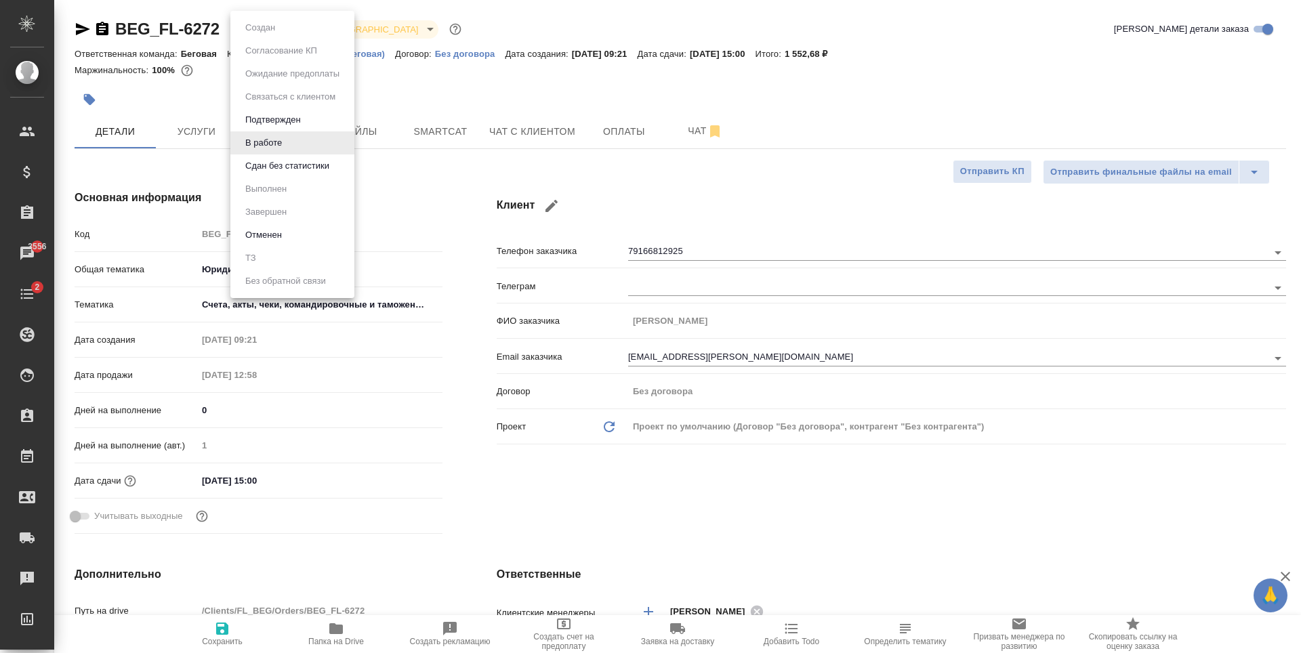
click at [269, 24] on body "🙏 .cls-1 fill:#fff; AWATERA [PERSON_NAME] Спецификации Заказы 3556 Чаты 2 Todo …" at bounding box center [650, 326] width 1301 height 653
click at [279, 167] on button "Сдан без статистики" at bounding box center [287, 166] width 92 height 15
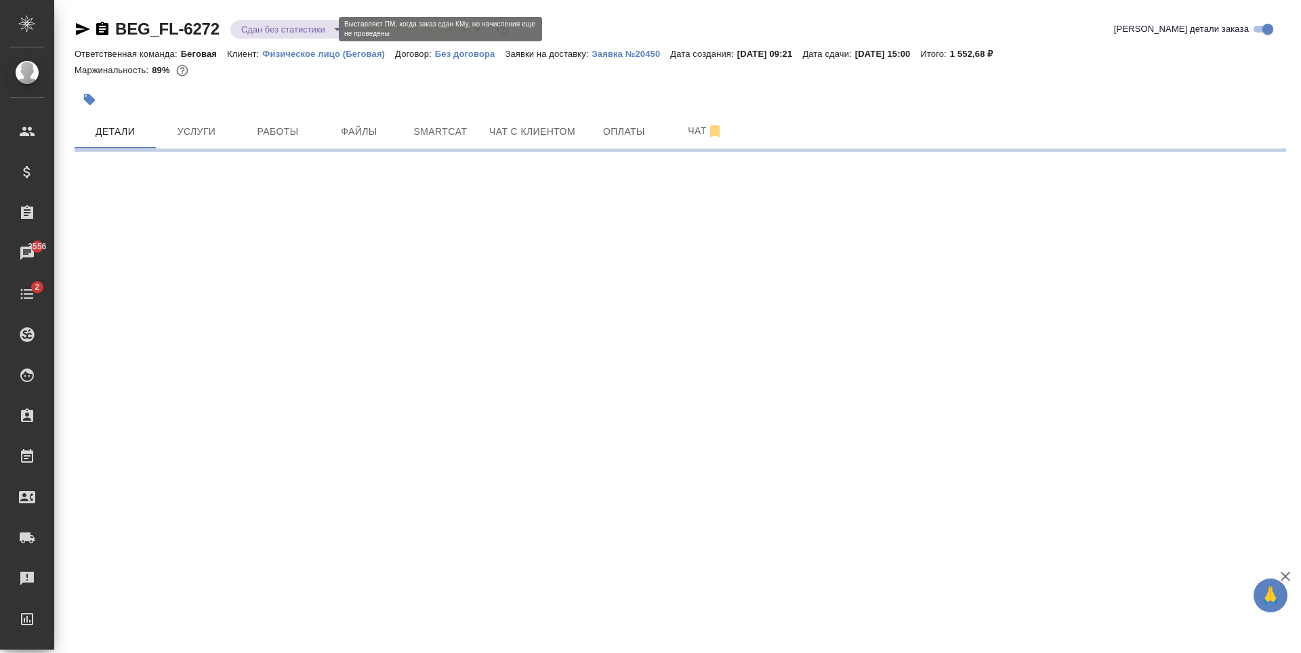
click at [289, 30] on body "🙏 .cls-1 fill:#fff; AWATERA [PERSON_NAME] Спецификации Заказы 3556 Чаты 2 Todo …" at bounding box center [650, 326] width 1301 height 653
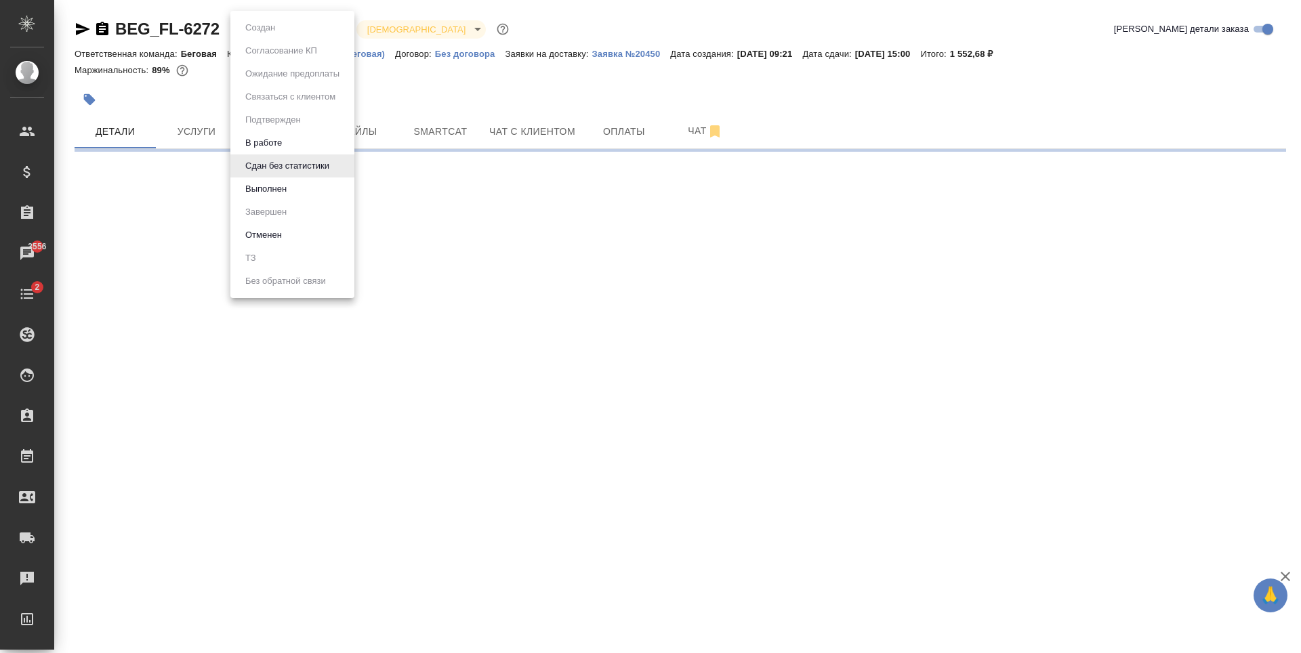
click at [299, 187] on li "Выполнен" at bounding box center [292, 189] width 124 height 23
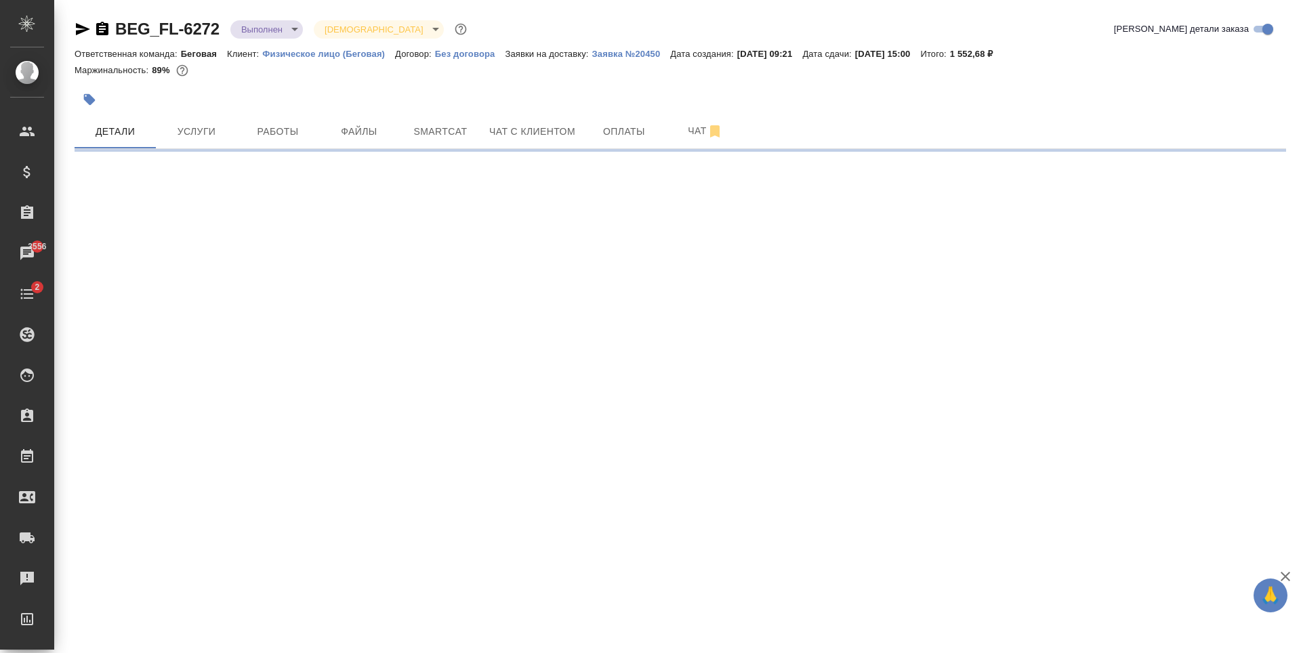
select select "RU"
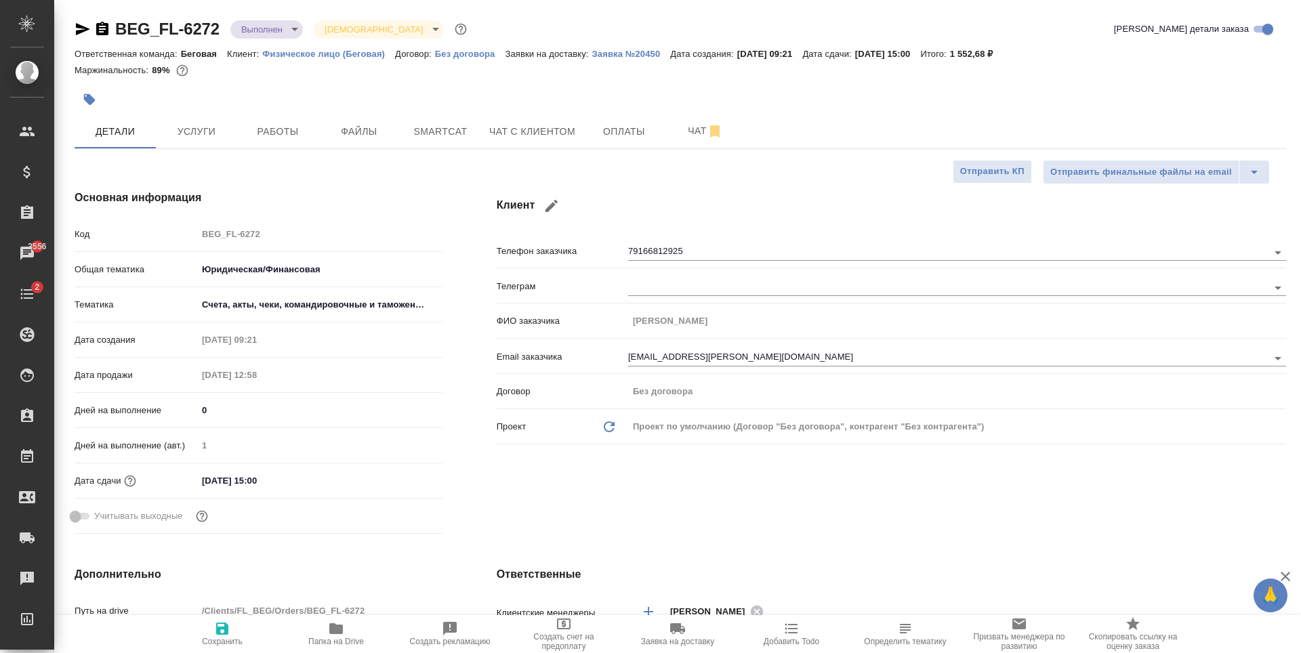
type textarea "x"
click at [274, 20] on body "🙏 .cls-1 fill:#fff; AWATERA [PERSON_NAME] Спецификации Заказы 3556 Чаты 2 Todo …" at bounding box center [650, 326] width 1301 height 653
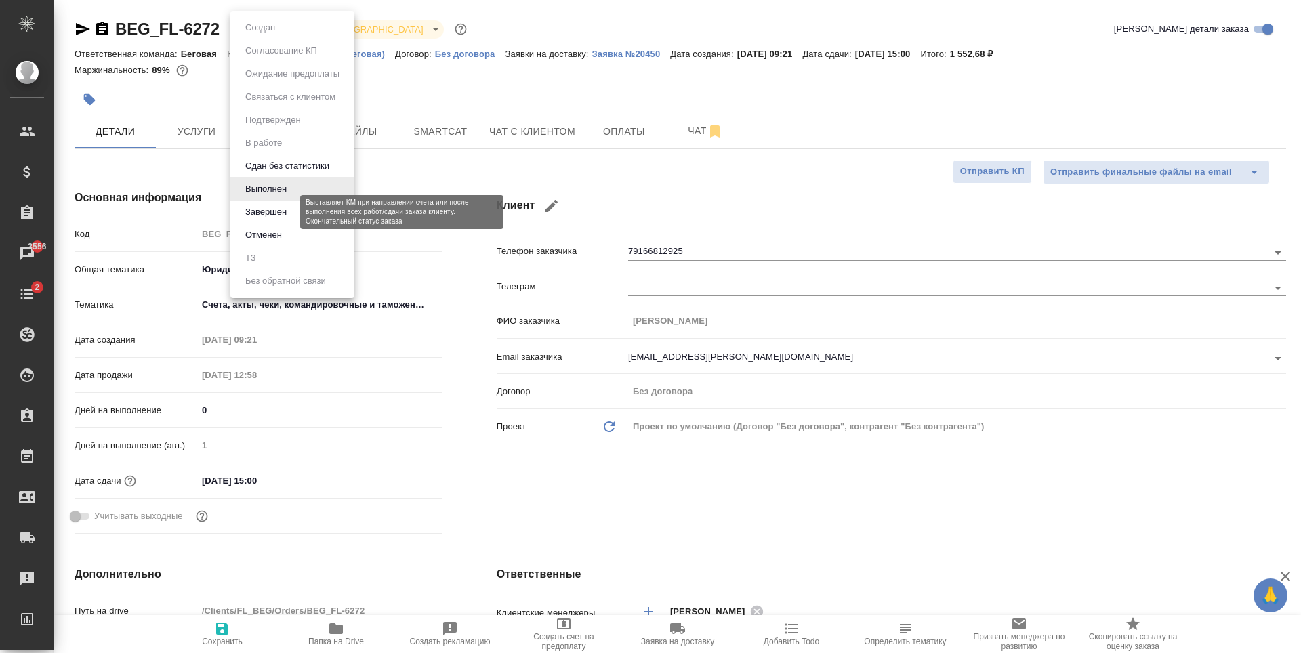
click at [283, 213] on button "Завершен" at bounding box center [265, 212] width 49 height 15
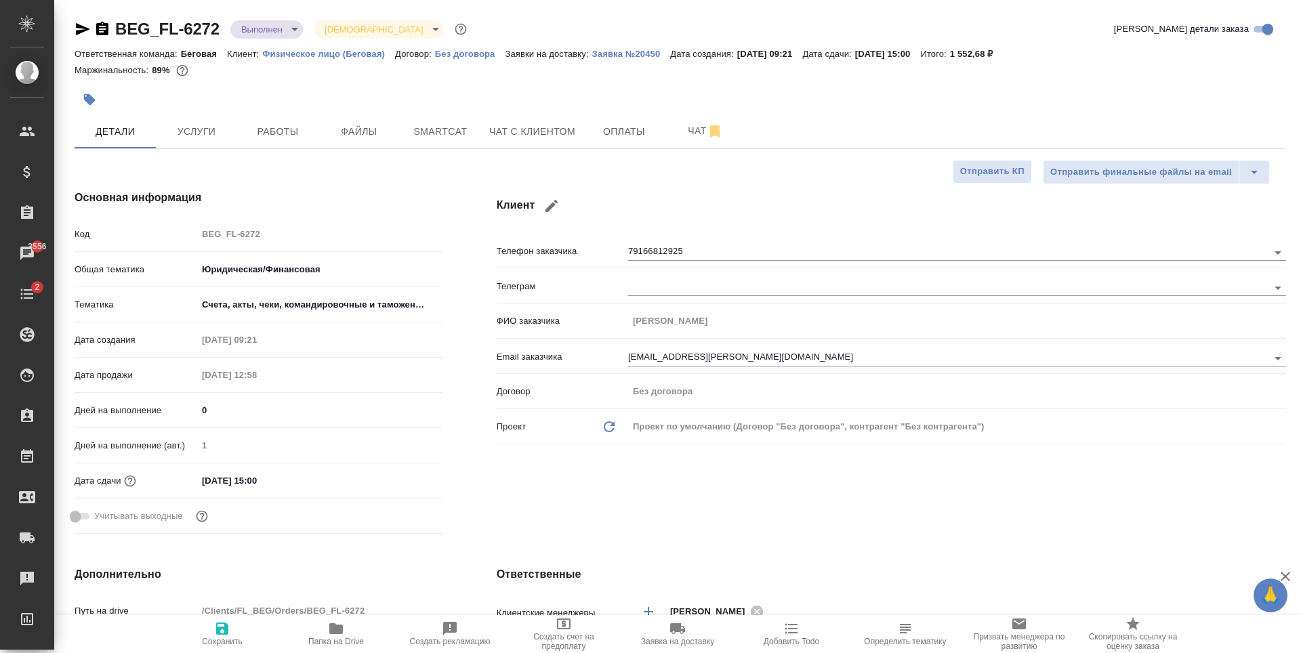
type textarea "x"
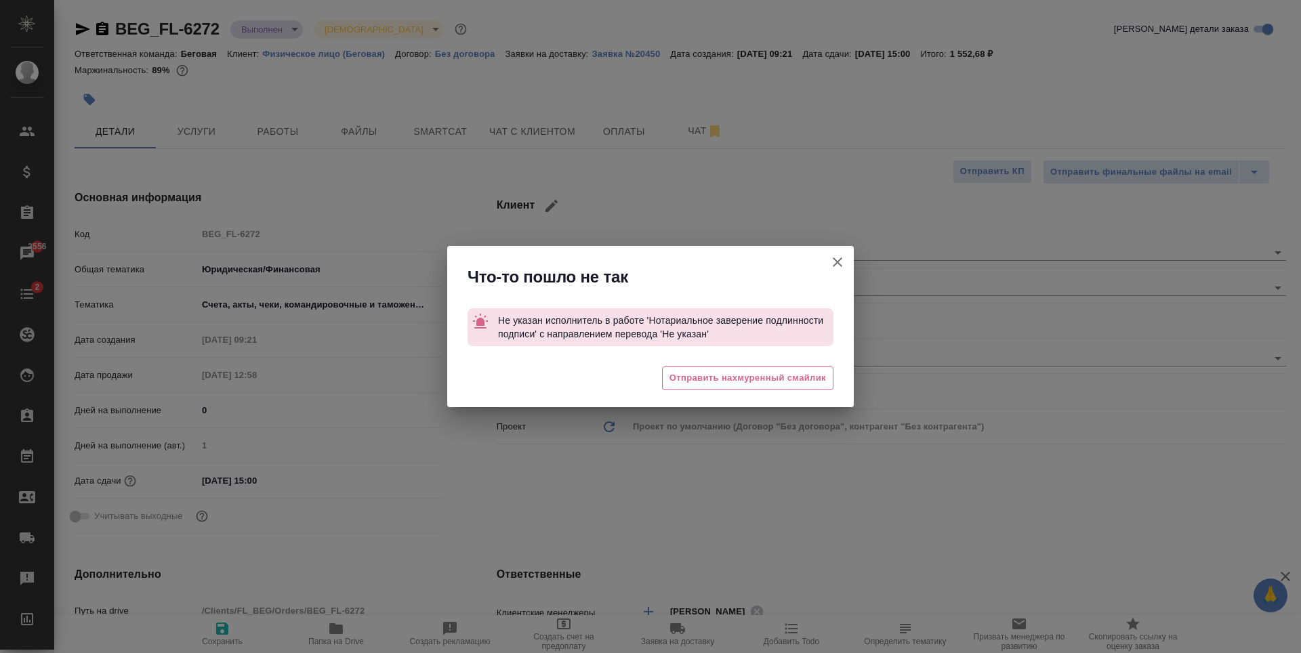
click at [844, 259] on icon "button" at bounding box center [837, 262] width 16 height 16
type textarea "x"
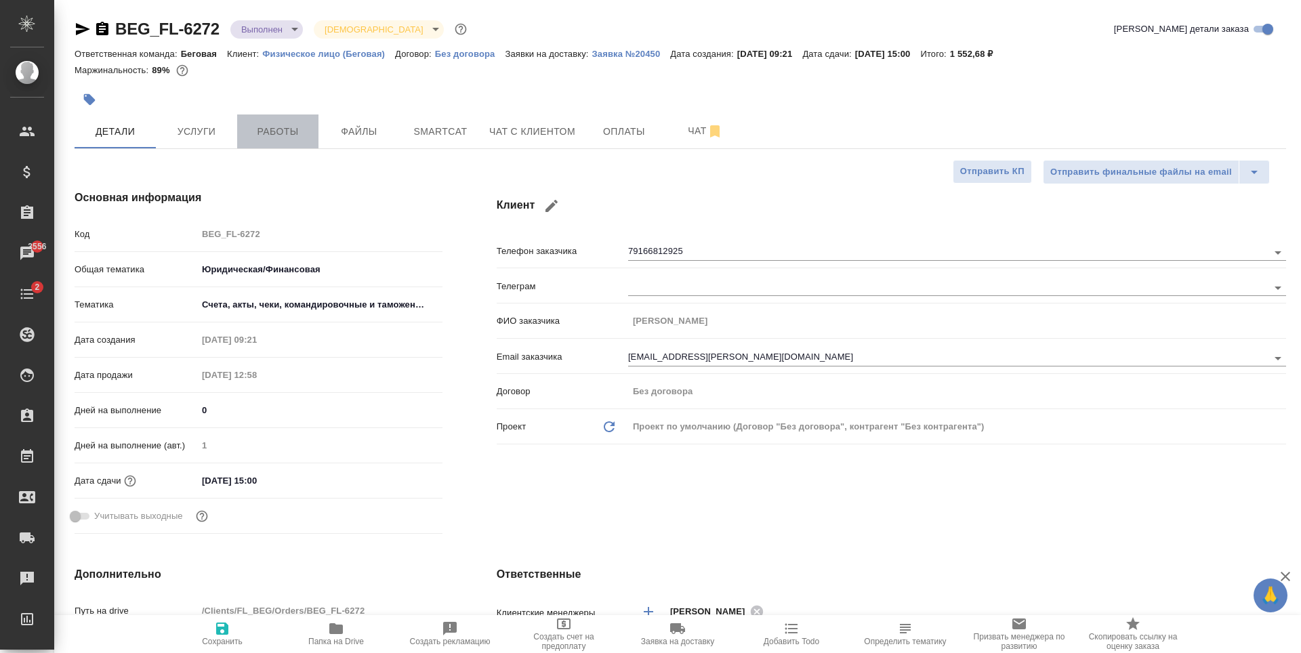
click at [258, 133] on span "Работы" at bounding box center [277, 131] width 65 height 17
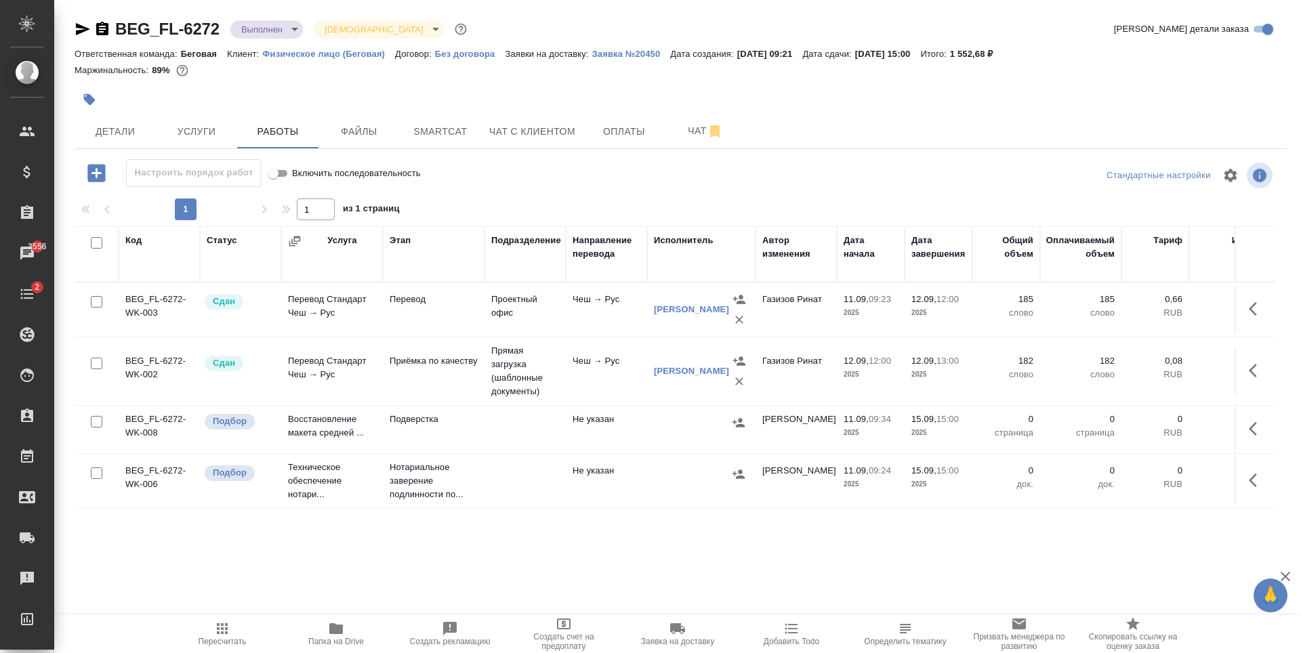
click at [94, 421] on input "checkbox" at bounding box center [97, 422] width 12 height 12
checkbox input "true"
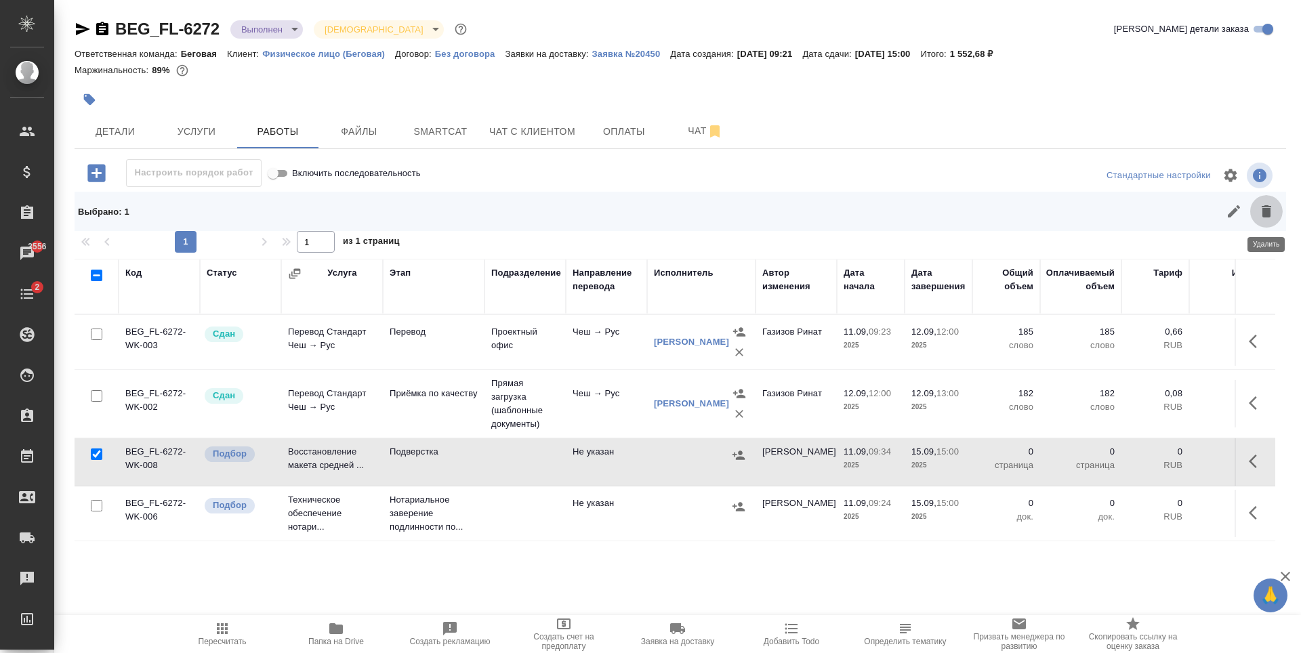
click at [1263, 213] on icon "button" at bounding box center [1266, 211] width 9 height 12
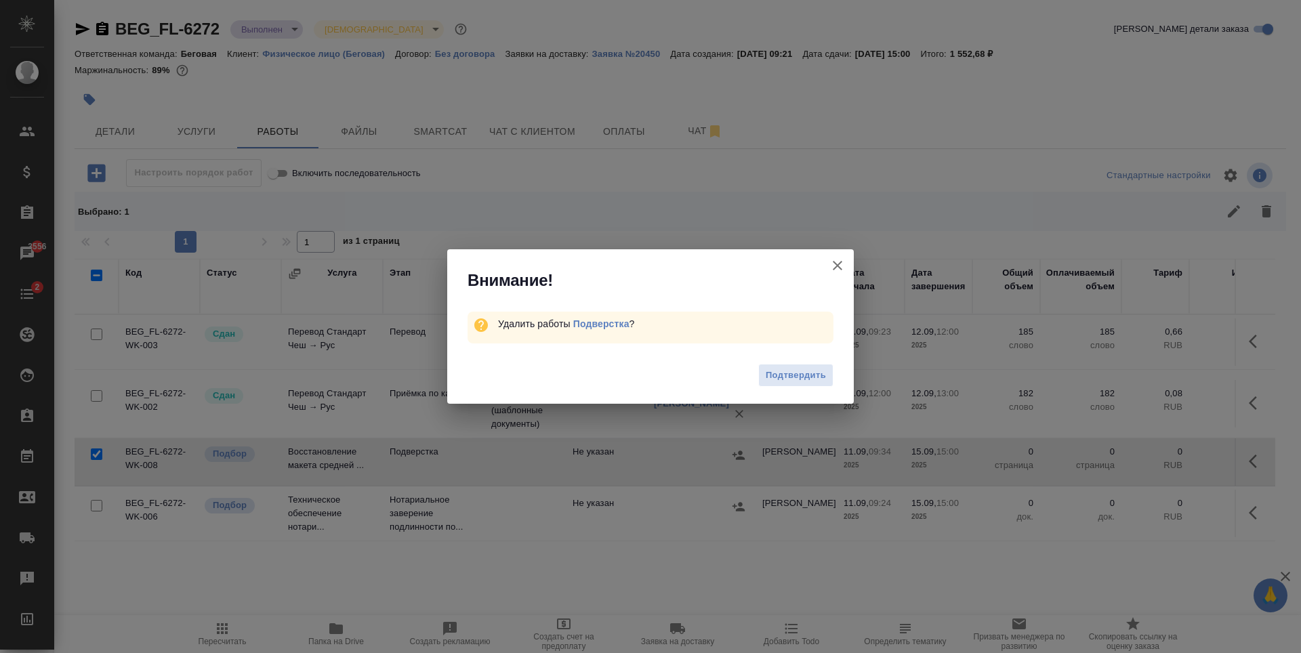
click at [802, 368] on span "Подтвердить" at bounding box center [796, 376] width 60 height 16
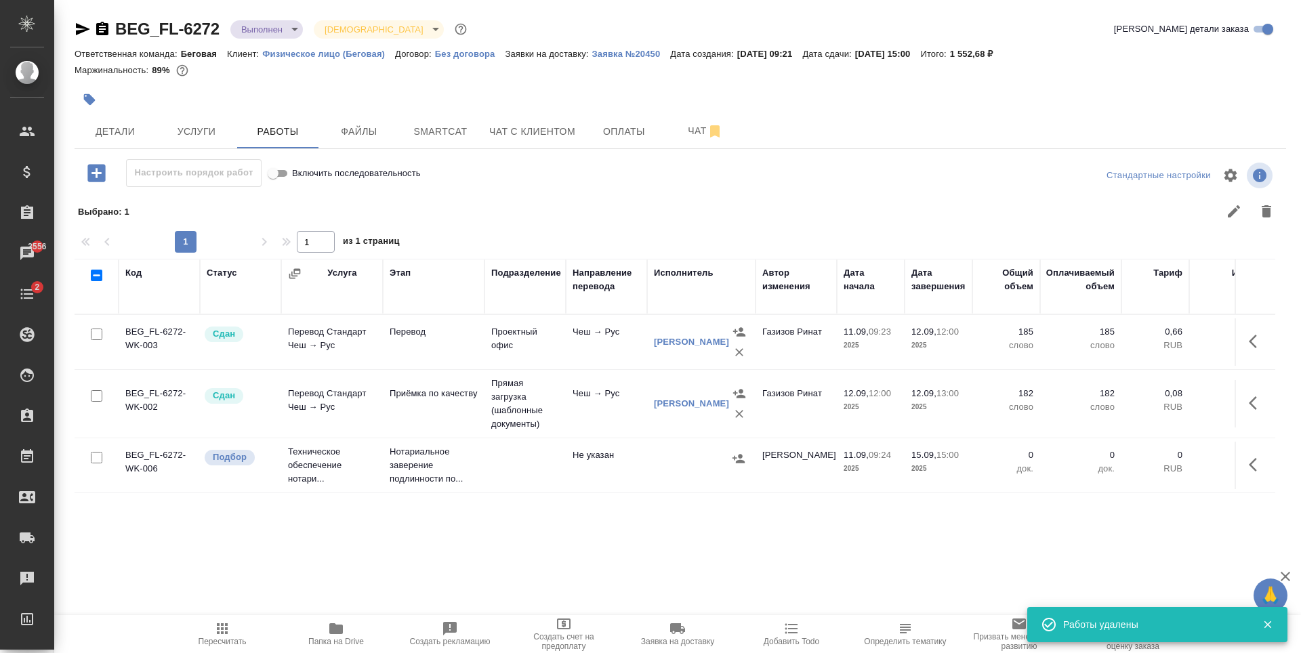
click at [668, 468] on div at bounding box center [701, 459] width 95 height 20
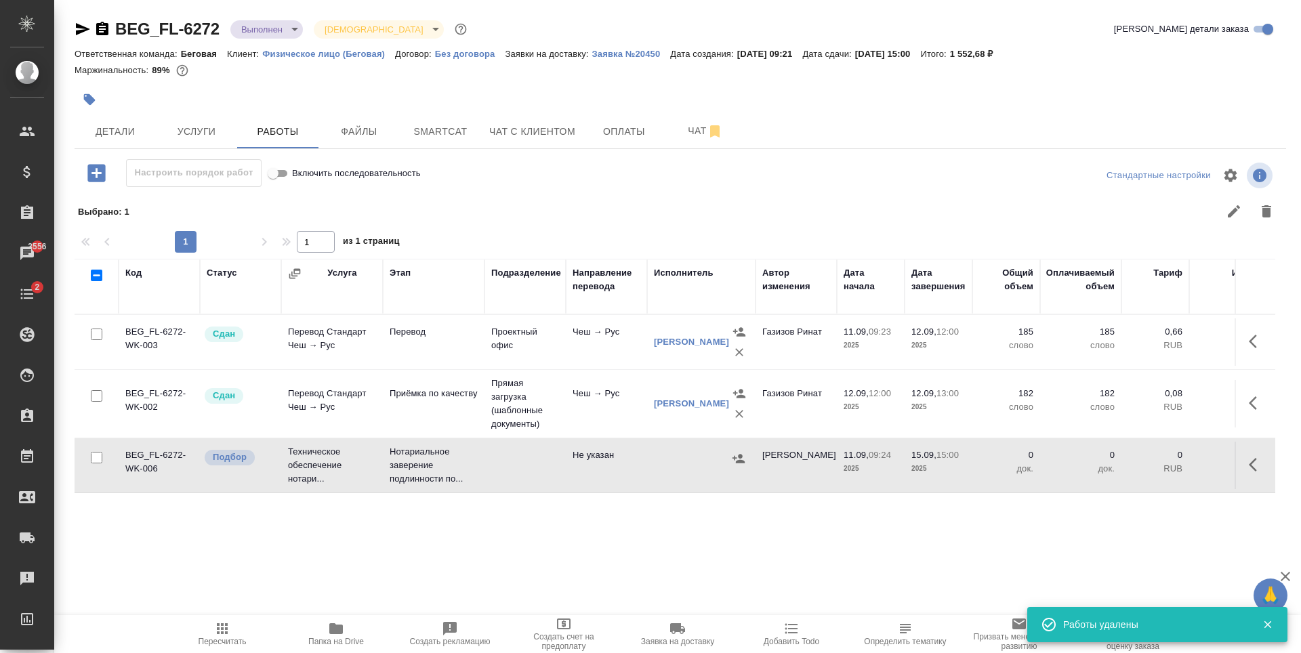
click at [668, 468] on div at bounding box center [701, 459] width 95 height 20
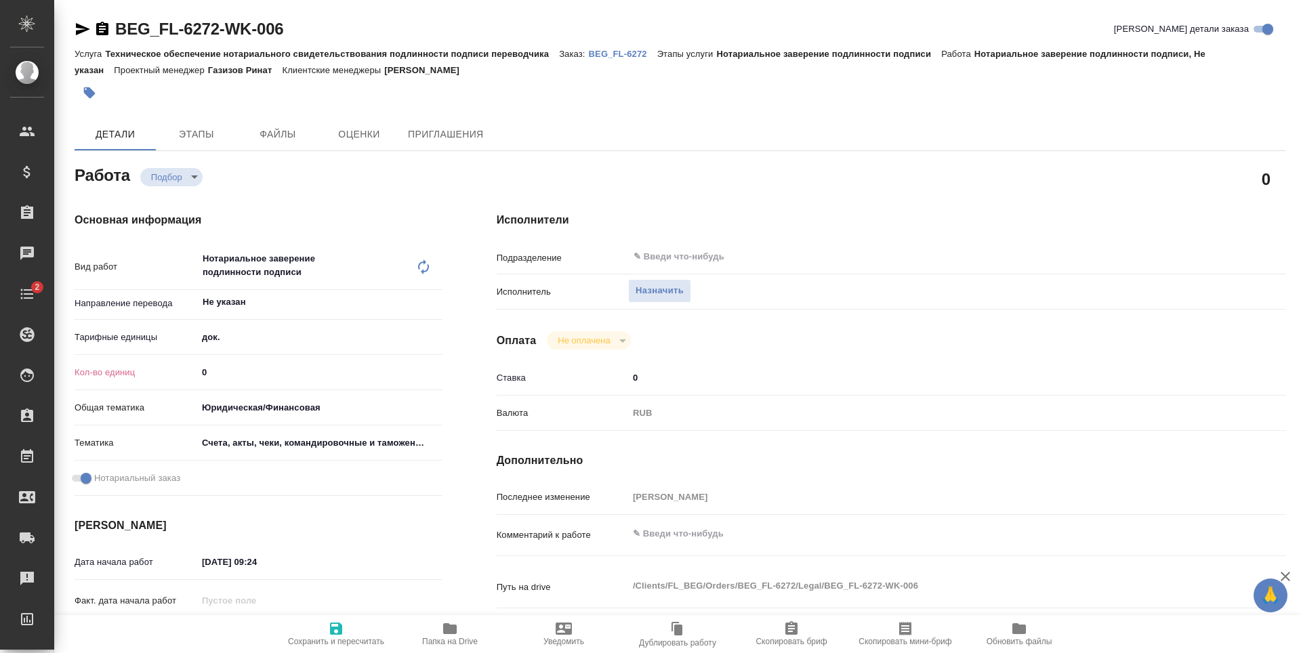
type textarea "x"
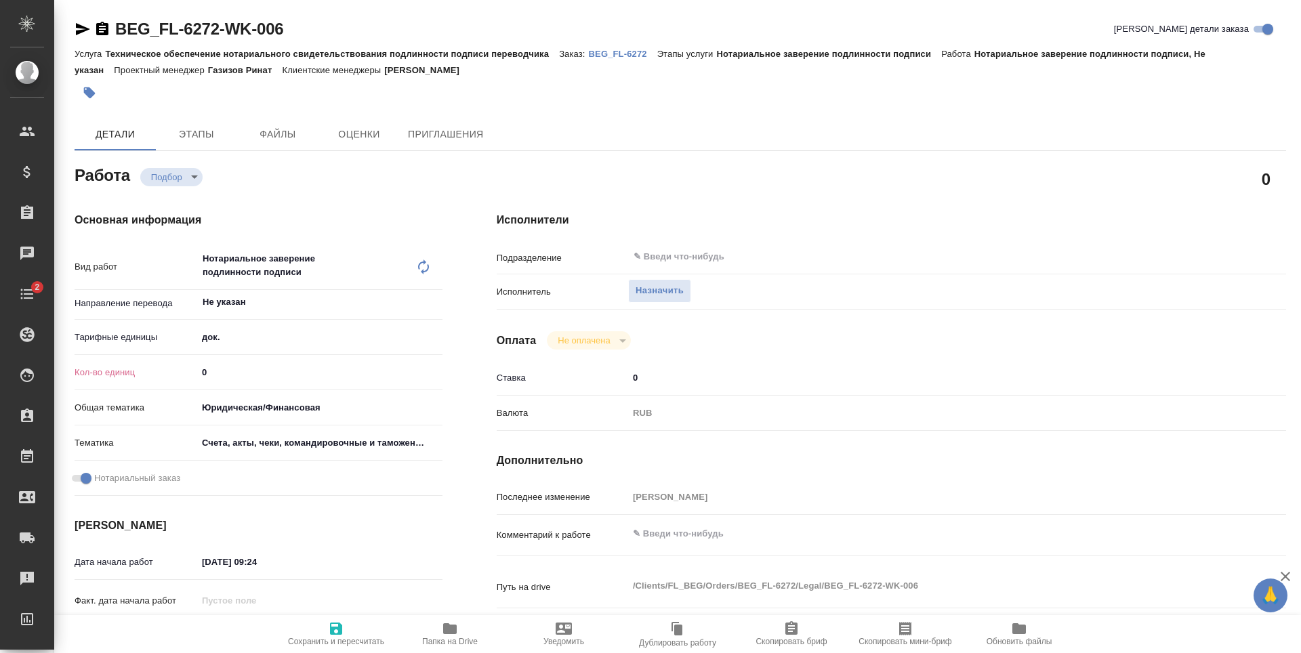
type textarea "x"
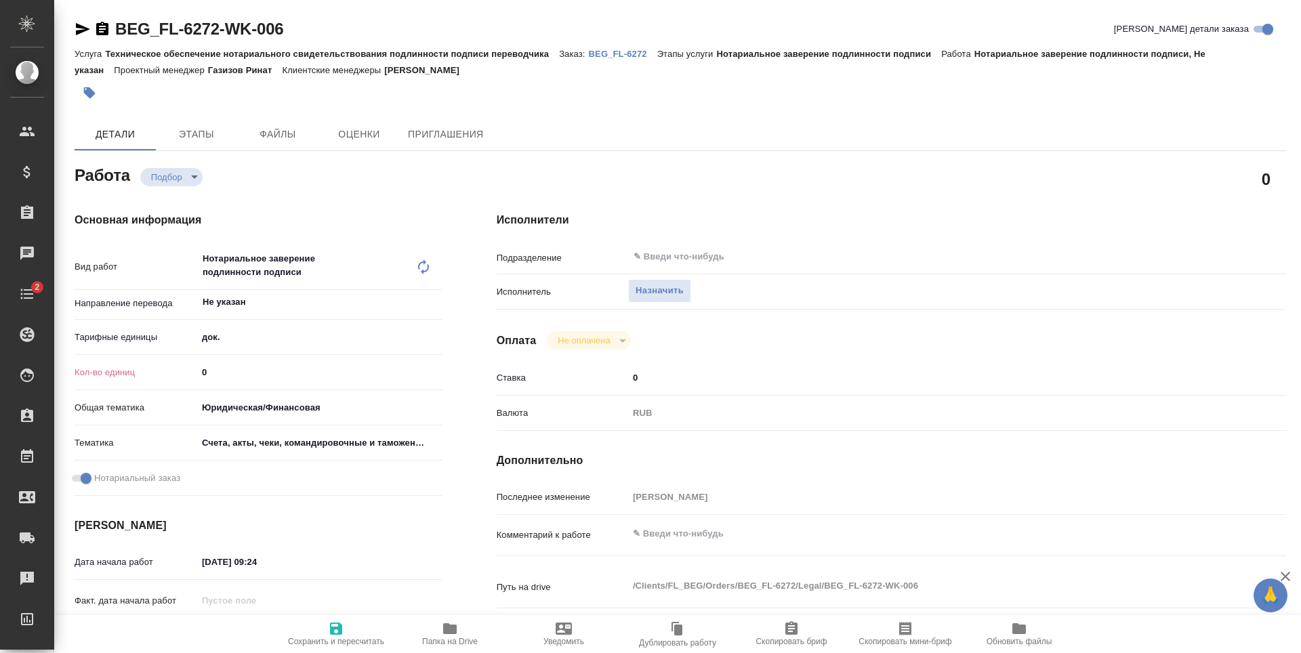
type textarea "x"
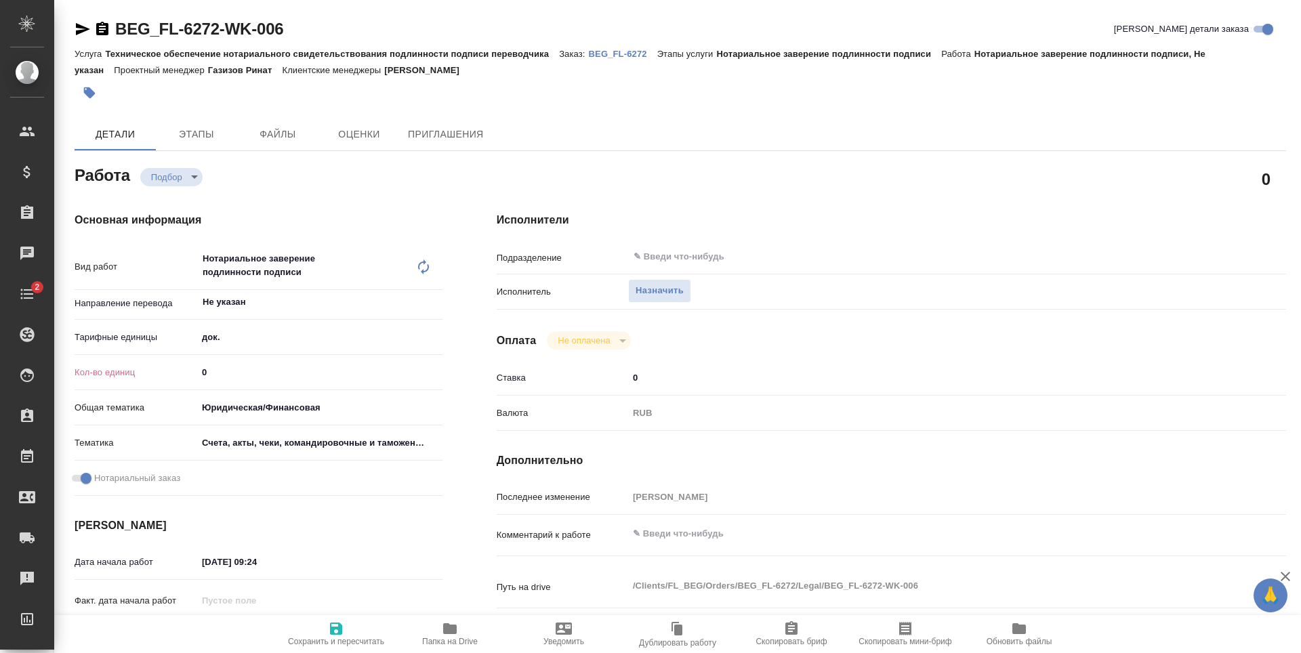
click at [256, 363] on input "0" at bounding box center [319, 373] width 245 height 20
type textarea "x"
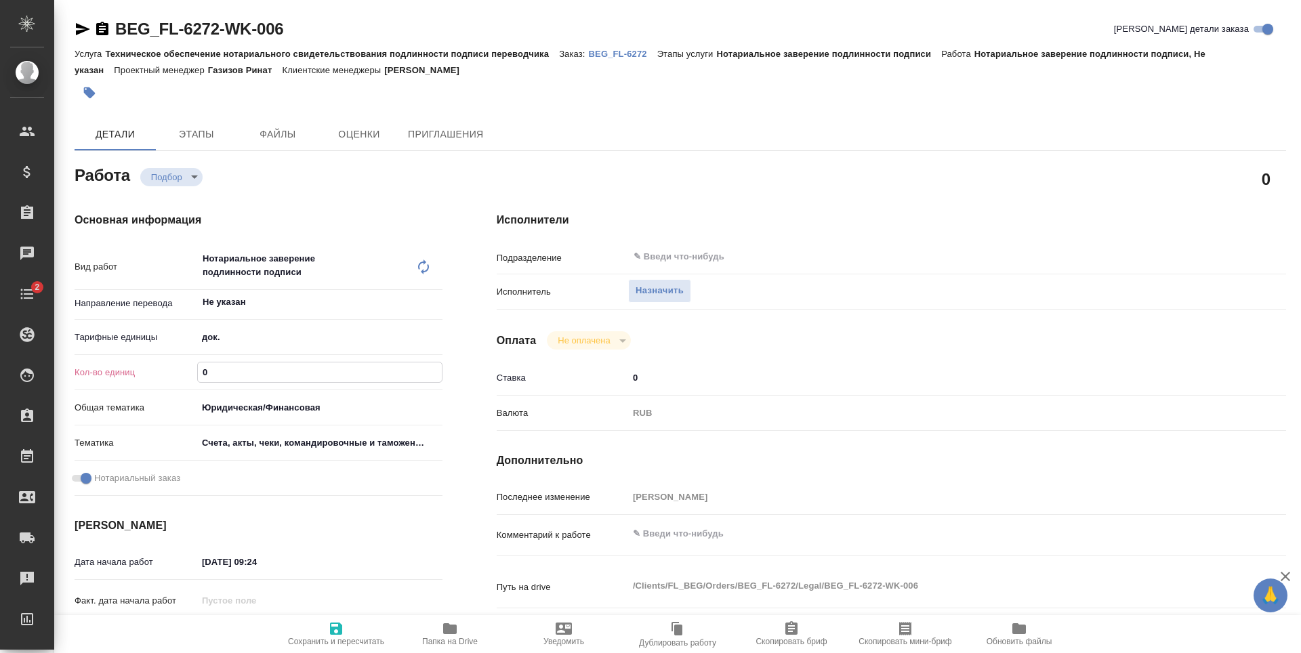
type textarea "x"
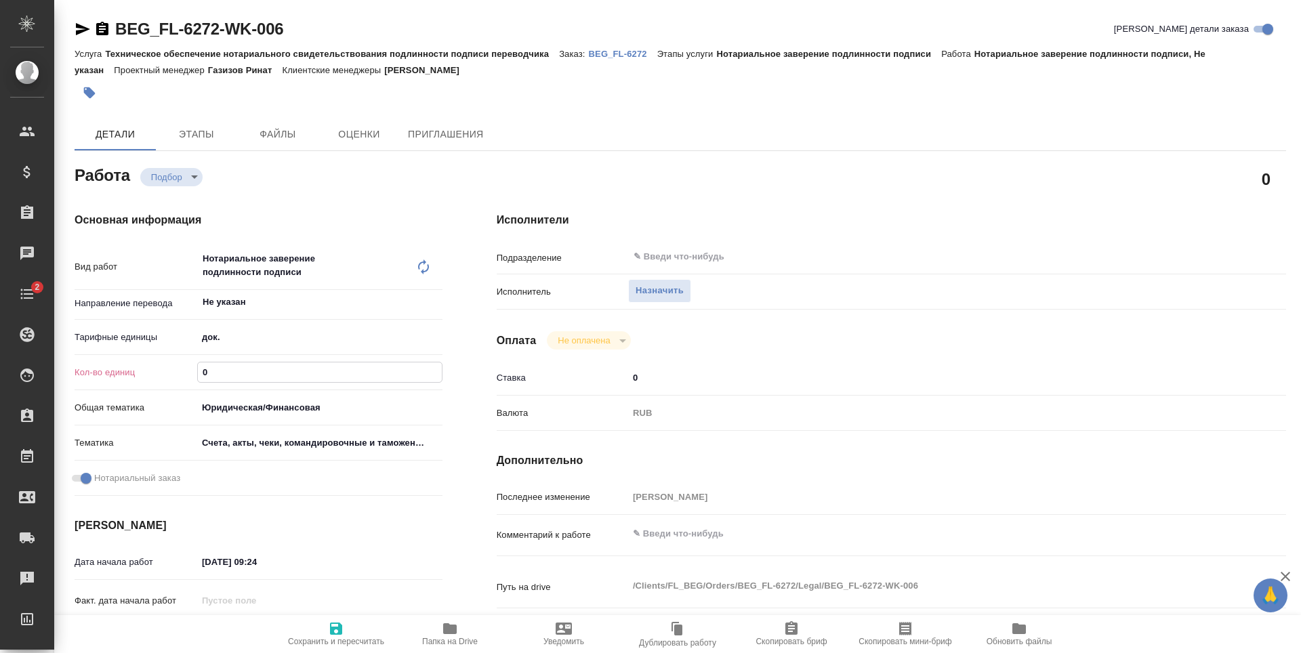
type textarea "x"
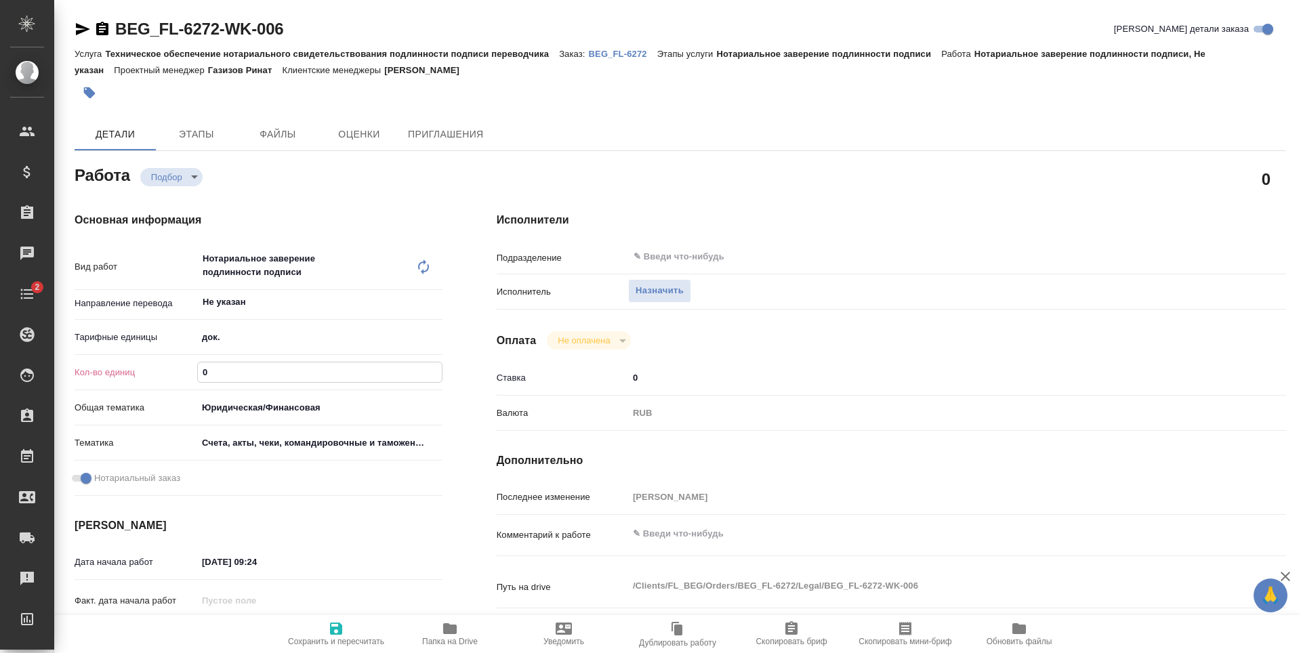
type textarea "x"
type input "1"
type textarea "x"
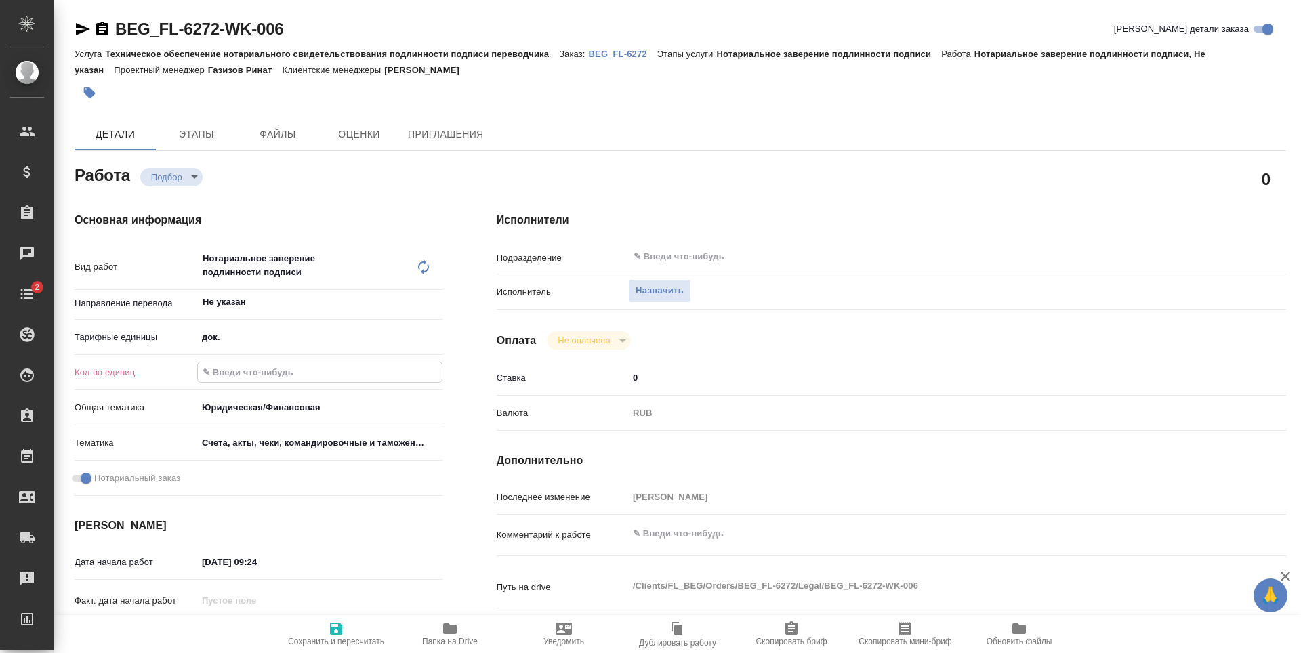
type textarea "x"
type input "1"
click at [346, 637] on span "Сохранить и пересчитать" at bounding box center [336, 641] width 96 height 9
type textarea "x"
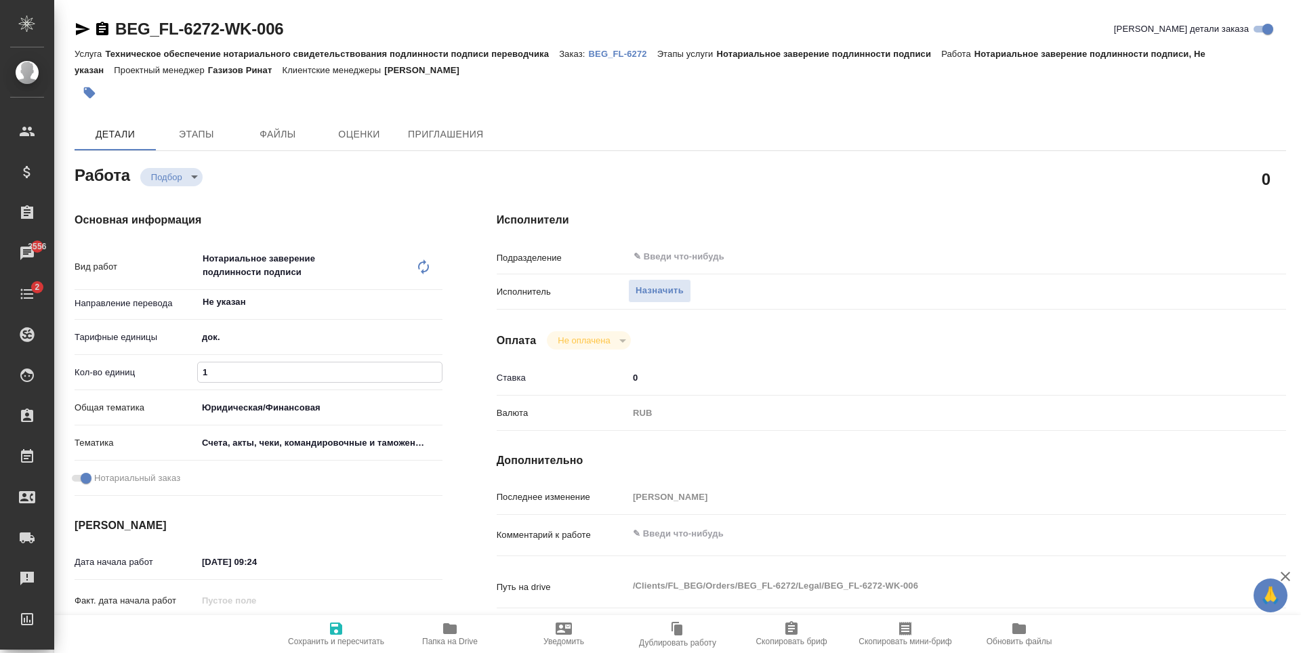
type textarea "x"
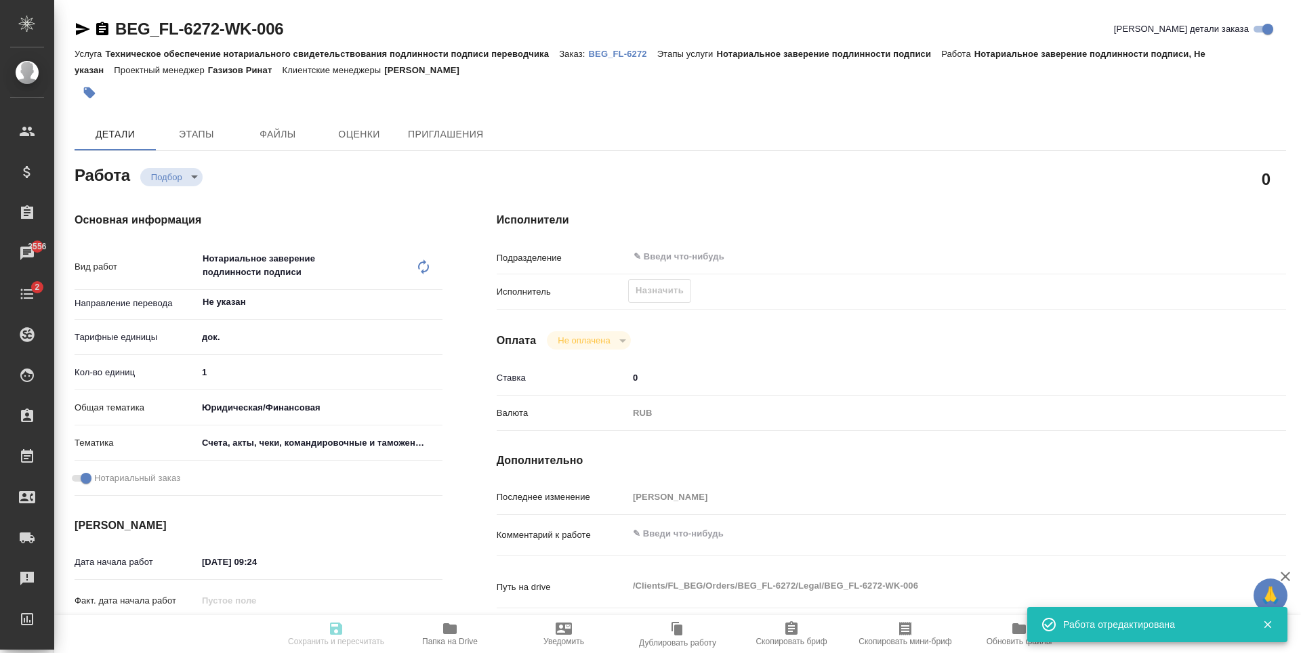
type input "recruiting"
type textarea "Нотариальное заверение подлинности подписи"
type textarea "x"
type input "Не указан"
type input "5a8b1489cc6b4906c91bfd8b"
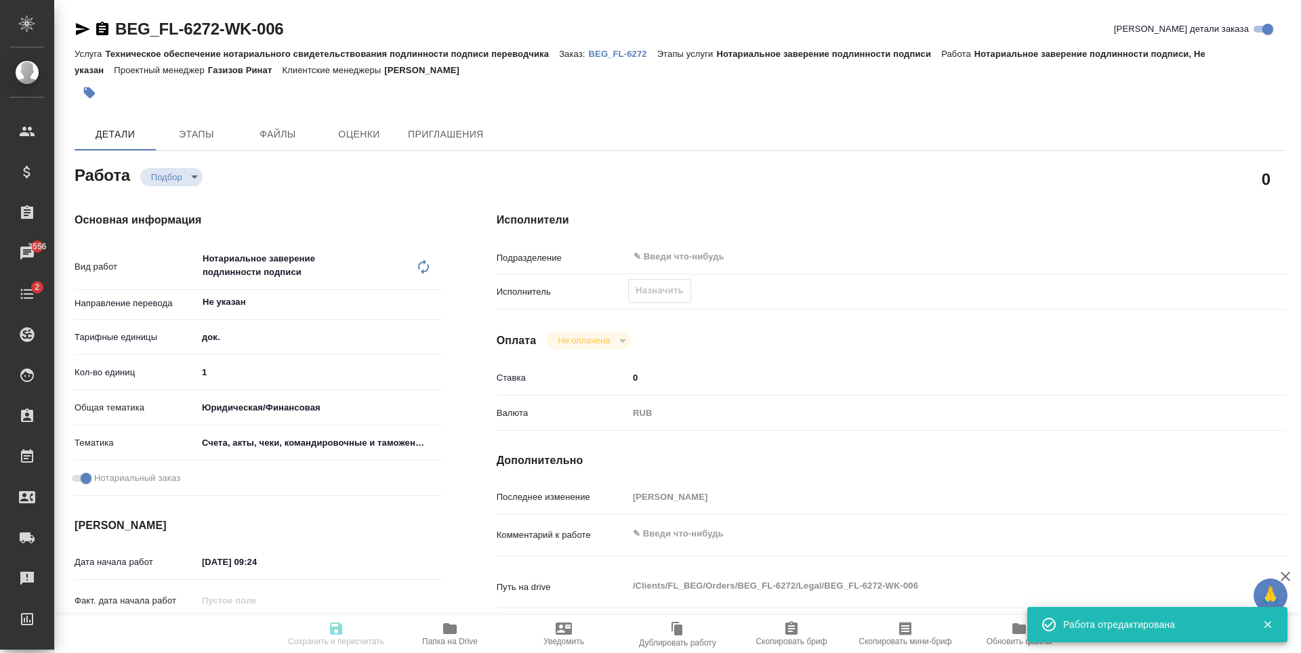
type input "1"
type input "yr-fn"
type input "5f647205b73bc97568ca66c0"
checkbox input "true"
type input "[DATE] 09:24"
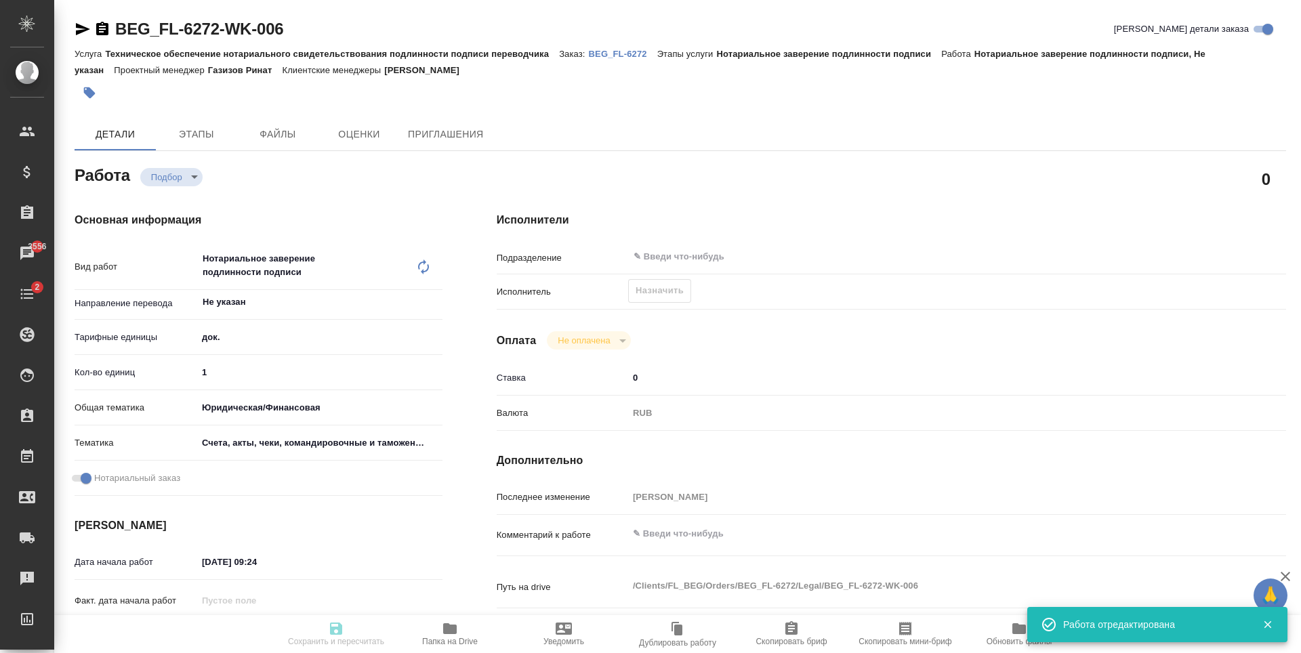
type input "[DATE] 15:00"
type input "notPayed"
type input "0"
type input "RUB"
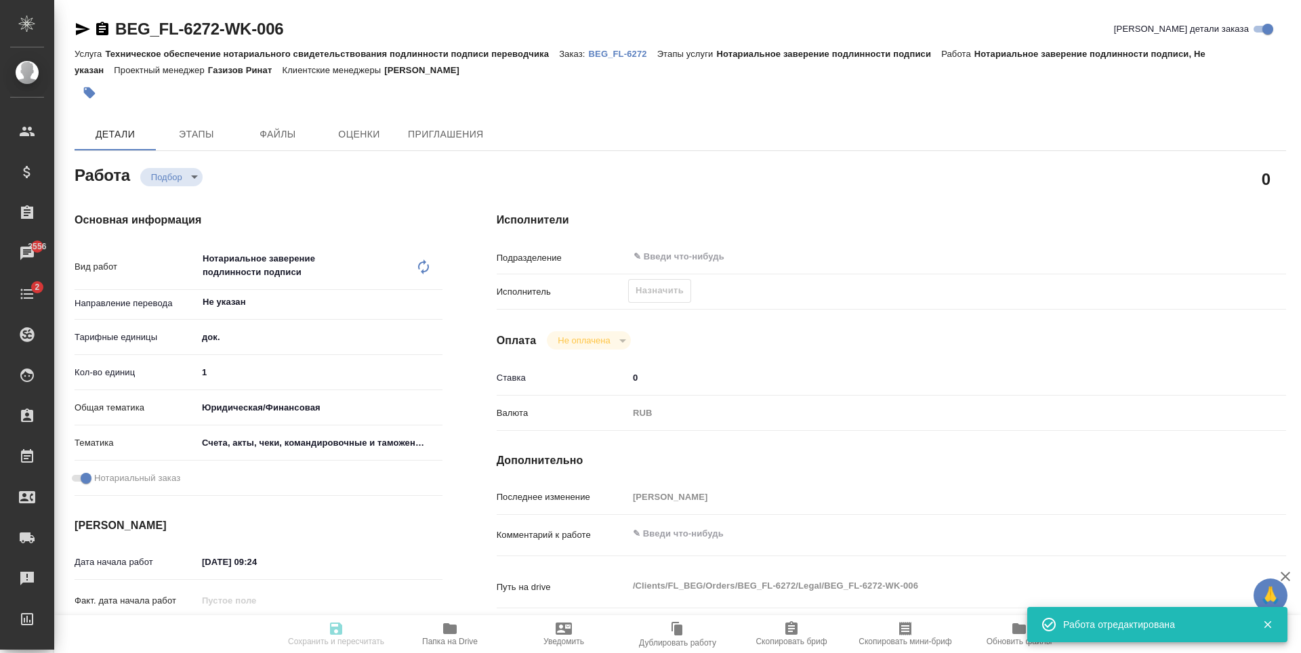
type input "[PERSON_NAME]"
type textarea "x"
type textarea "/Clients/FL_BEG/Orders/BEG_FL-6272/Legal/BEG_FL-6272-WK-006"
type textarea "x"
type input "BEG_FL-6272"
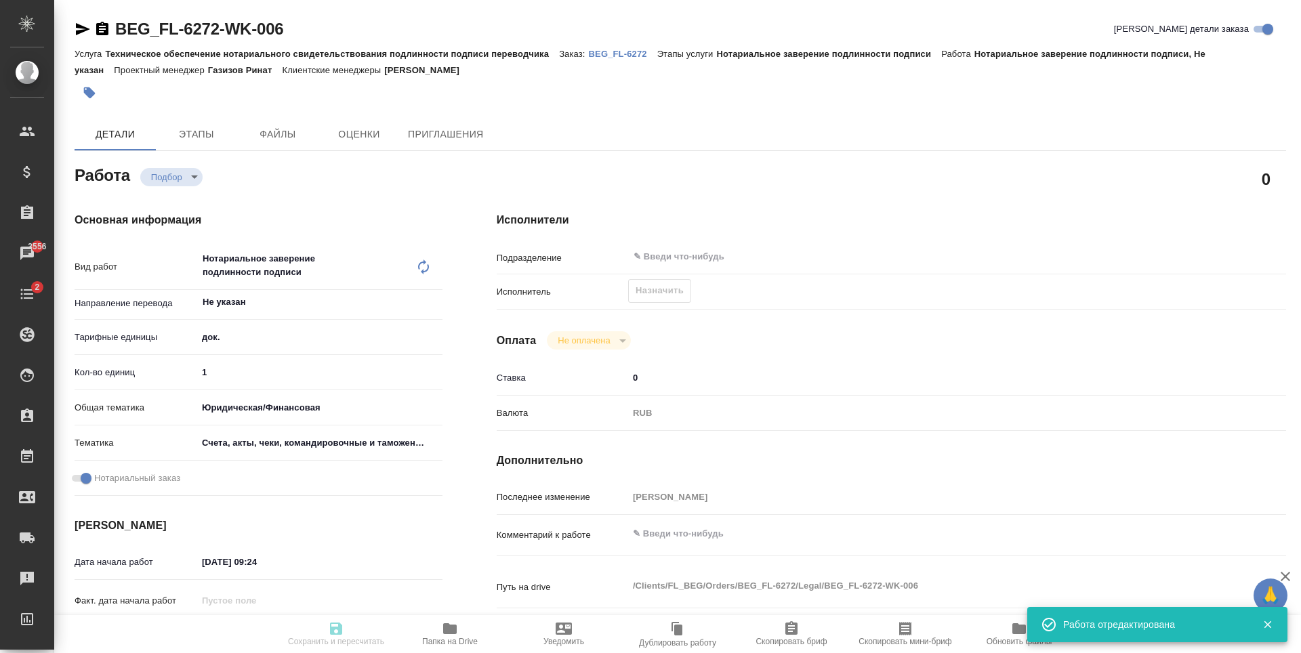
type input "Техническое обеспечение нотариального свидетельствования подлинности подписи пе…"
type input "Нотариальное заверение подлинности подписи"
type input "[PERSON_NAME]"
type input "/Clients/FL_BEG/Orders/BEG_FL-6272"
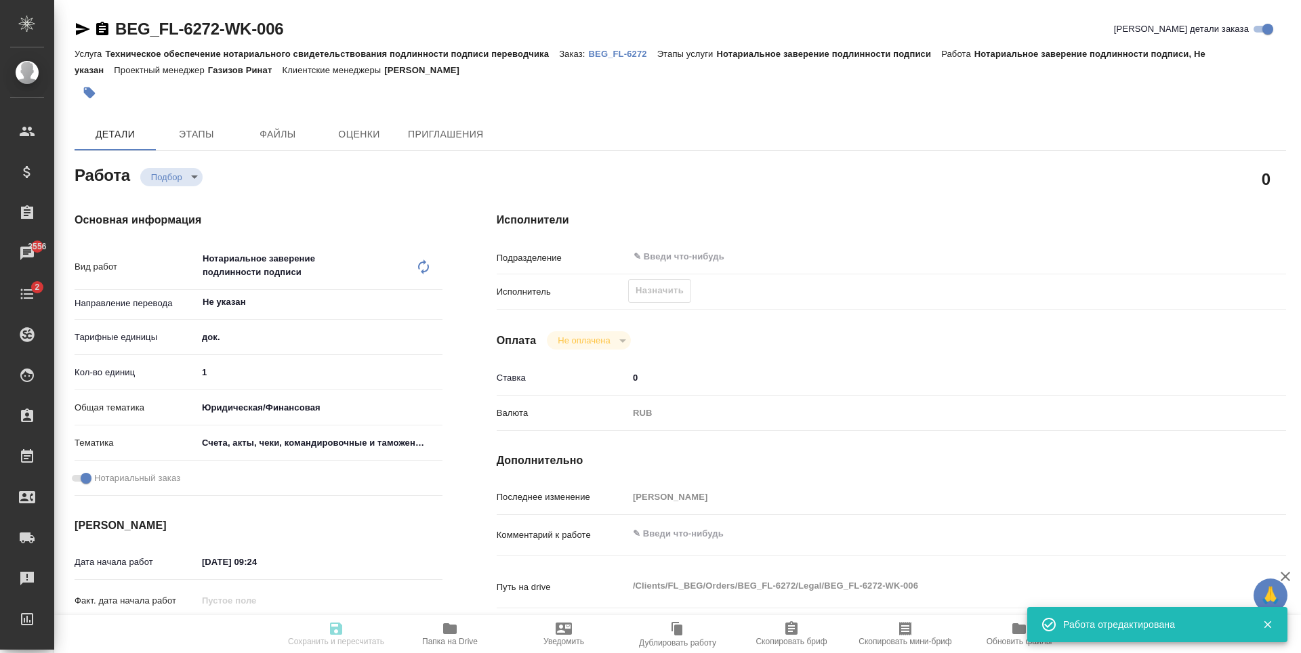
type textarea "x"
type textarea "[PERSON_NAME] [PERSON_NAME]"
type textarea "x"
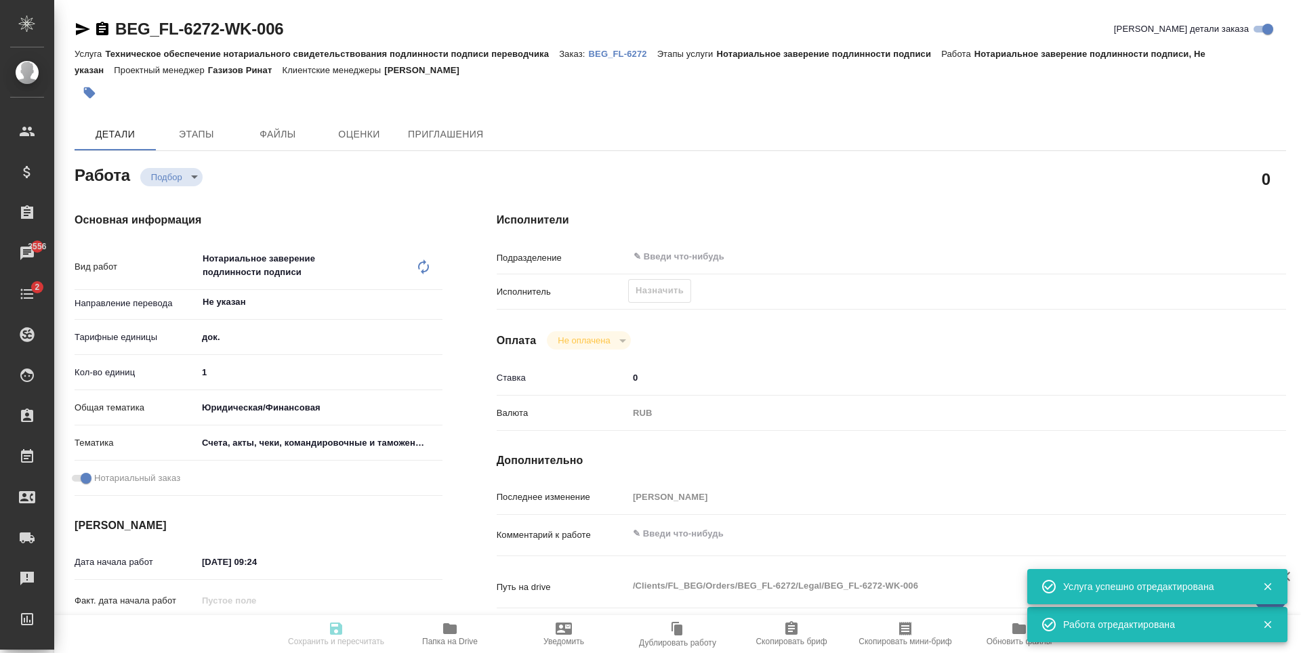
type textarea "x"
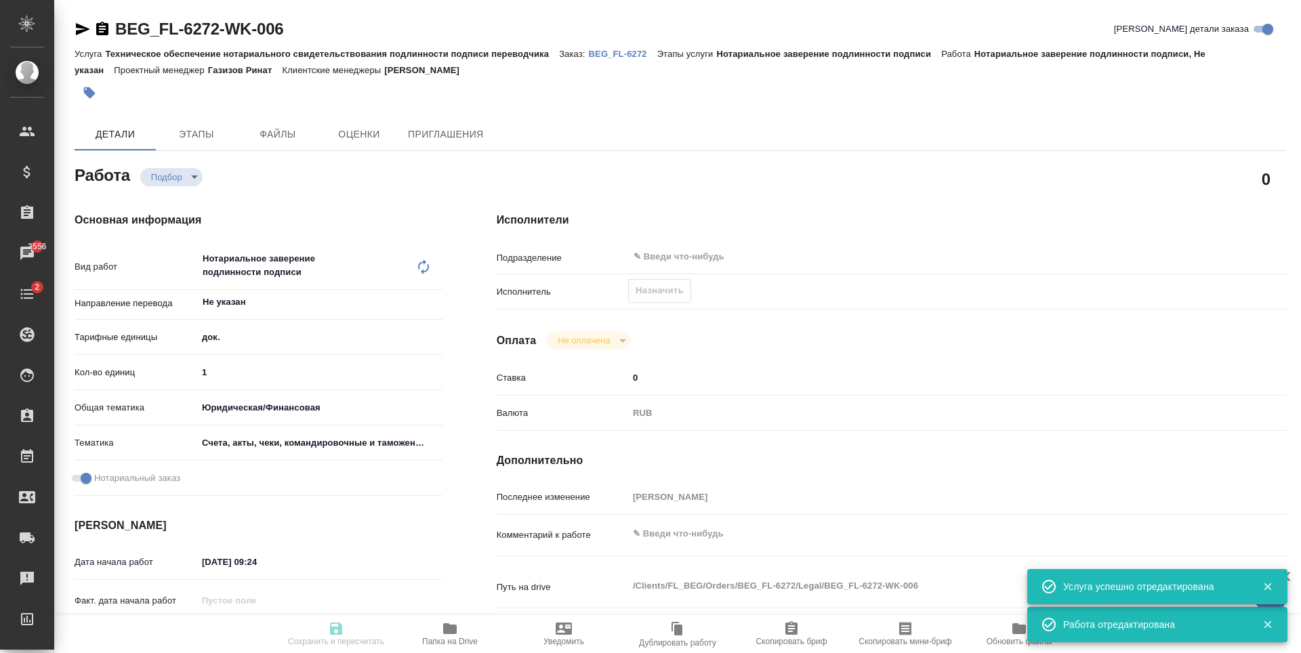
type textarea "x"
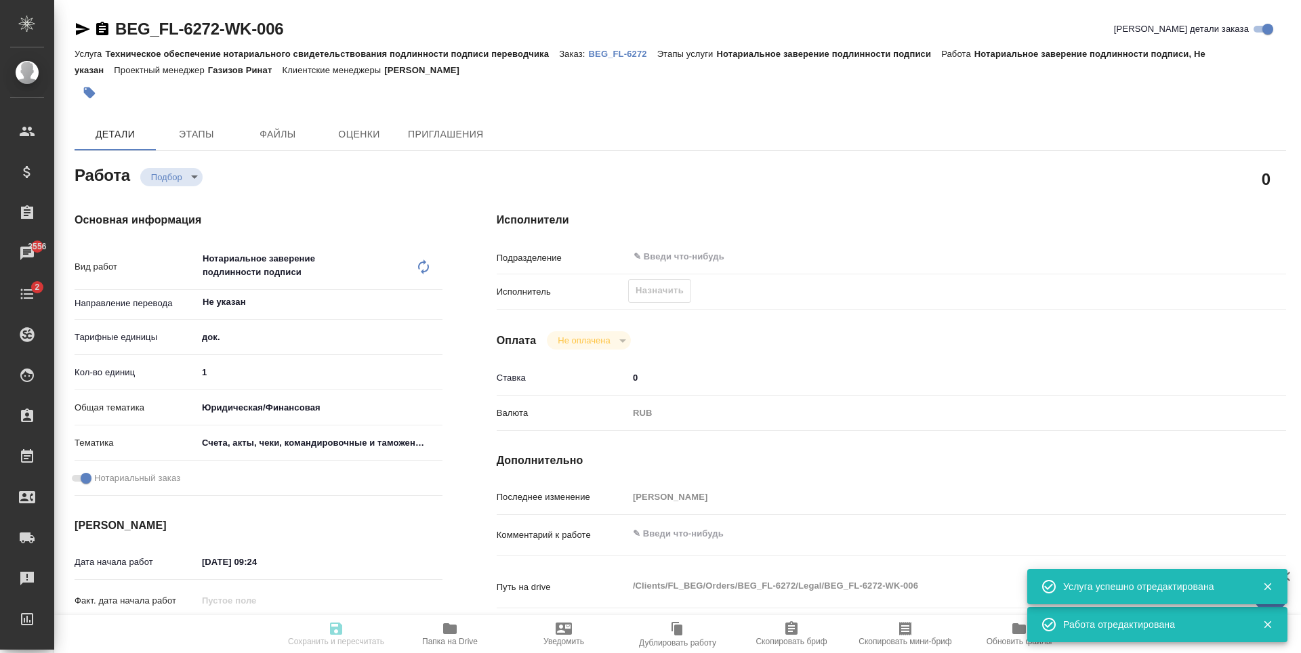
type textarea "x"
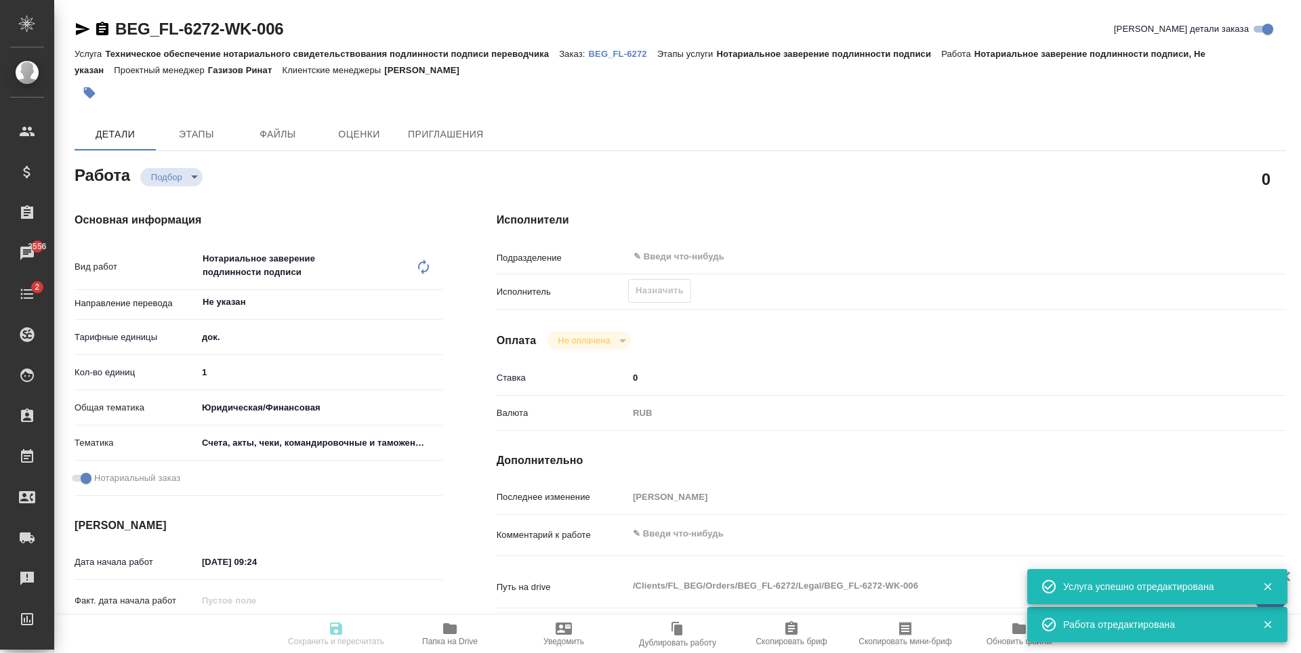
type textarea "x"
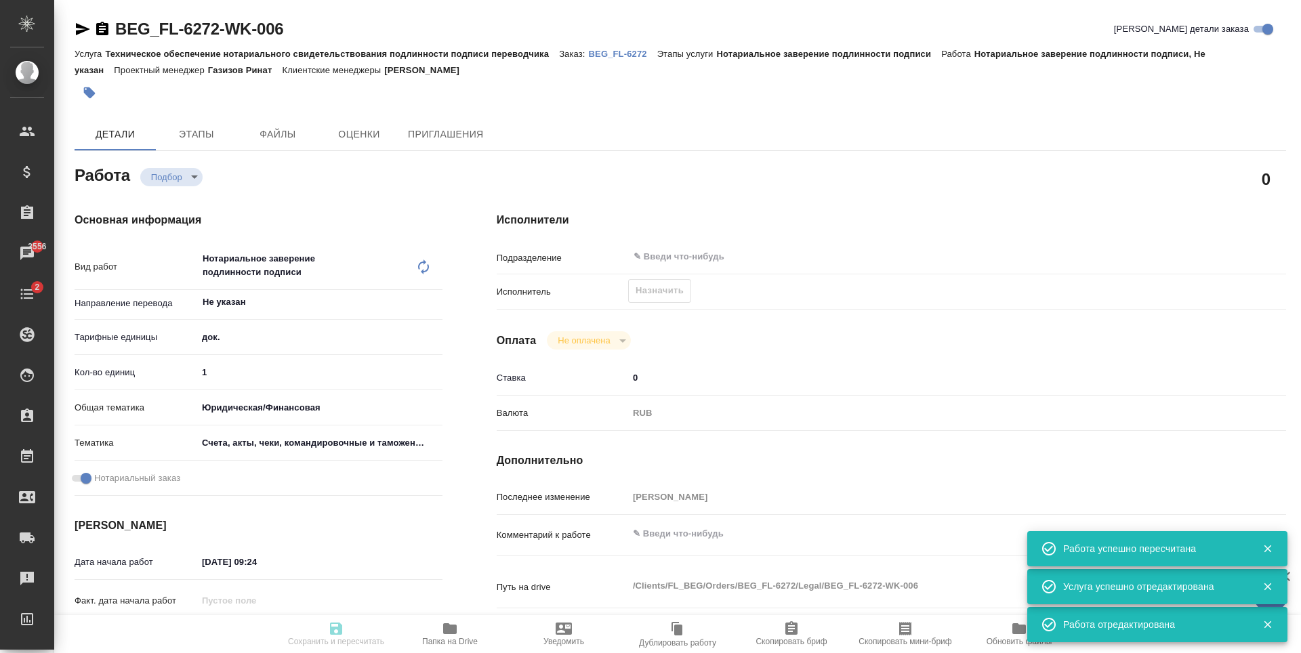
type input "recruiting"
type textarea "Нотариальное заверение подлинности подписи"
type textarea "x"
type input "Не указан"
type input "5a8b1489cc6b4906c91bfd8b"
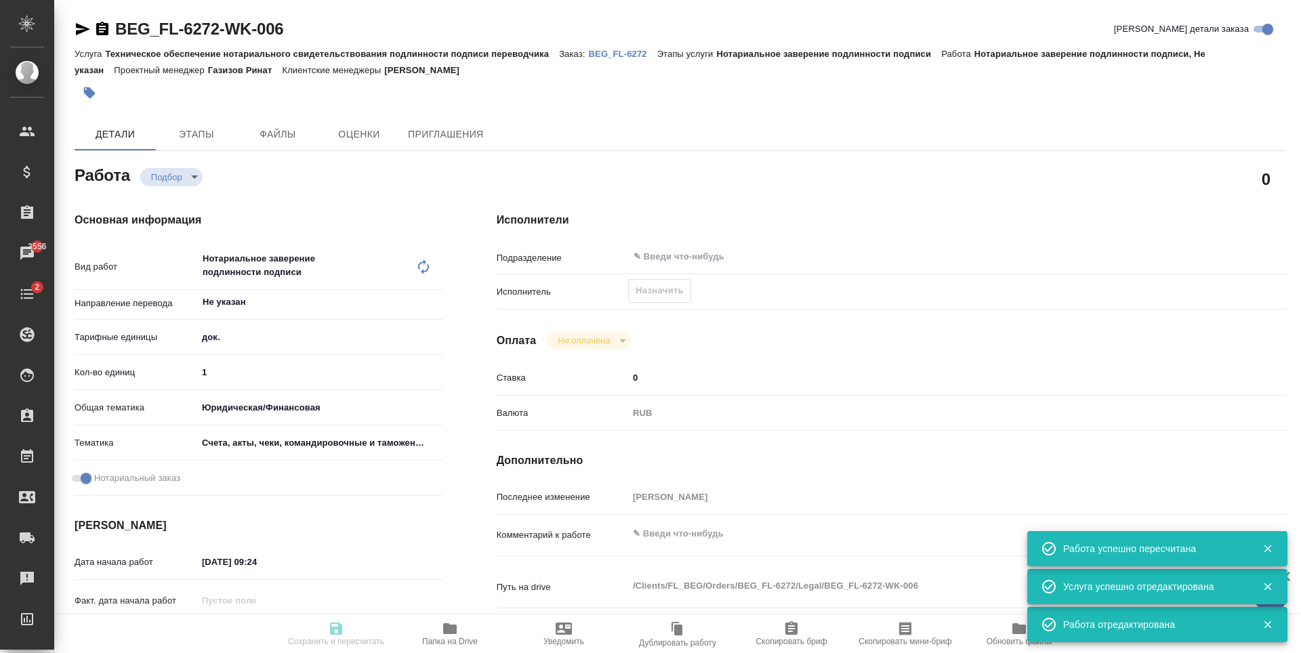
type input "1"
type input "yr-fn"
type input "5f647205b73bc97568ca66c0"
checkbox input "true"
type input "11.09.2025 09:24"
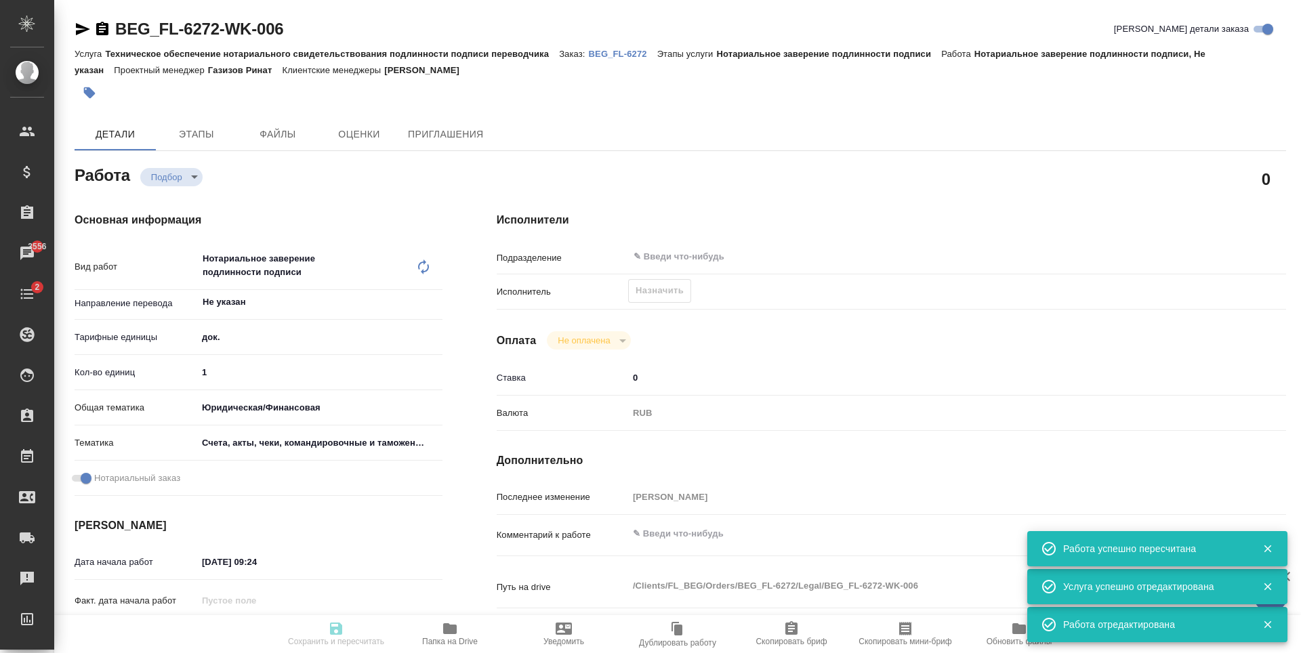
type input "15.09.2025 15:00"
type input "notPayed"
type input "0"
type input "RUB"
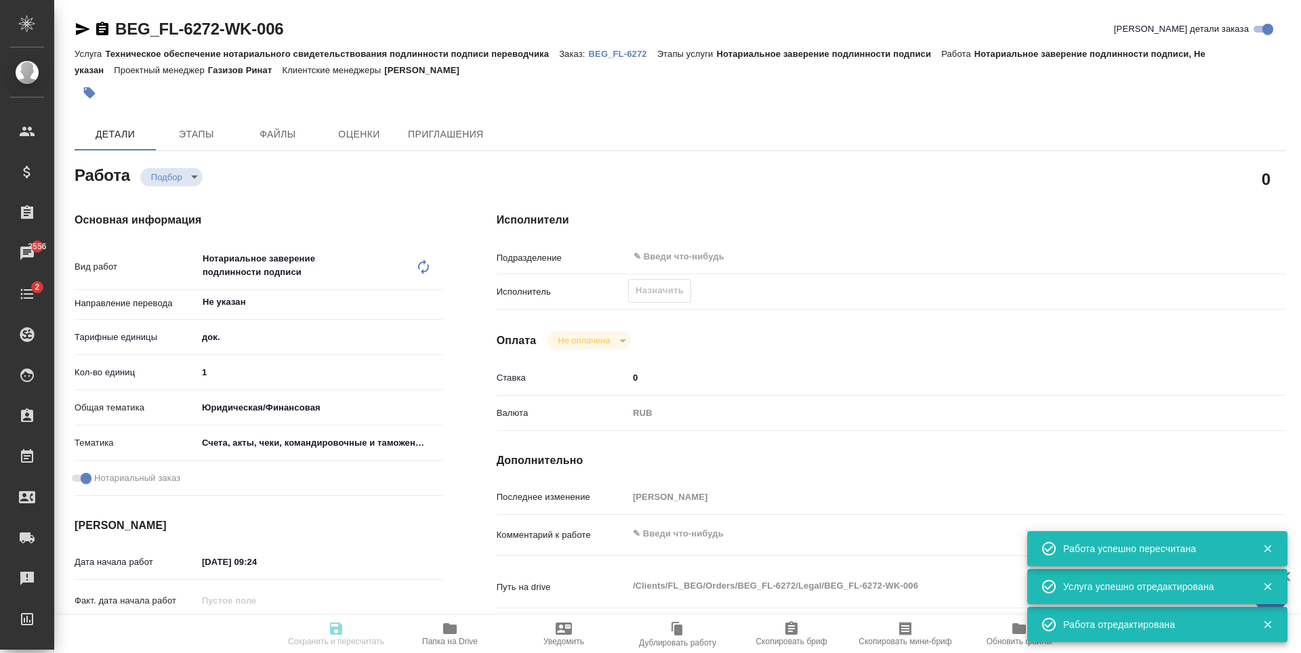
type input "[PERSON_NAME]"
type textarea "x"
type textarea "/Clients/FL_BEG/Orders/BEG_FL-6272/Legal/BEG_FL-6272-WK-006"
type textarea "x"
type input "BEG_FL-6272"
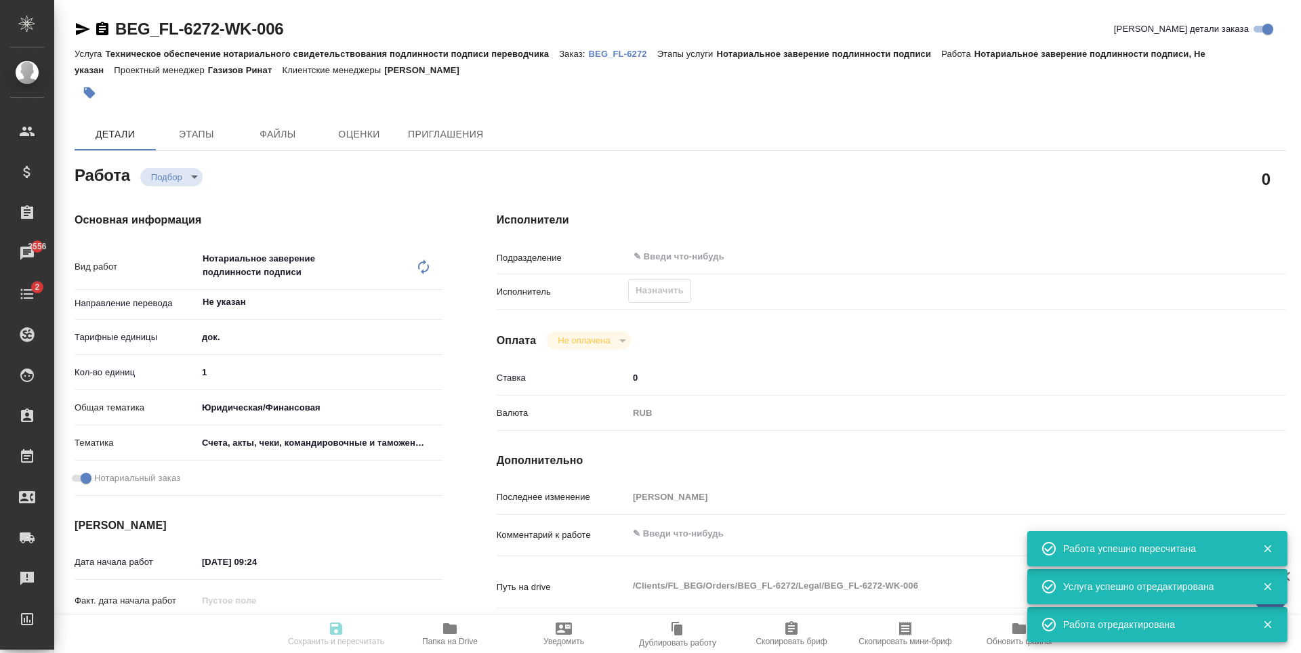
type input "Техническое обеспечение нотариального свидетельствования подлинности подписи пе…"
type input "Нотариальное заверение подлинности подписи"
type input "[PERSON_NAME]"
type input "Арсеньева Вера"
type input "/Clients/FL_BEG/Orders/BEG_FL-6272"
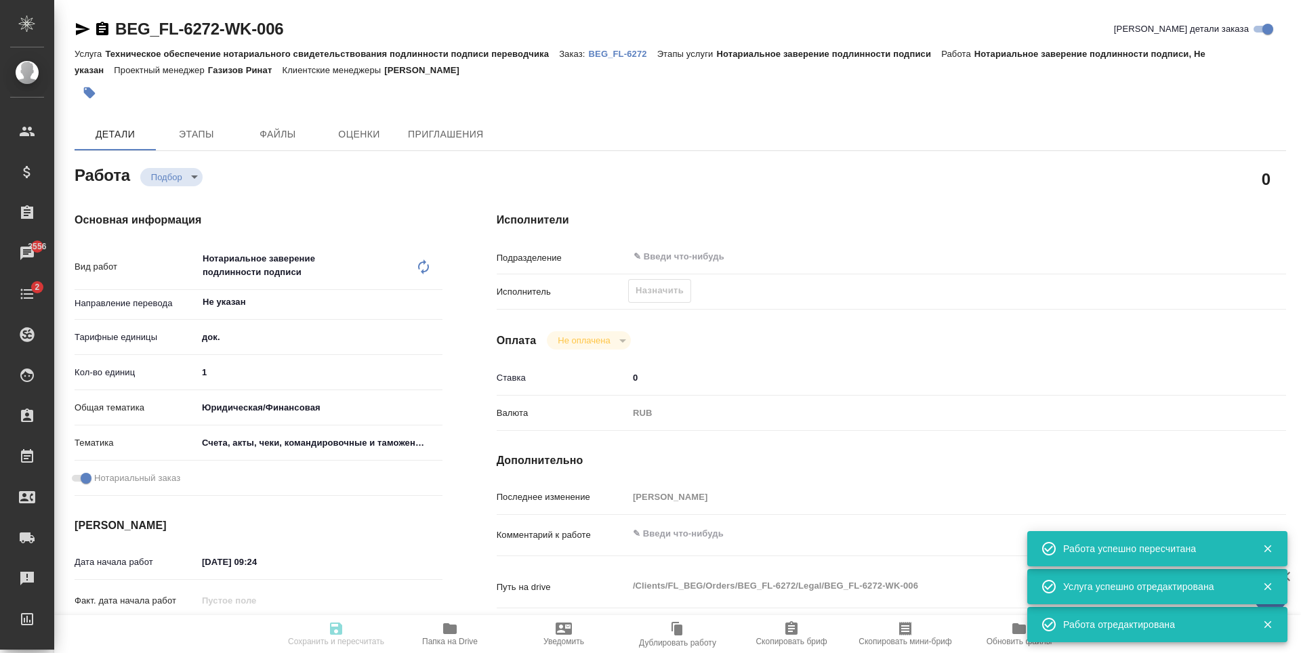
type textarea "x"
type textarea "Василий Гутьеррес Неклюдов"
type textarea "x"
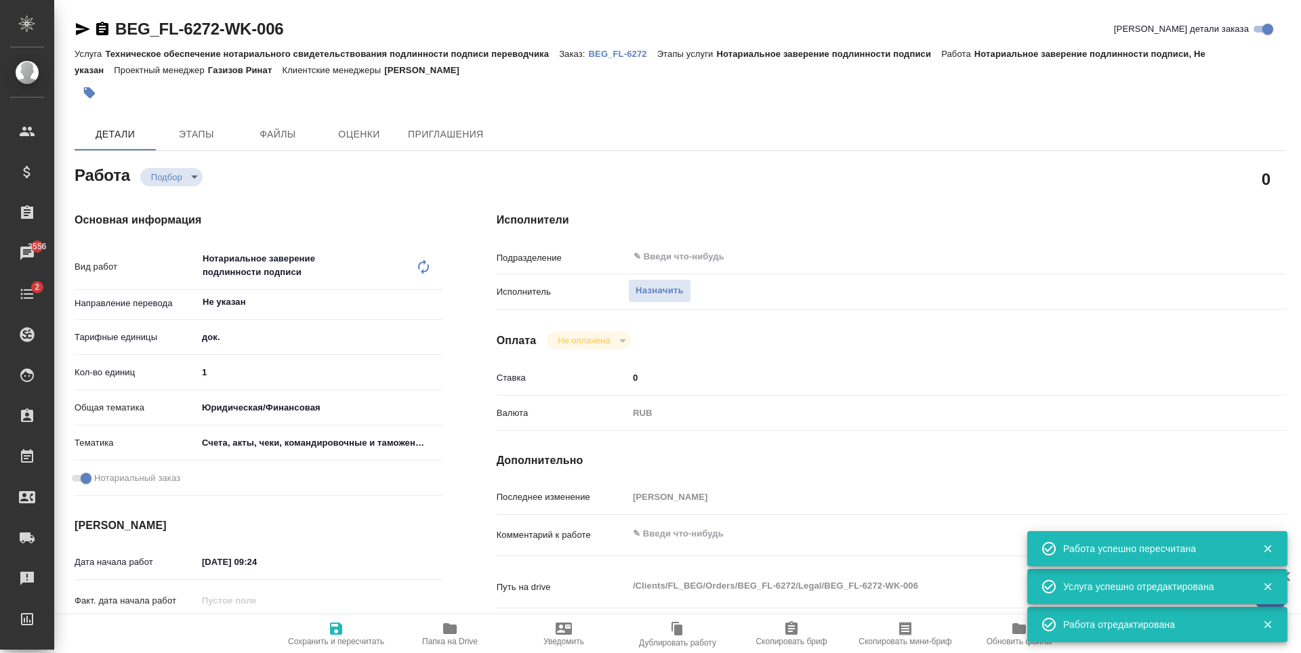
type textarea "x"
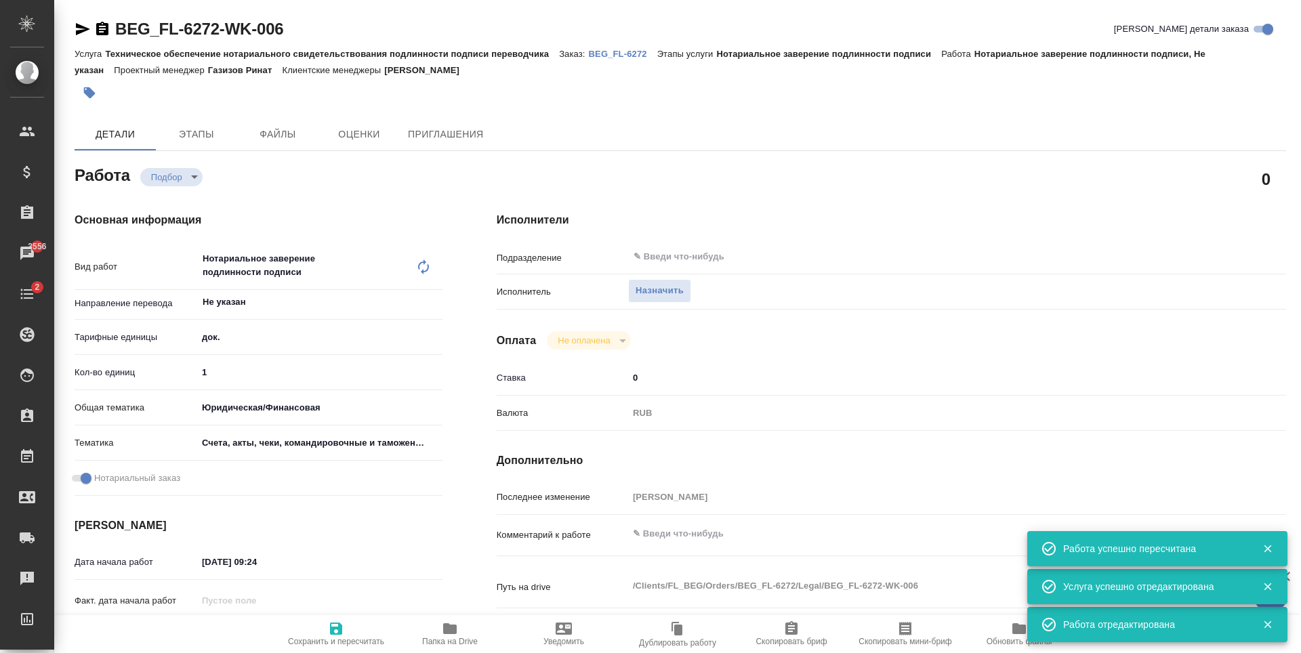
type textarea "x"
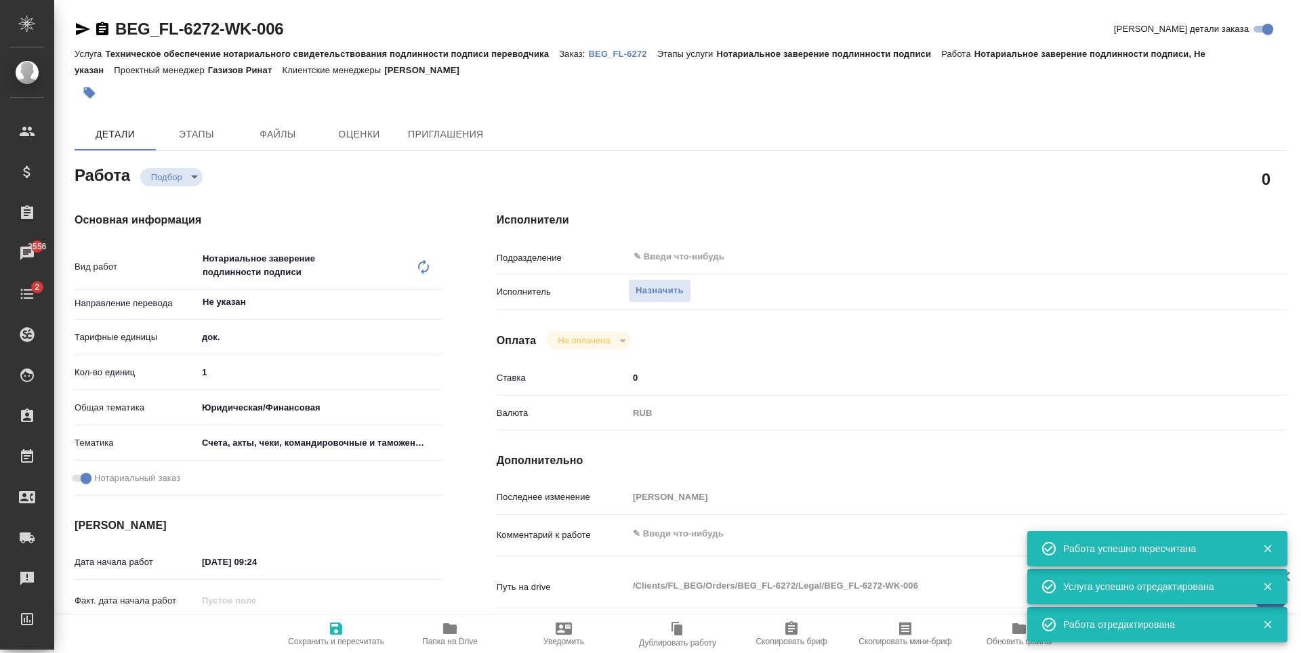
type textarea "x"
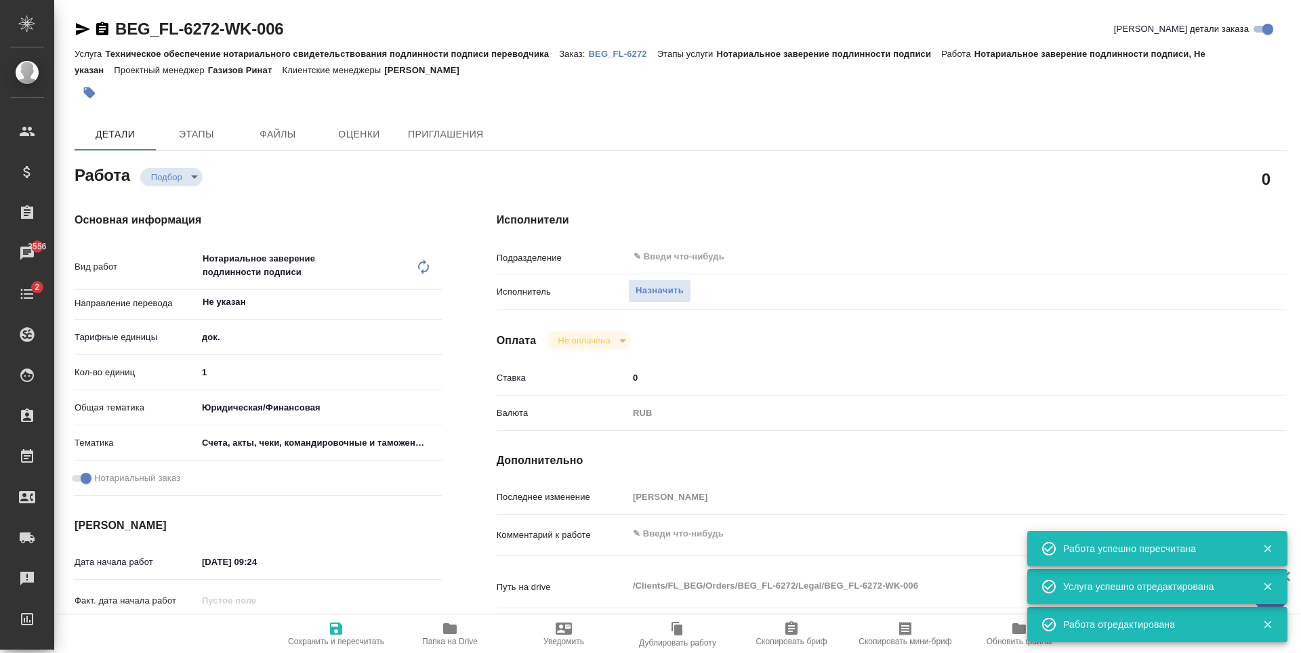
type textarea "x"
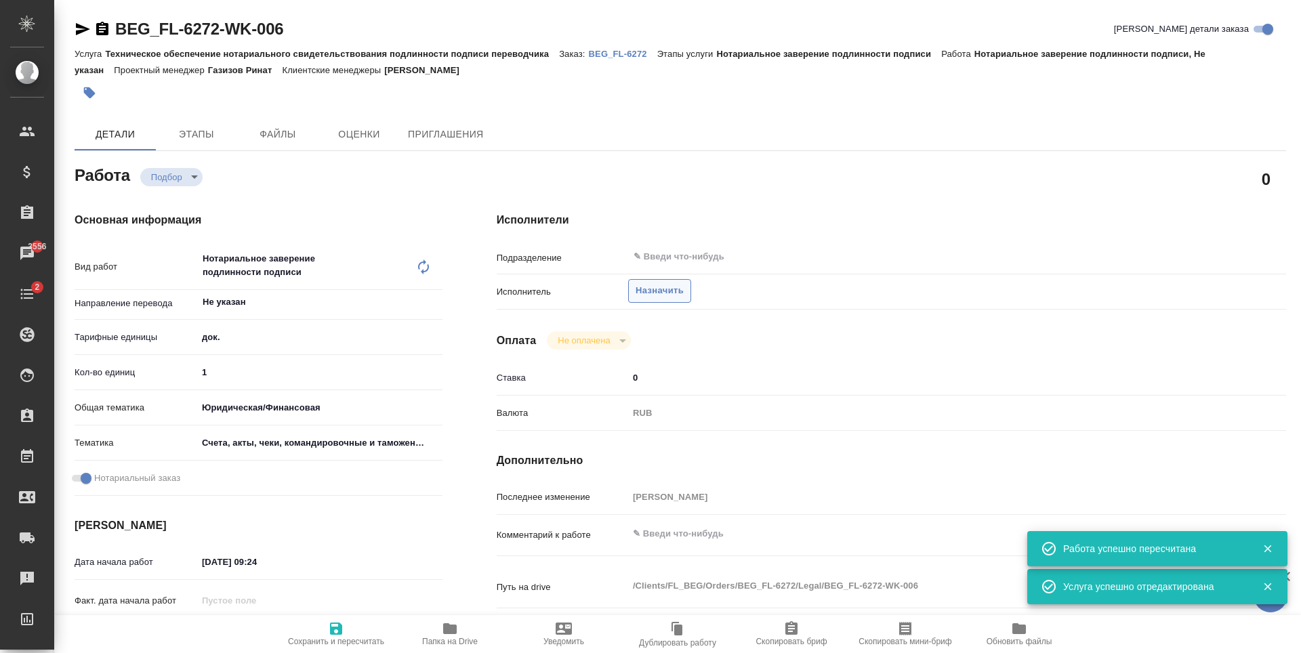
click at [647, 279] on button "Назначить" at bounding box center [659, 291] width 63 height 24
type textarea "x"
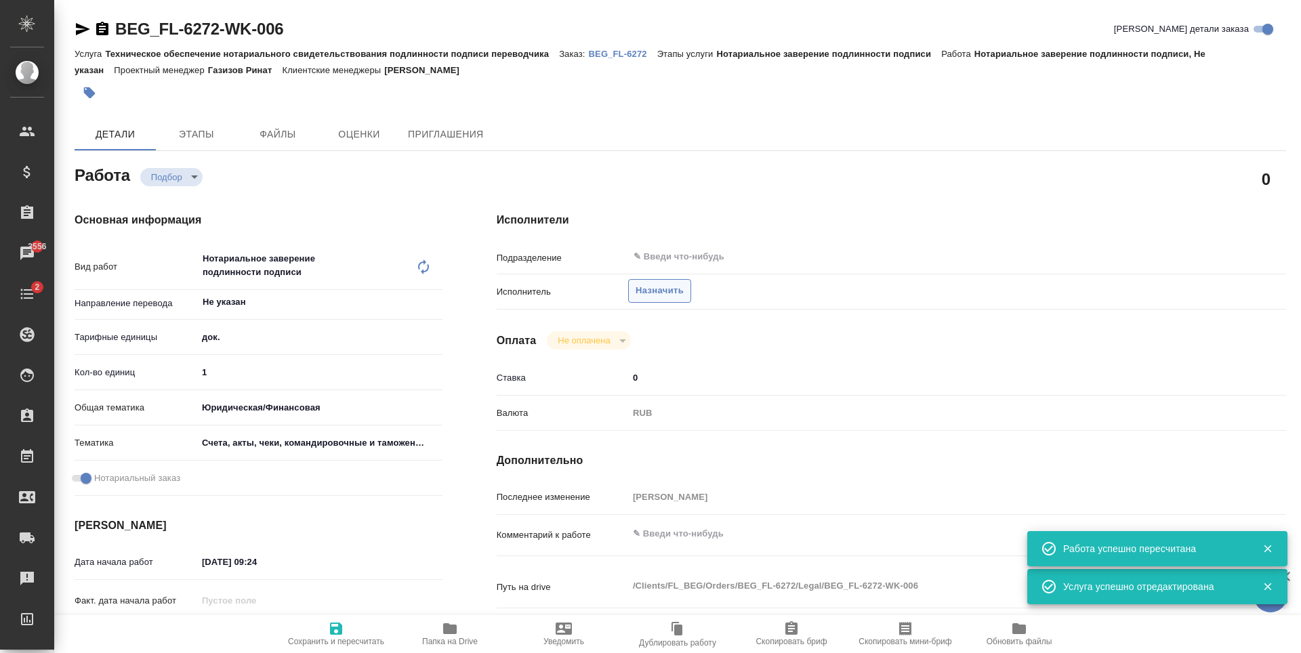
type textarea "x"
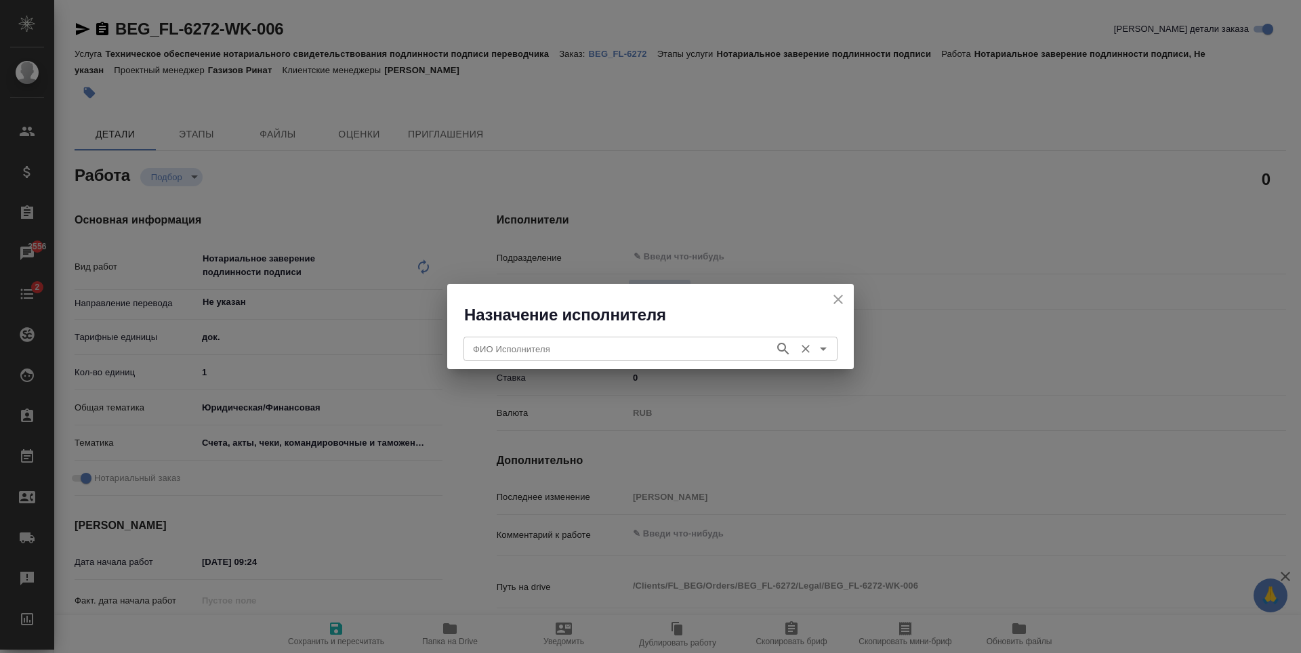
click at [732, 344] on input "ФИО Исполнителя" at bounding box center [618, 349] width 300 height 16
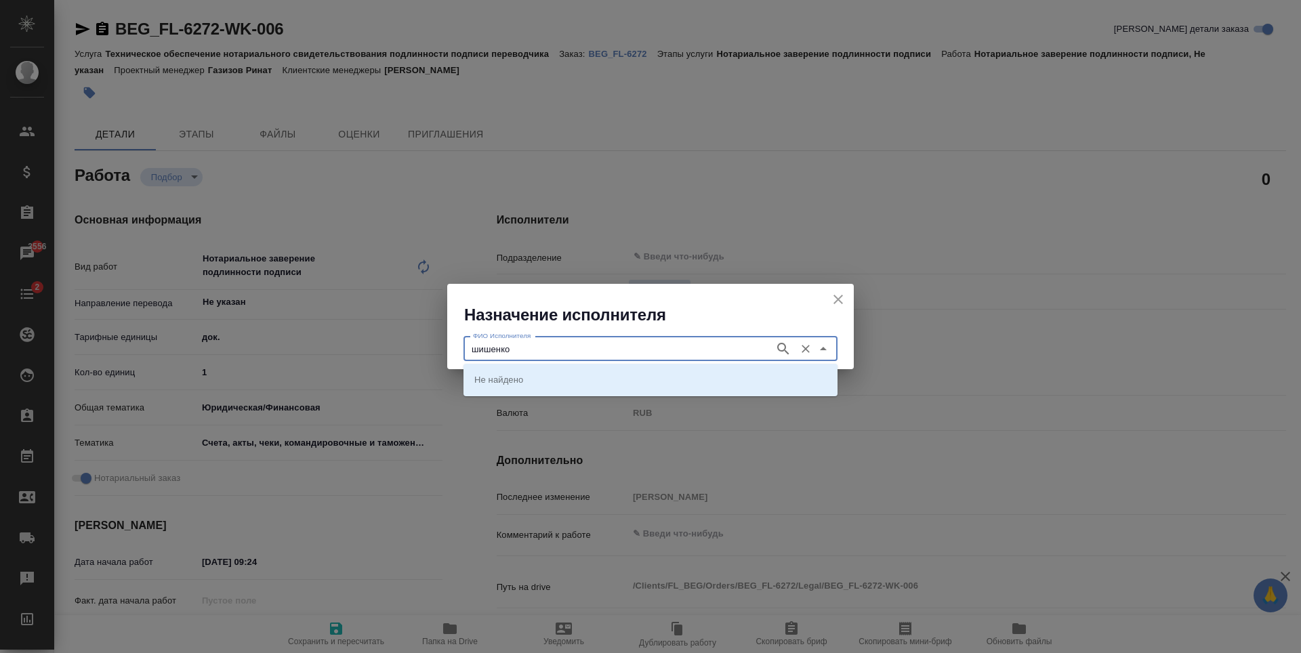
type input "шишенков"
click at [789, 349] on icon "button" at bounding box center [783, 349] width 16 height 16
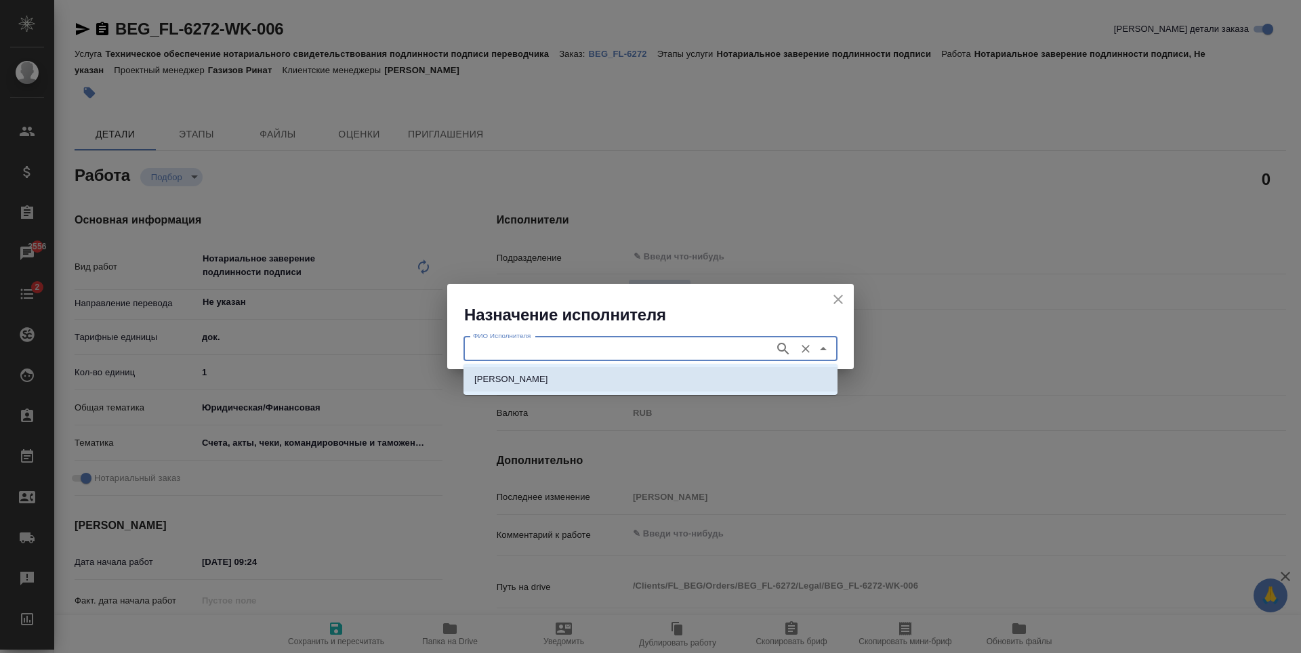
click at [716, 370] on li "НОТАРИУС Шишенков Леонид Васильевич" at bounding box center [650, 379] width 374 height 24
type input "НОТАРИУС Шишенков Леонид Васильевич"
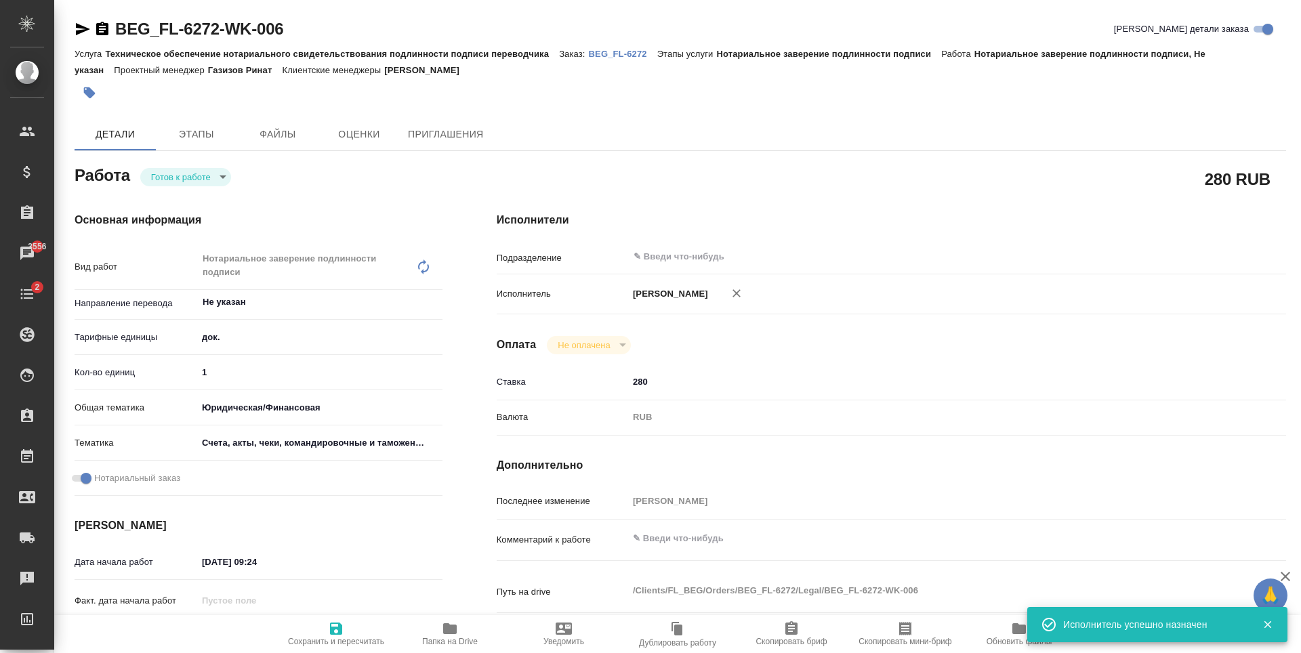
type textarea "x"
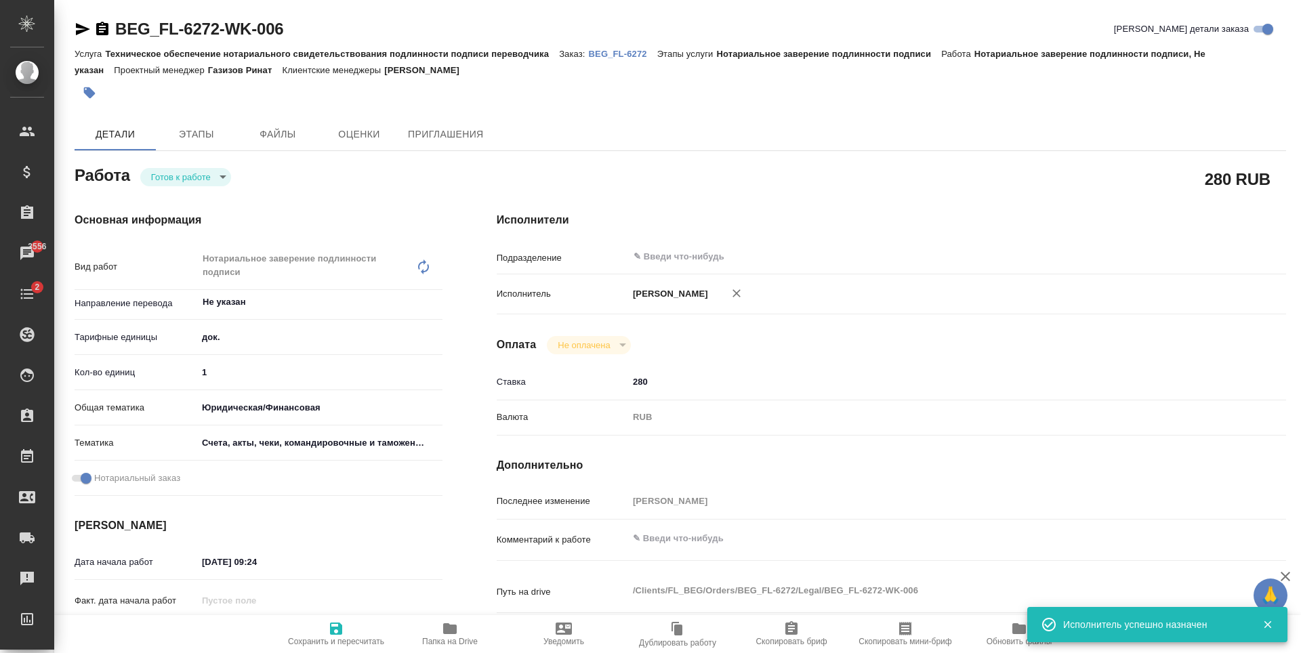
type textarea "x"
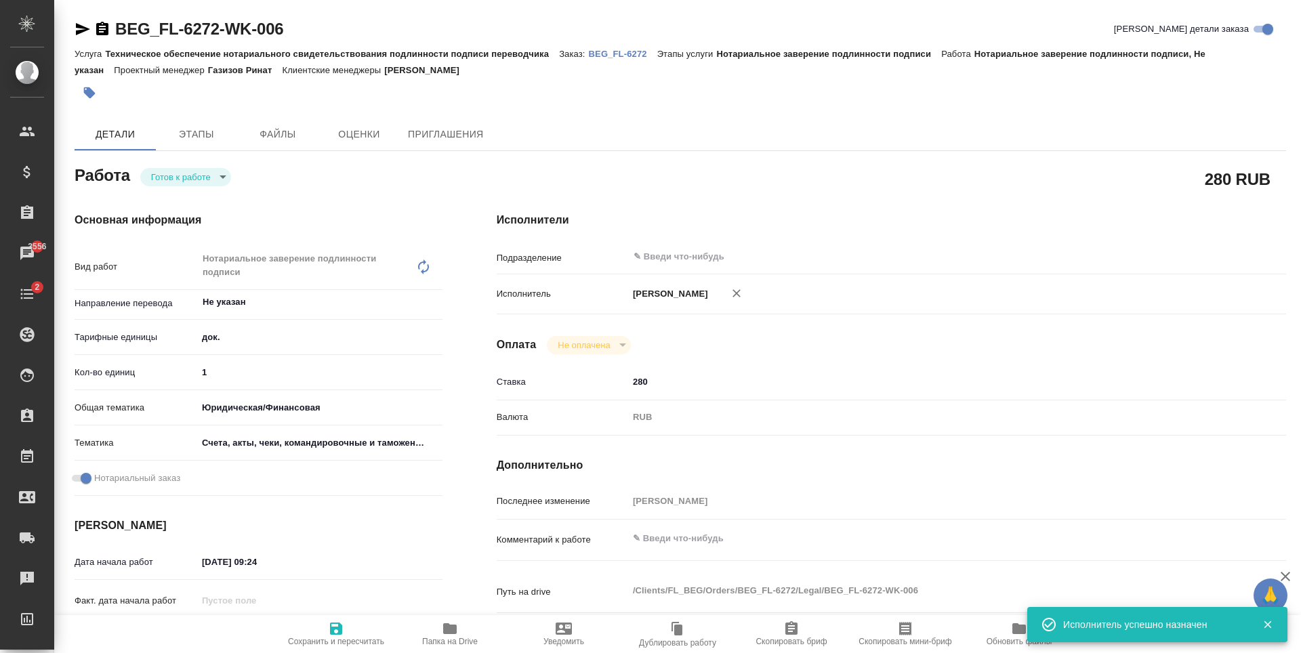
type textarea "x"
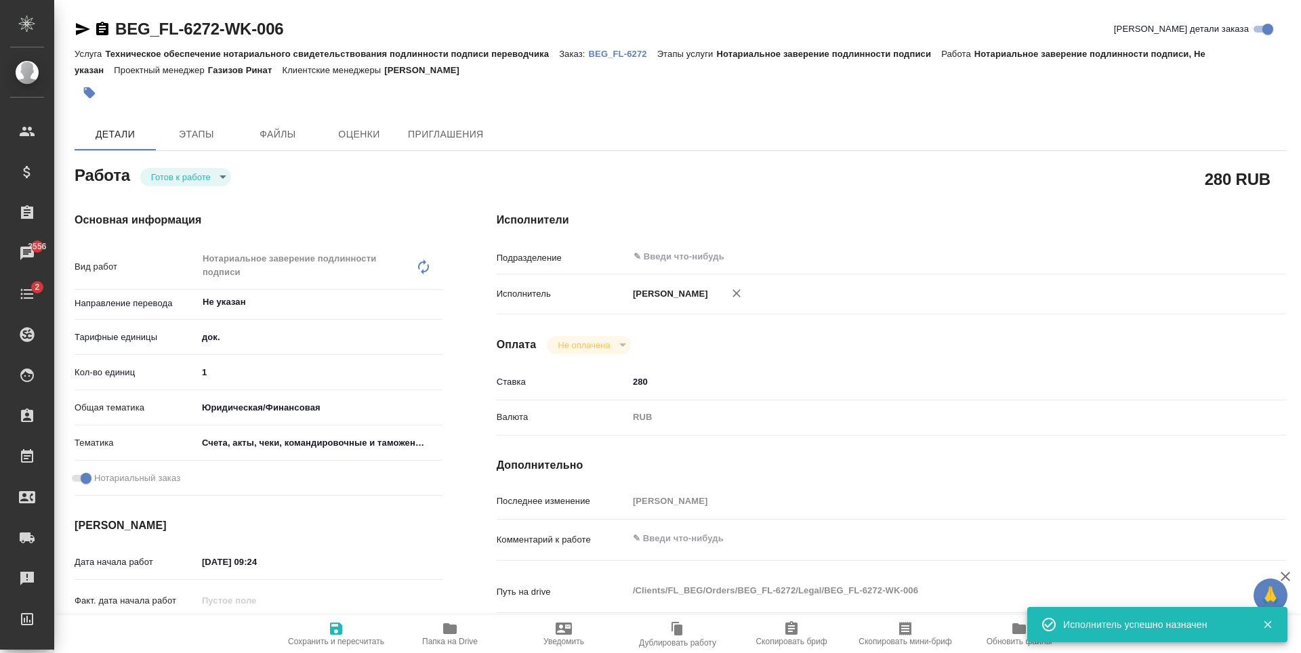
type textarea "x"
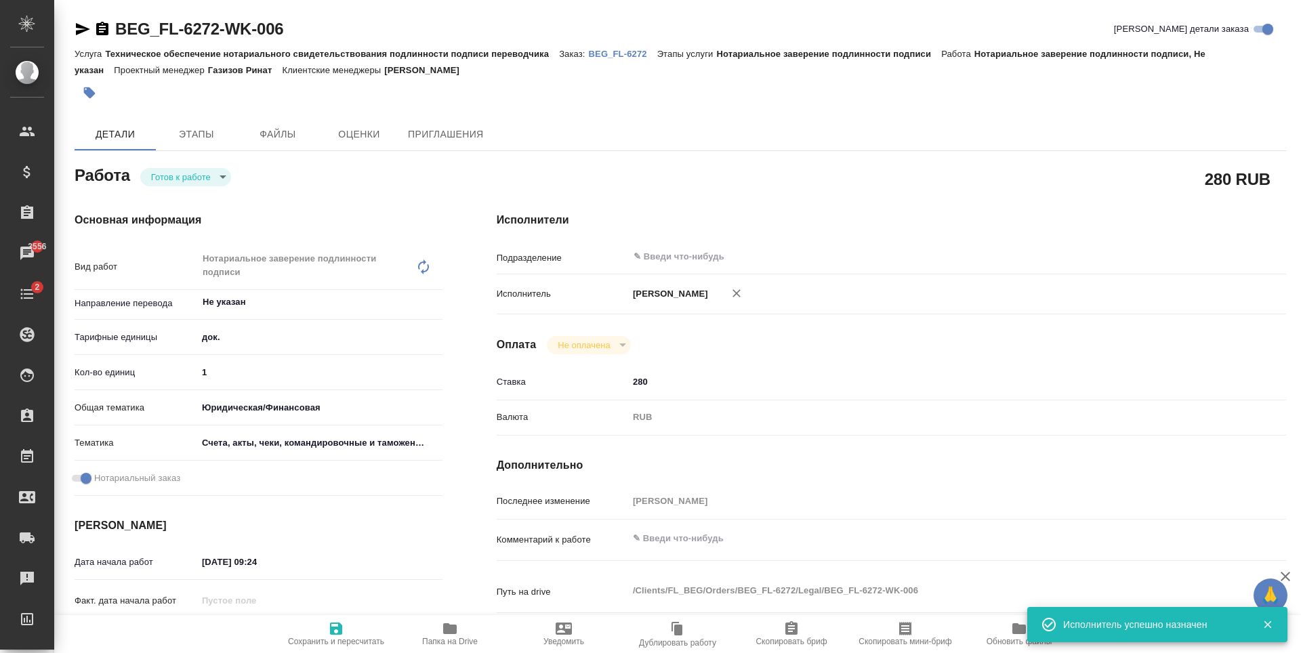
click at [356, 627] on span "Сохранить и пересчитать" at bounding box center [336, 634] width 98 height 26
type textarea "x"
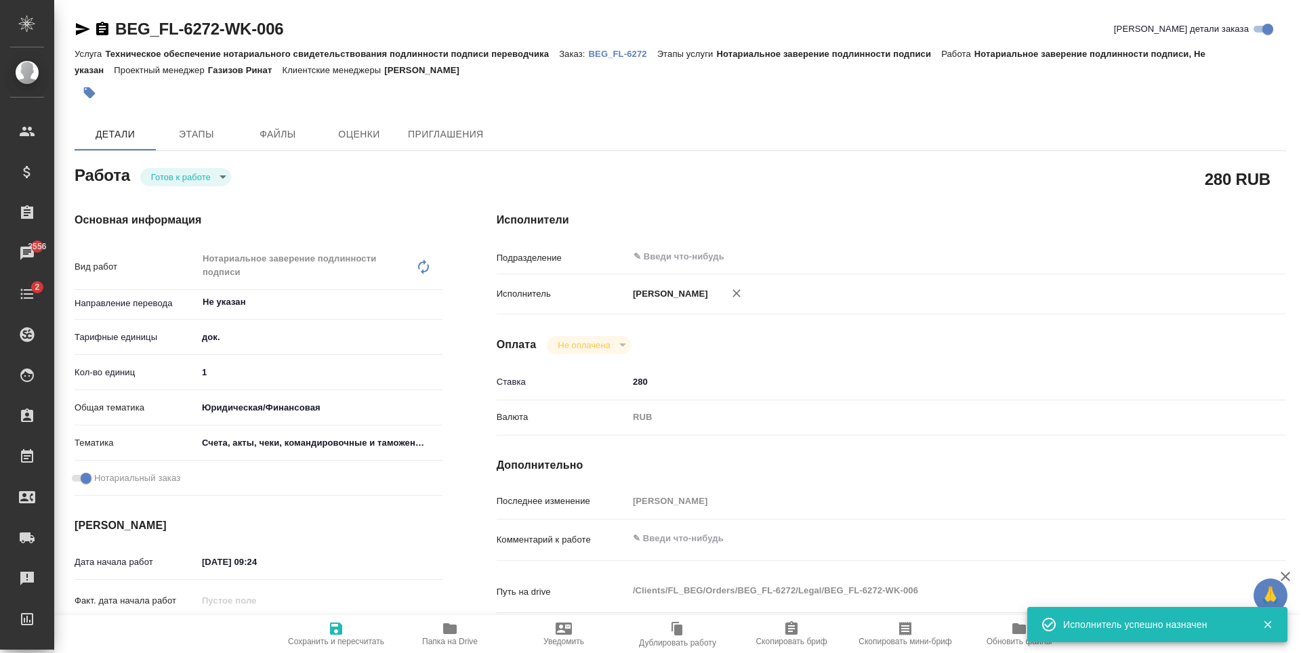
type textarea "x"
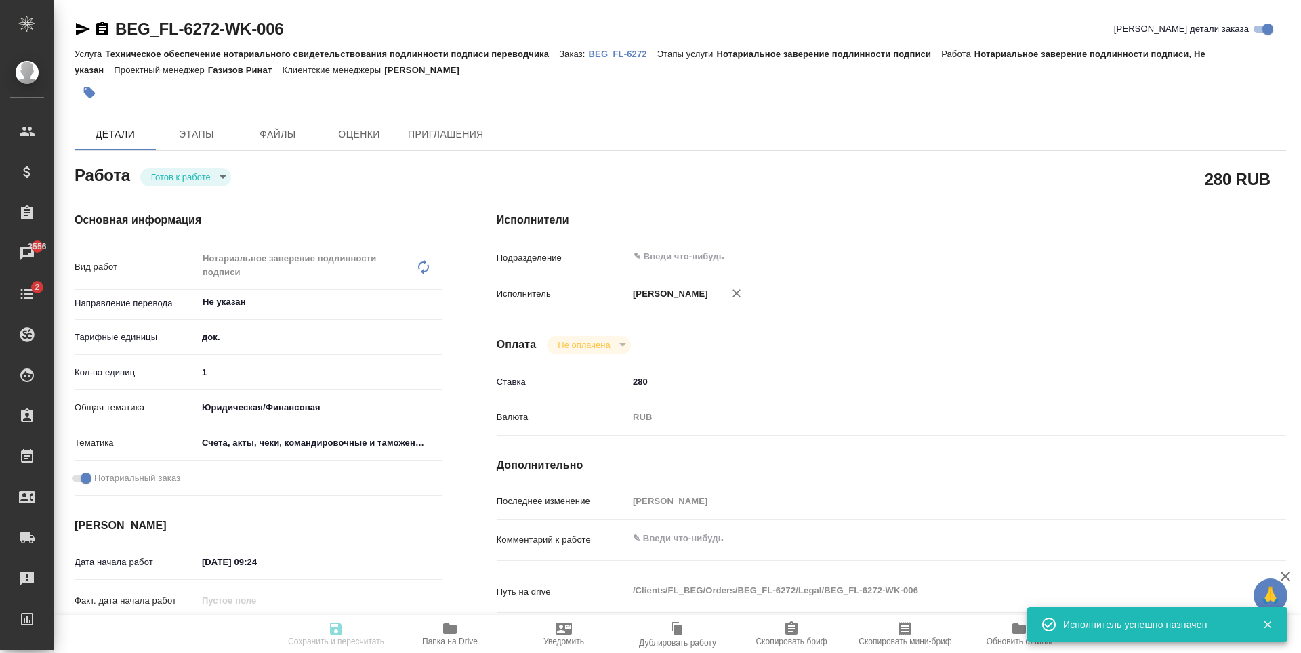
type textarea "x"
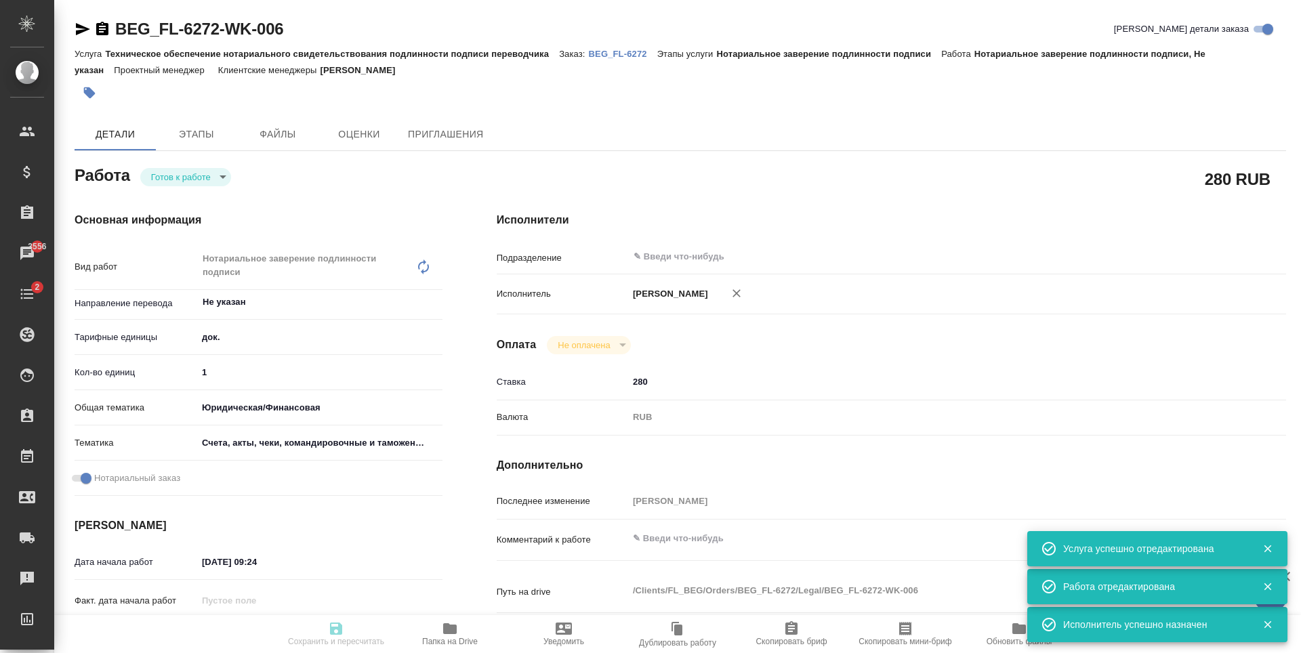
type input "readyForWork"
type textarea "Нотариальное заверение подлинности подписи"
type textarea "x"
type input "Не указан"
type input "5a8b1489cc6b4906c91bfd8b"
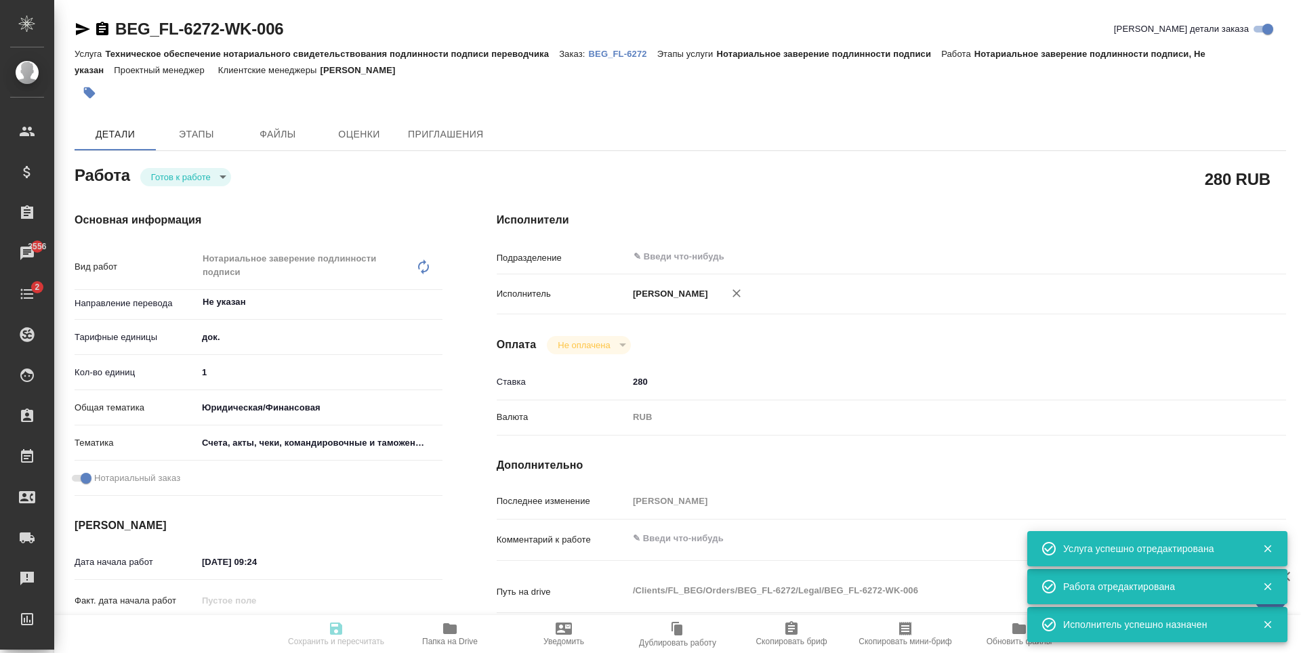
type input "1"
type input "yr-fn"
type input "5f647205b73bc97568ca66c0"
checkbox input "true"
type input "11.09.2025 09:24"
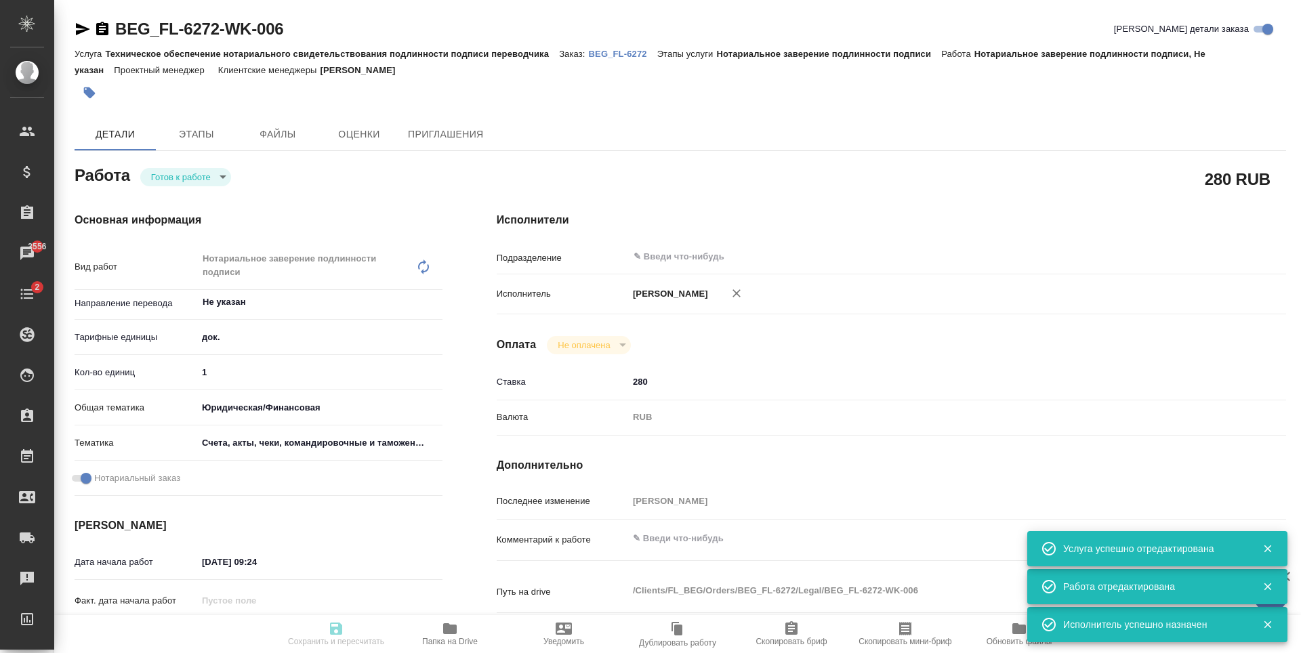
type input "15.09.2025 15:00"
type input "notPayed"
type input "280"
type input "RUB"
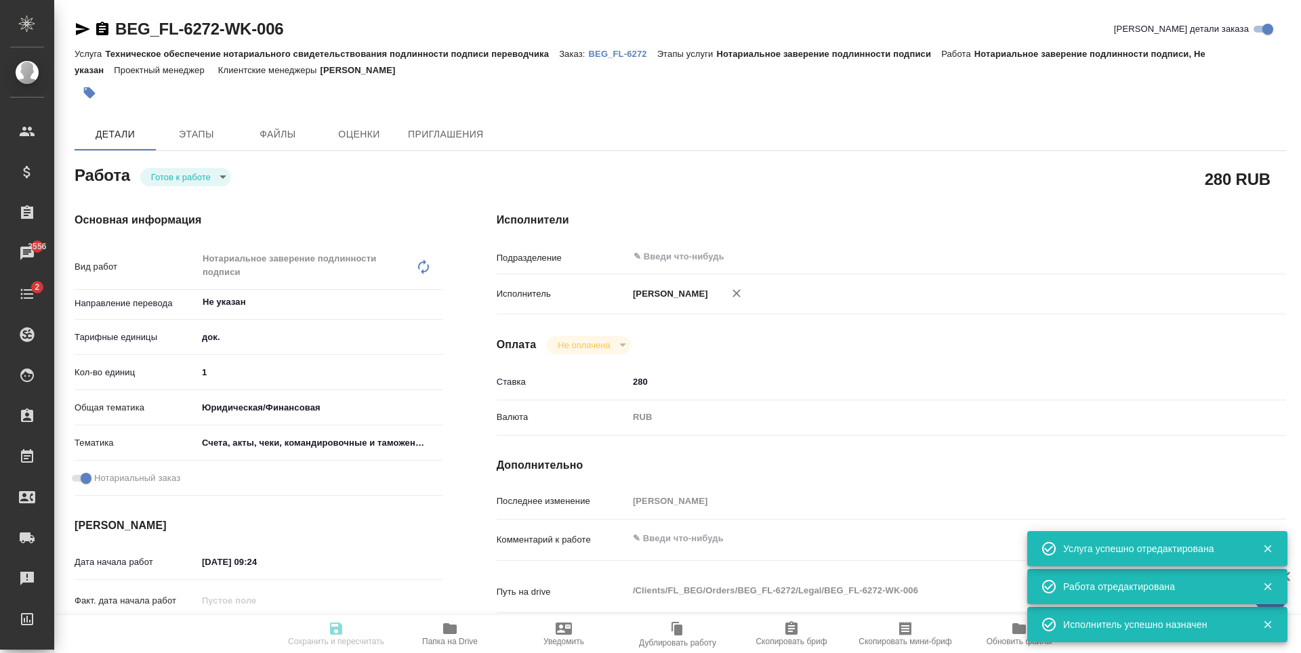
type input "[PERSON_NAME]"
type textarea "x"
type textarea "/Clients/FL_BEG/Orders/BEG_FL-6272/Legal/BEG_FL-6272-WK-006"
type textarea "x"
type input "BEG_FL-6272"
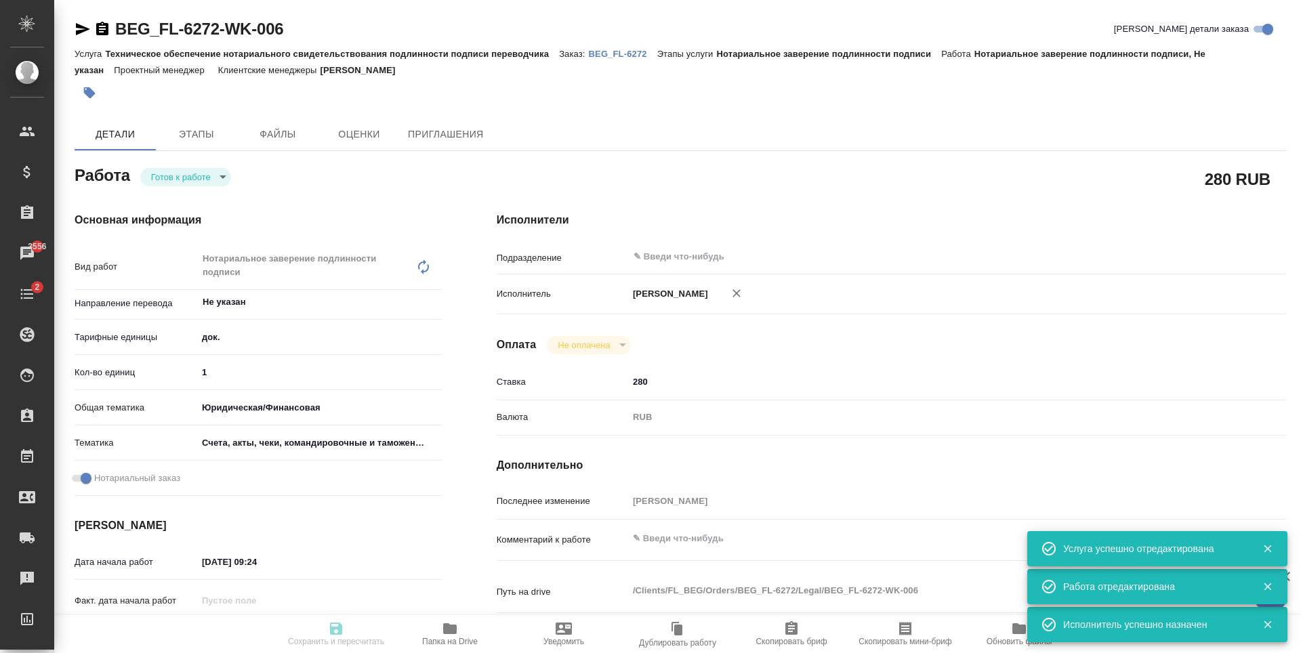
type input "Техническое обеспечение нотариального свидетельствования подлинности подписи пе…"
type input "Нотариальное заверение подлинности подписи"
type input "[PERSON_NAME]"
type input "Арсеньева Вера"
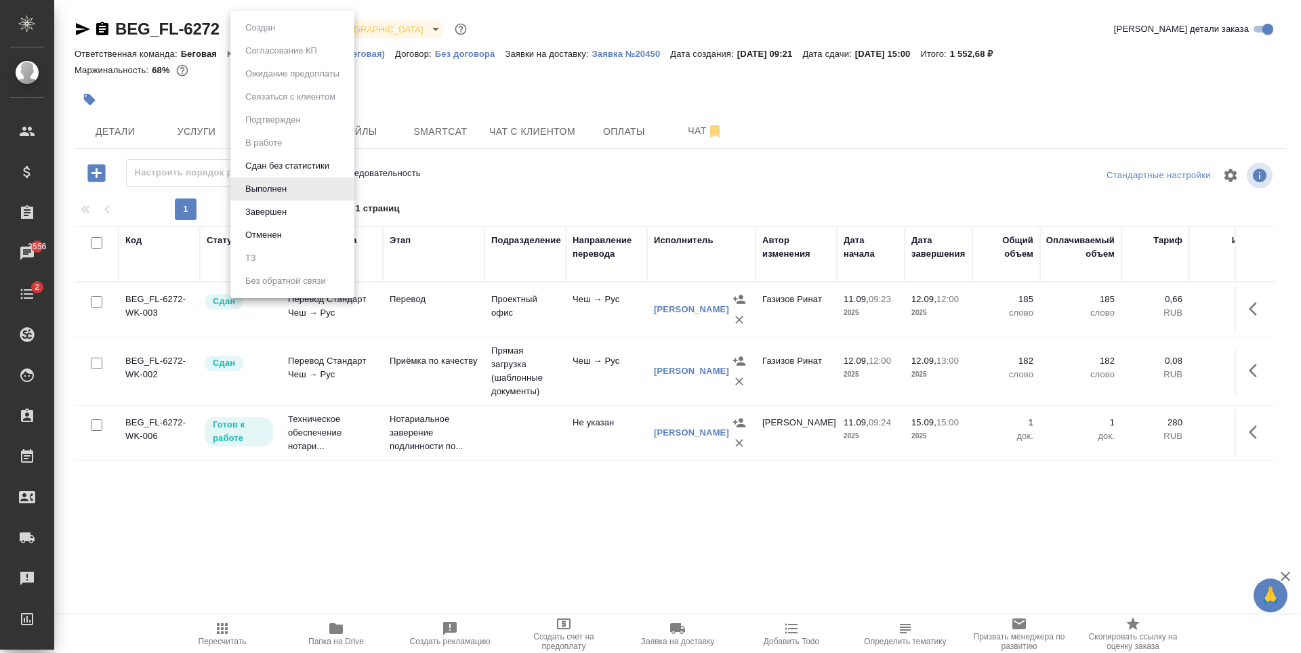
click at [283, 29] on body "🙏 .cls-1 fill:#fff; AWATERA [PERSON_NAME] Спецификации Заказы 3556 Чаты 2 Todo …" at bounding box center [650, 326] width 1301 height 653
click at [295, 213] on li "Завершен" at bounding box center [292, 212] width 124 height 23
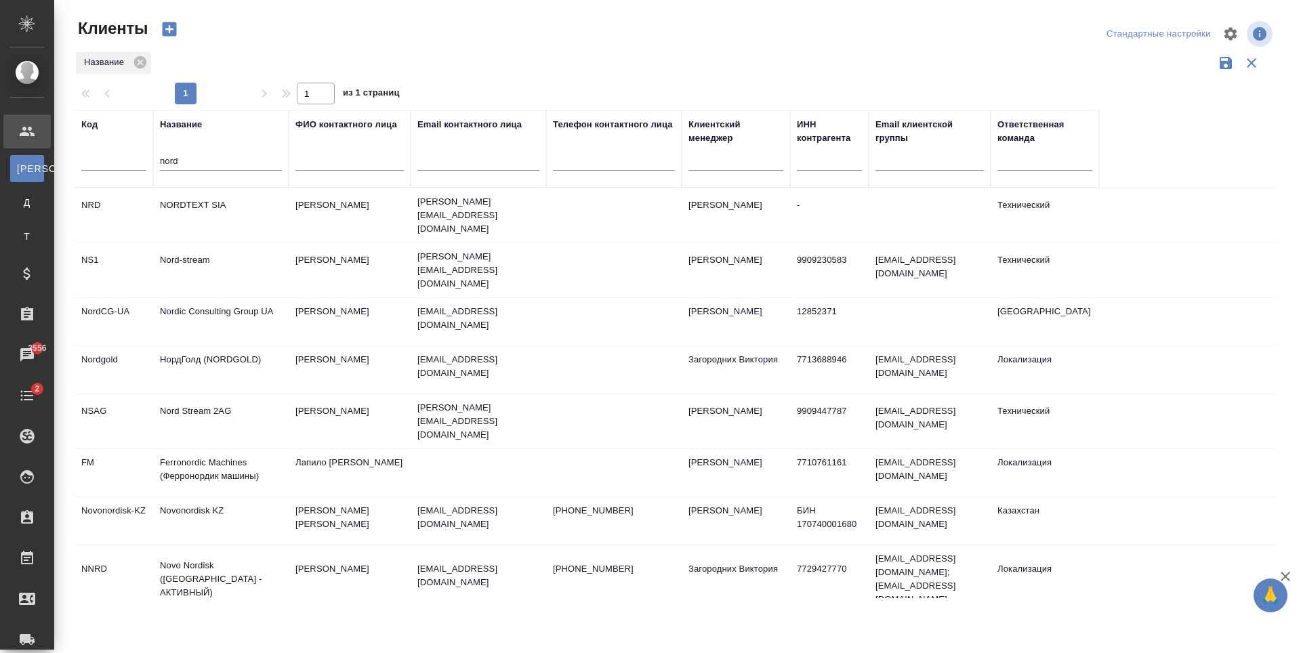
select select "RU"
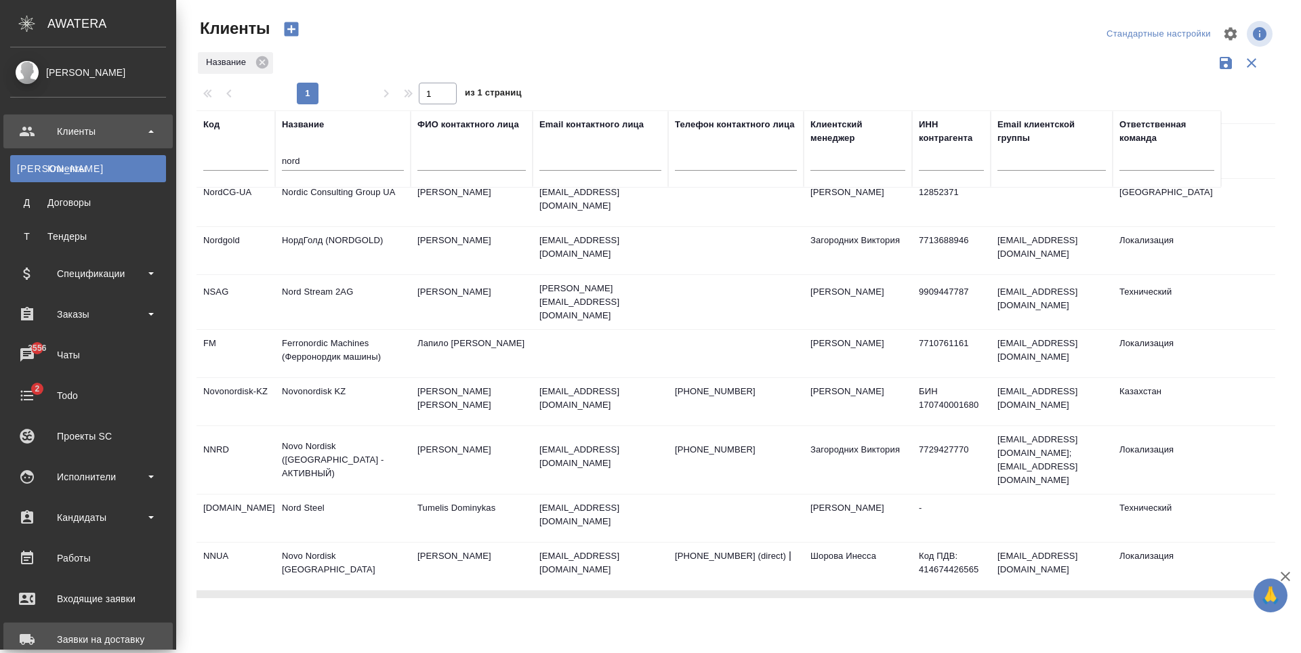
click at [119, 628] on link "Заявки на доставку" at bounding box center [87, 640] width 169 height 34
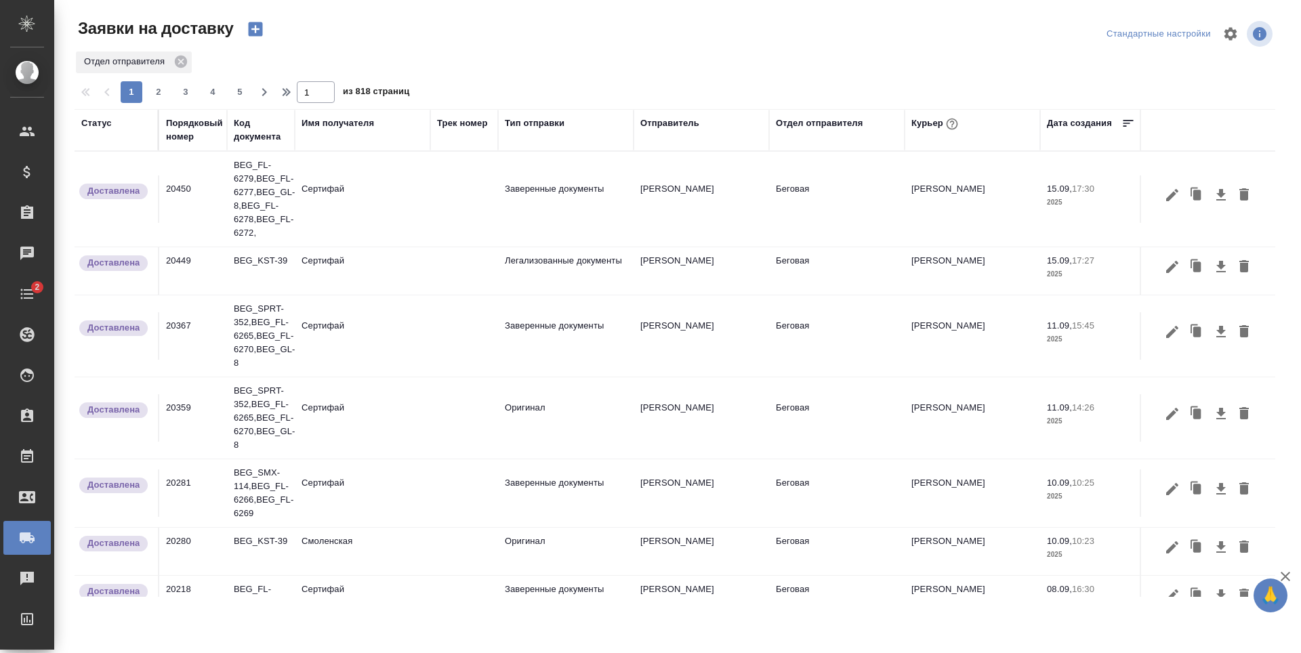
click at [262, 28] on icon "button" at bounding box center [255, 29] width 14 height 14
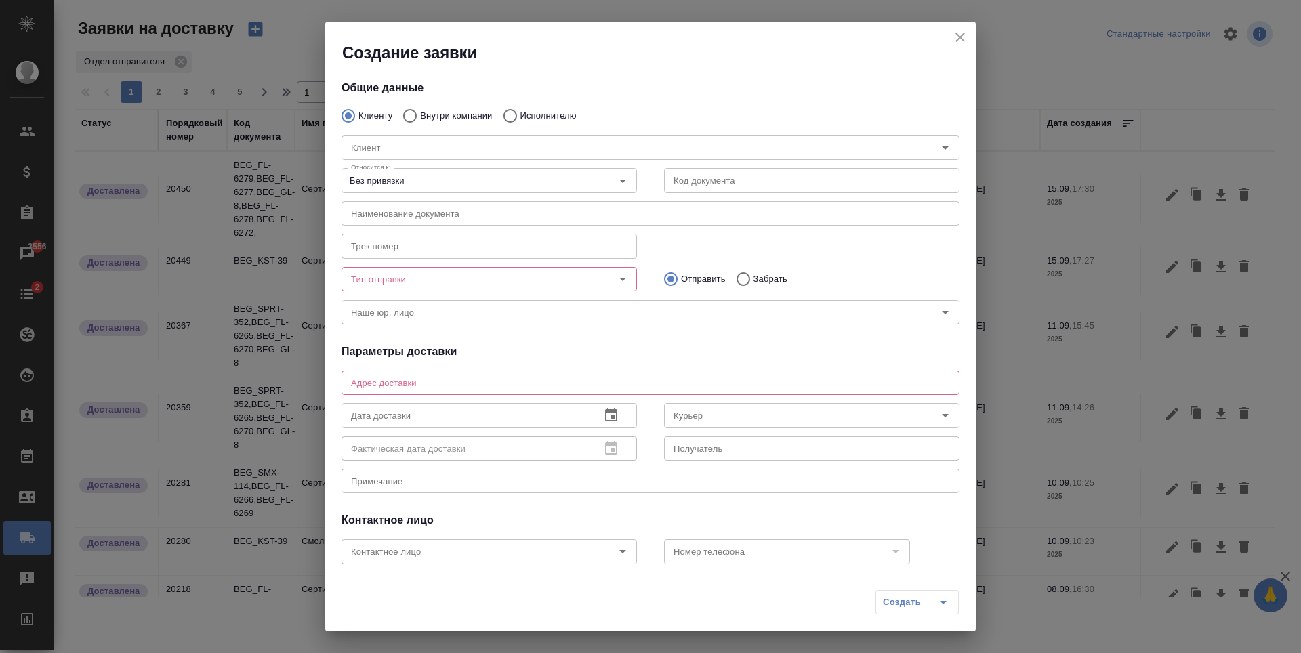
click at [438, 116] on p "Внутри компании" at bounding box center [456, 116] width 72 height 14
click at [420, 116] on input "Внутри компании" at bounding box center [408, 116] width 24 height 28
radio input "true"
click at [453, 146] on input "Команда" at bounding box center [628, 148] width 564 height 16
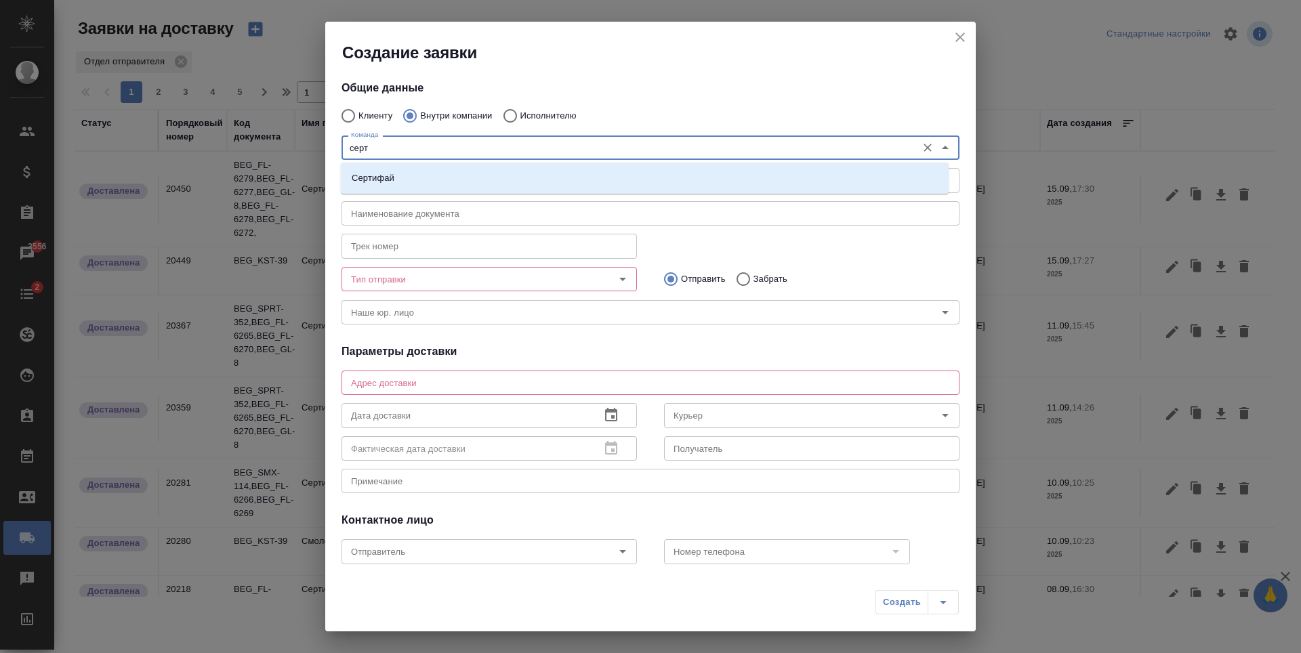
type input "серти"
click at [465, 173] on li "Сертифай" at bounding box center [645, 178] width 608 height 24
type textarea "Кузнецкий мост, д.7"
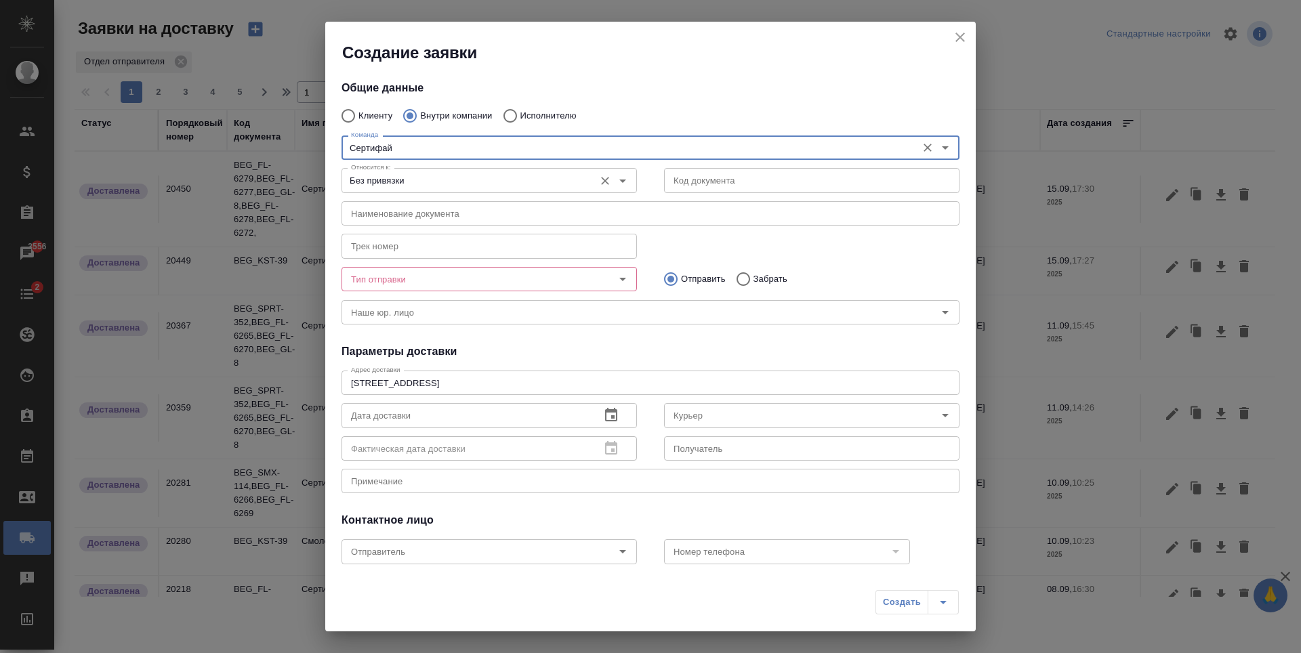
click at [619, 171] on button "Open" at bounding box center [622, 180] width 19 height 19
type input "Сертифай"
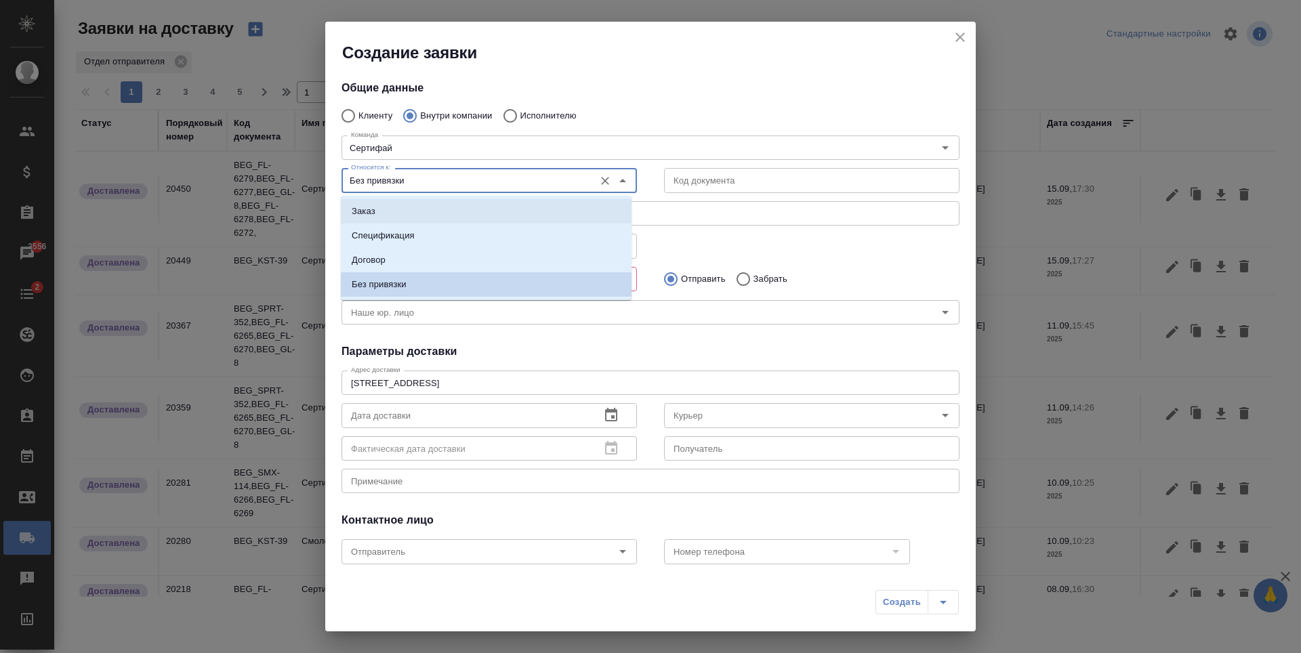
click at [466, 217] on li "Заказ" at bounding box center [486, 211] width 291 height 24
type input "Заказ"
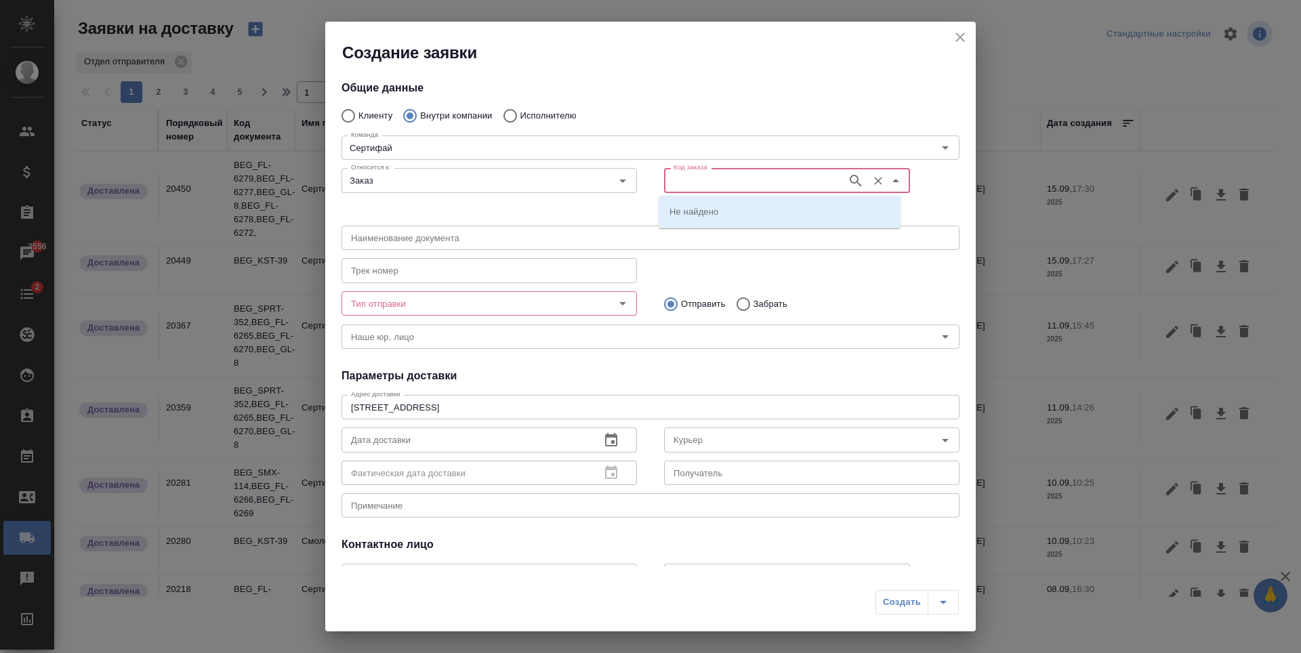
click at [733, 175] on input "Код заказа" at bounding box center [754, 180] width 172 height 16
type input "BEG_KST-39"
click at [848, 185] on icon "button" at bounding box center [856, 181] width 16 height 16
click at [713, 219] on li "BEG_KST-39" at bounding box center [780, 211] width 242 height 24
type input "(МБ) ООО "Монблан""
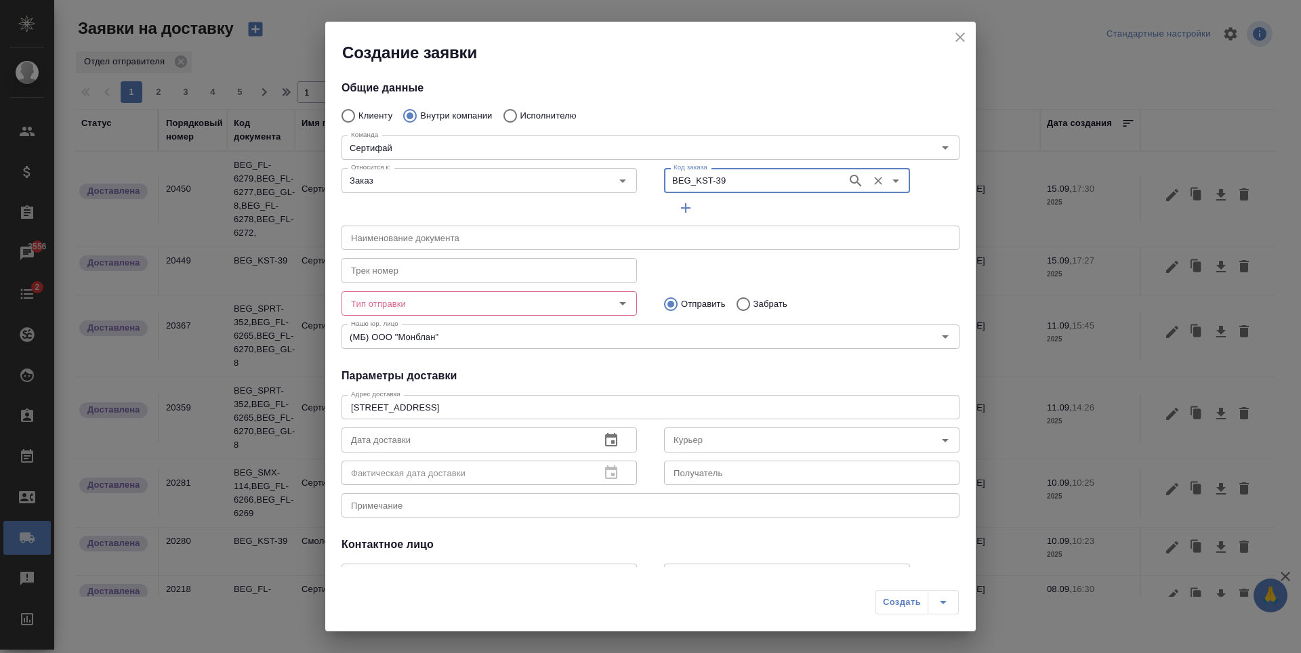
click at [629, 303] on div "Тип отправки" at bounding box center [489, 303] width 295 height 24
type input "BEG_KST-39"
click at [622, 310] on icon "Open" at bounding box center [623, 303] width 16 height 16
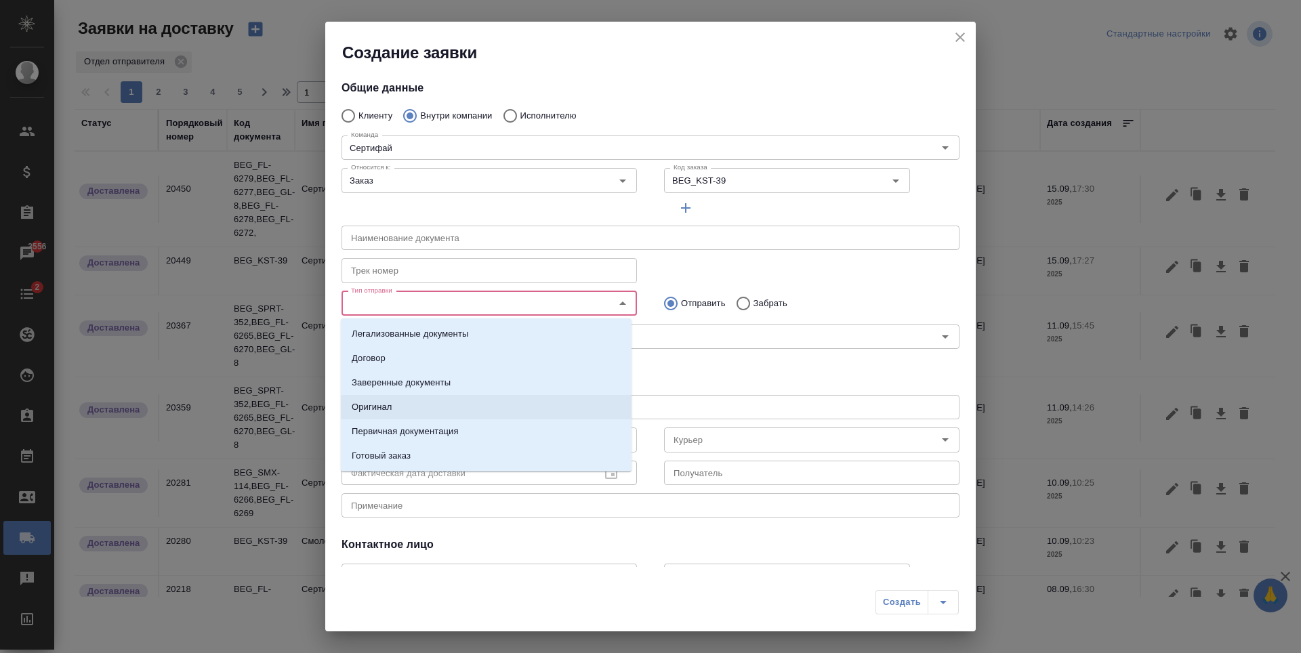
click at [430, 415] on li "Оригинал" at bounding box center [486, 407] width 291 height 24
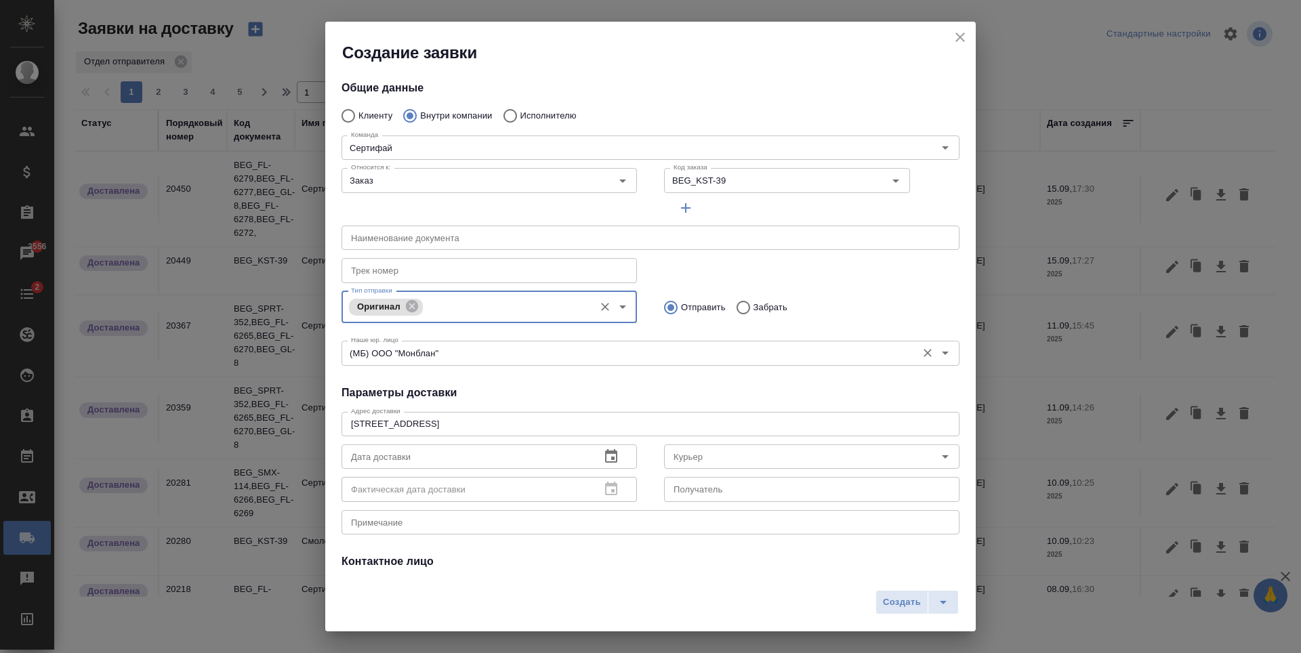
scroll to position [112, 0]
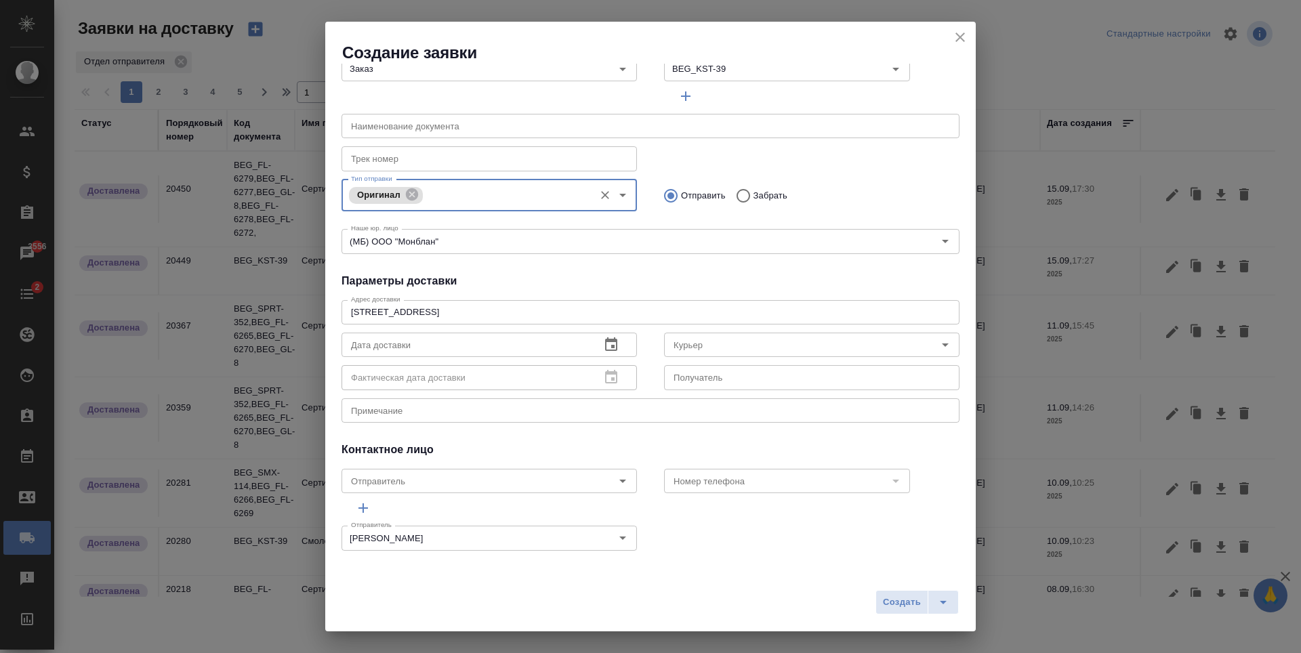
click at [608, 348] on icon "button" at bounding box center [611, 344] width 12 height 14
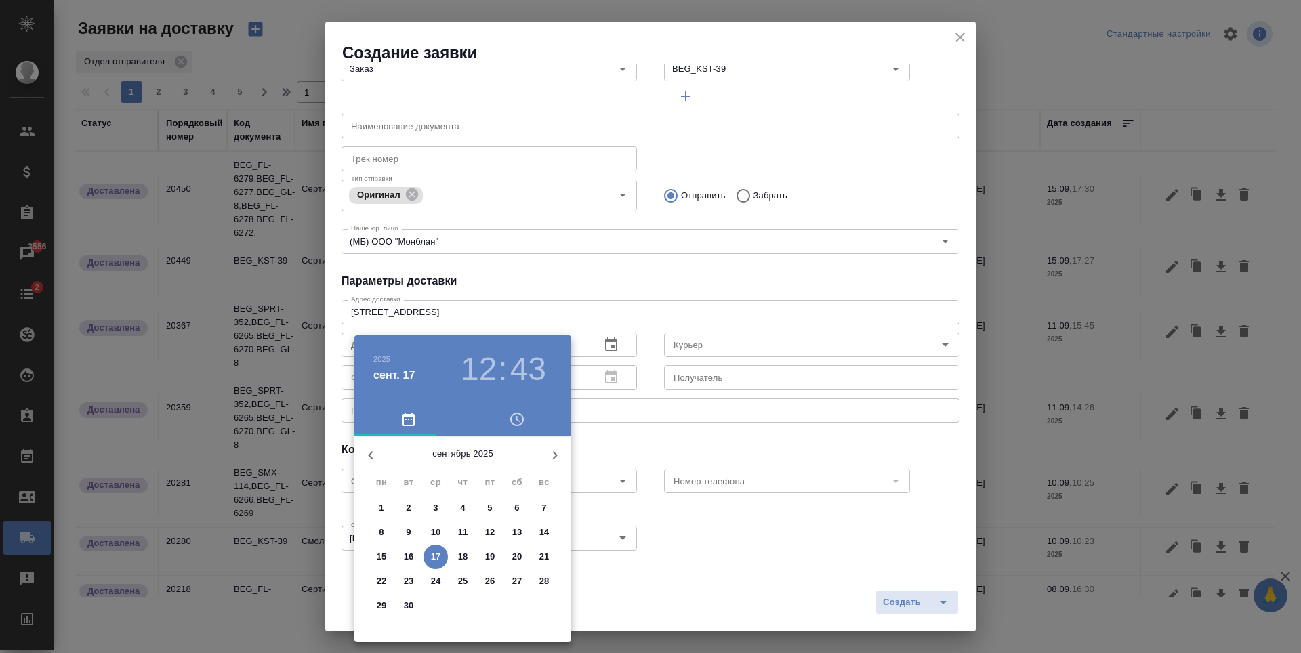
click at [494, 369] on h3 "12" at bounding box center [479, 369] width 36 height 38
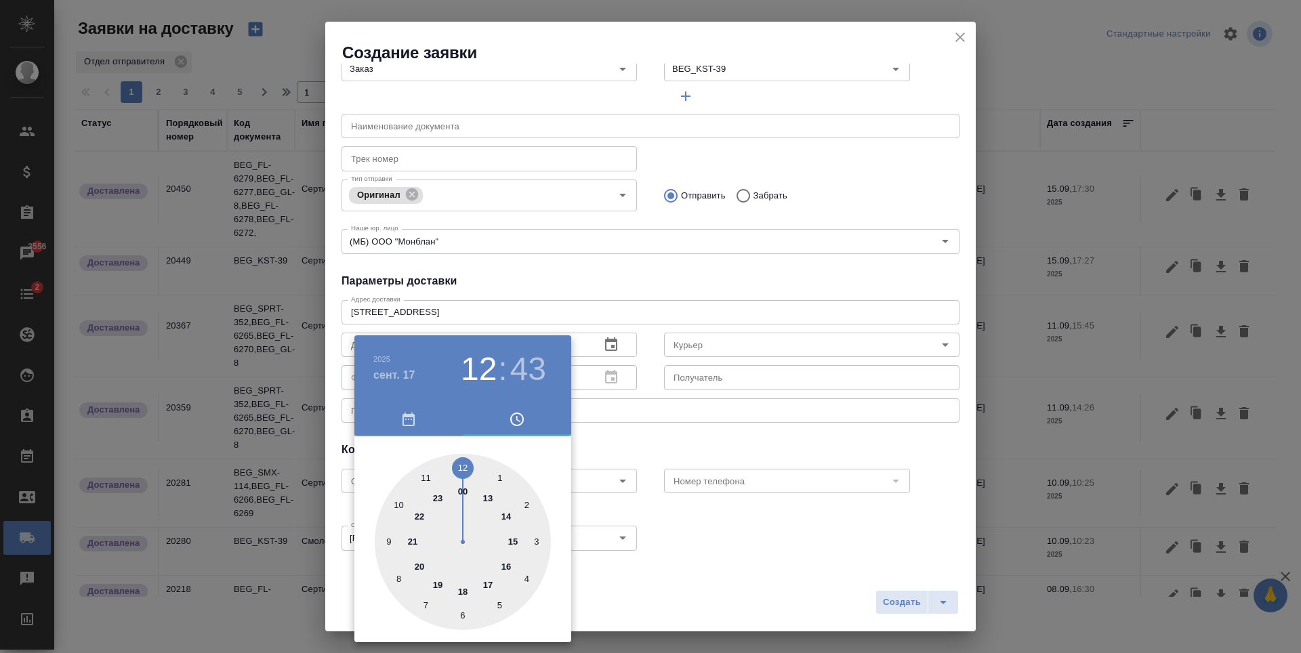
click at [503, 517] on div at bounding box center [463, 542] width 176 height 176
click at [464, 465] on div at bounding box center [463, 542] width 176 height 176
type input "17.09.2025 14:00"
click at [684, 420] on div at bounding box center [650, 326] width 1301 height 653
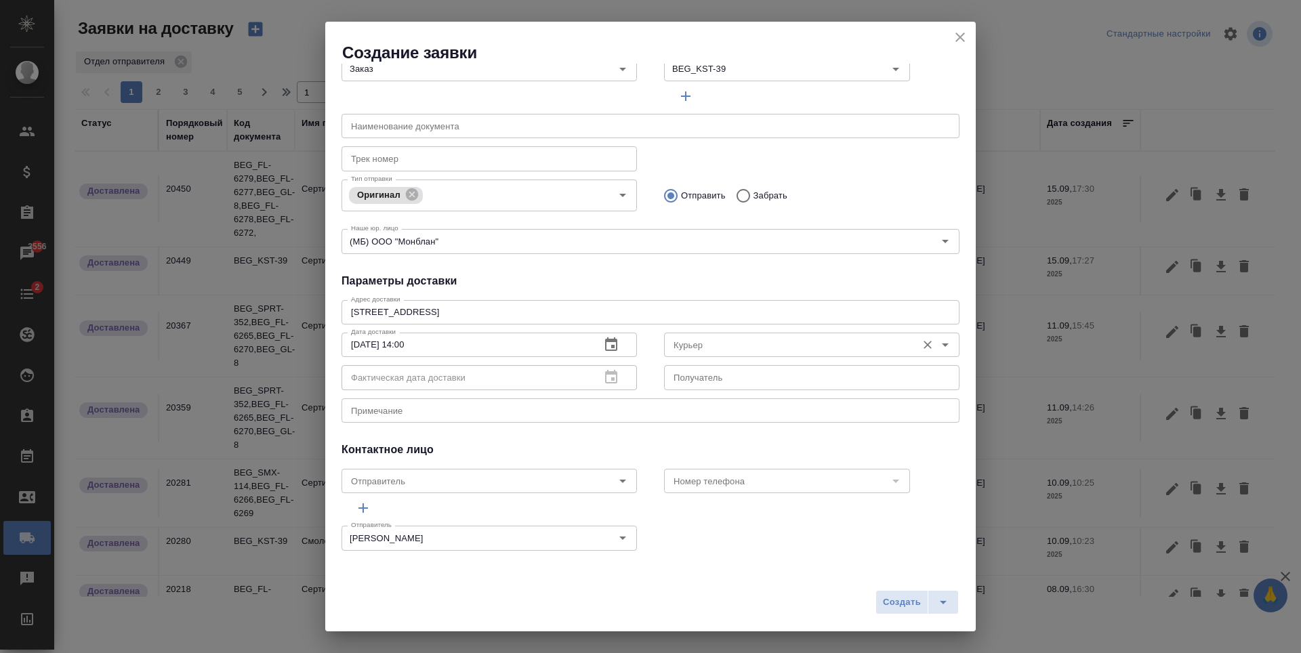
click at [864, 331] on div "Курьер Курьер" at bounding box center [811, 343] width 295 height 33
click at [865, 346] on input "Курьер" at bounding box center [789, 345] width 242 height 16
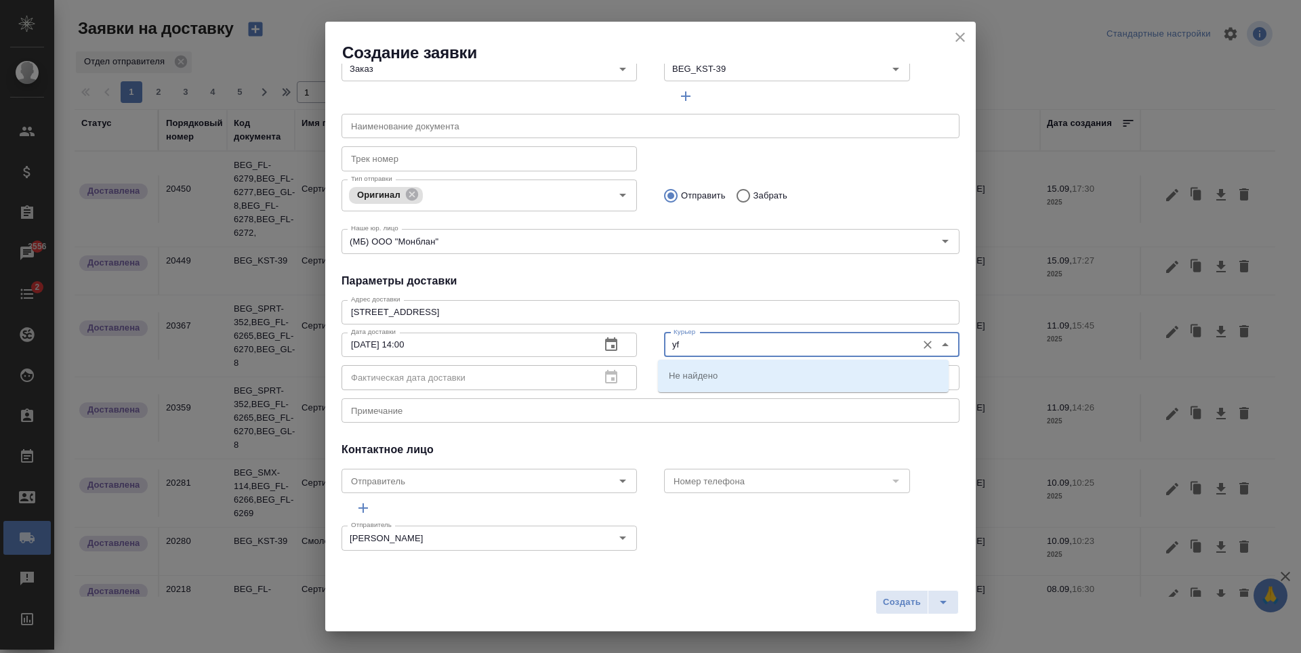
type input "y"
click at [849, 375] on li "Братолюбова Наталья" at bounding box center [803, 375] width 291 height 24
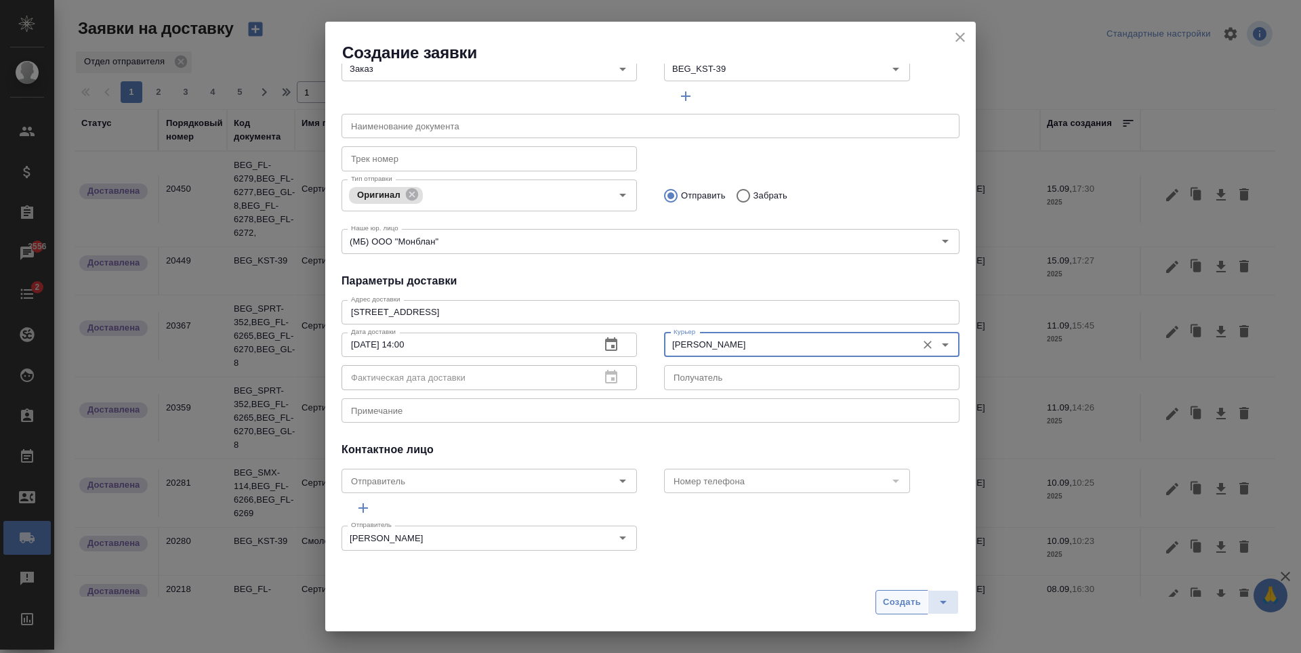
type input "Братолюбова Наталья"
click at [908, 606] on span "Создать" at bounding box center [902, 603] width 38 height 16
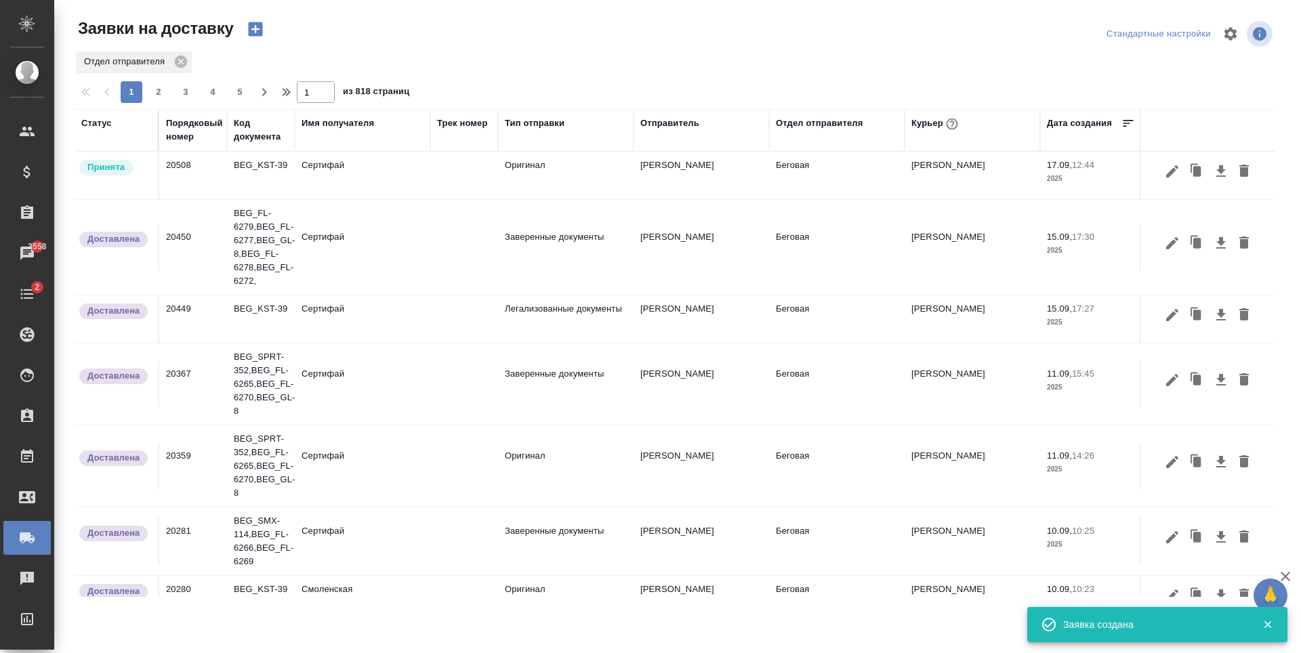
click at [461, 171] on td at bounding box center [464, 175] width 68 height 47
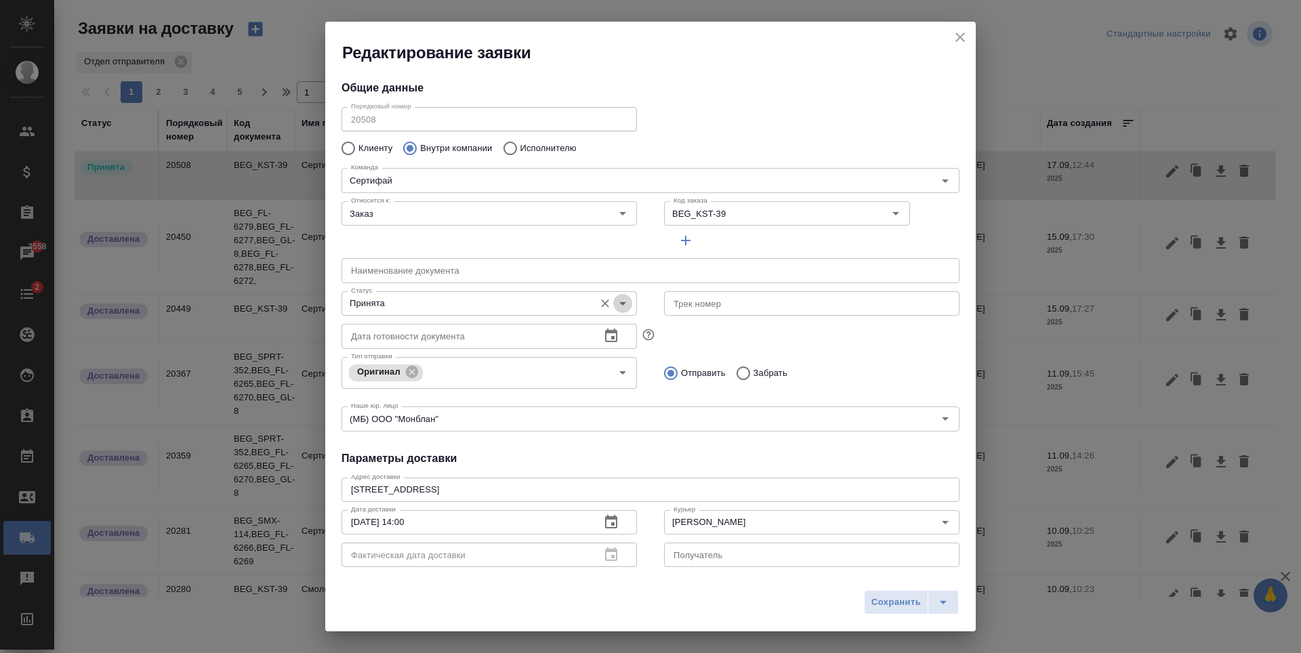
click at [621, 304] on icon "Open" at bounding box center [623, 303] width 16 height 16
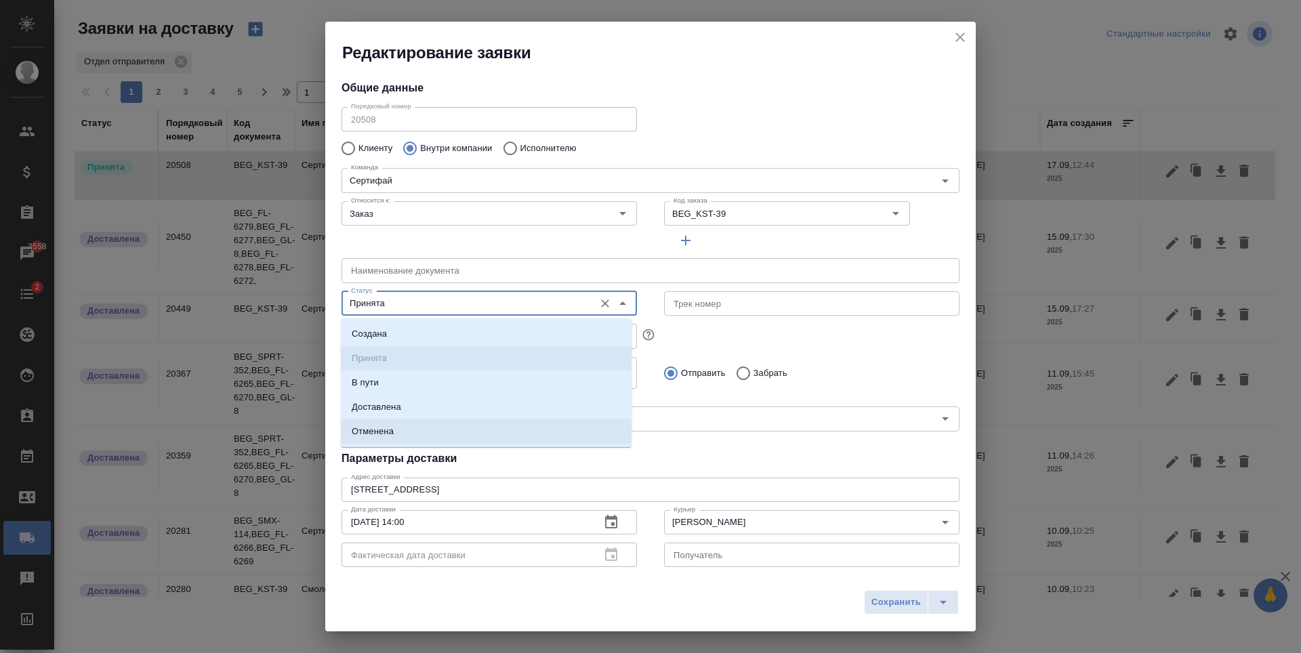
click at [420, 409] on li "Доставлена" at bounding box center [486, 407] width 291 height 24
type input "Доставлена"
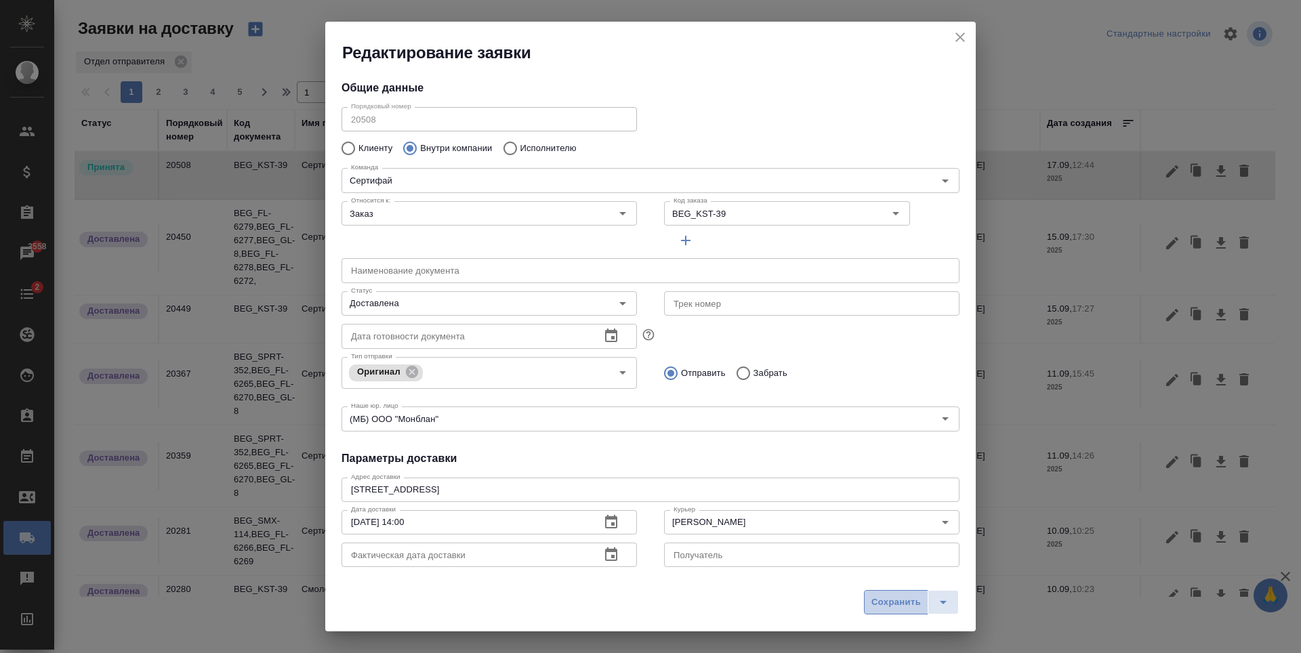
click at [909, 608] on span "Сохранить" at bounding box center [895, 603] width 49 height 16
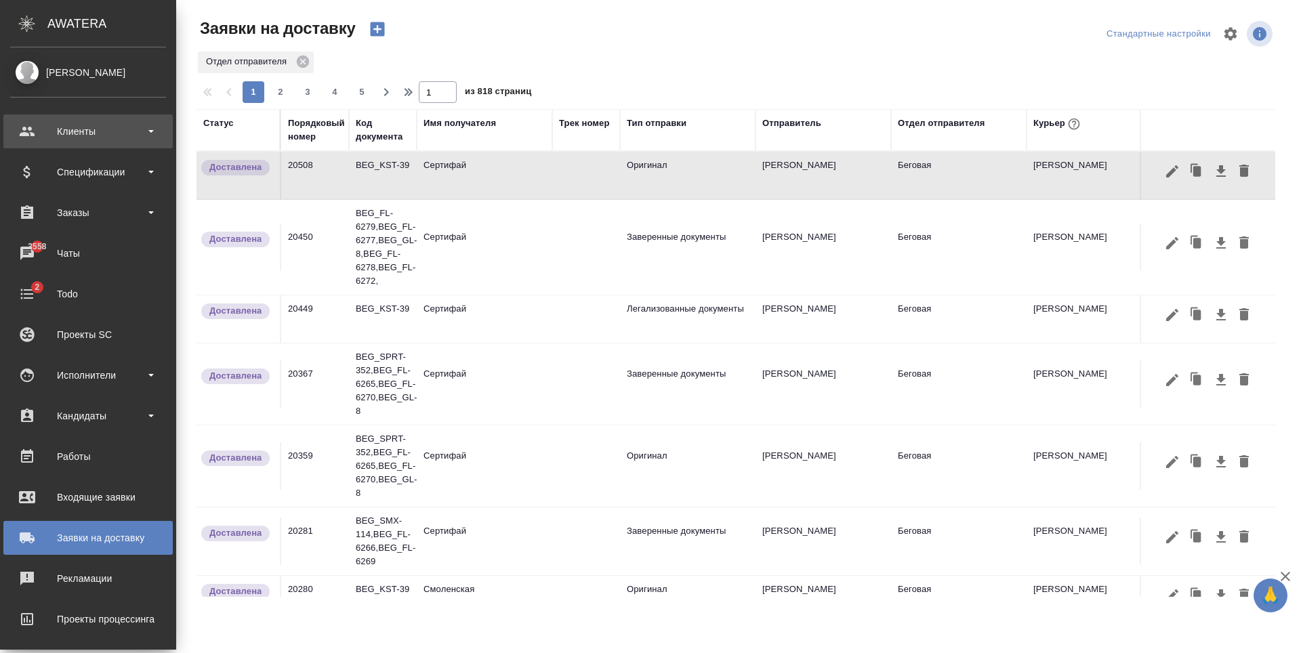
click at [134, 131] on div "Клиенты" at bounding box center [88, 131] width 156 height 20
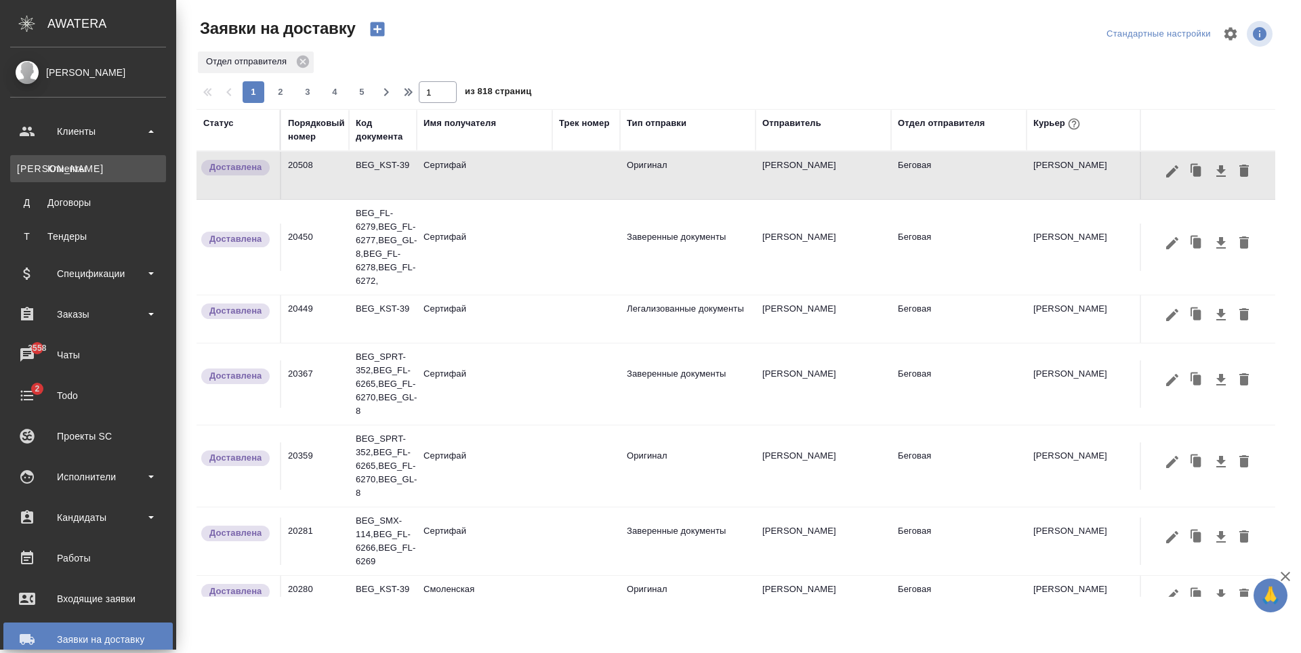
click at [123, 178] on link "К Клиенты" at bounding box center [88, 168] width 156 height 27
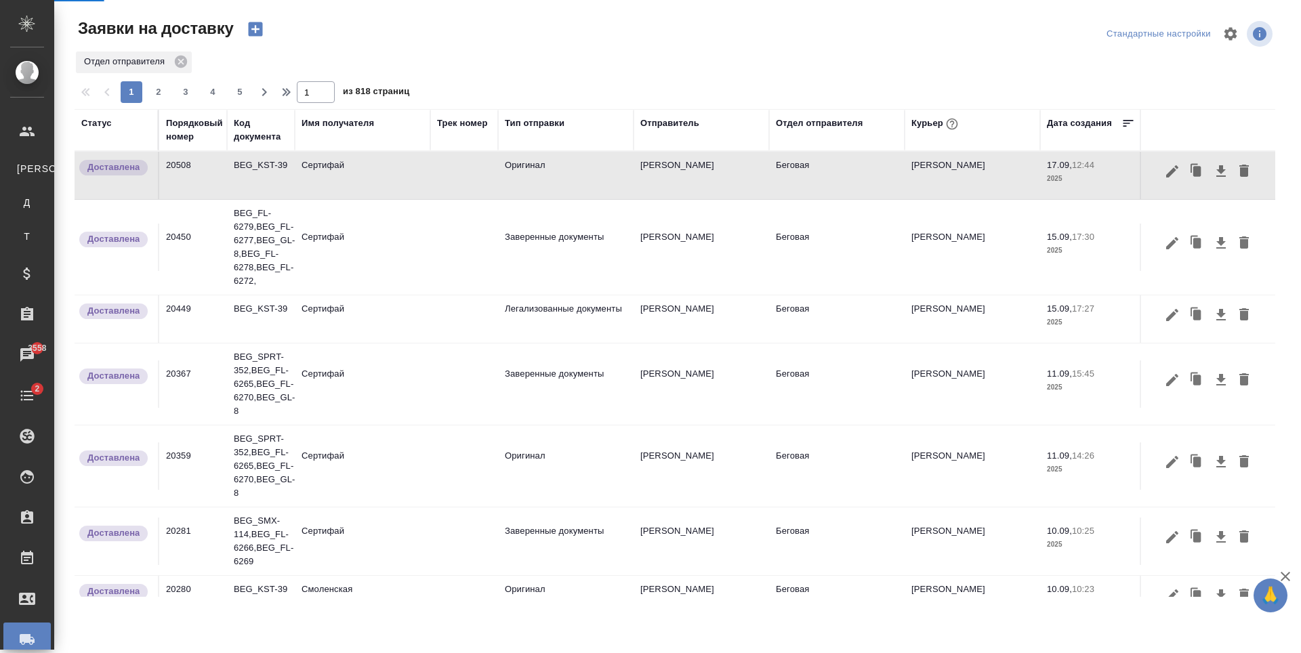
select select "RU"
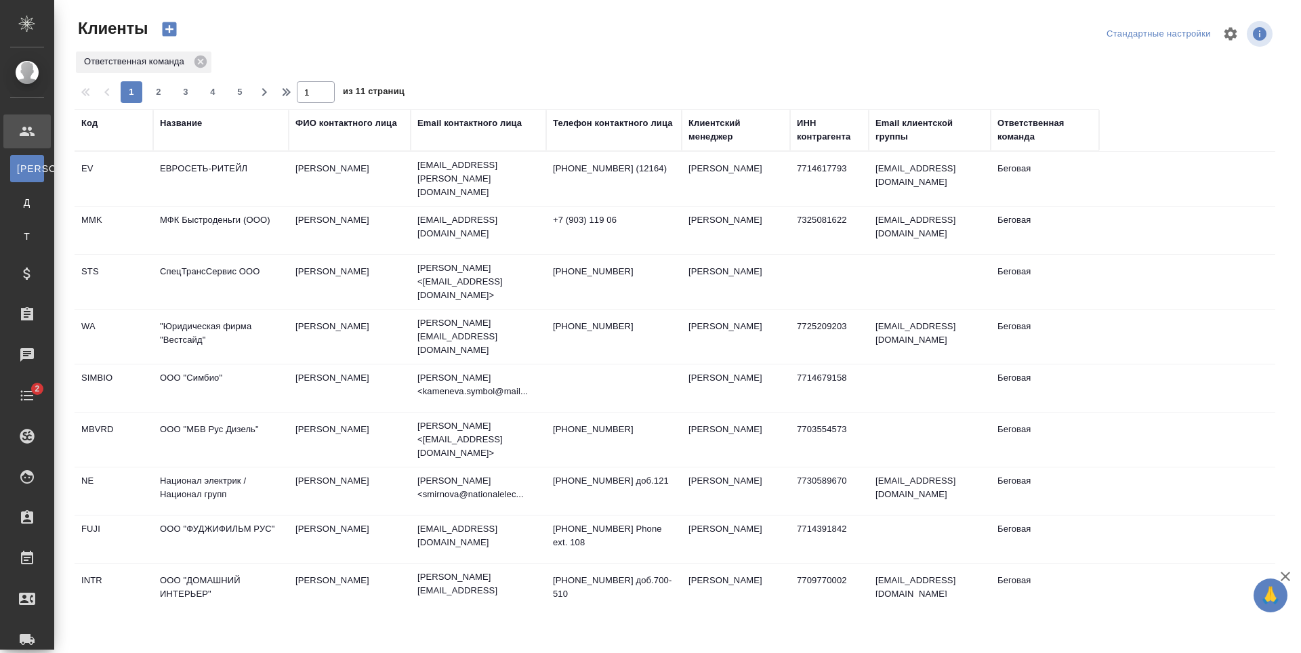
click at [199, 123] on div "Название" at bounding box center [181, 124] width 42 height 14
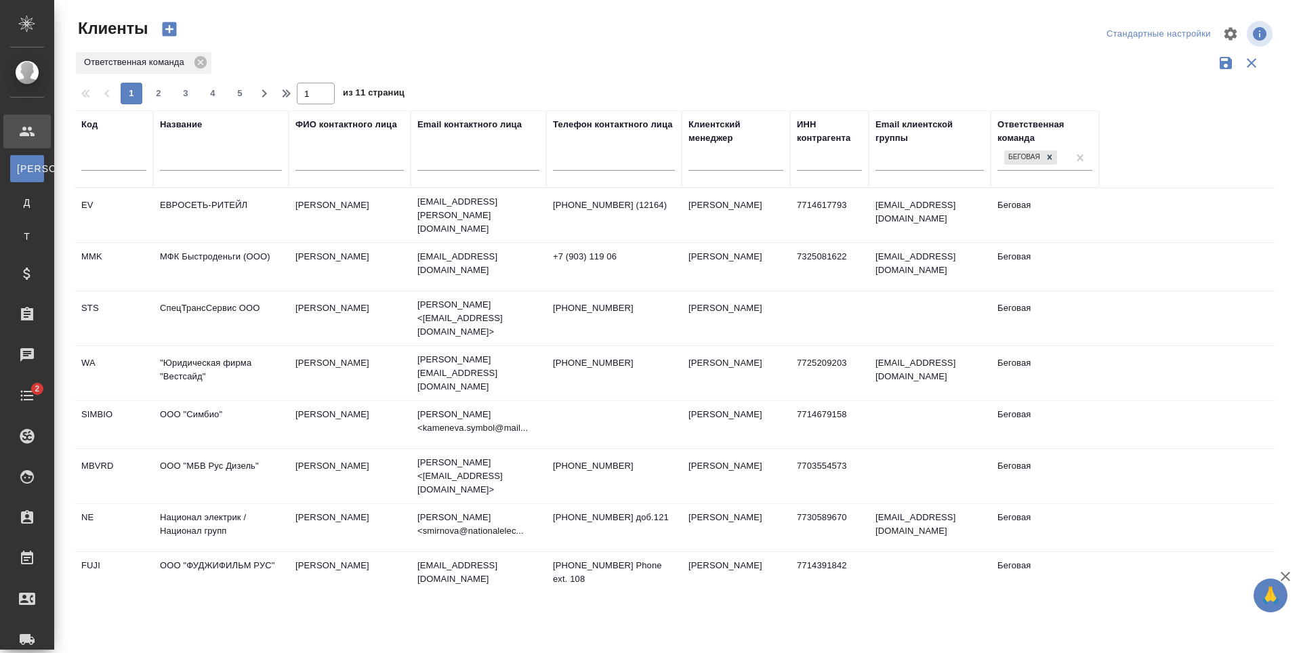
click at [216, 171] on input "text" at bounding box center [221, 162] width 122 height 17
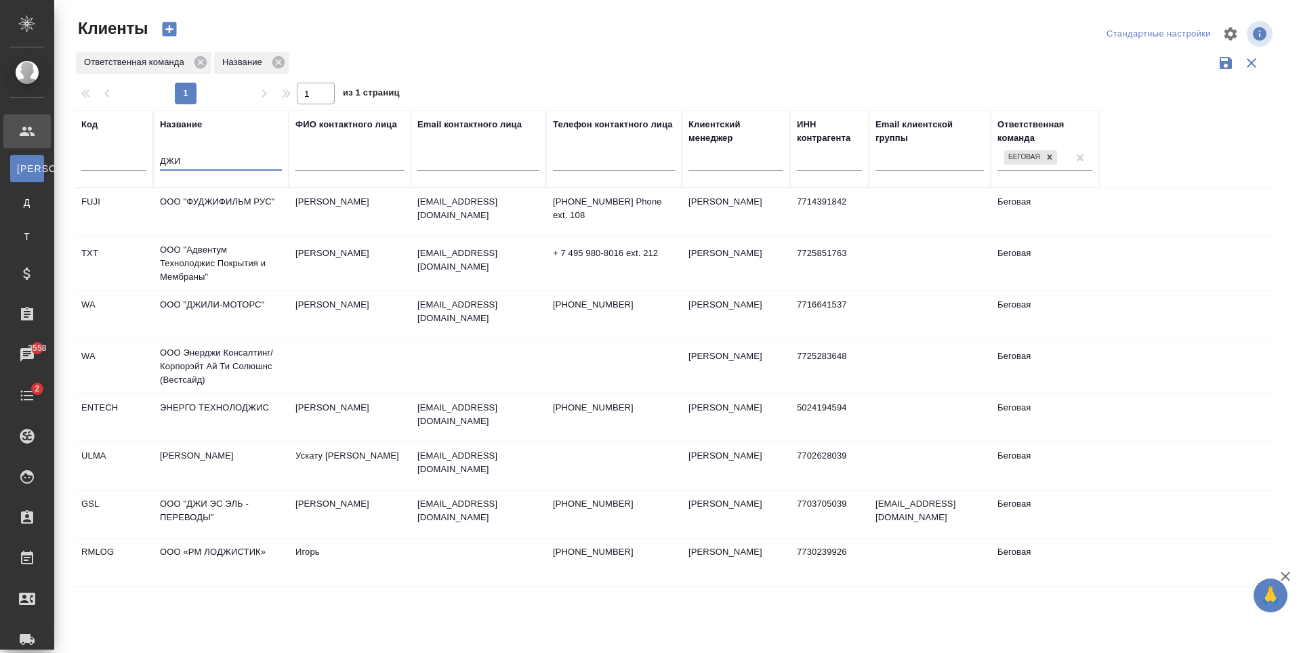
type input "ДЖИ"
click at [254, 524] on td "ООО "ДЖИ ЭС ЭЛЬ - ПЕРЕВОДЫ"" at bounding box center [221, 514] width 136 height 47
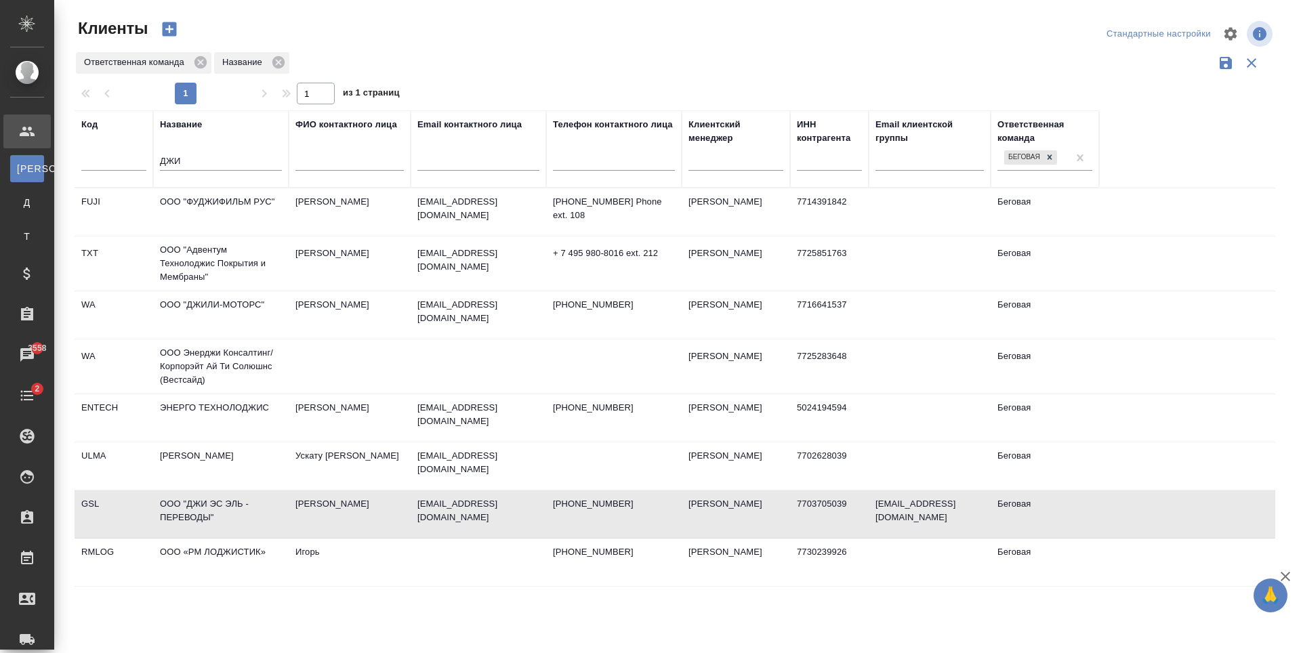
click at [254, 524] on td "ООО "ДЖИ ЭС ЭЛЬ - ПЕРЕВОДЫ"" at bounding box center [221, 514] width 136 height 47
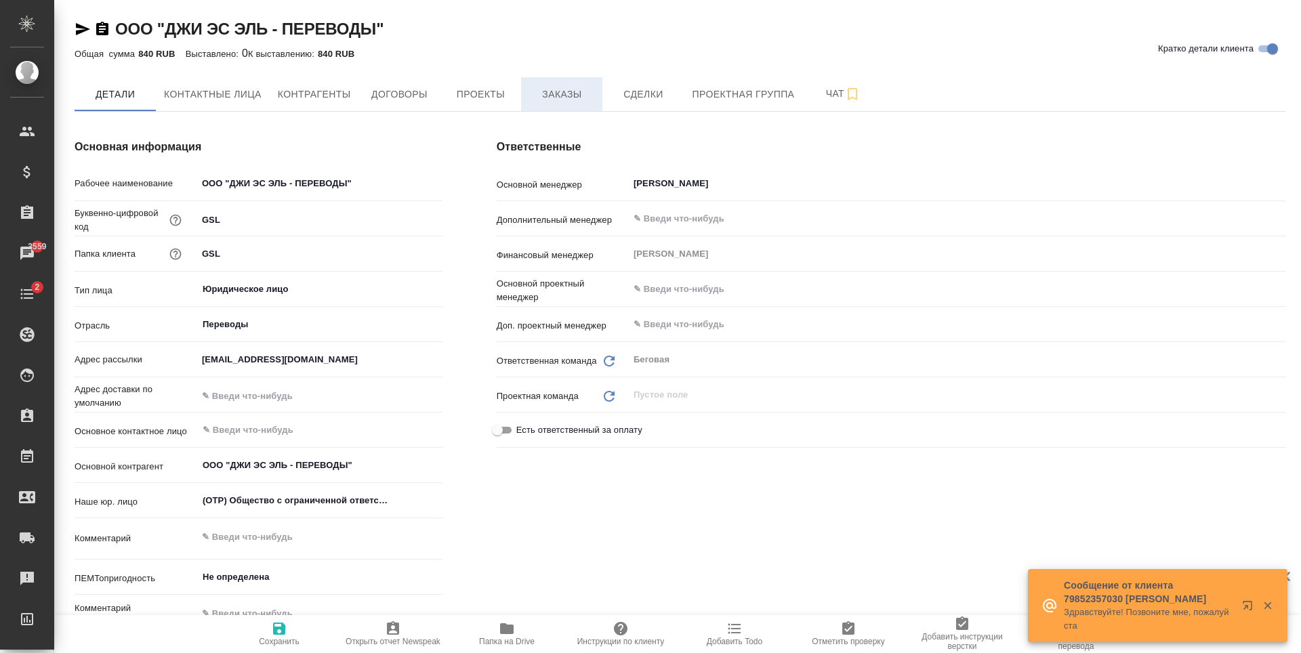
click at [570, 93] on span "Заказы" at bounding box center [561, 94] width 65 height 17
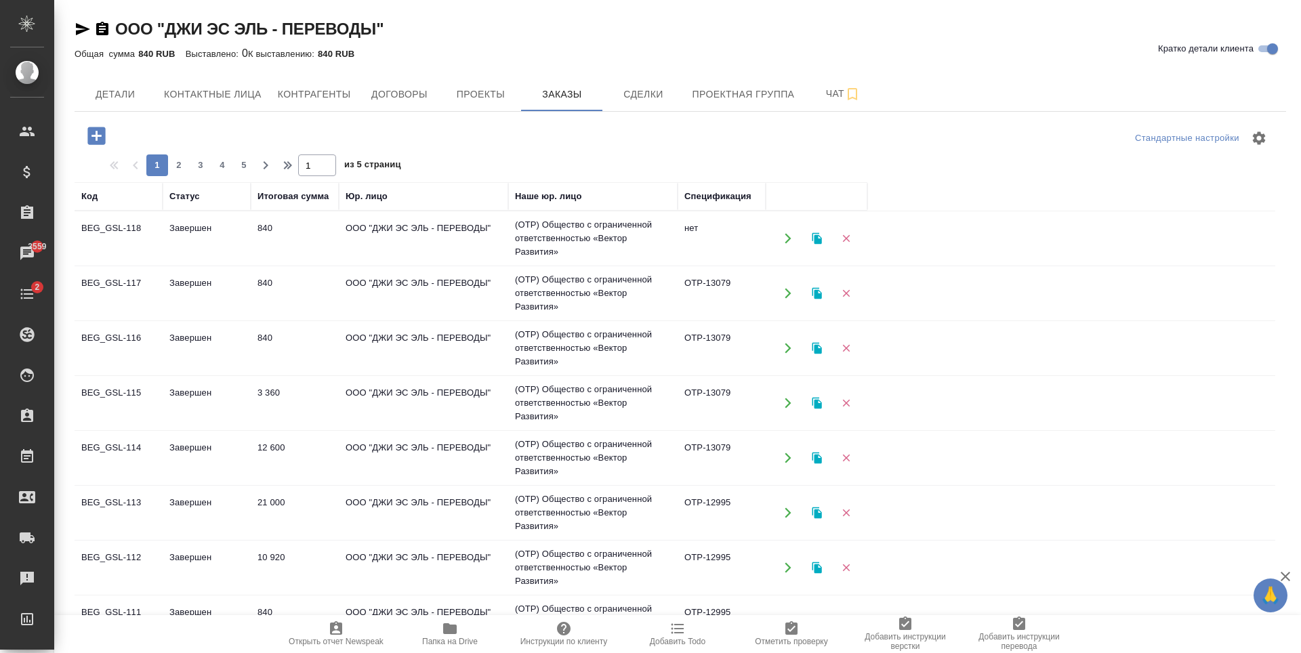
click at [97, 136] on icon "button" at bounding box center [97, 136] width 24 height 24
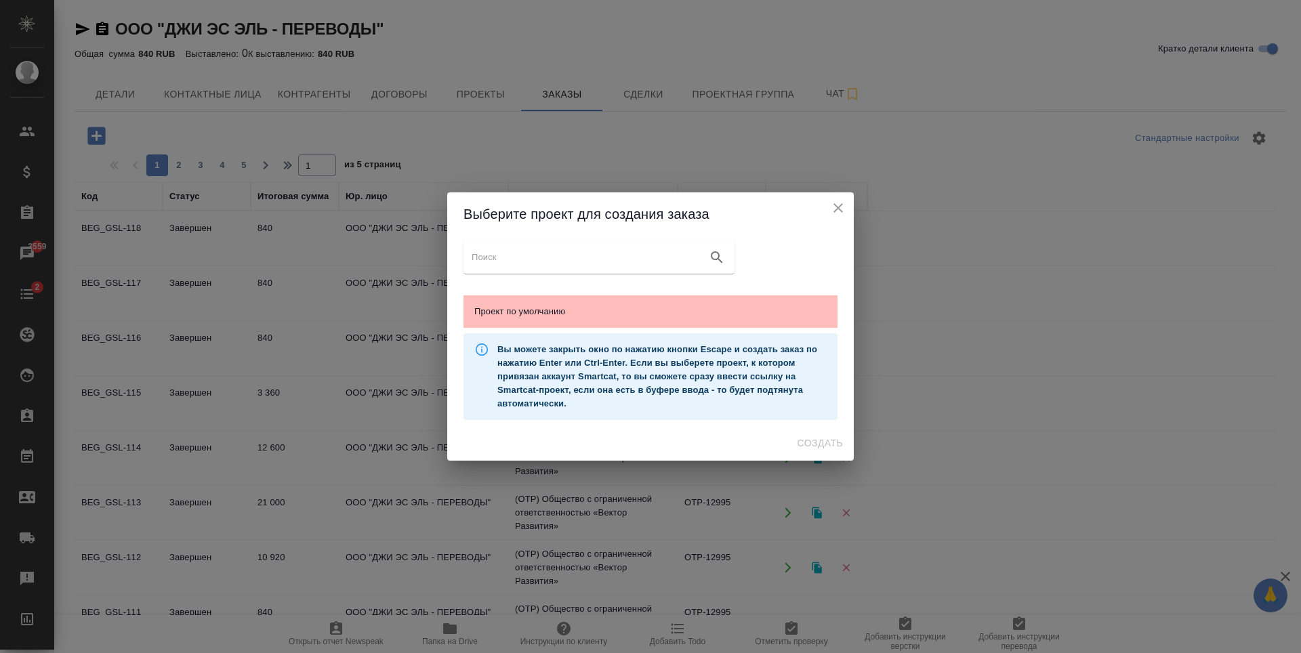
click at [633, 324] on div "Проект по умолчанию" at bounding box center [650, 311] width 374 height 33
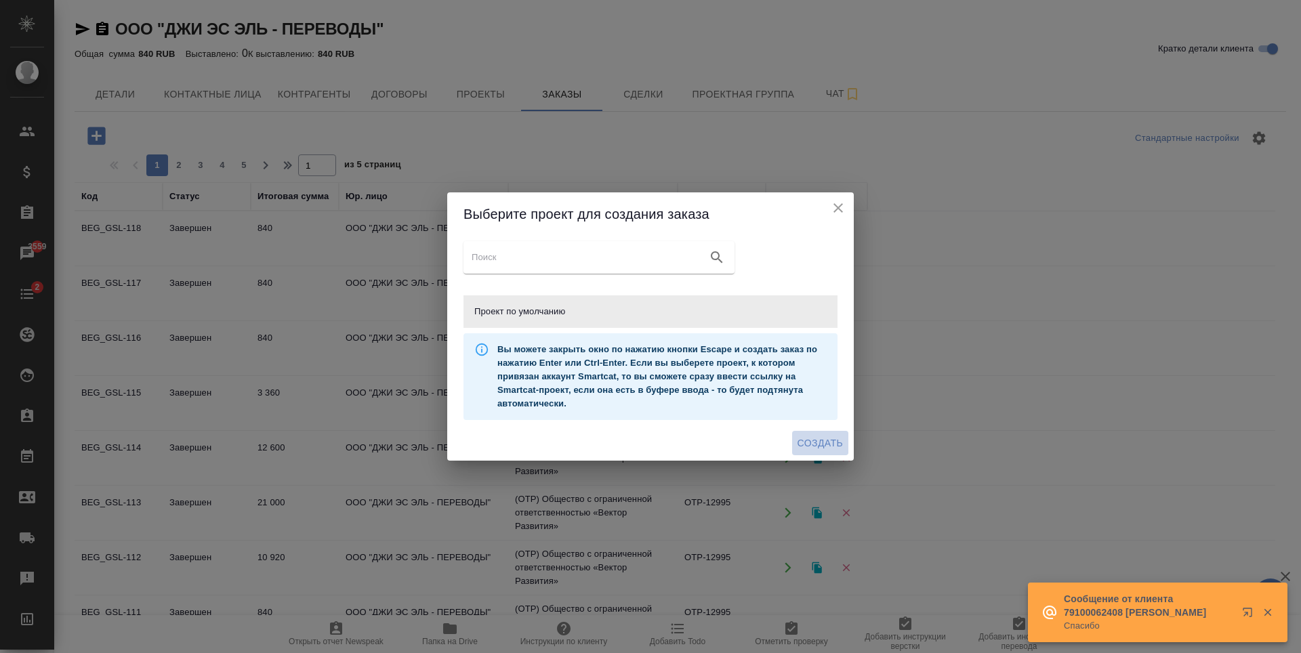
click at [830, 432] on button "Создать" at bounding box center [820, 443] width 56 height 25
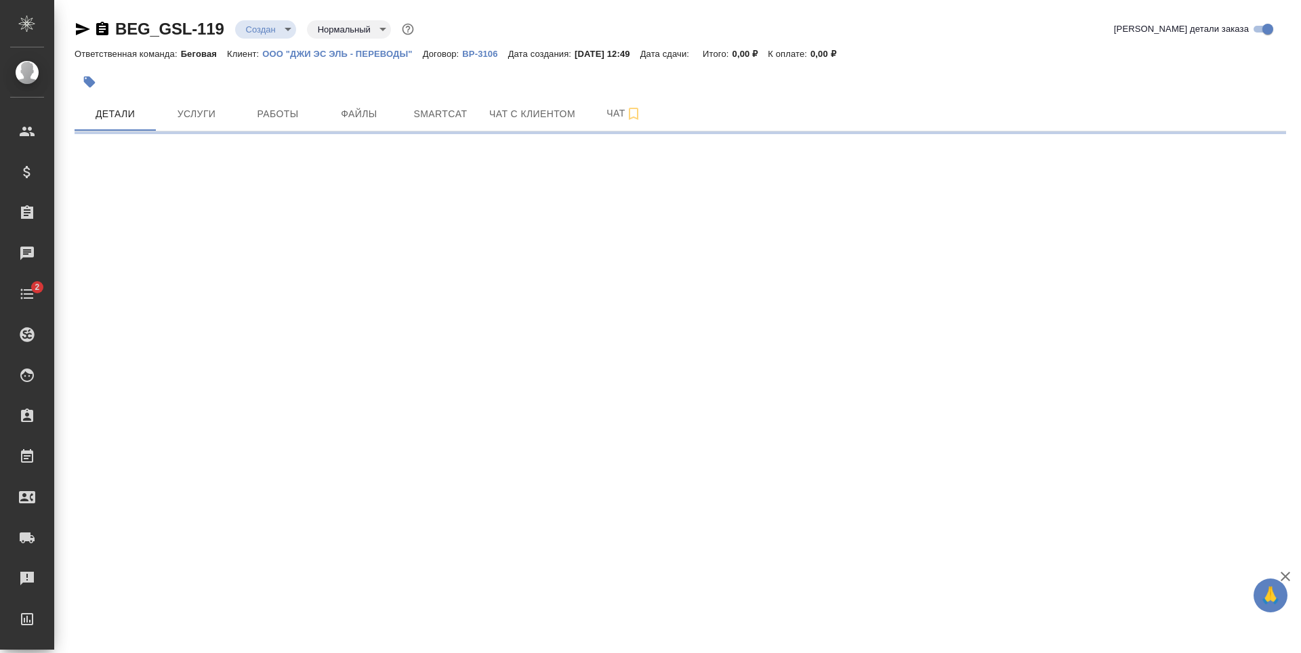
select select "RU"
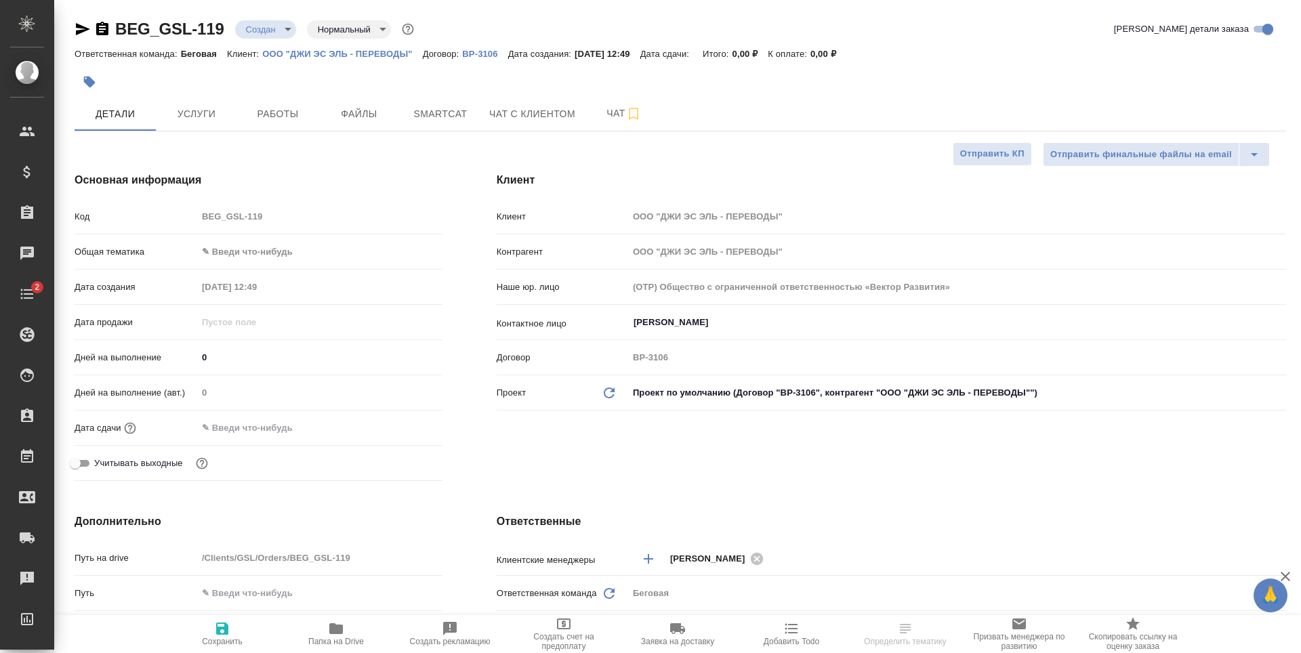
type textarea "x"
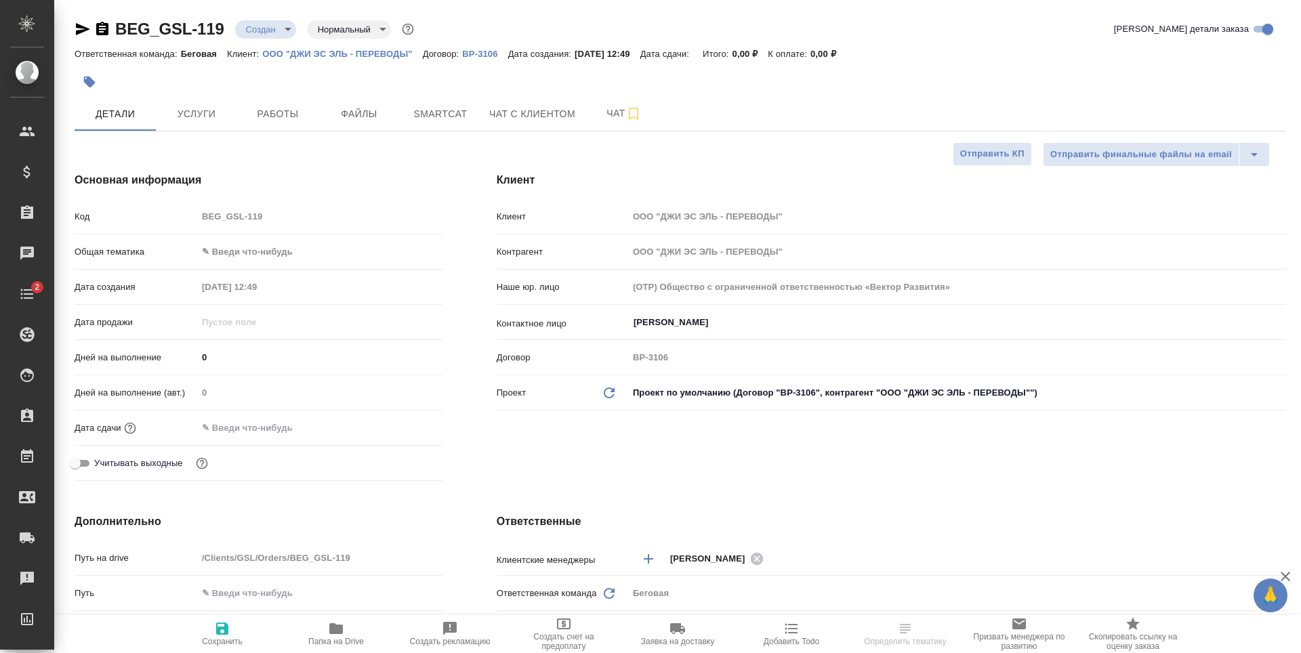
type textarea "x"
click at [390, 121] on span "Файлы" at bounding box center [359, 114] width 65 height 17
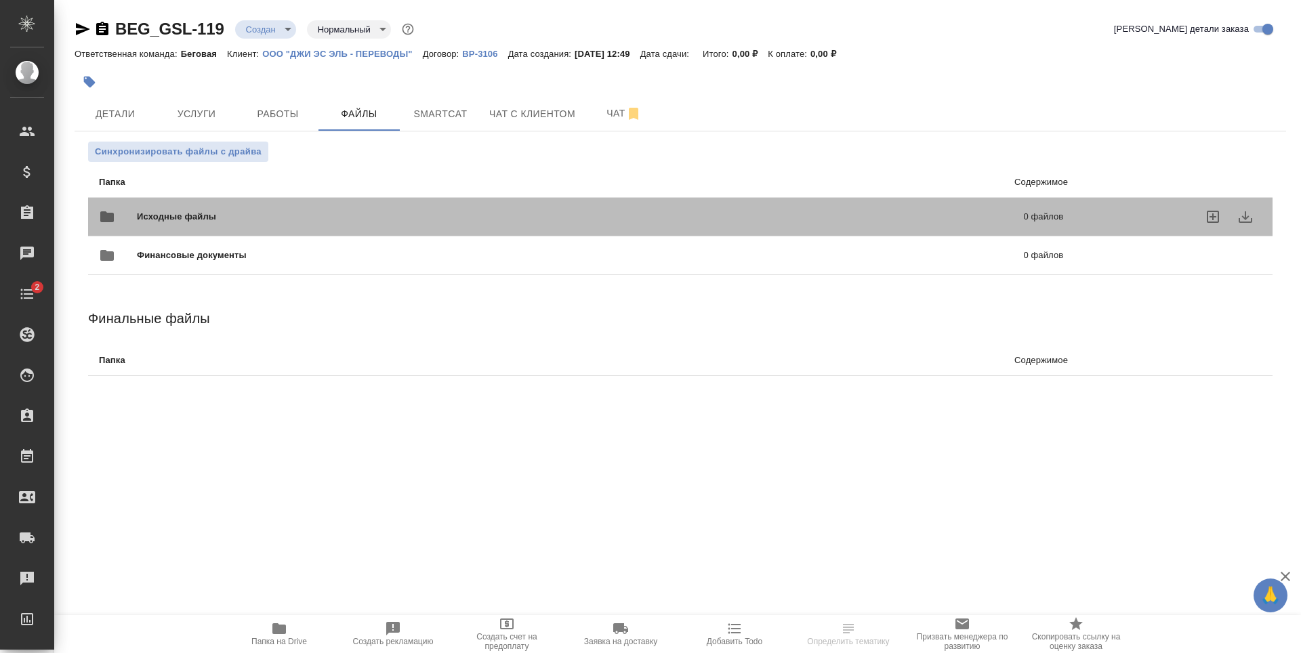
click at [358, 202] on div "Исходные файлы 0 файлов" at bounding box center [581, 217] width 964 height 33
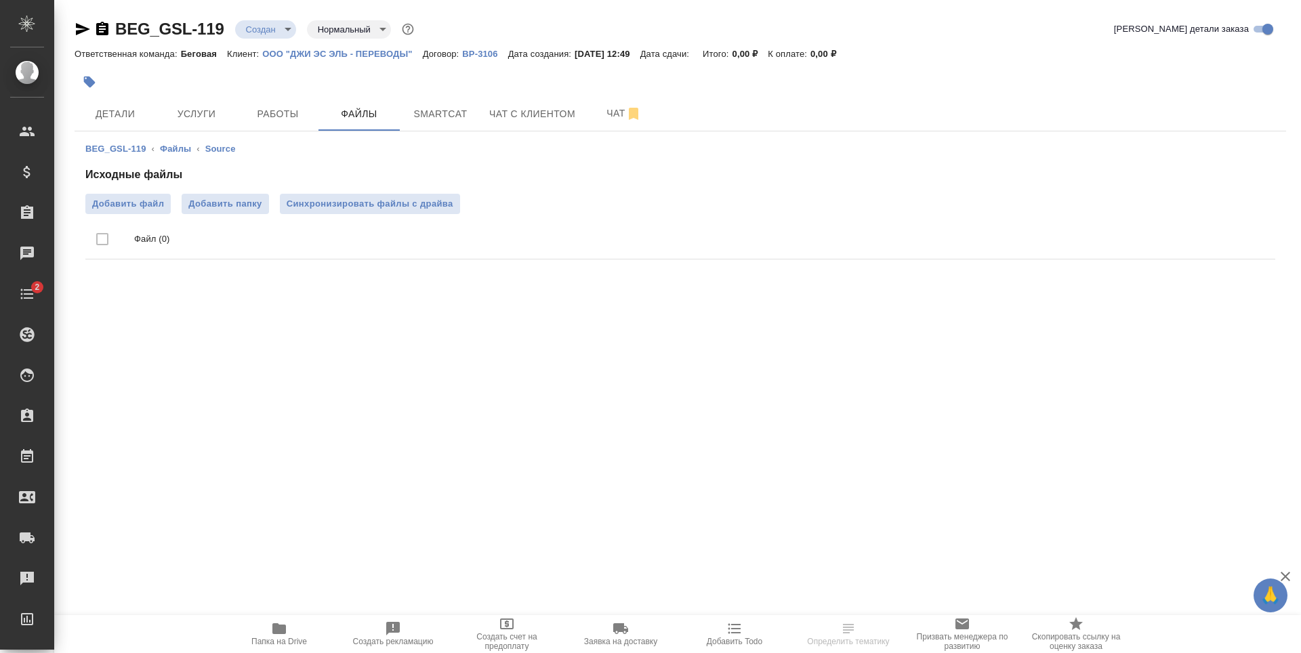
click at [130, 193] on div "Исходные файлы Добавить файл Добавить папку Синхронизировать файлы с драйва Фай…" at bounding box center [680, 216] width 1190 height 98
click at [130, 201] on span "Добавить файл" at bounding box center [128, 204] width 72 height 14
click at [0, 0] on input "Добавить файл" at bounding box center [0, 0] width 0 height 0
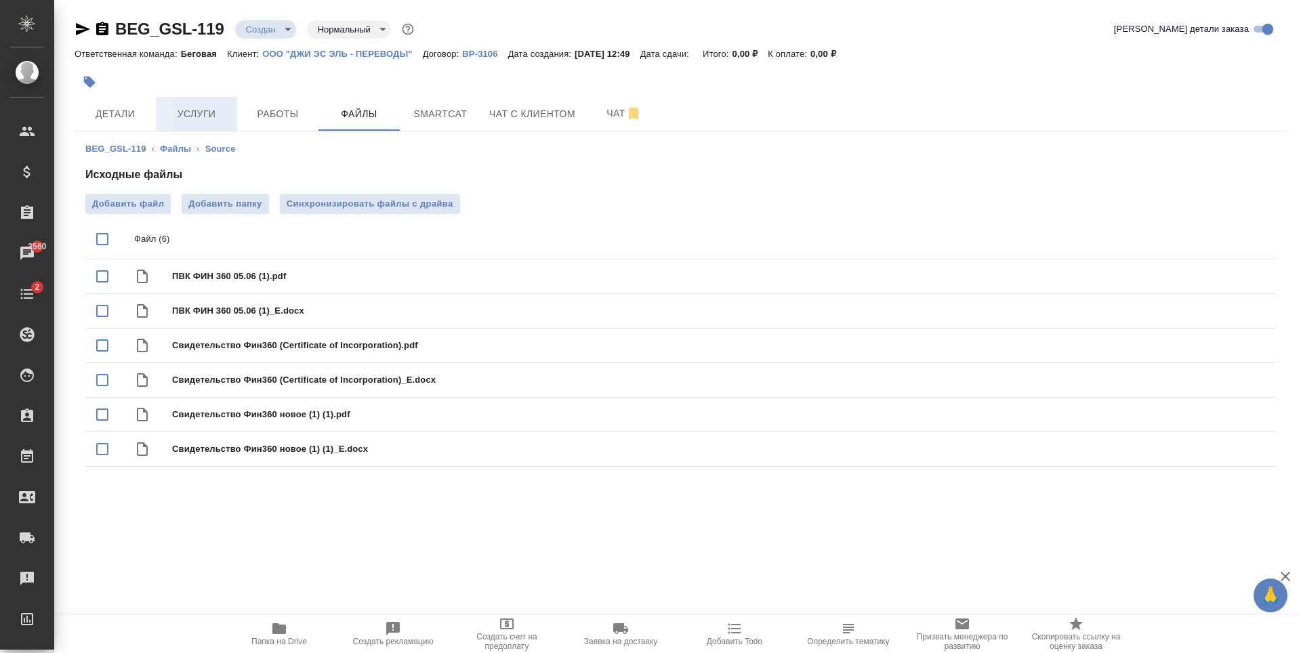
click at [206, 111] on span "Услуги" at bounding box center [196, 114] width 65 height 17
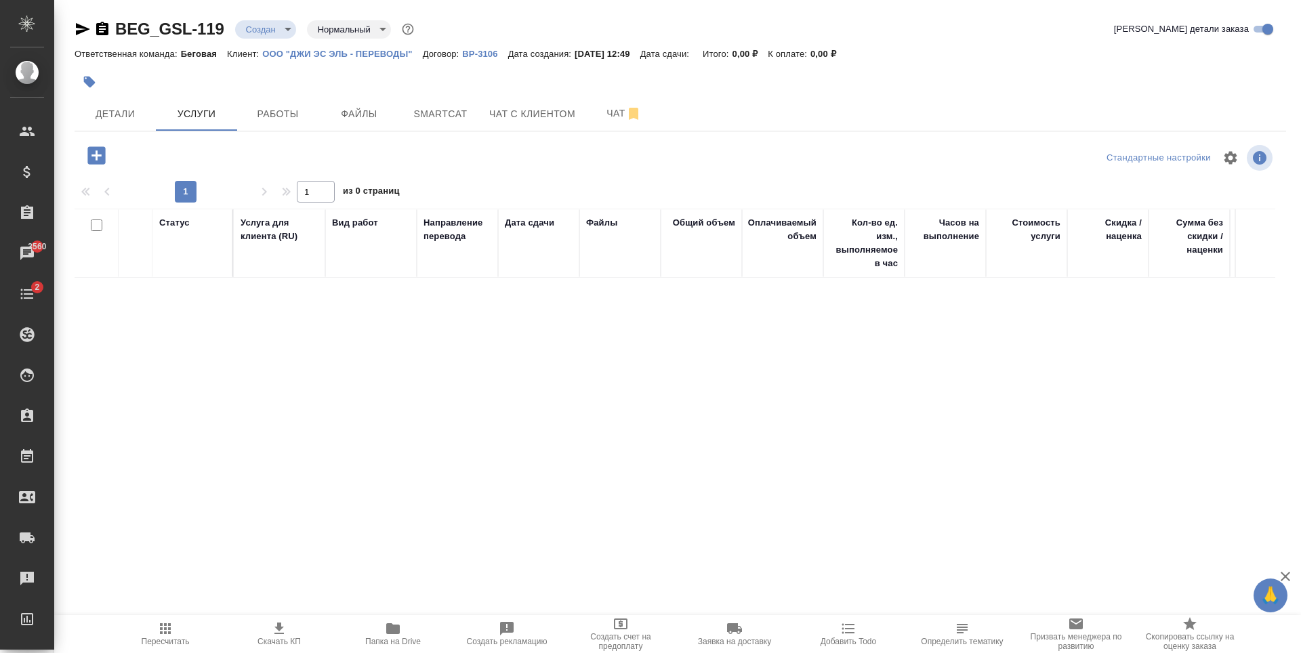
click at [107, 155] on icon "button" at bounding box center [97, 156] width 24 height 24
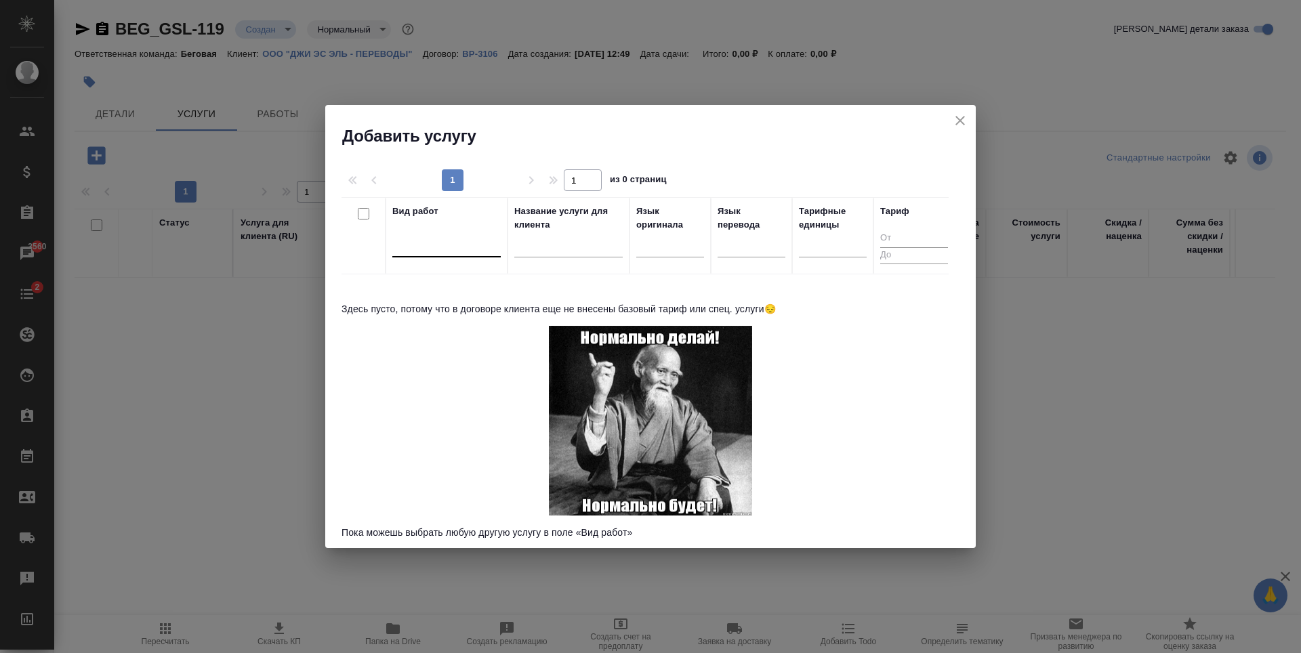
click at [434, 243] on div at bounding box center [446, 244] width 108 height 20
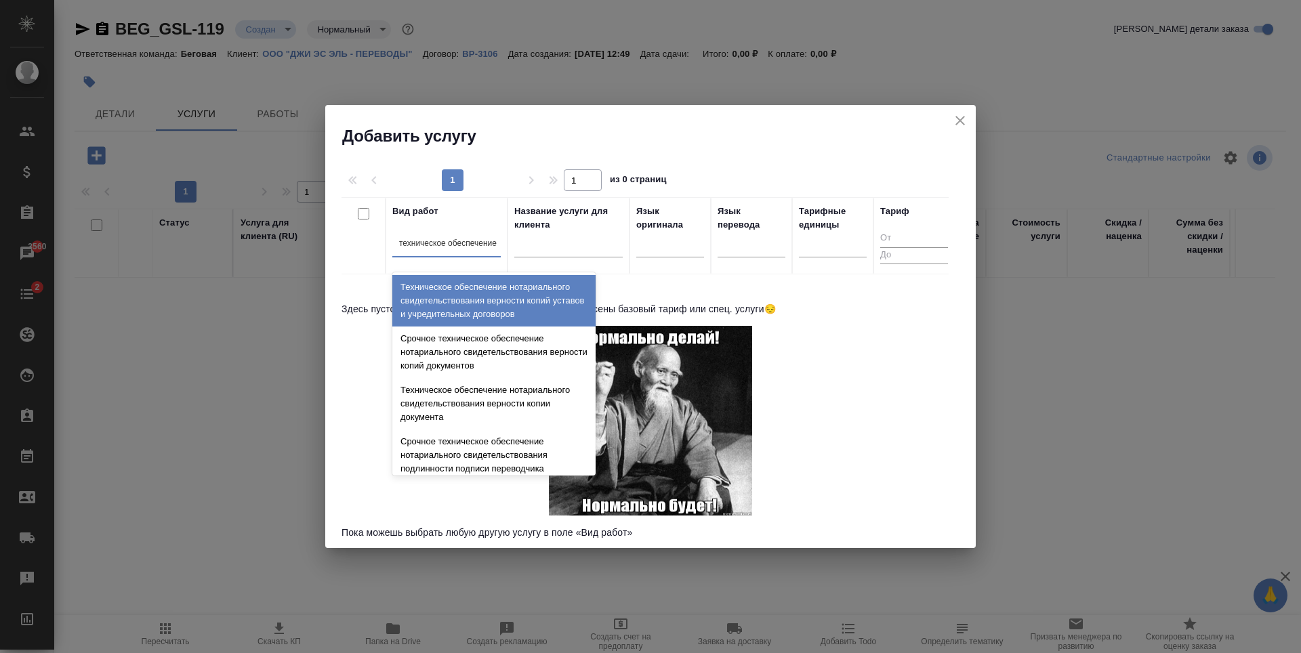
type input "техническое обеспечение"
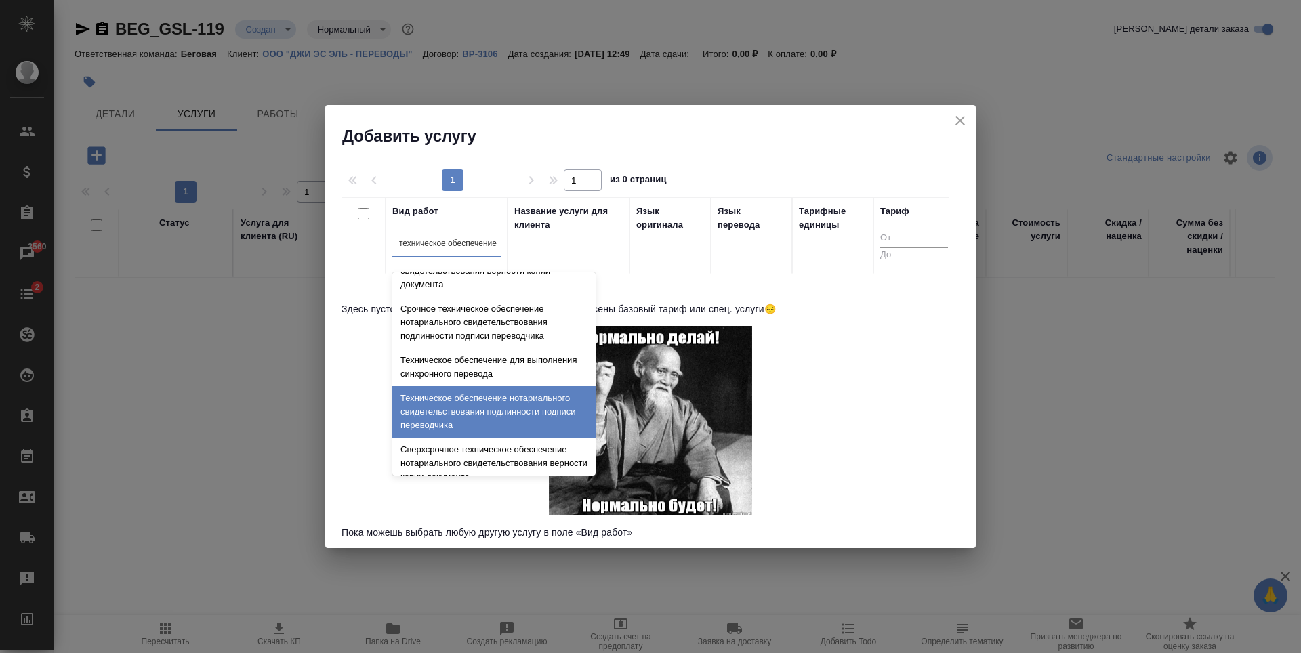
scroll to position [136, 0]
click at [478, 417] on div "Техническое обеспечение нотариального свидетельствования подлинности подписи пе…" at bounding box center [493, 409] width 203 height 51
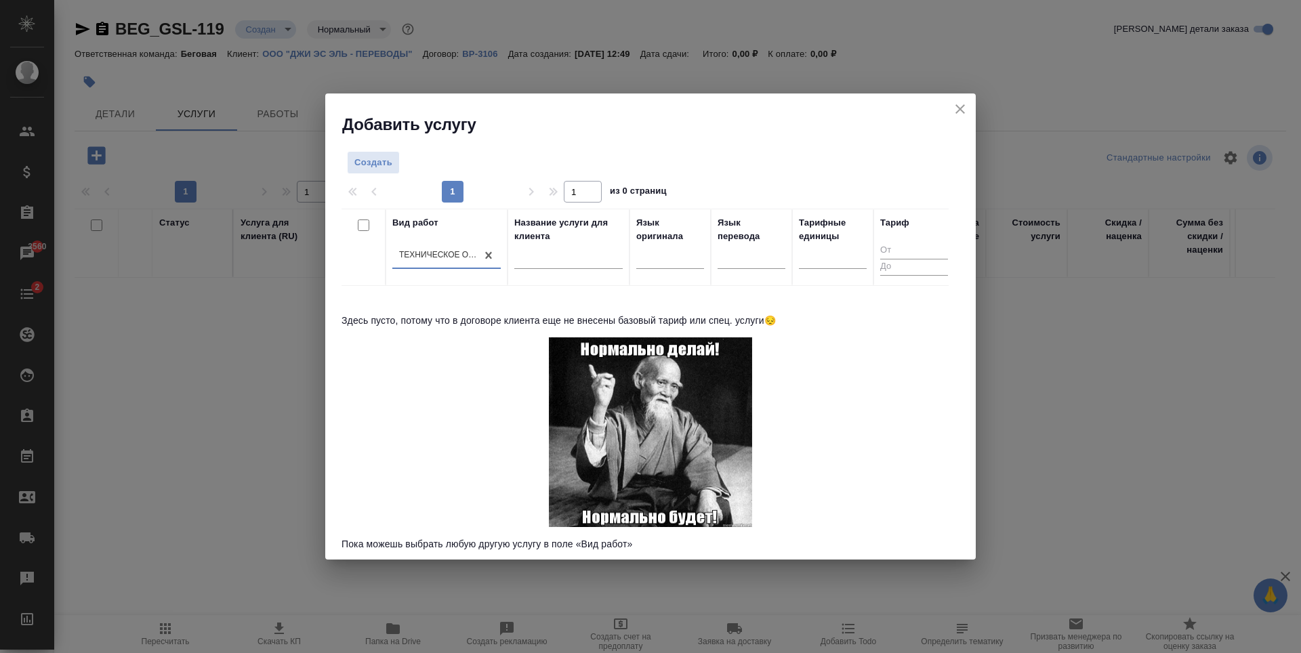
click at [365, 148] on div "Создать 1 1 из 0 страниц Вид работ option Техническое обеспечение нотариального…" at bounding box center [650, 348] width 650 height 425
click at [374, 163] on span "Создать" at bounding box center [373, 163] width 38 height 16
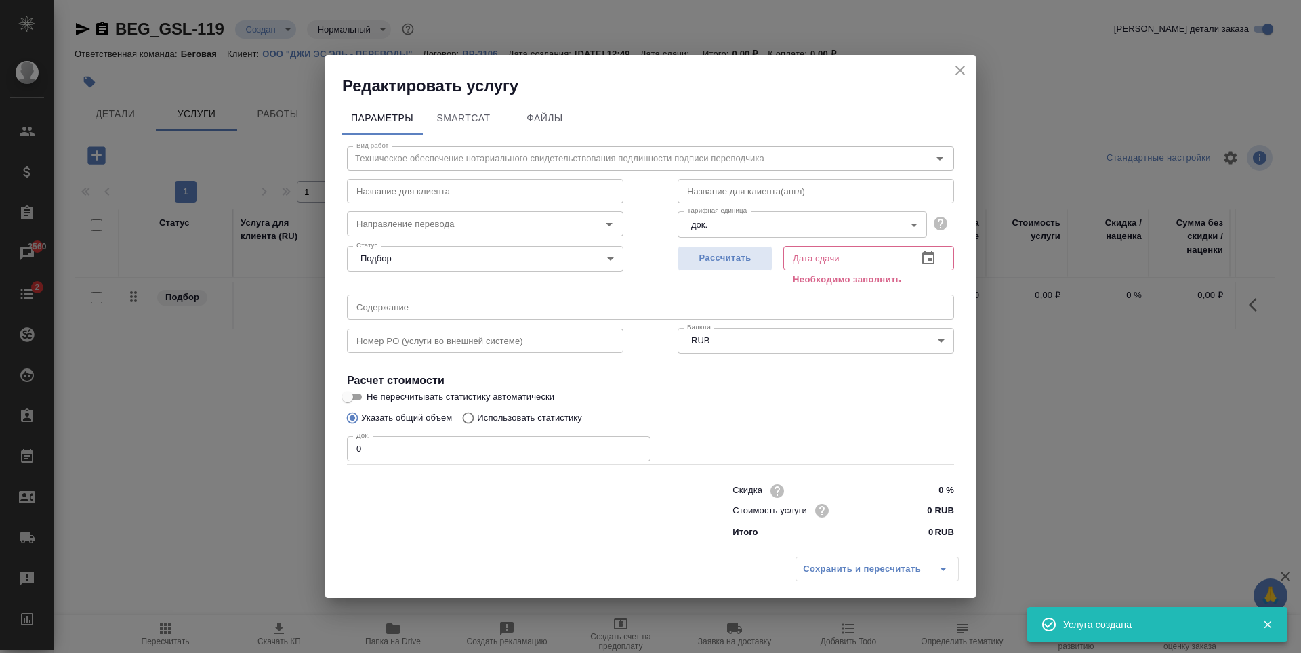
click at [539, 440] on input "0" at bounding box center [499, 448] width 304 height 24
type input "3"
click at [741, 253] on span "Рассчитать" at bounding box center [725, 259] width 80 height 16
type input "17.09.2025 13:26"
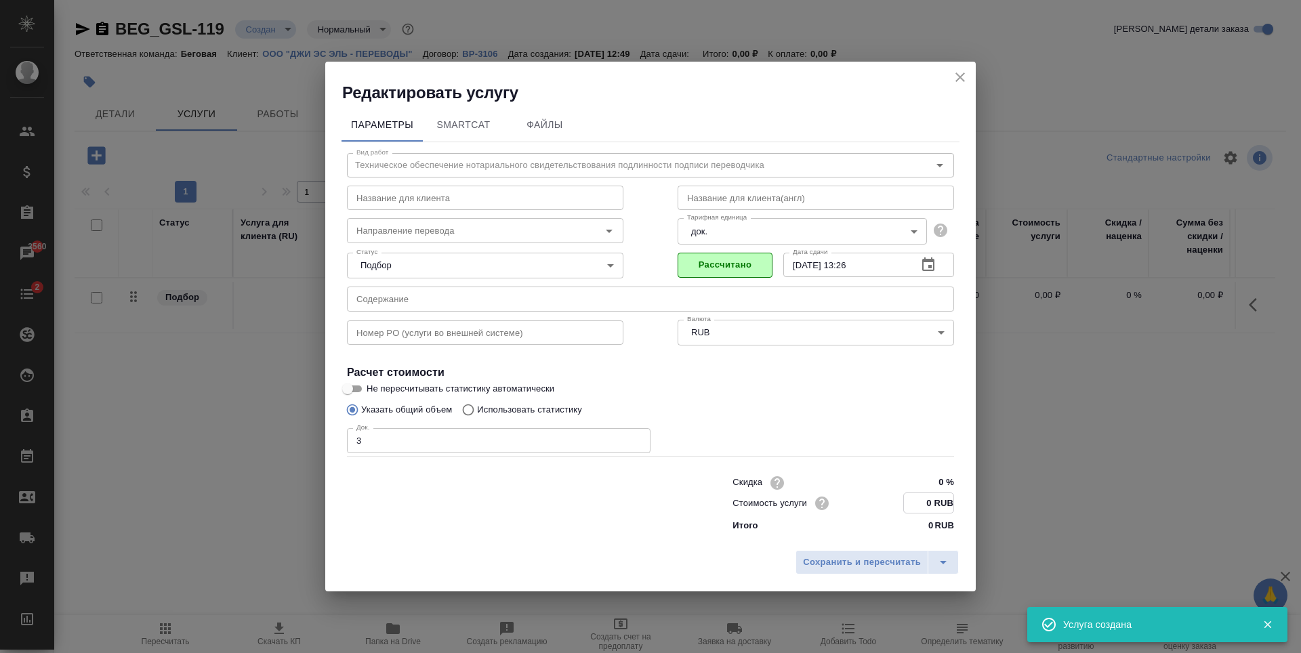
click at [927, 511] on input "0 RUB" at bounding box center [928, 503] width 49 height 20
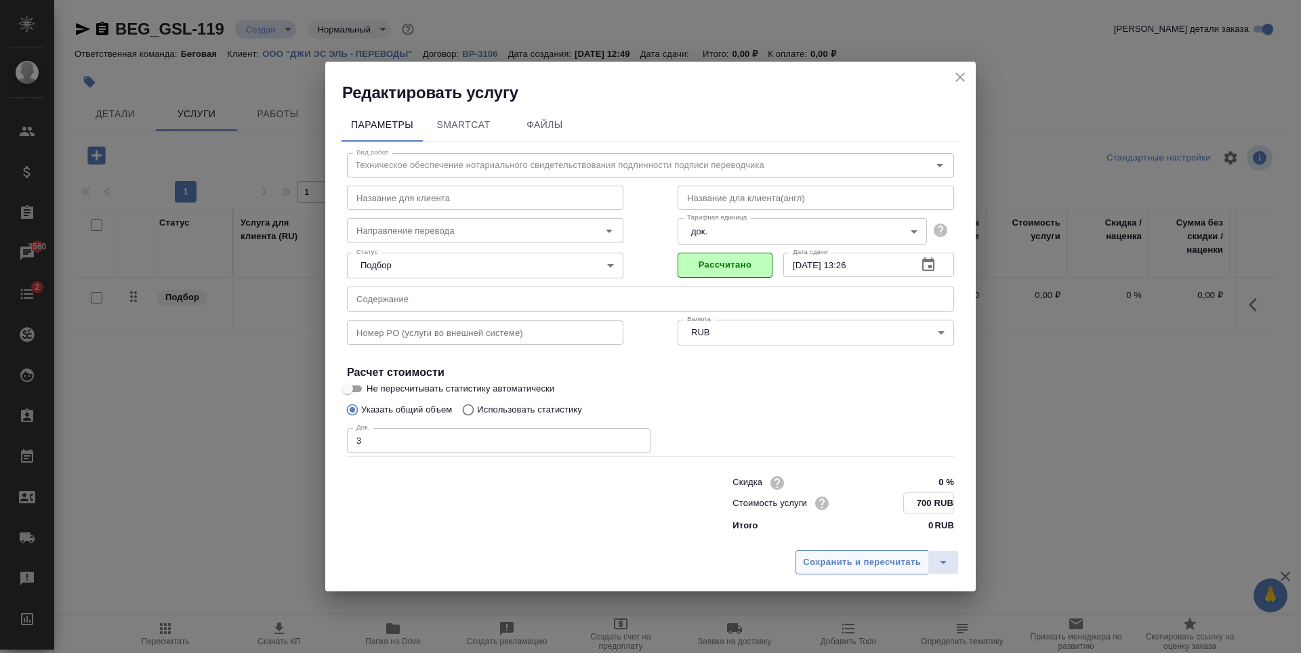
type input "700 RUB"
click at [876, 562] on span "Сохранить и пересчитать" at bounding box center [862, 563] width 118 height 16
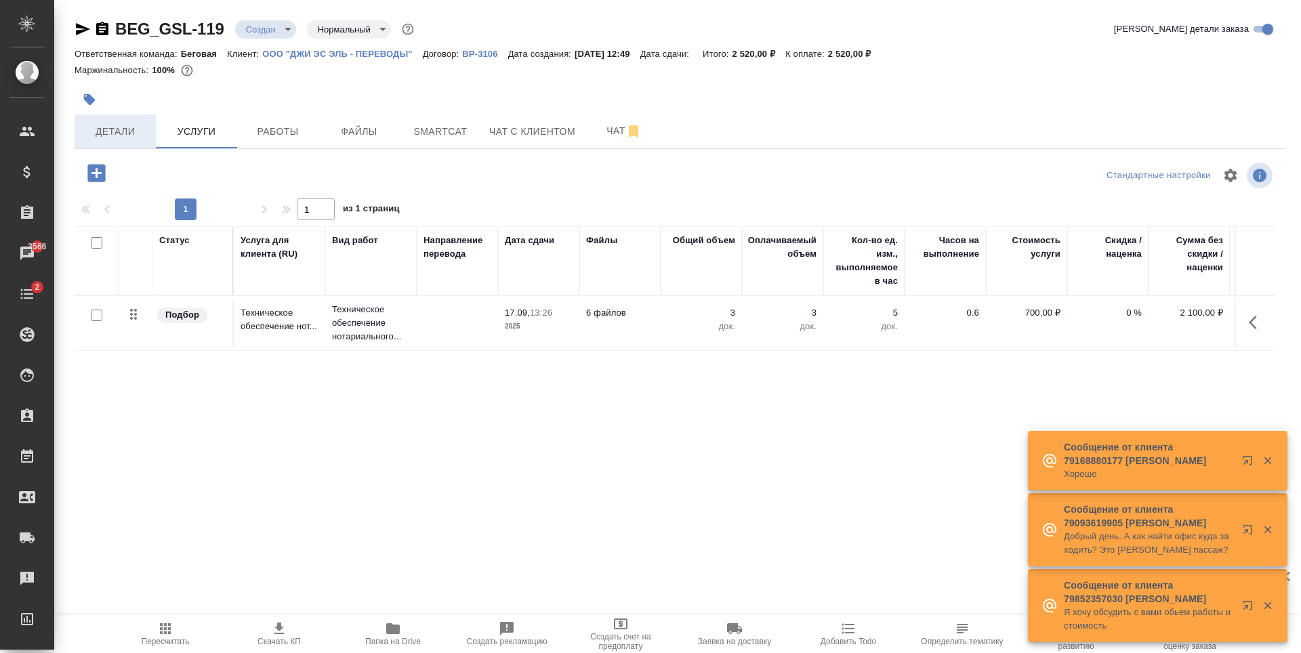
click at [141, 135] on span "Детали" at bounding box center [115, 131] width 65 height 17
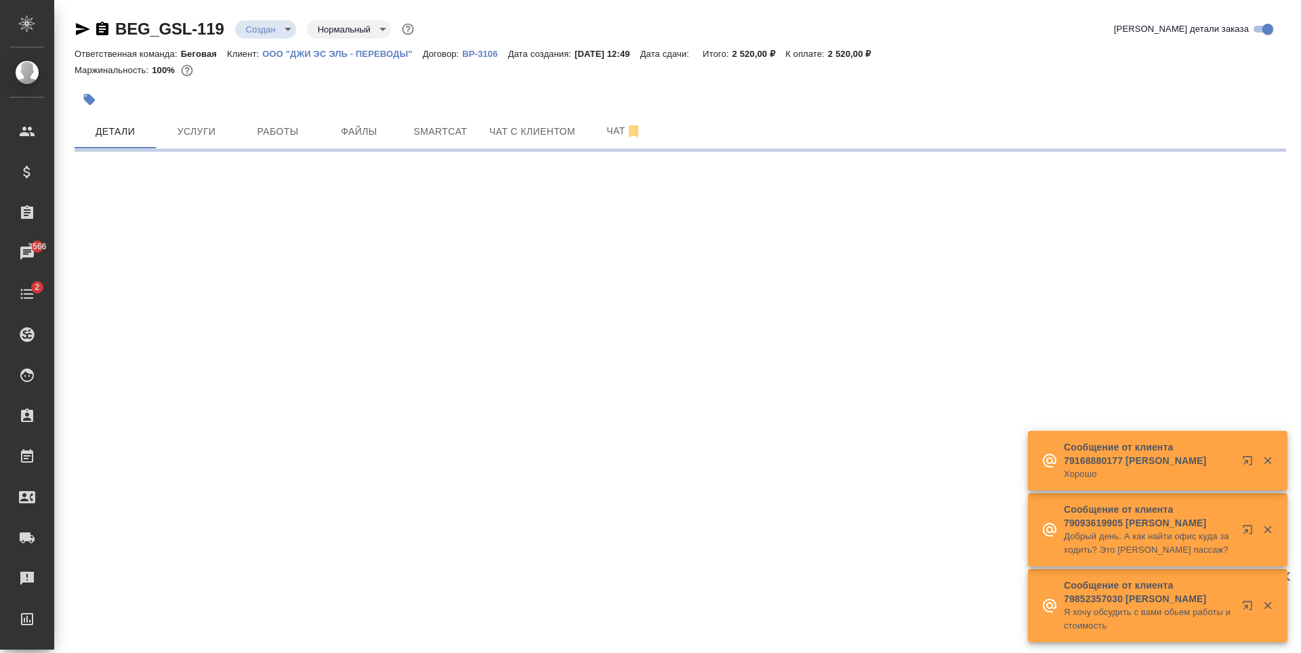
select select "RU"
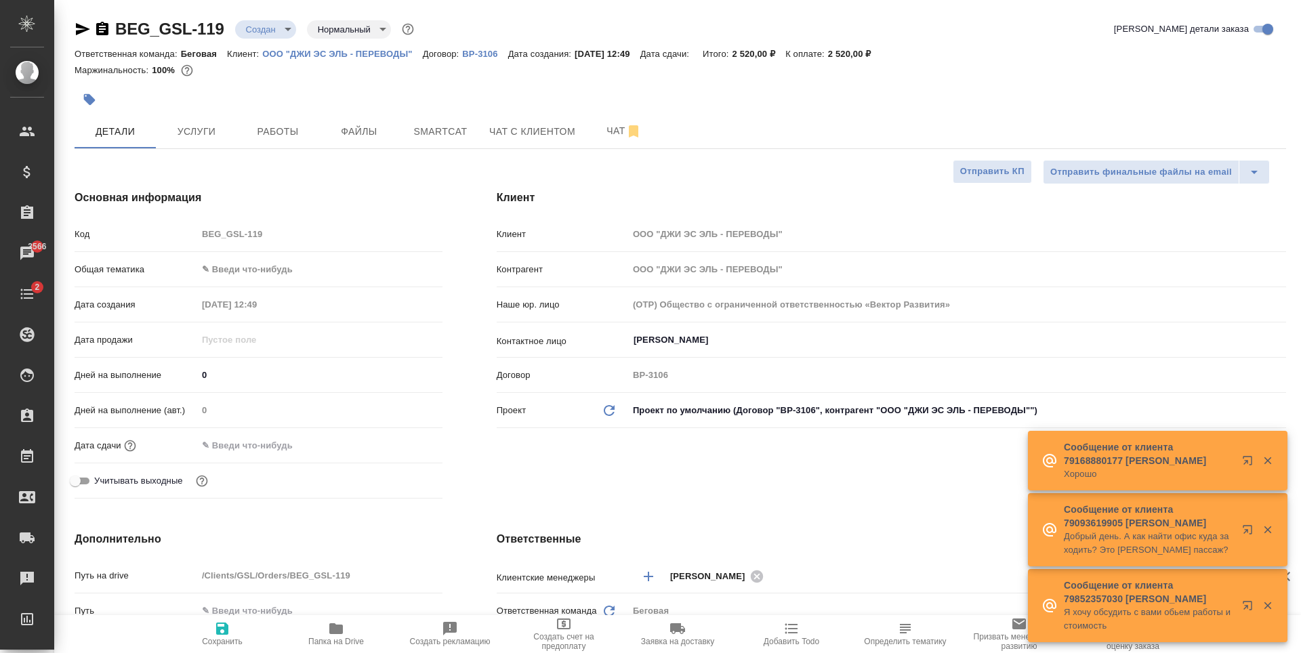
type textarea "x"
click at [295, 261] on body "🙏 .cls-1 fill:#fff; AWATERA Antonova Kristina Клиенты Спецификации Заказы 3566 …" at bounding box center [650, 326] width 1301 height 653
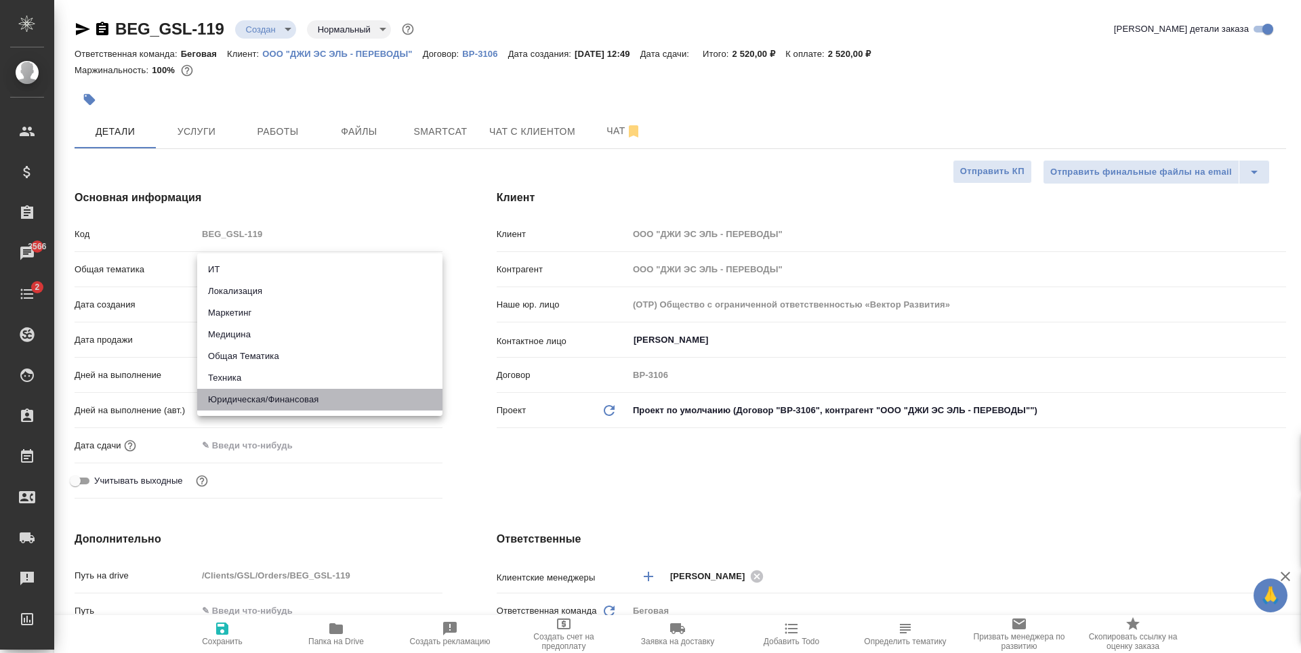
click at [259, 400] on li "Юридическая/Финансовая" at bounding box center [319, 400] width 245 height 22
type input "yr-fn"
type textarea "x"
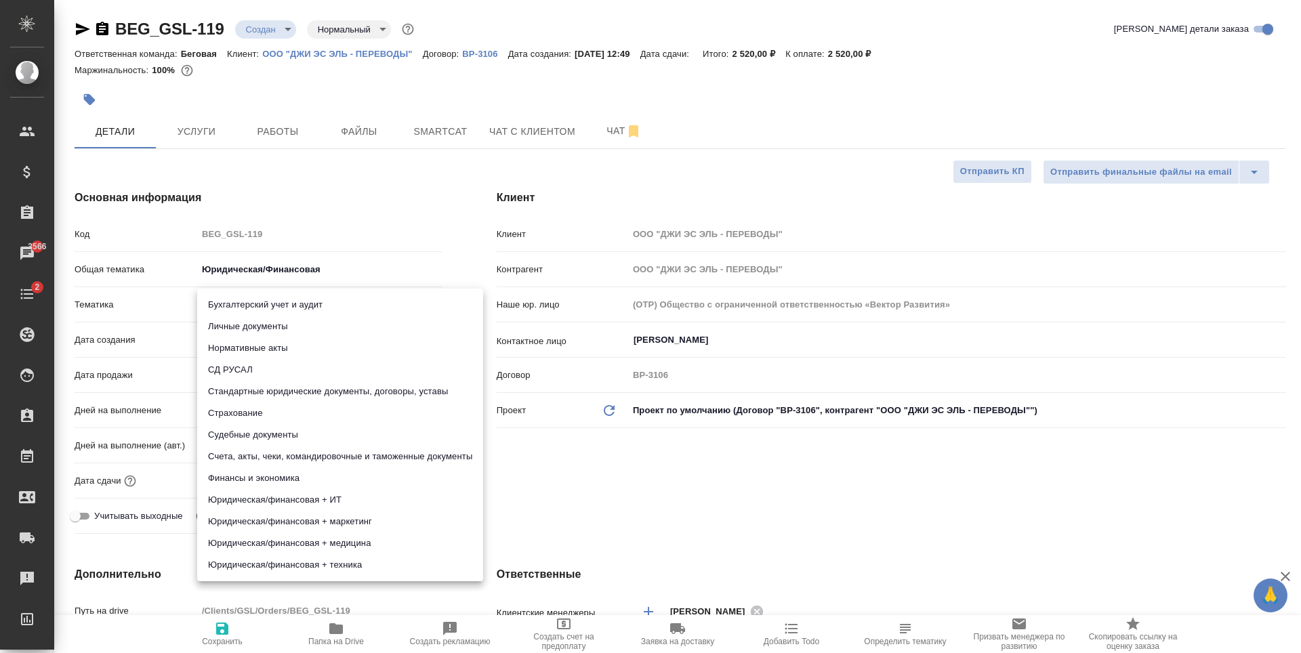
click at [272, 293] on body "🙏 .cls-1 fill:#fff; AWATERA Antonova Kristina Клиенты Спецификации Заказы 3566 …" at bounding box center [650, 326] width 1301 height 653
click at [295, 398] on li "Стандартные юридические документы, договоры, уставы" at bounding box center [340, 392] width 286 height 22
type textarea "x"
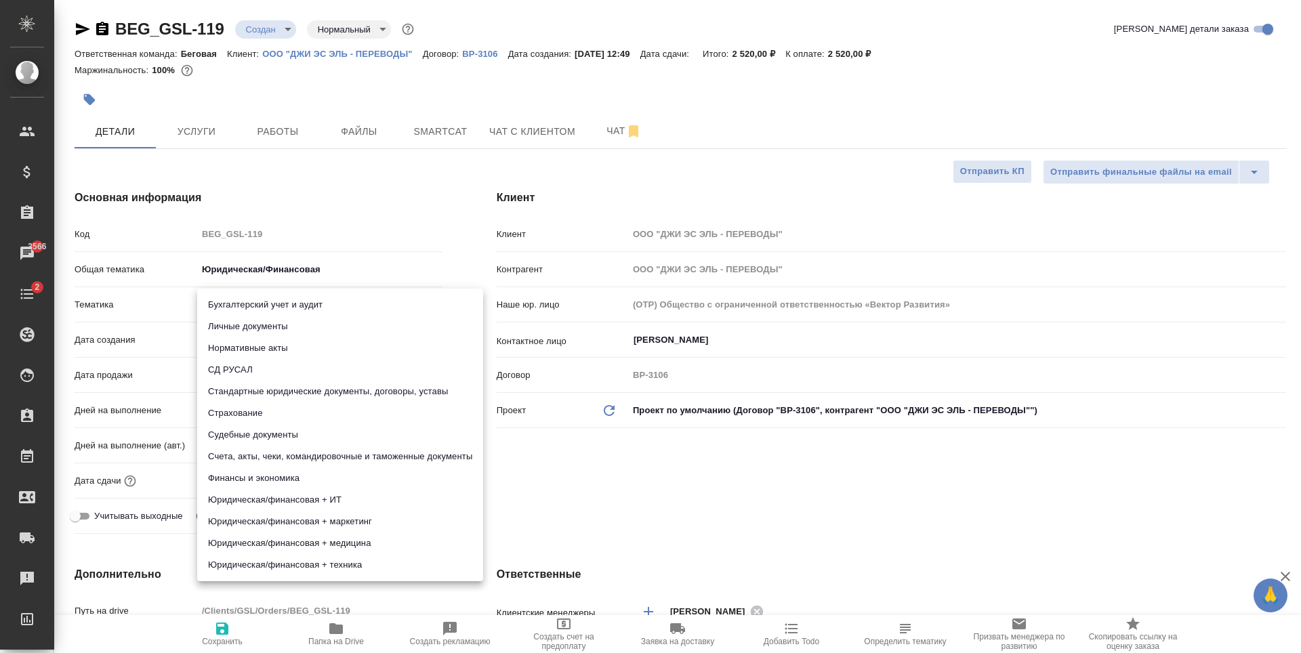
type input "5f647205b73bc97568ca66bf"
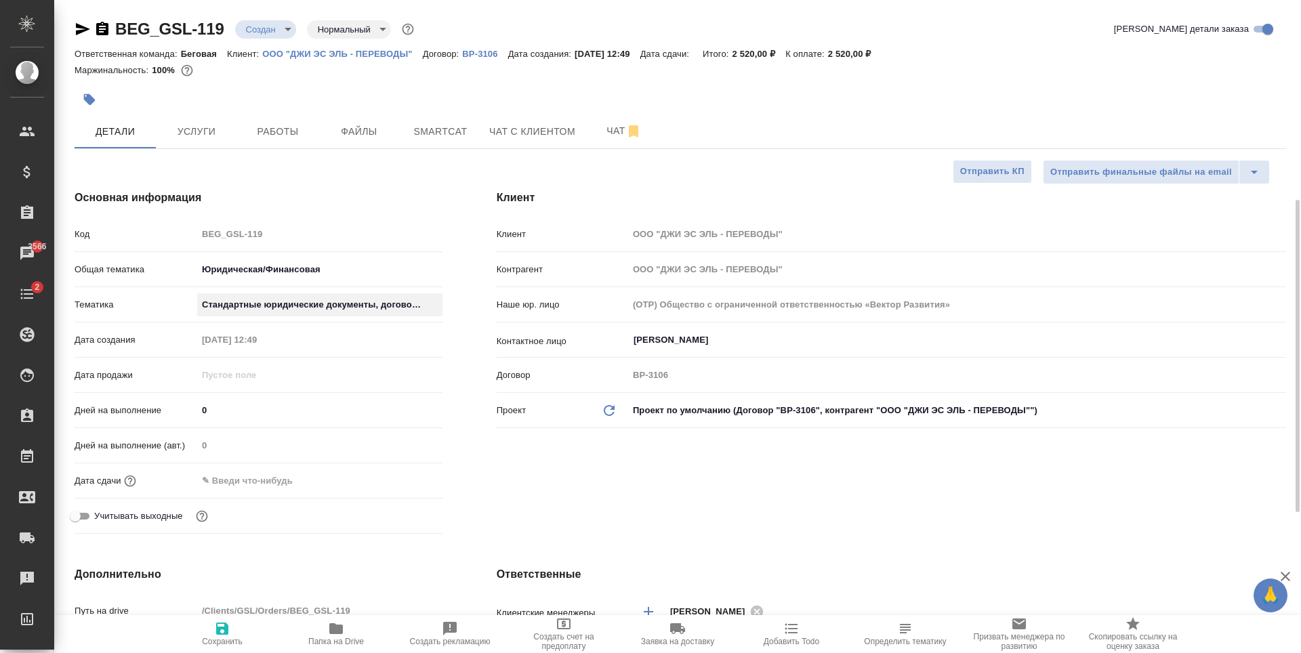
scroll to position [203, 0]
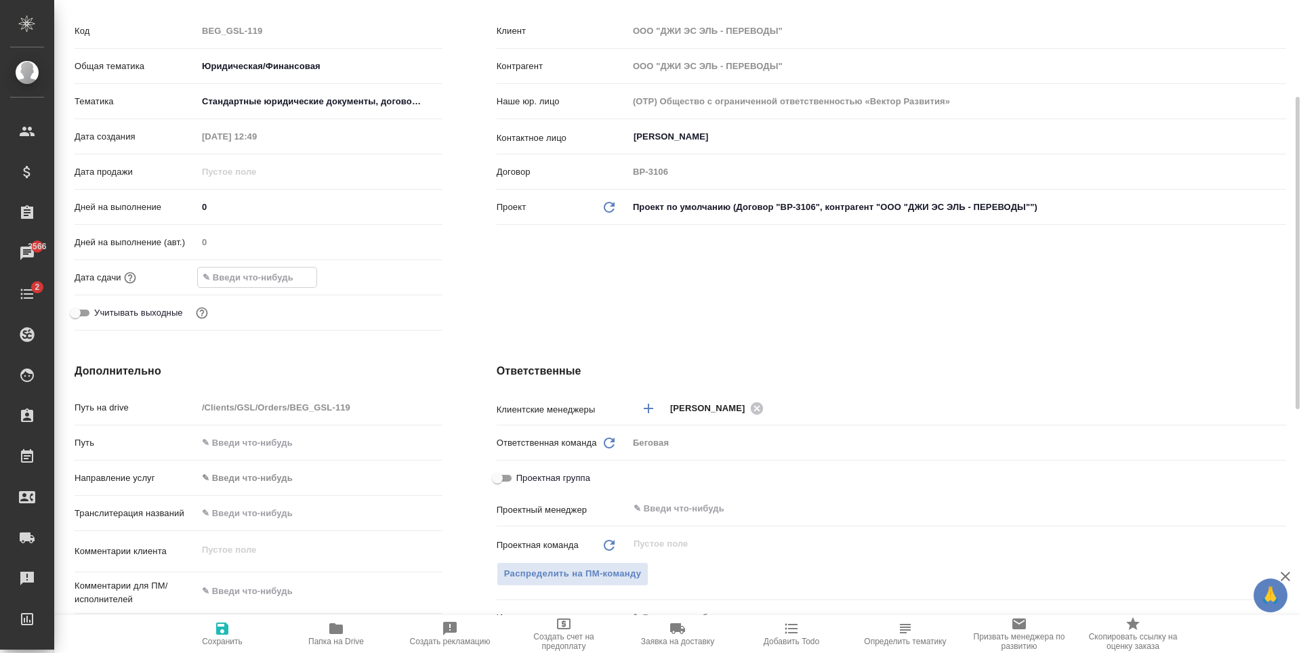
click at [293, 279] on input "text" at bounding box center [257, 278] width 119 height 20
click at [394, 279] on div at bounding box center [319, 277] width 245 height 21
click at [403, 279] on icon "button" at bounding box center [403, 277] width 12 height 14
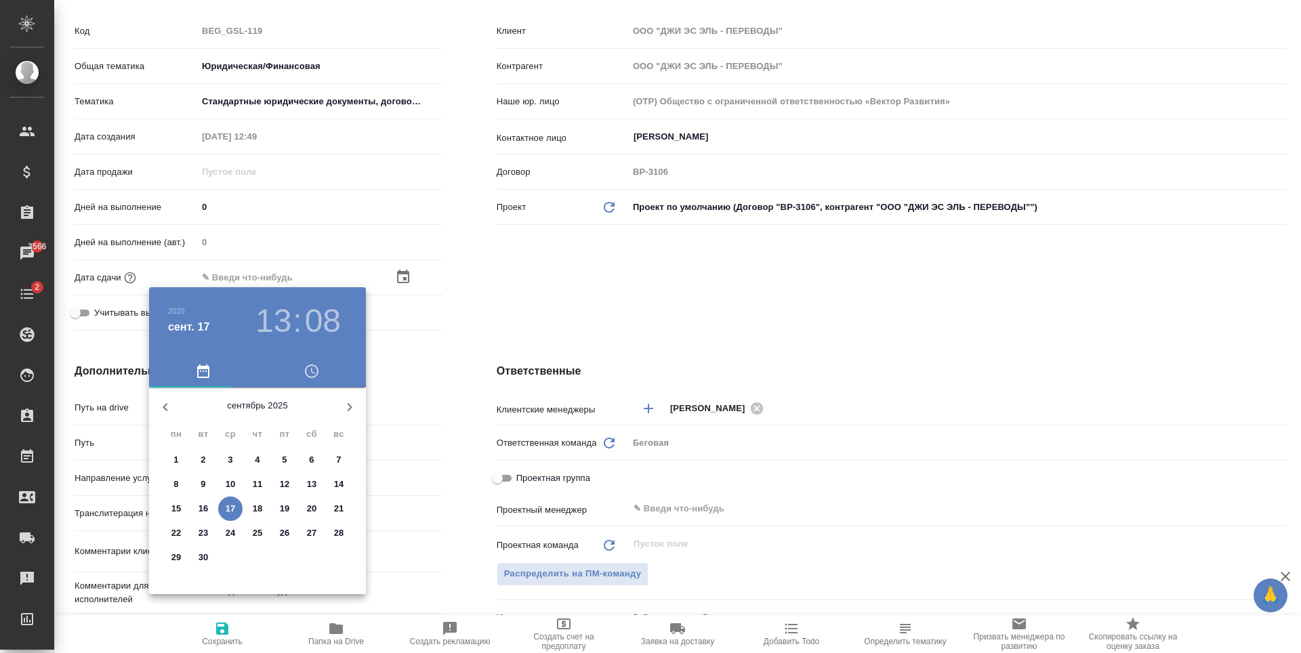
click at [282, 331] on h3 "13" at bounding box center [273, 321] width 36 height 38
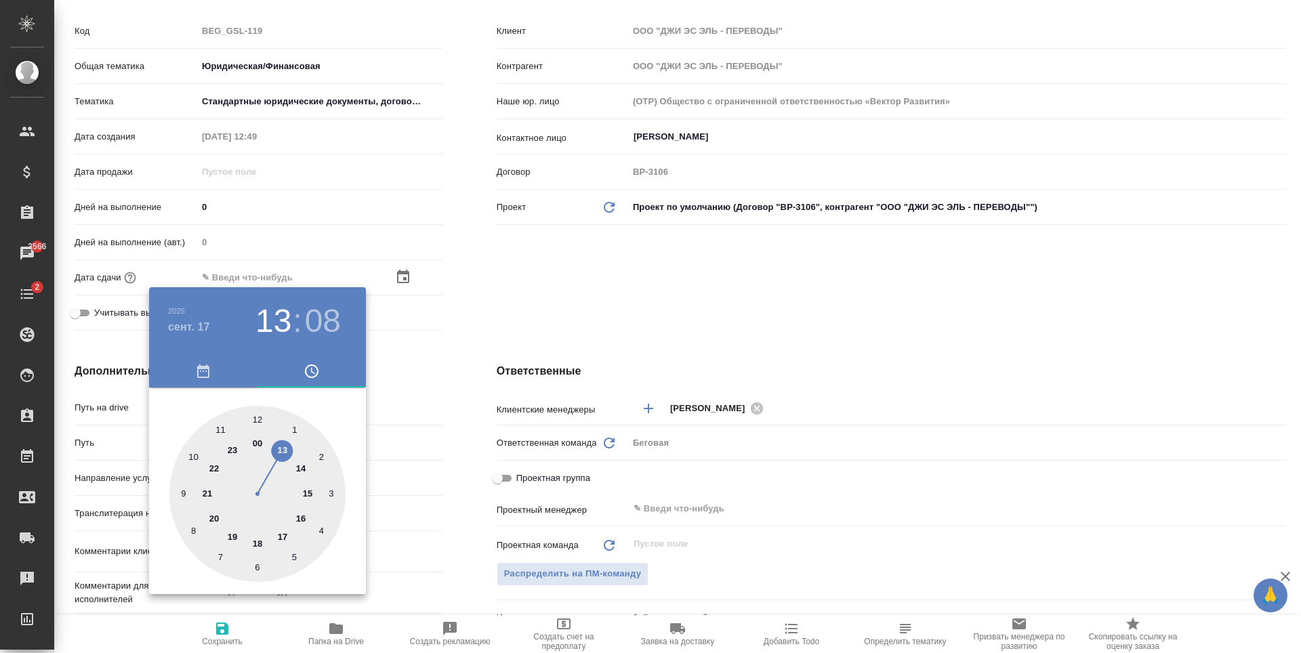
click at [280, 537] on div at bounding box center [257, 494] width 176 height 176
type input "17.09.2025 17:08"
type textarea "x"
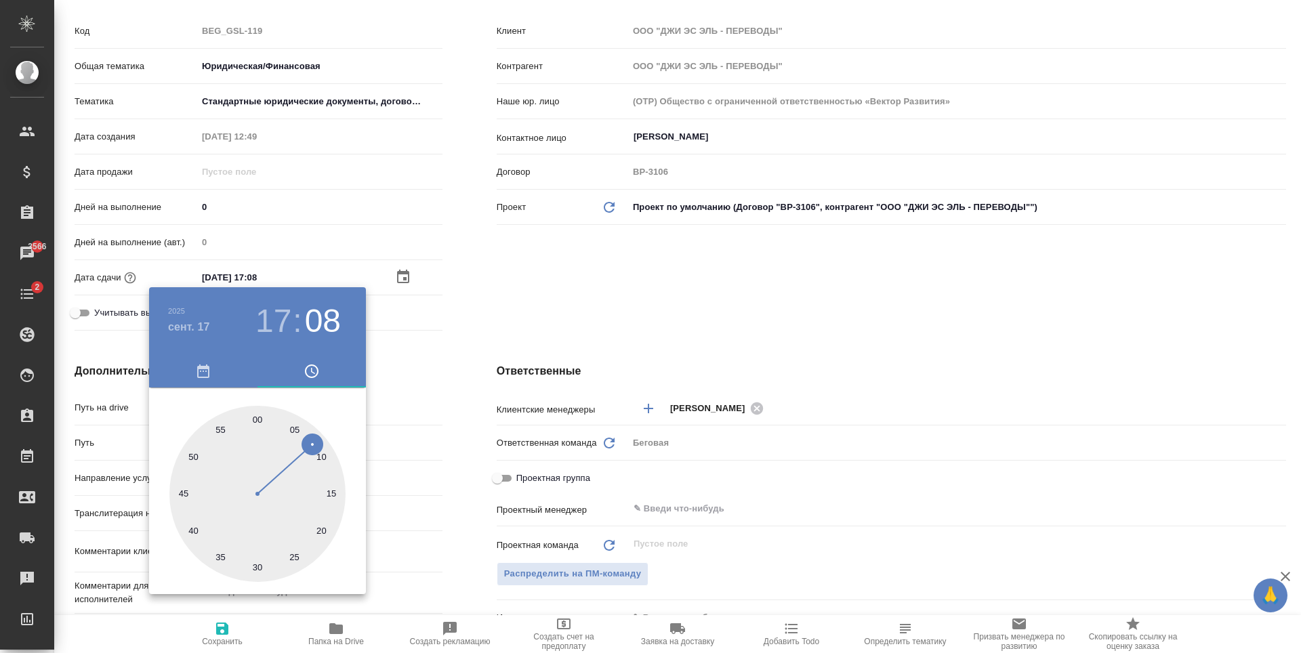
click at [250, 417] on div at bounding box center [257, 494] width 176 height 176
type input "17.09.2025 17:59"
type textarea "x"
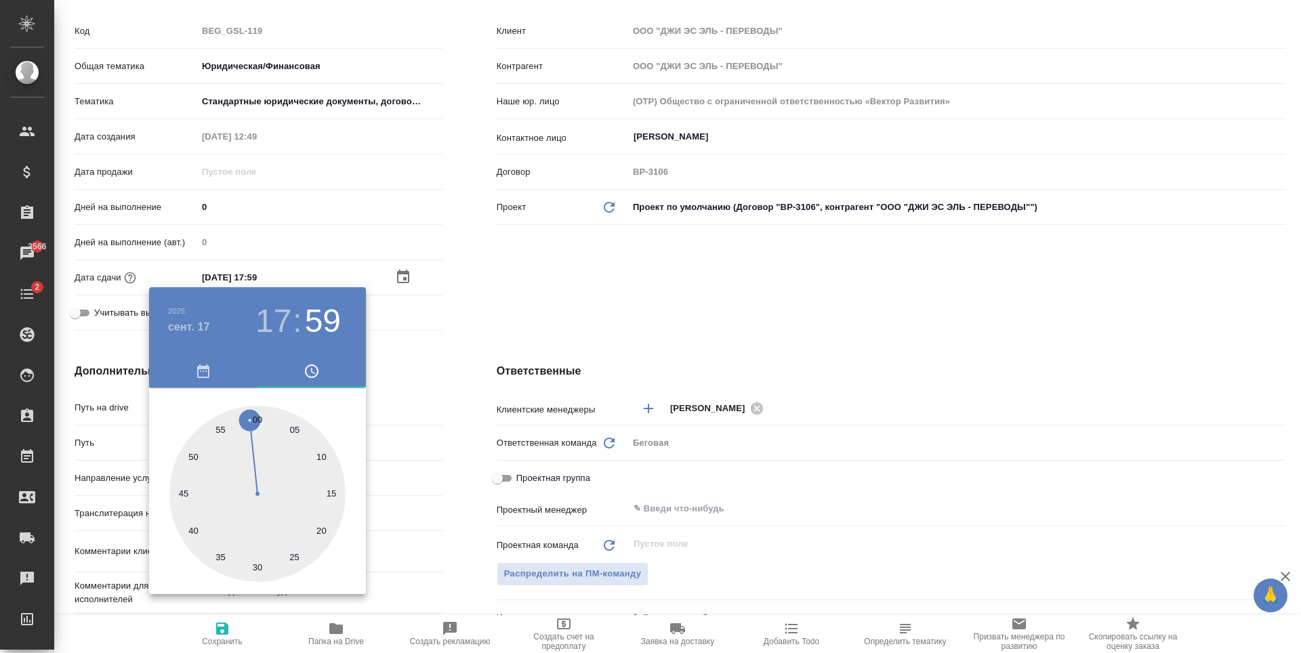
click at [255, 417] on div at bounding box center [257, 494] width 176 height 176
type input "17.09.2025 17:00"
type textarea "x"
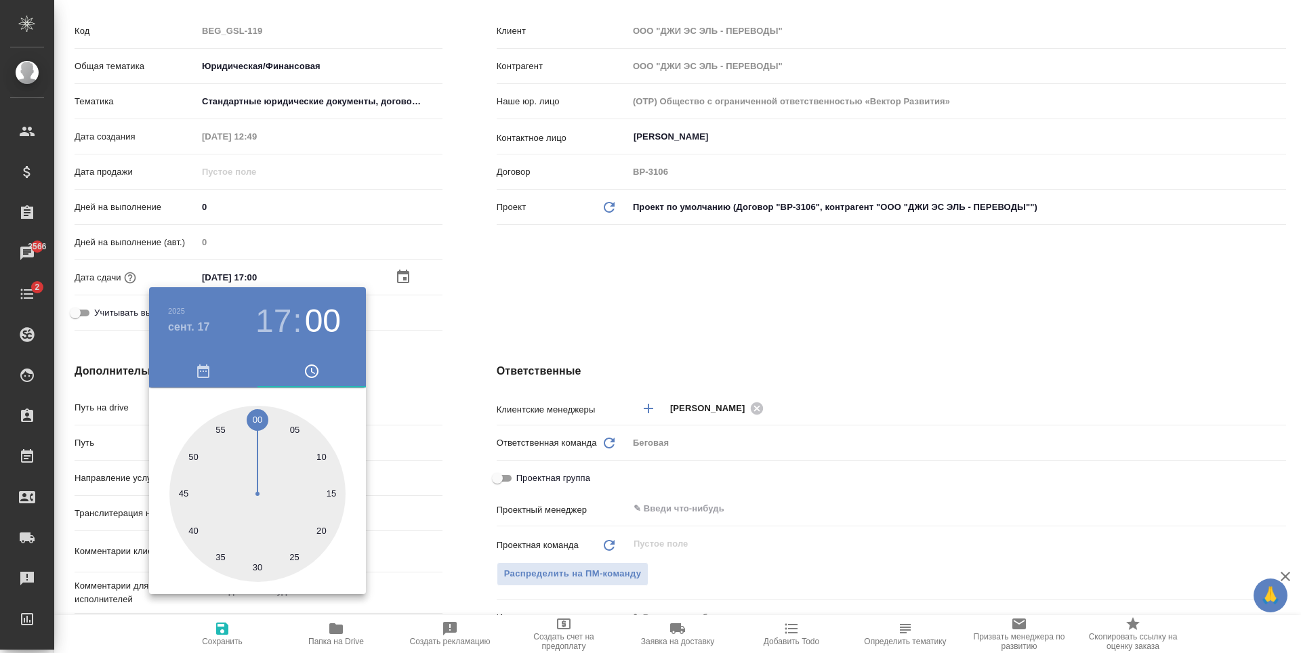
click at [401, 363] on div at bounding box center [650, 326] width 1301 height 653
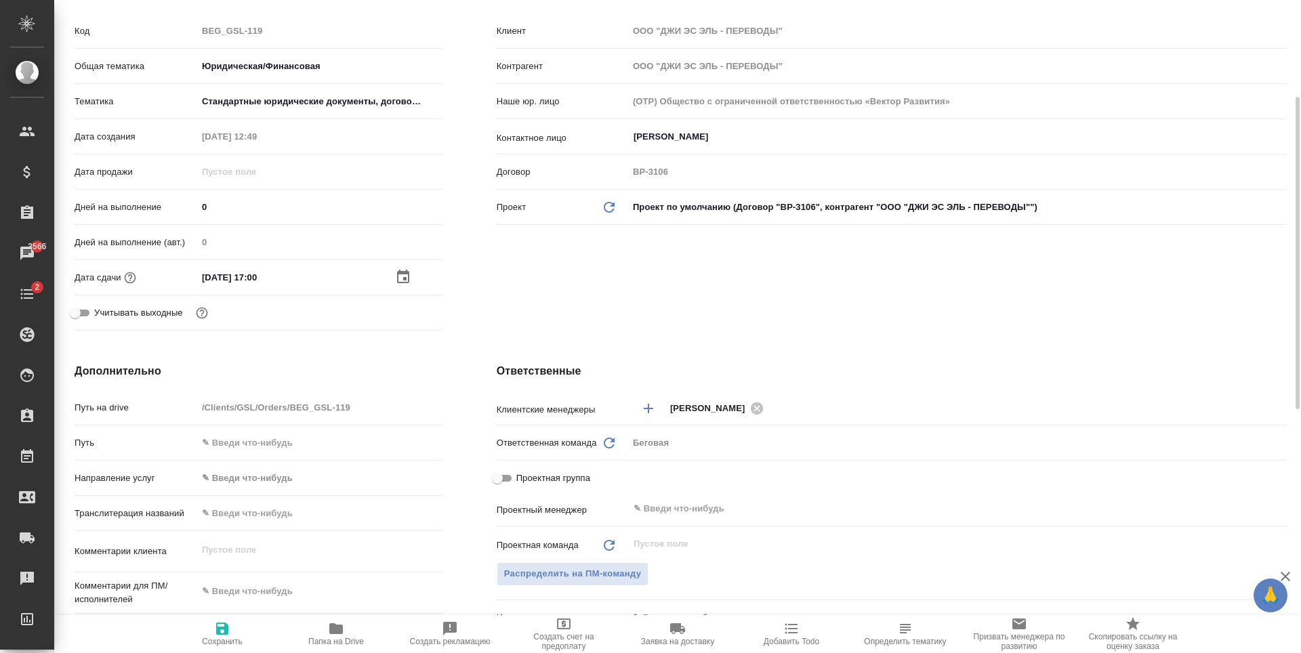
scroll to position [271, 0]
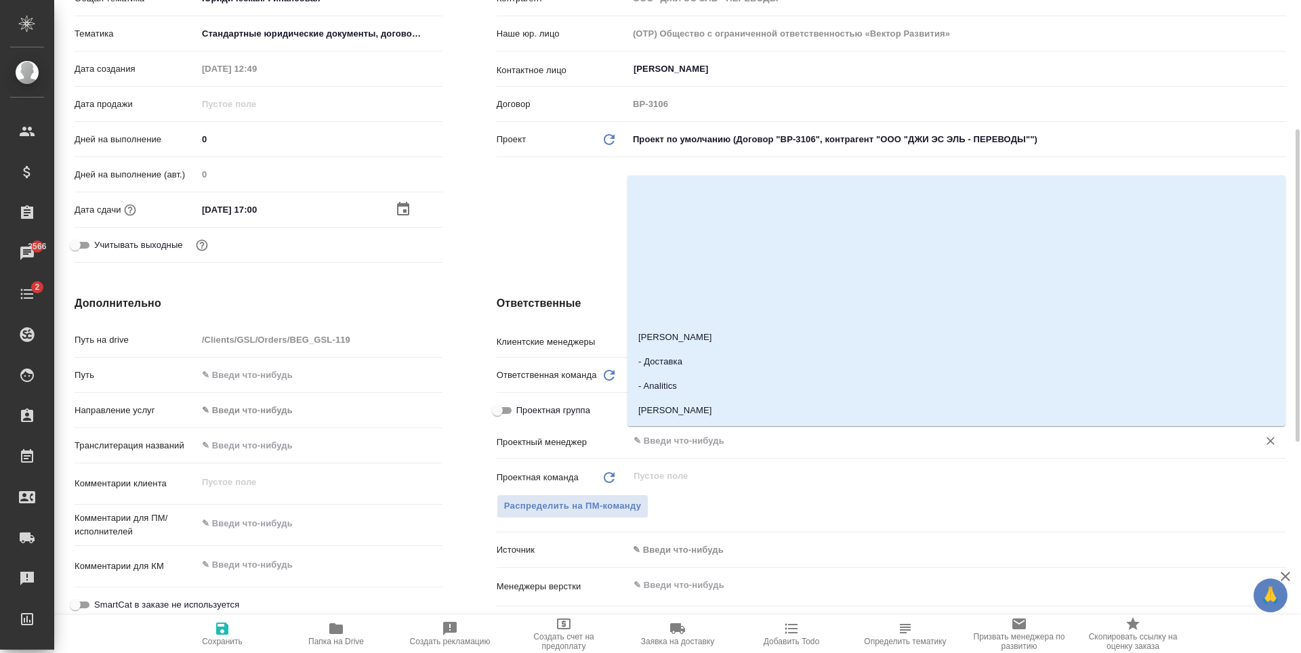
click at [694, 443] on input "text" at bounding box center [934, 441] width 604 height 16
type input ","
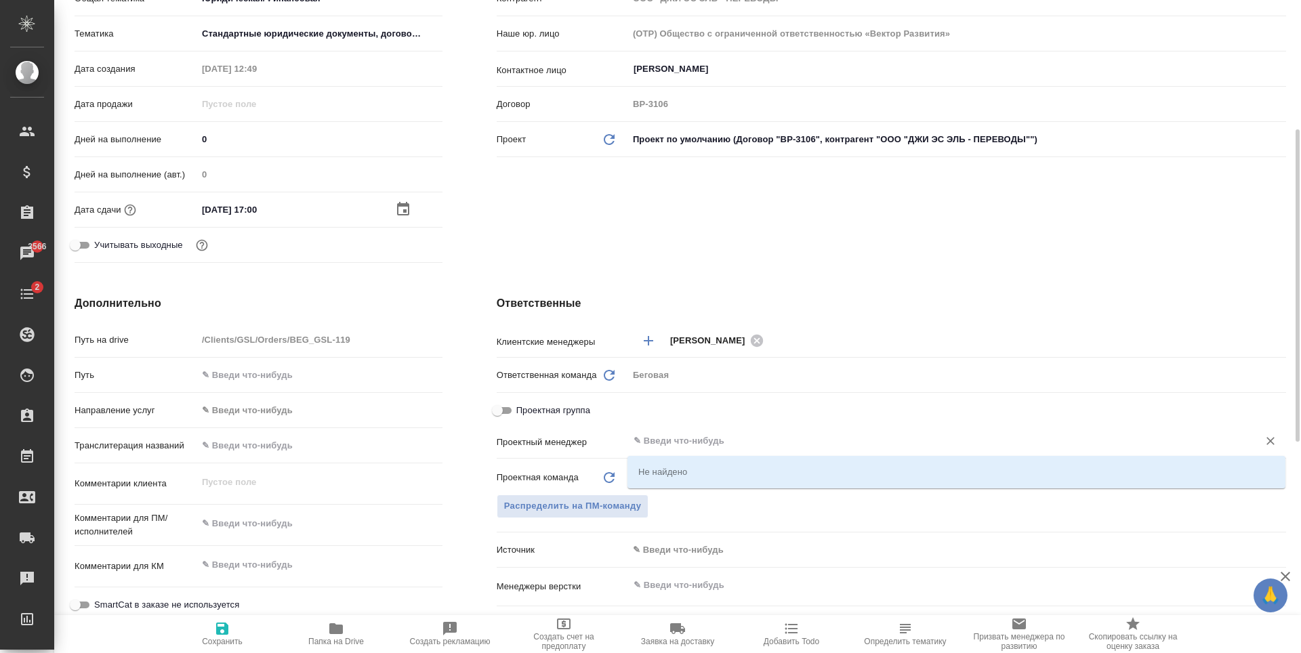
type textarea "x"
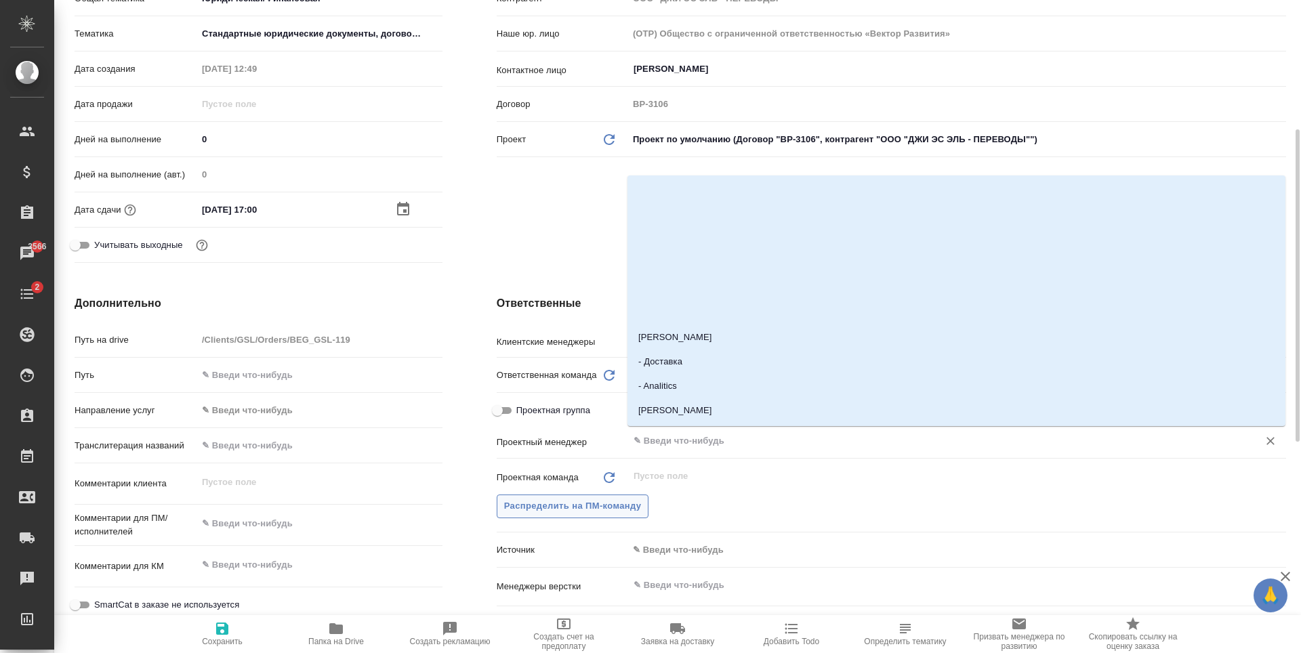
click at [627, 510] on span "Распределить на ПМ-команду" at bounding box center [573, 507] width 138 height 16
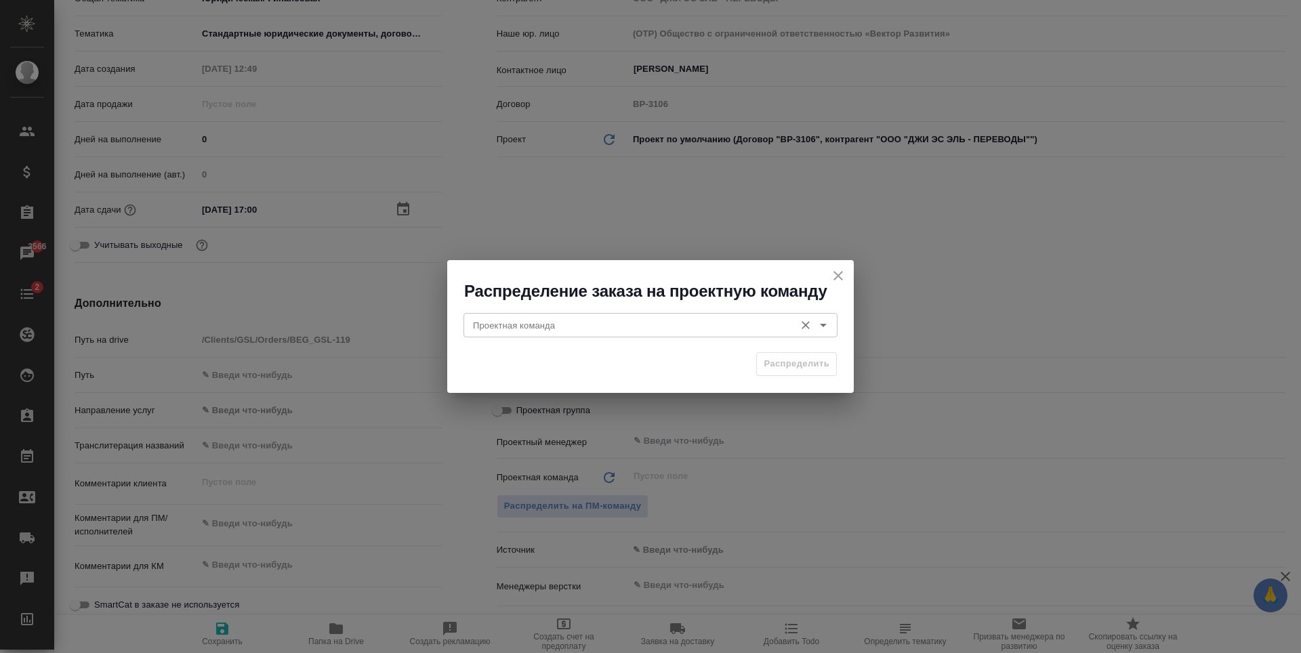
click at [693, 320] on input "Проектная команда" at bounding box center [628, 325] width 320 height 16
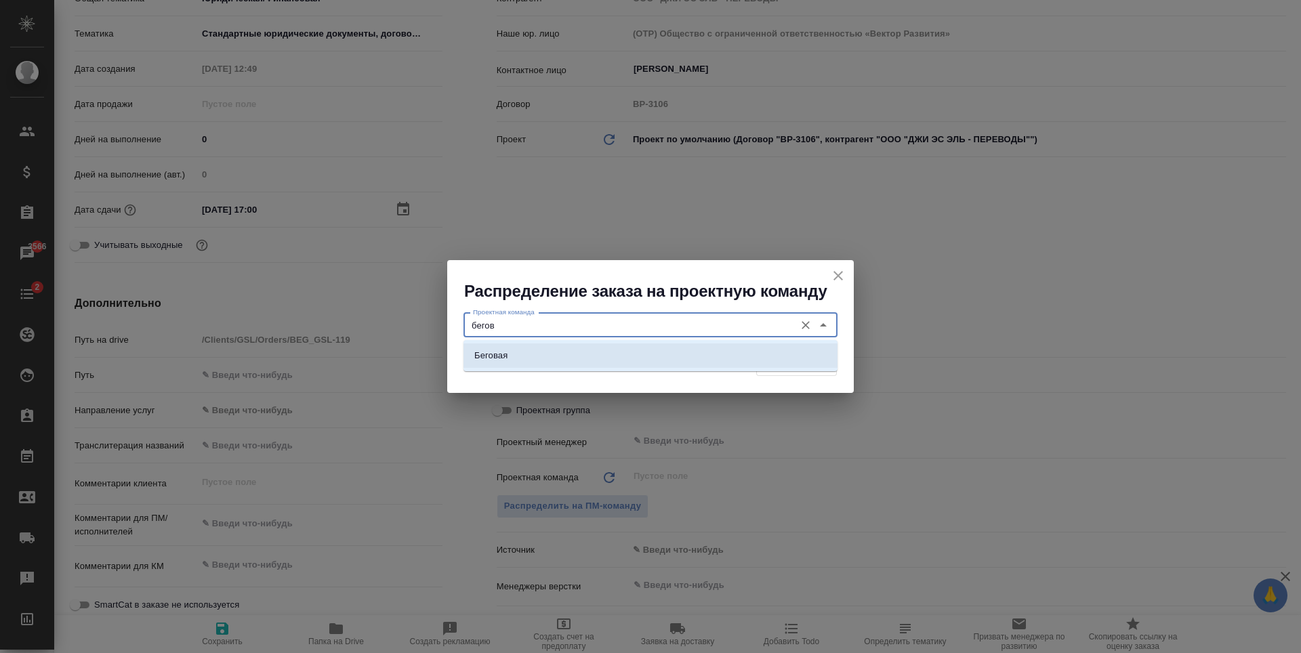
click at [682, 361] on li "Беговая" at bounding box center [650, 356] width 374 height 24
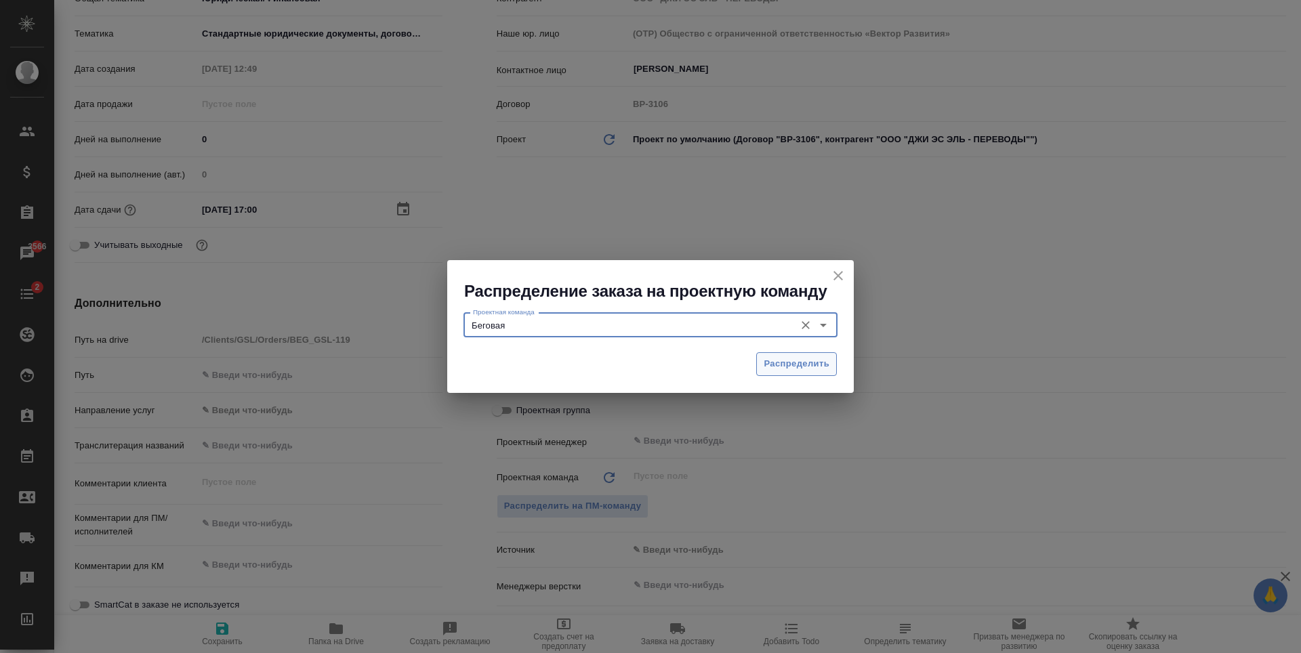
type input "Беговая"
click at [774, 354] on button "Распределить" at bounding box center [796, 364] width 81 height 24
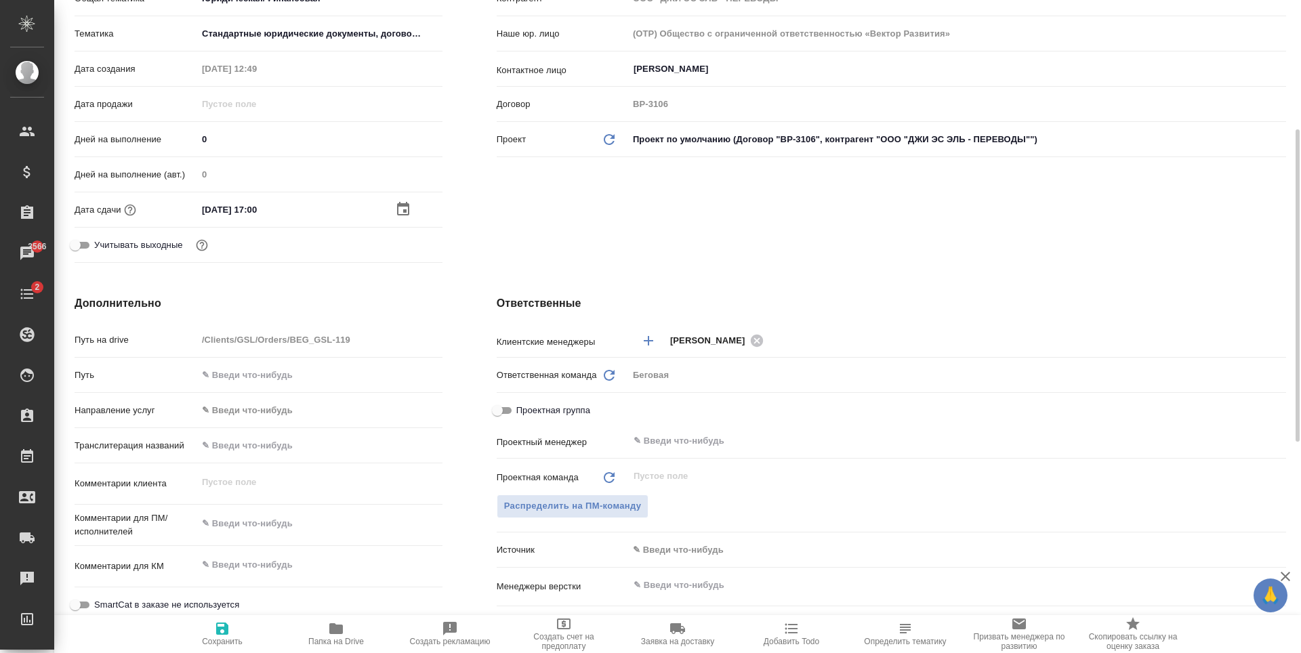
type textarea "x"
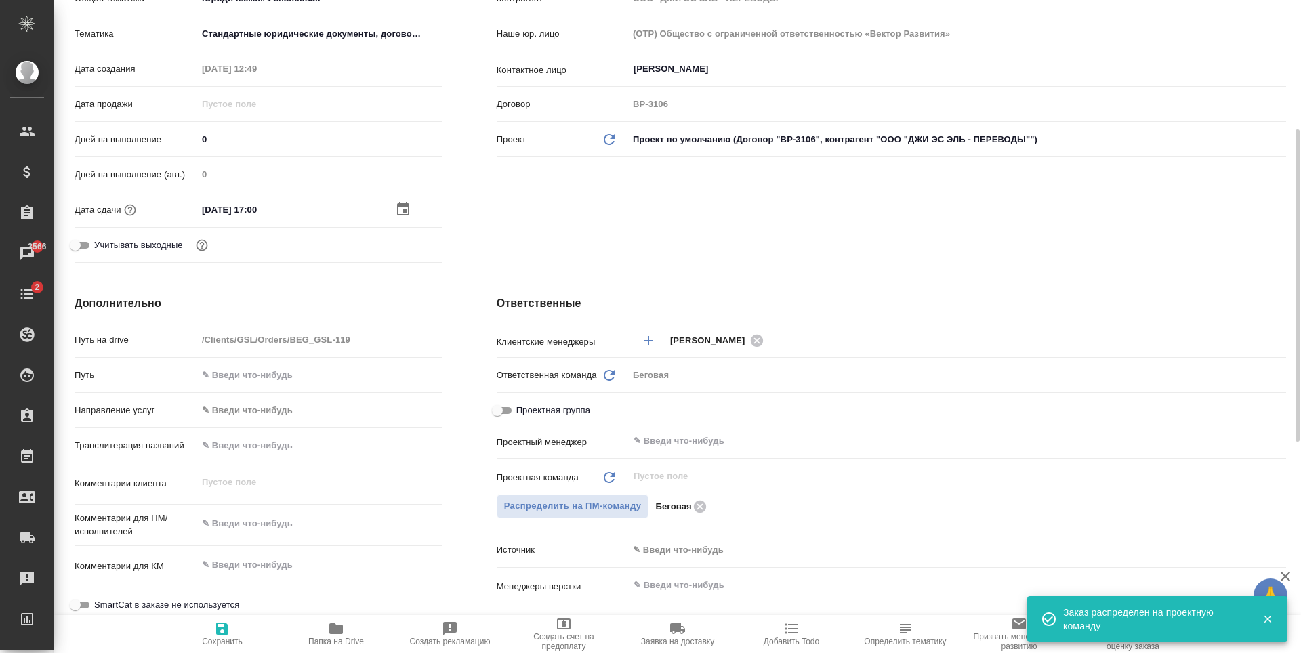
click at [233, 624] on span "Сохранить" at bounding box center [222, 634] width 98 height 26
type textarea "x"
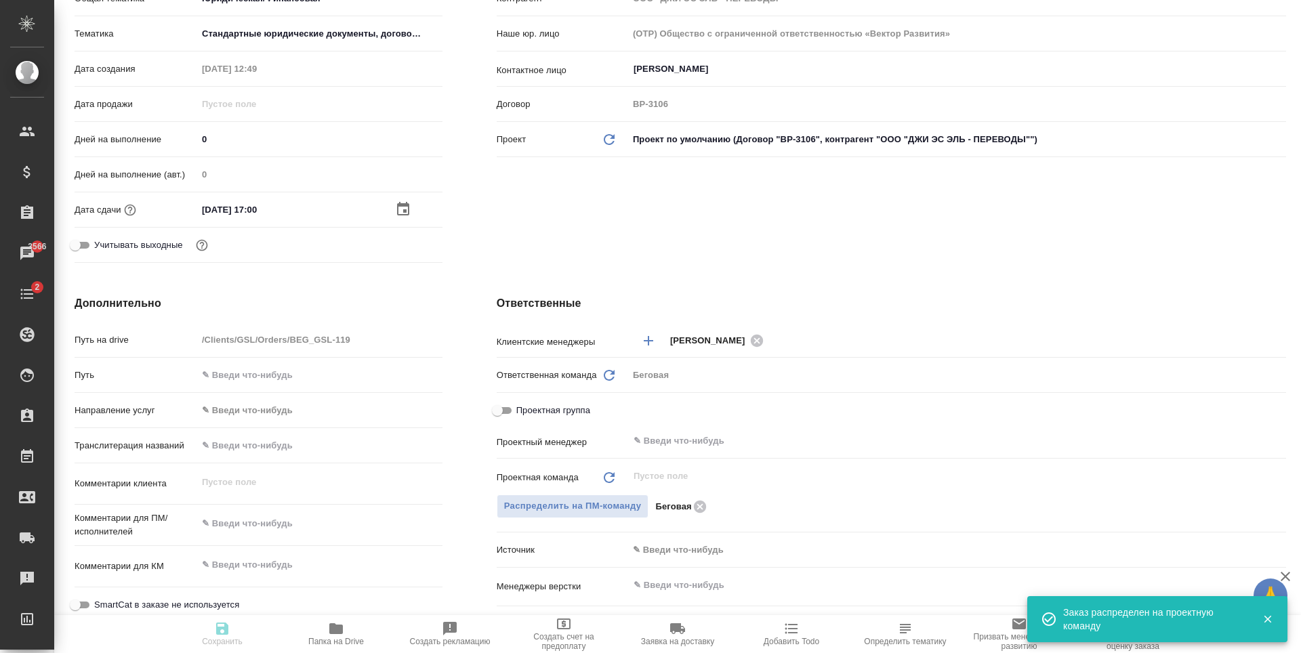
type textarea "x"
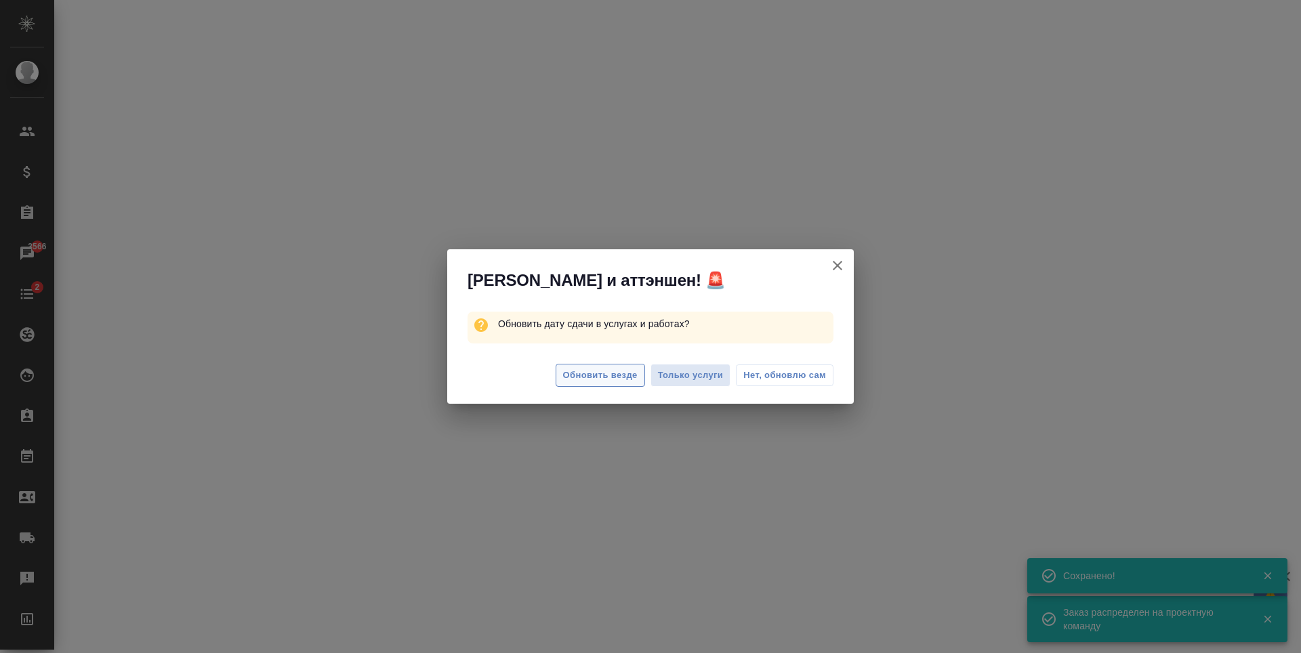
click at [613, 377] on span "Обновить везде" at bounding box center [600, 376] width 75 height 16
select select "RU"
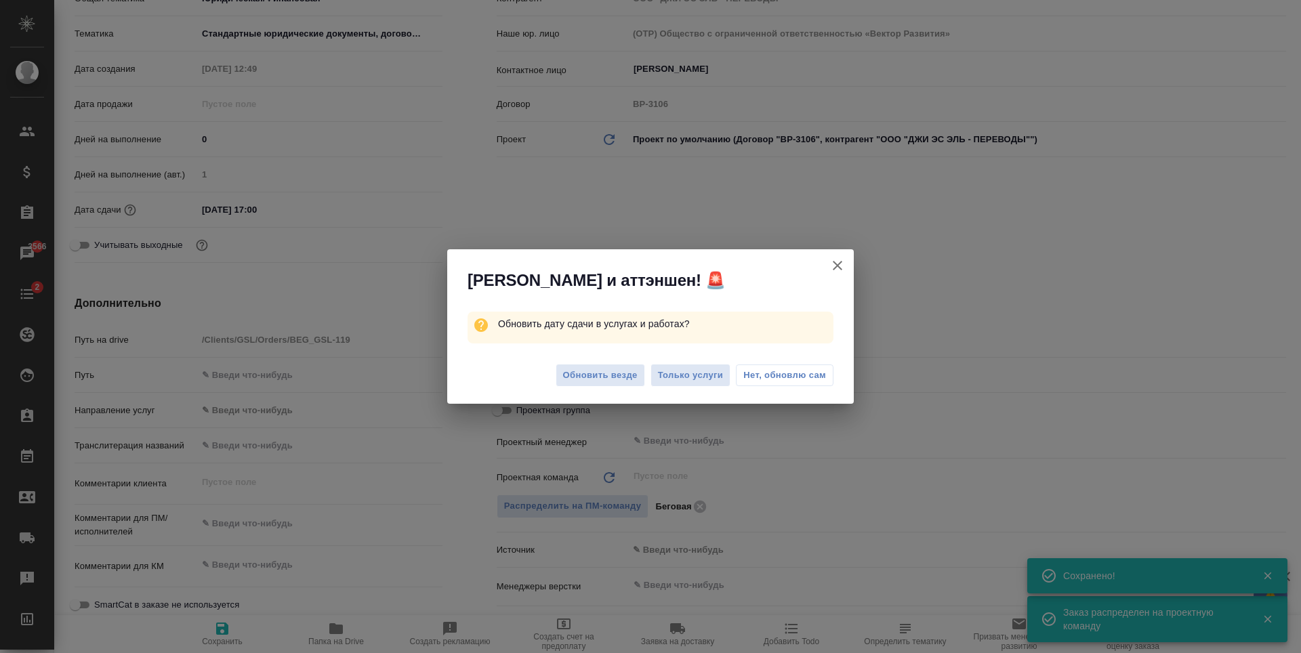
type textarea "x"
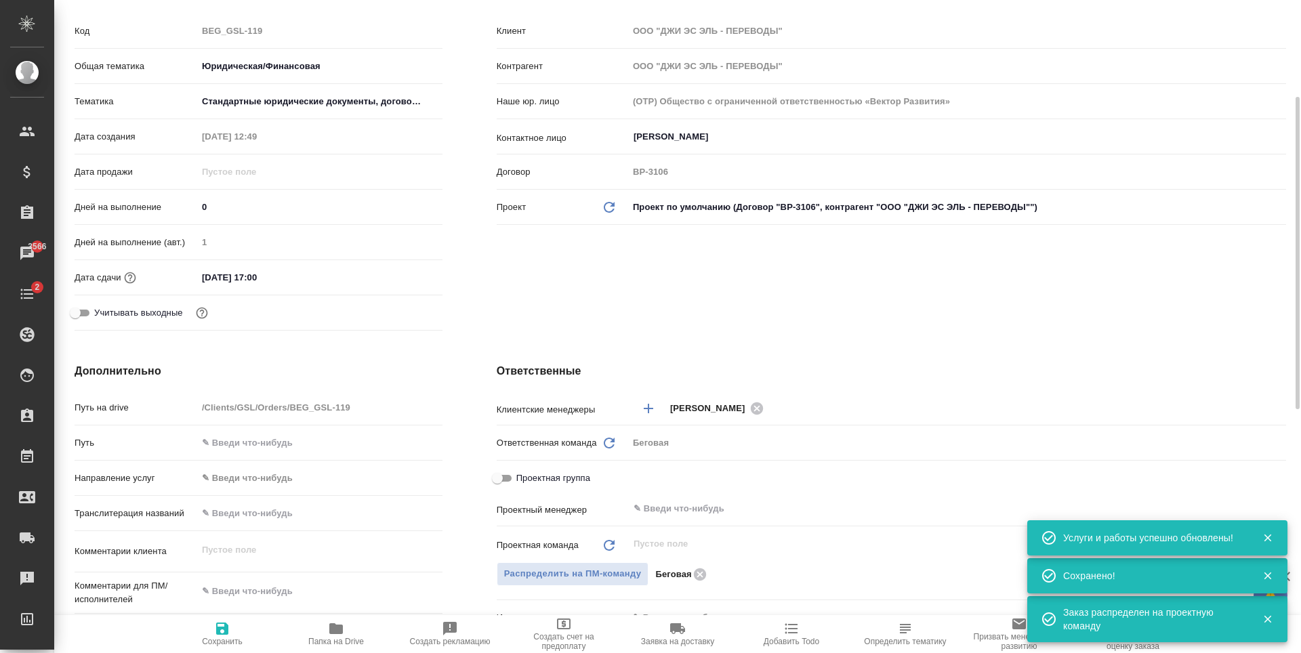
scroll to position [0, 0]
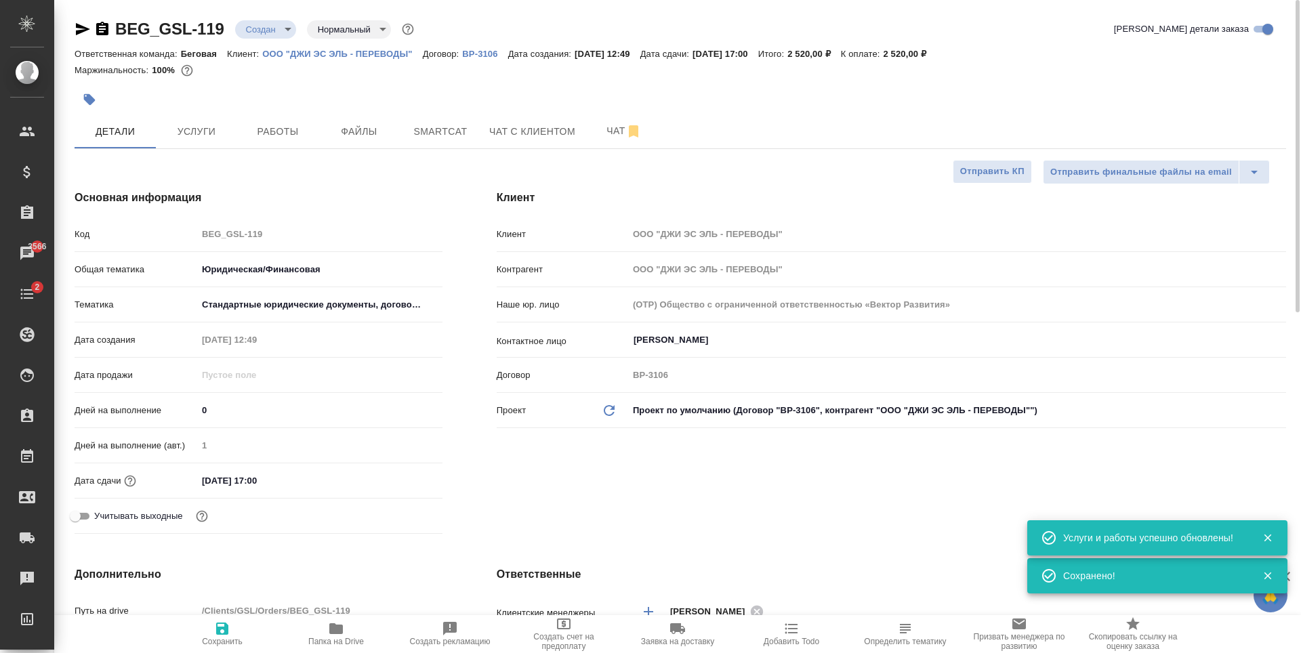
click at [262, 25] on body "🙏 .cls-1 fill:#fff; AWATERA Antonova Kristina Клиенты Спецификации Заказы 3566 …" at bounding box center [650, 326] width 1301 height 653
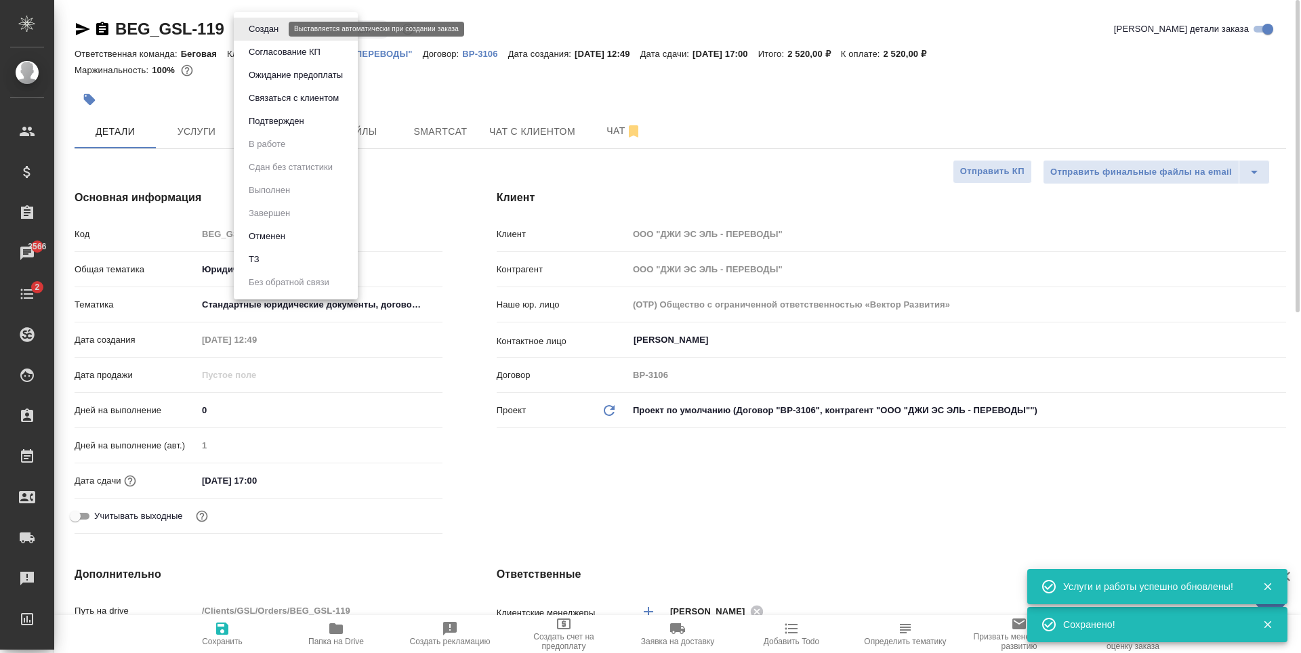
type textarea "x"
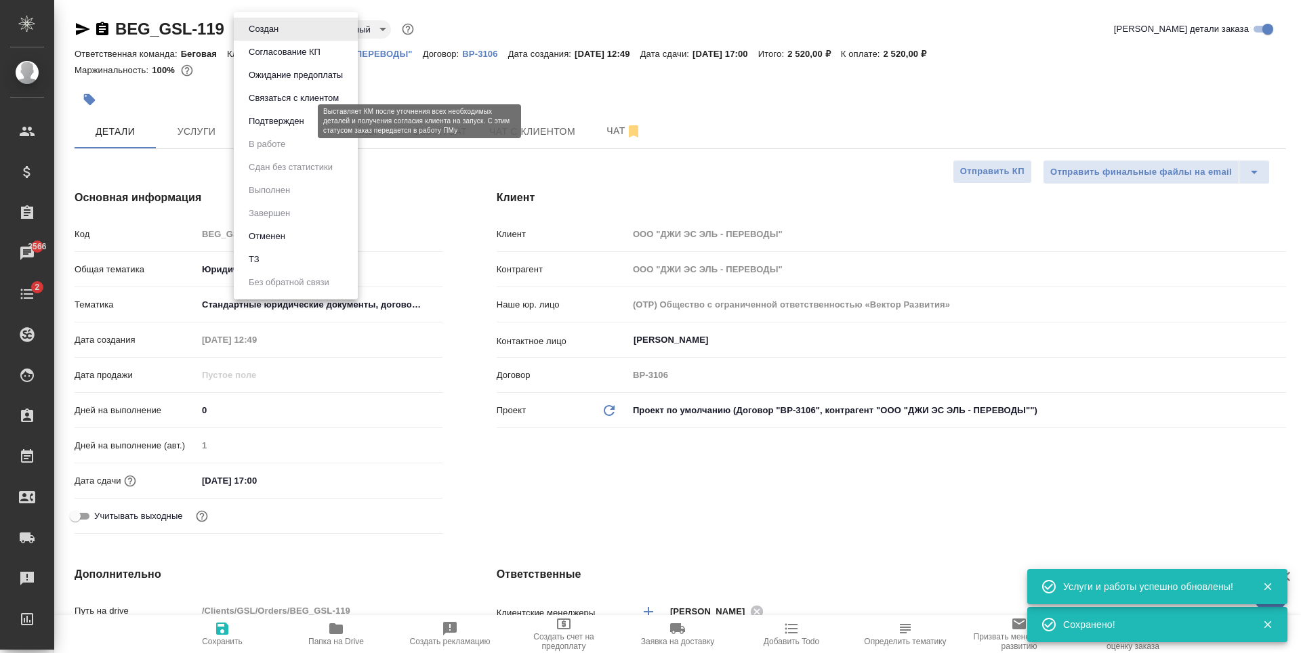
click at [280, 120] on button "Подтвержден" at bounding box center [277, 121] width 64 height 15
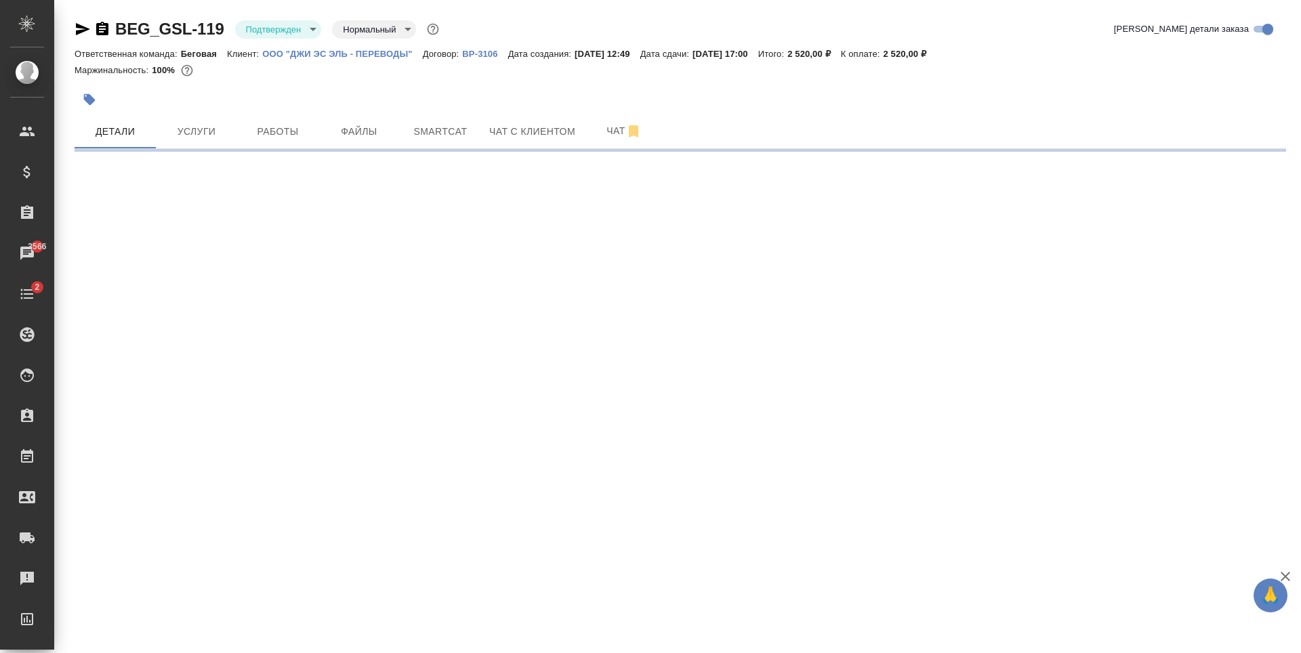
select select "RU"
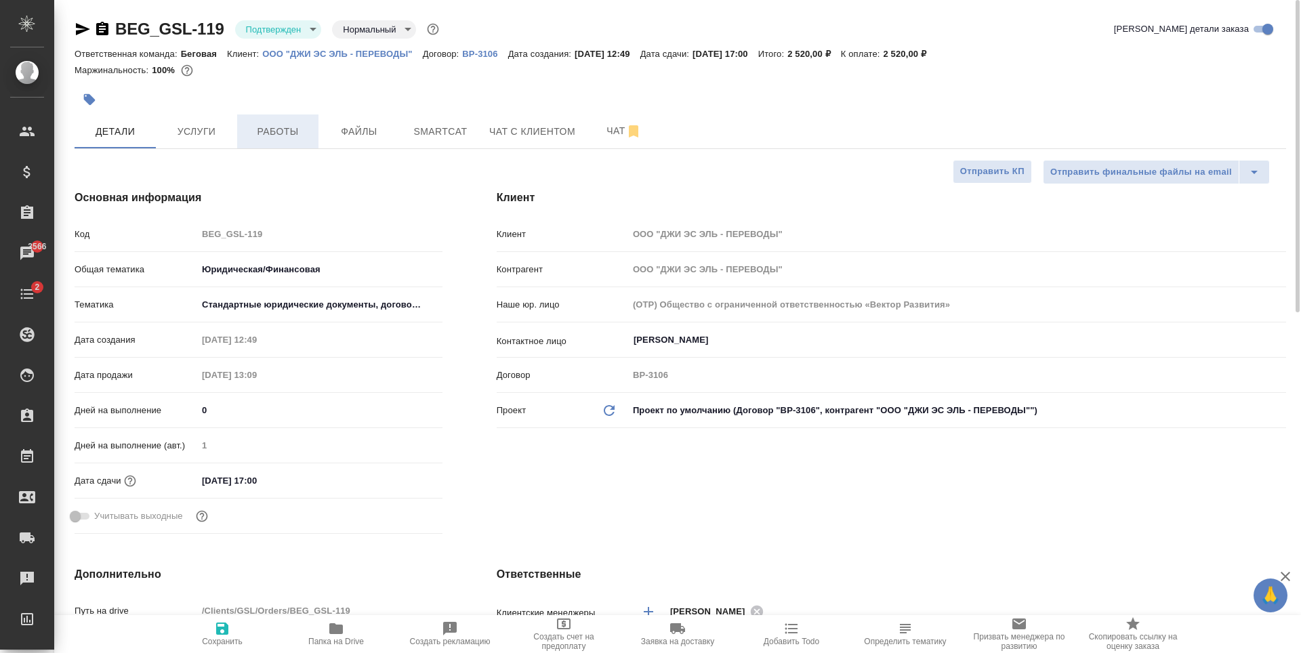
click at [286, 137] on span "Работы" at bounding box center [277, 131] width 65 height 17
